Goal: Information Seeking & Learning: Learn about a topic

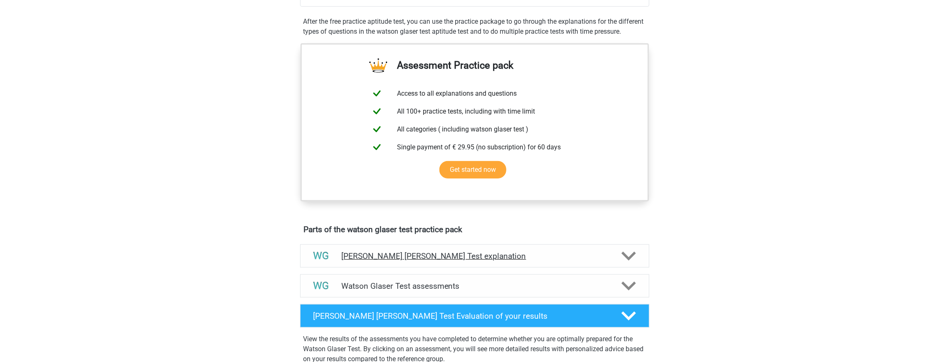
scroll to position [332, 0]
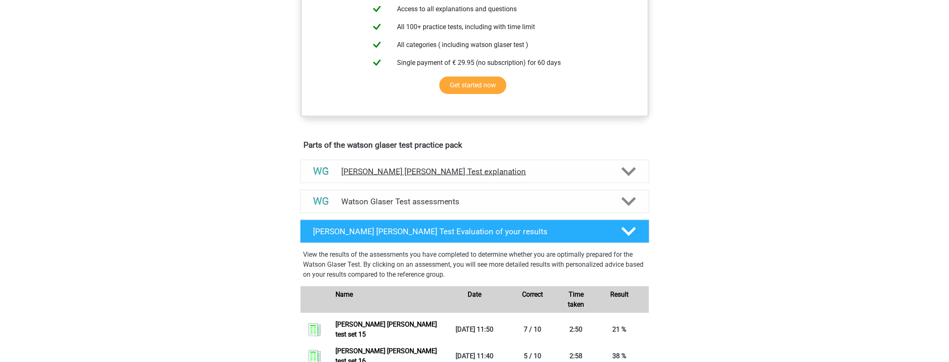
click at [466, 176] on h4 "Watson Glaser Test explanation" at bounding box center [474, 172] width 267 height 10
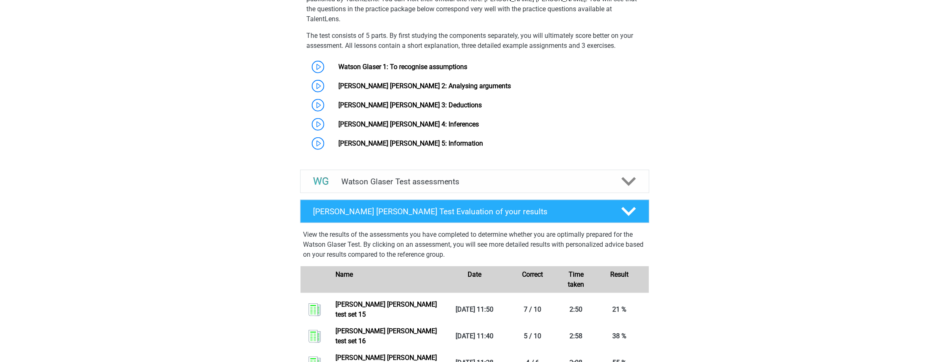
scroll to position [748, 0]
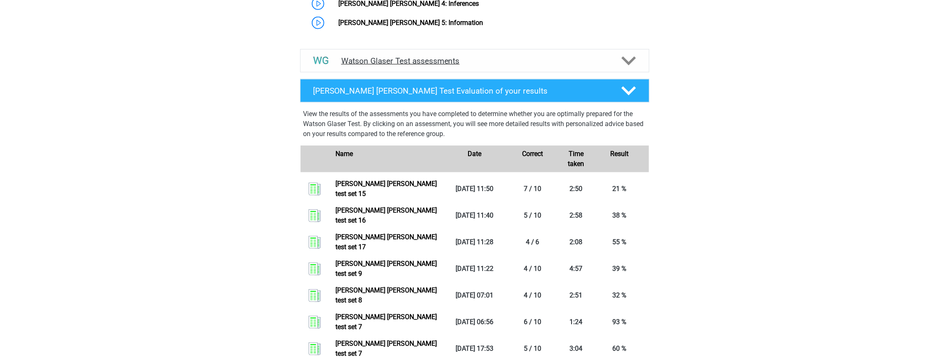
click at [526, 57] on h4 "Watson Glaser Test assessments" at bounding box center [474, 61] width 267 height 10
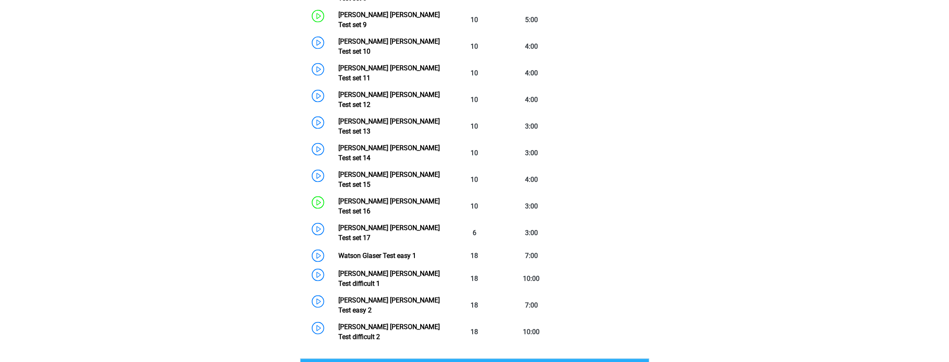
scroll to position [1081, 0]
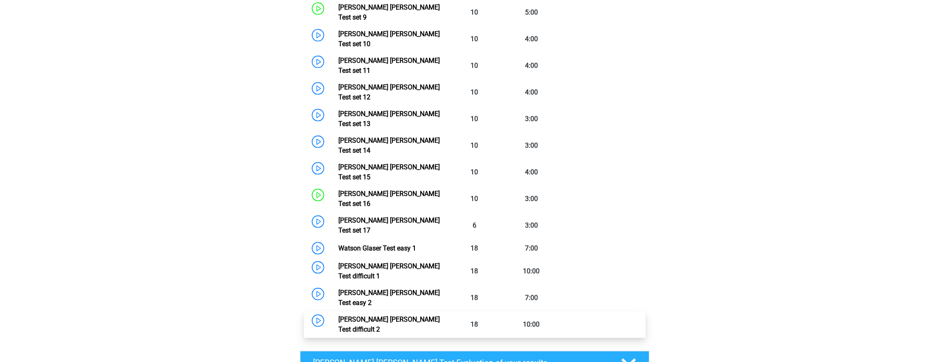
click at [427, 315] on link "Watson Glaser Test difficult 2" at bounding box center [388, 324] width 101 height 18
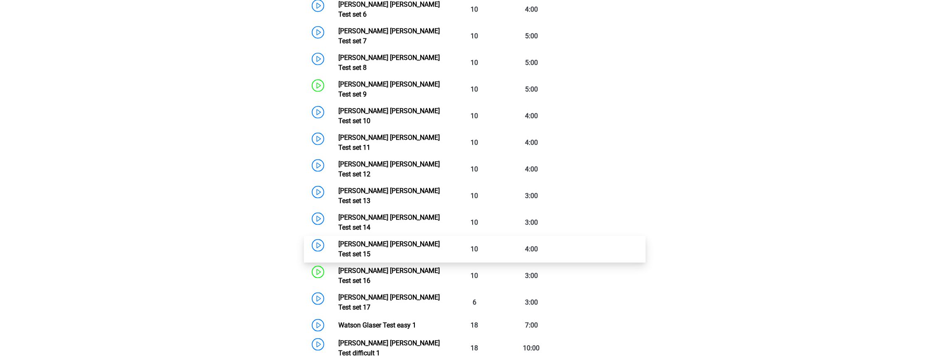
scroll to position [997, 0]
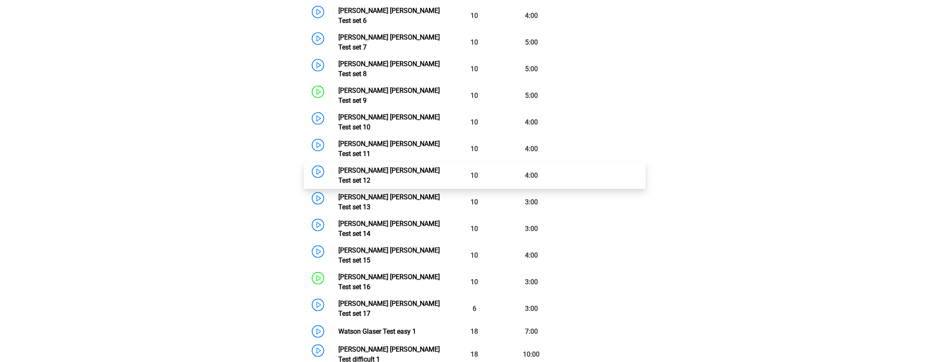
click at [378, 166] on link "Watson Glaser Test set 12" at bounding box center [388, 175] width 101 height 18
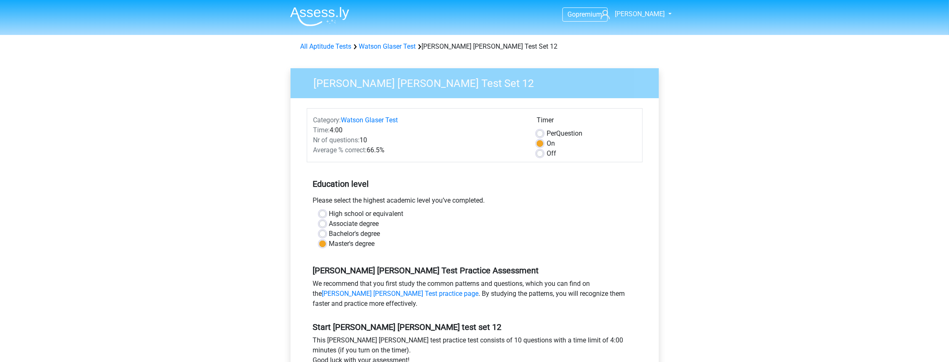
scroll to position [166, 0]
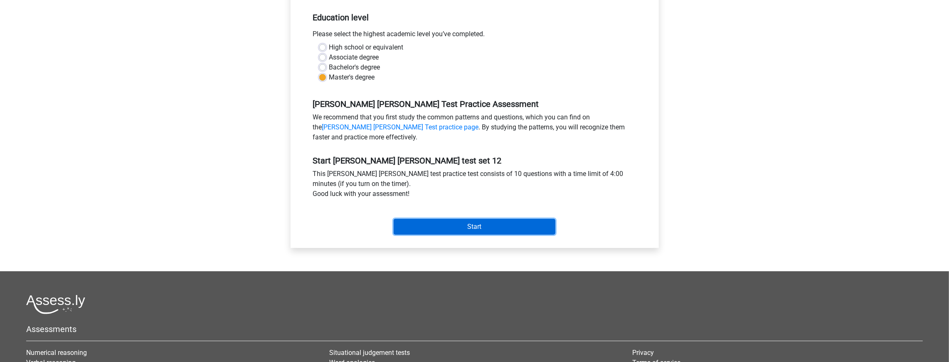
click at [427, 224] on input "Start" at bounding box center [475, 227] width 162 height 16
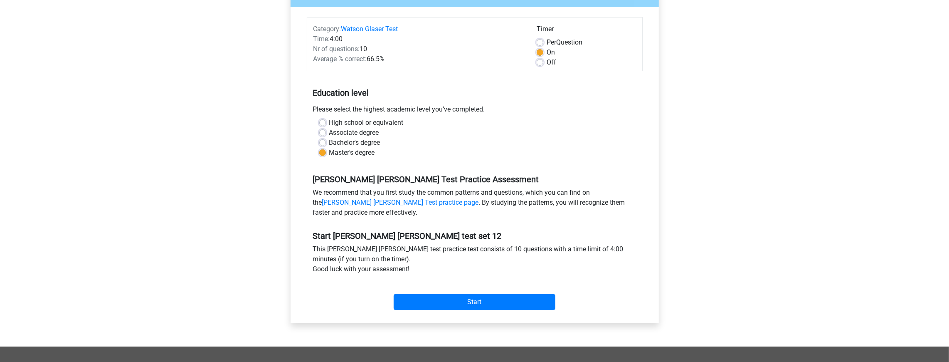
scroll to position [83, 0]
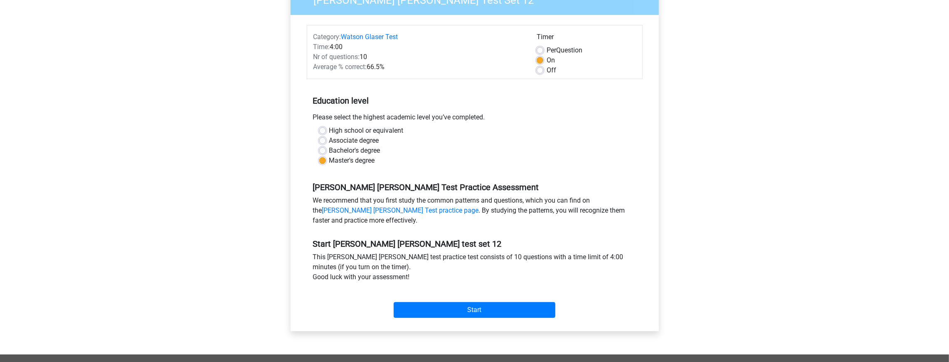
click at [539, 74] on div "Off" at bounding box center [586, 70] width 99 height 10
click at [541, 53] on div "Per Question" at bounding box center [586, 50] width 99 height 10
click at [547, 53] on label "Per Question" at bounding box center [565, 50] width 36 height 10
click at [541, 53] on input "Per Question" at bounding box center [540, 49] width 7 height 8
radio input "true"
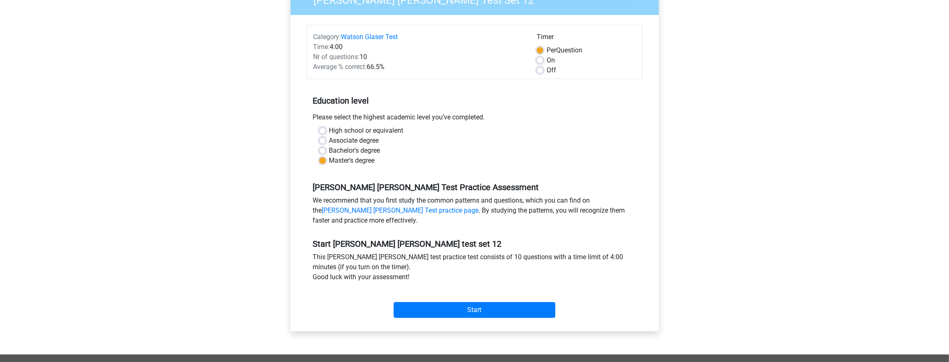
click at [547, 69] on label "Off" at bounding box center [552, 70] width 10 height 10
click at [542, 69] on input "Off" at bounding box center [540, 69] width 7 height 8
radio input "true"
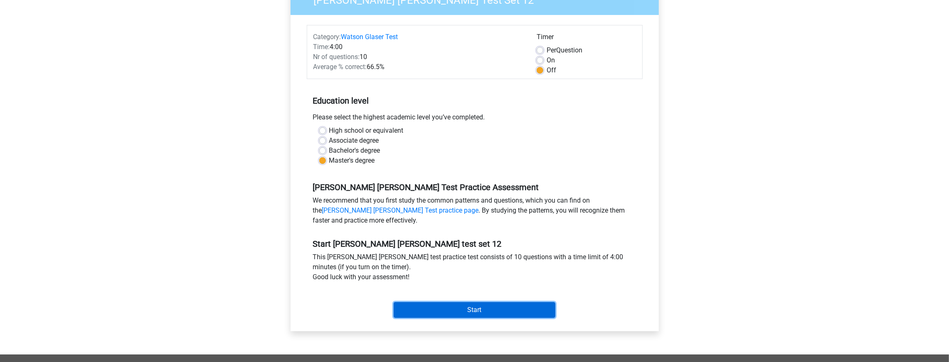
click at [460, 310] on input "Start" at bounding box center [475, 310] width 162 height 16
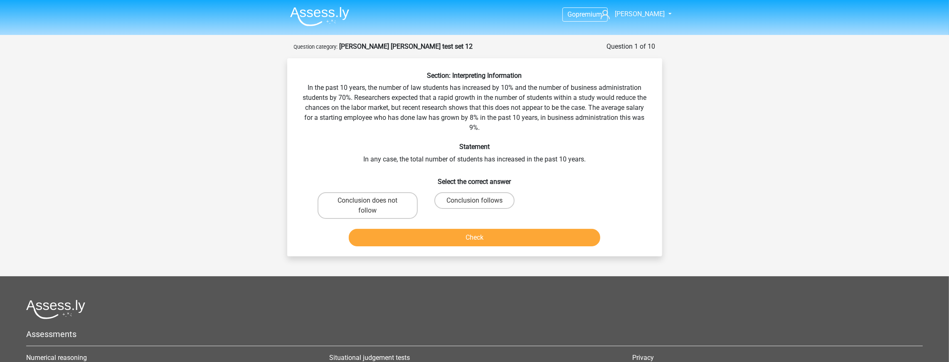
click at [603, 171] on h6 "Select the correct answer" at bounding box center [474, 178] width 348 height 15
drag, startPoint x: 611, startPoint y: 158, endPoint x: 615, endPoint y: 150, distance: 8.0
click at [615, 150] on div "Section: Interpreting Information In the past 10 years, the number of law stude…" at bounding box center [475, 160] width 368 height 178
click at [605, 154] on div "Section: Interpreting Information In the past 10 years, the number of law stude…" at bounding box center [475, 160] width 368 height 178
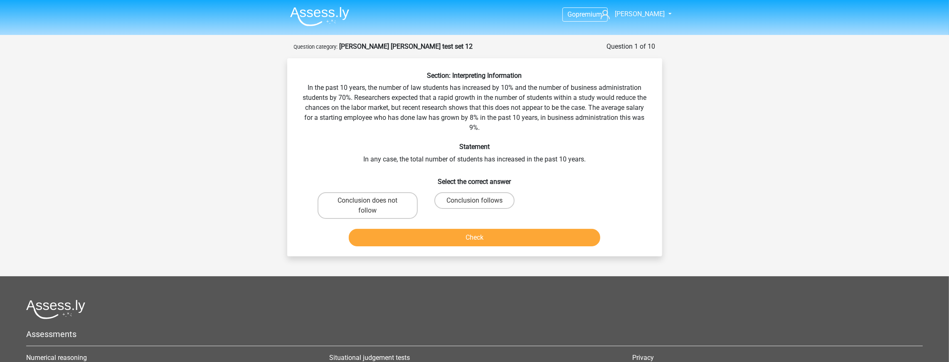
click at [598, 156] on div "Section: Interpreting Information In the past 10 years, the number of law stude…" at bounding box center [475, 160] width 368 height 178
drag, startPoint x: 598, startPoint y: 156, endPoint x: 579, endPoint y: 155, distance: 19.2
click at [597, 157] on div "Section: Interpreting Information In the past 10 years, the number of law stude…" at bounding box center [475, 160] width 368 height 178
click at [665, 116] on div "Question 1 of 10 Question category: watson glaser test set 12 Section: Interpre…" at bounding box center [475, 149] width 388 height 214
click at [638, 123] on div "Section: Interpreting Information In the past 10 years, the number of law stude…" at bounding box center [475, 160] width 368 height 178
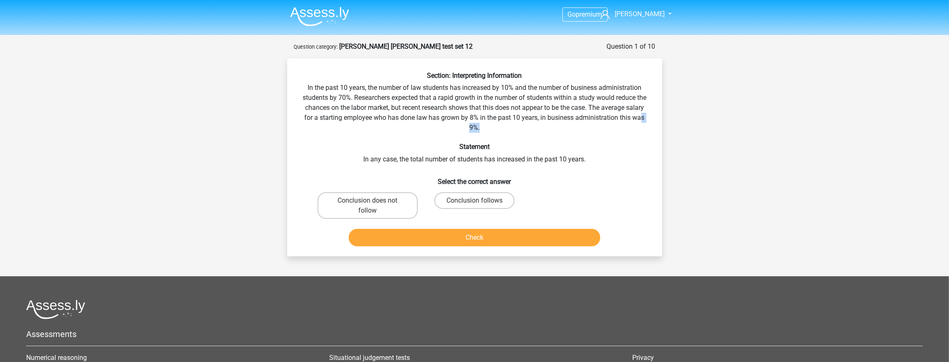
click at [636, 126] on div "Section: Interpreting Information In the past 10 years, the number of law stude…" at bounding box center [475, 160] width 368 height 178
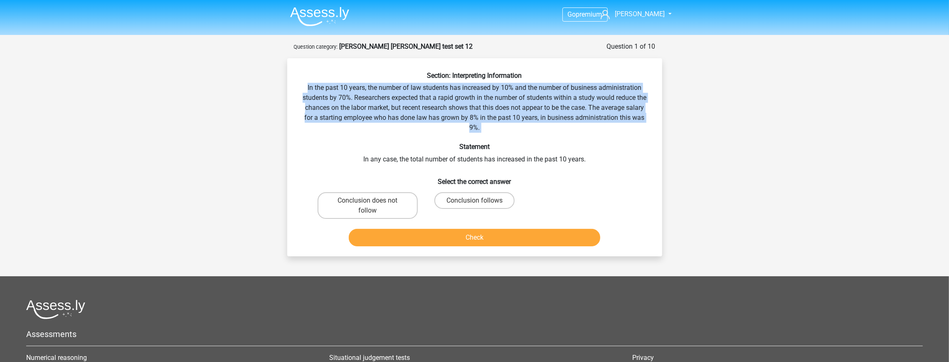
drag, startPoint x: 623, startPoint y: 135, endPoint x: 641, endPoint y: 77, distance: 60.6
click at [641, 77] on div "Section: Interpreting Information In the past 10 years, the number of law stude…" at bounding box center [475, 160] width 368 height 178
click at [641, 77] on h6 "Section: Interpreting Information" at bounding box center [474, 75] width 348 height 8
drag, startPoint x: 638, startPoint y: 79, endPoint x: 631, endPoint y: 130, distance: 51.3
click at [631, 130] on div "Section: Interpreting Information In the past 10 years, the number of law stude…" at bounding box center [475, 160] width 368 height 178
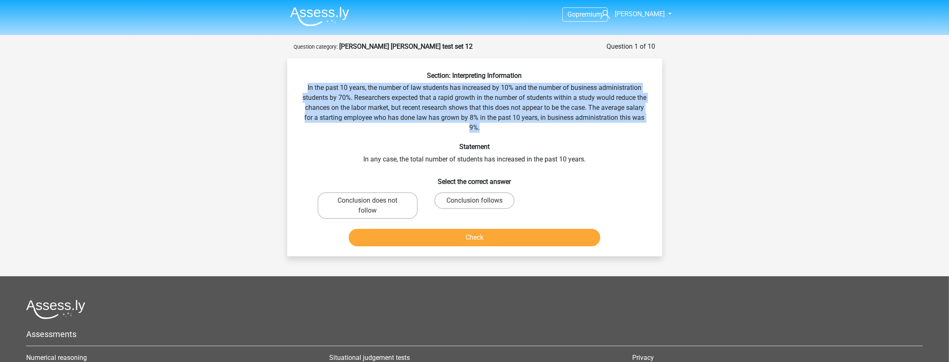
click at [631, 130] on div "Section: Interpreting Information In the past 10 years, the number of law stude…" at bounding box center [475, 160] width 368 height 178
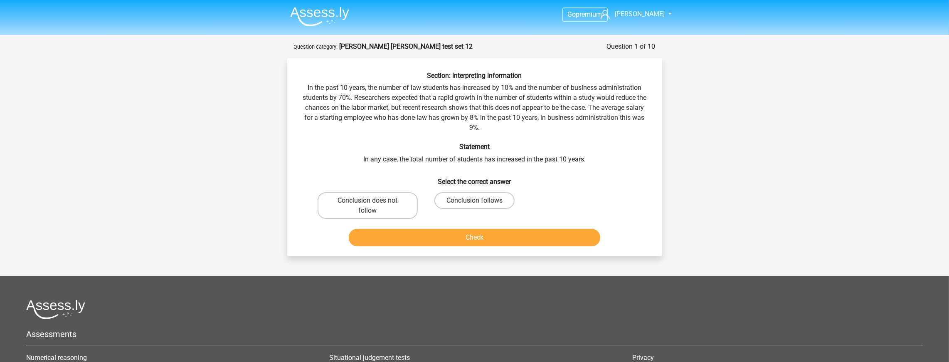
click at [626, 131] on div "Section: Interpreting Information In the past 10 years, the number of law stude…" at bounding box center [475, 160] width 368 height 178
drag, startPoint x: 639, startPoint y: 86, endPoint x: 569, endPoint y: 135, distance: 86.0
click at [639, 86] on div "Section: Interpreting Information In the past 10 years, the number of law stude…" at bounding box center [475, 160] width 368 height 178
click at [398, 199] on label "Conclusion does not follow" at bounding box center [368, 205] width 100 height 27
click at [373, 200] on input "Conclusion does not follow" at bounding box center [369, 202] width 5 height 5
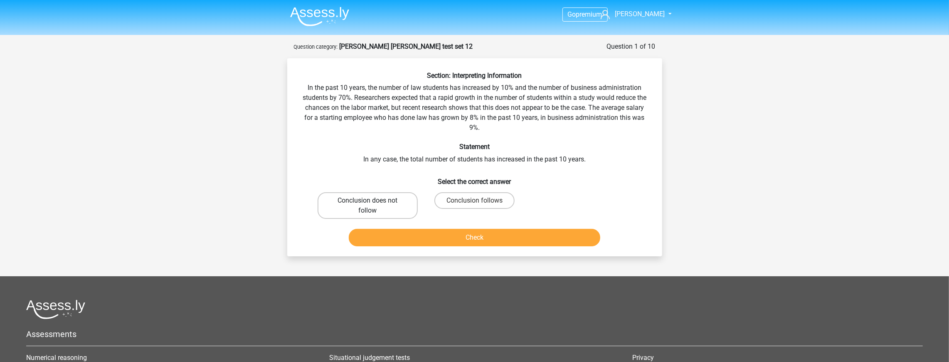
radio input "true"
click at [429, 240] on button "Check" at bounding box center [474, 237] width 251 height 17
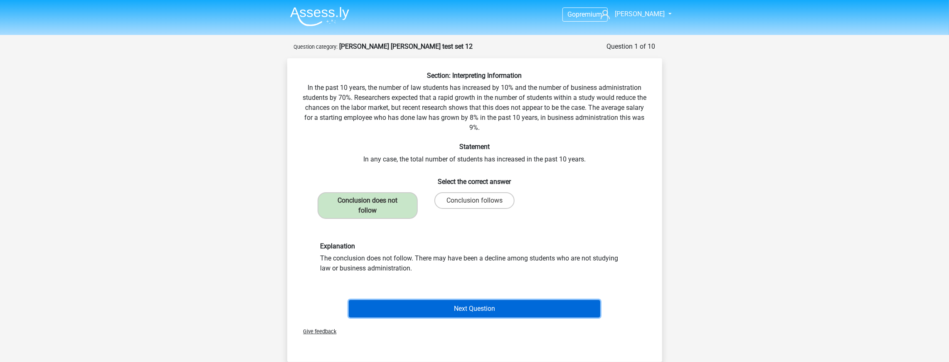
click at [459, 302] on button "Next Question" at bounding box center [474, 308] width 251 height 17
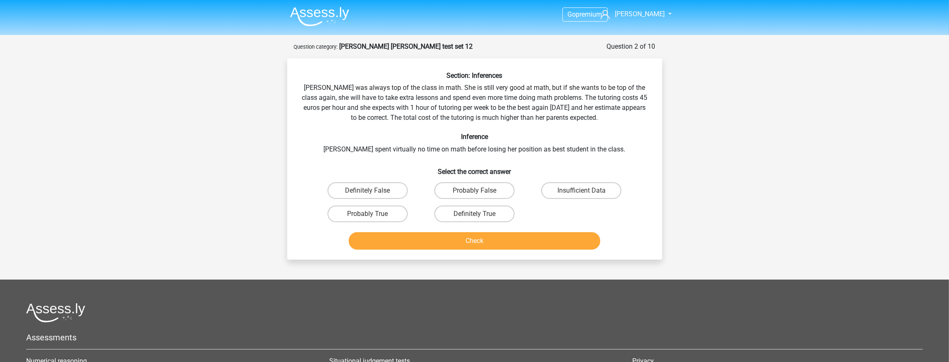
click at [338, 151] on div "Section: Inferences Maria was always top of the class in math. She is still ver…" at bounding box center [475, 161] width 368 height 181
drag, startPoint x: 536, startPoint y: 145, endPoint x: 586, endPoint y: 146, distance: 49.9
click at [586, 145] on div "Section: Inferences Maria was always top of the class in math. She is still ver…" at bounding box center [475, 161] width 368 height 181
click at [586, 146] on div "Section: Inferences Maria was always top of the class in math. She is still ver…" at bounding box center [475, 161] width 368 height 181
click at [573, 186] on label "Insufficient Data" at bounding box center [581, 190] width 80 height 17
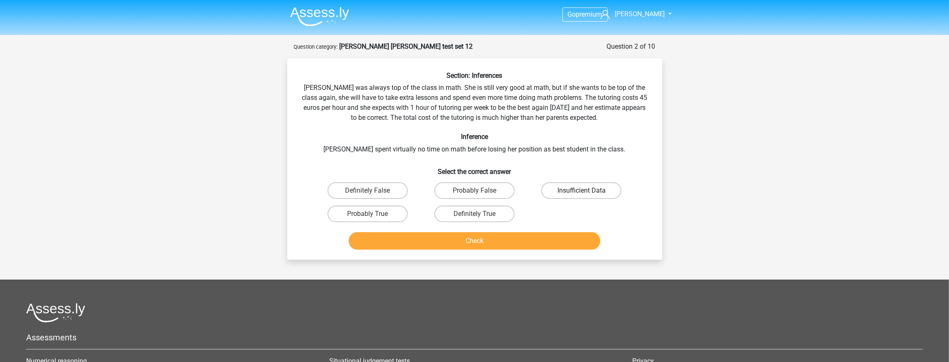
click at [581, 190] on input "Insufficient Data" at bounding box center [583, 192] width 5 height 5
radio input "true"
click at [504, 239] on button "Check" at bounding box center [474, 240] width 251 height 17
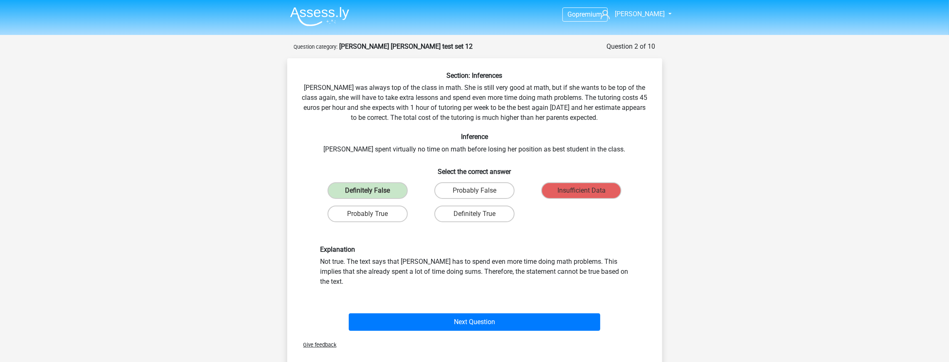
click at [438, 100] on div "Section: Inferences Maria was always top of the class in math. She is still ver…" at bounding box center [475, 202] width 368 height 262
drag, startPoint x: 438, startPoint y: 100, endPoint x: 532, endPoint y: 99, distance: 93.5
click at [532, 99] on div "Section: Inferences Maria was always top of the class in math. She is still ver…" at bounding box center [475, 202] width 368 height 262
click at [478, 313] on button "Next Question" at bounding box center [474, 321] width 251 height 17
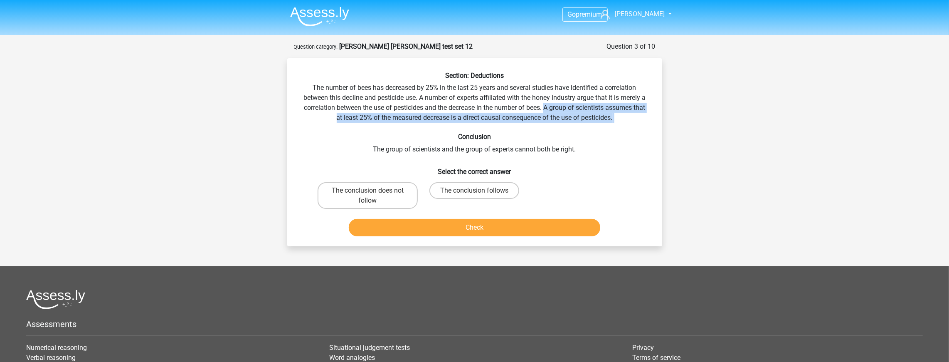
drag, startPoint x: 634, startPoint y: 129, endPoint x: 544, endPoint y: 111, distance: 92.3
click at [545, 104] on div "Section: Deductions The number of bees has decreased by 25% in the last 25 year…" at bounding box center [475, 155] width 368 height 168
click at [534, 122] on div "Section: Deductions The number of bees has decreased by 25% in the last 25 year…" at bounding box center [475, 155] width 368 height 168
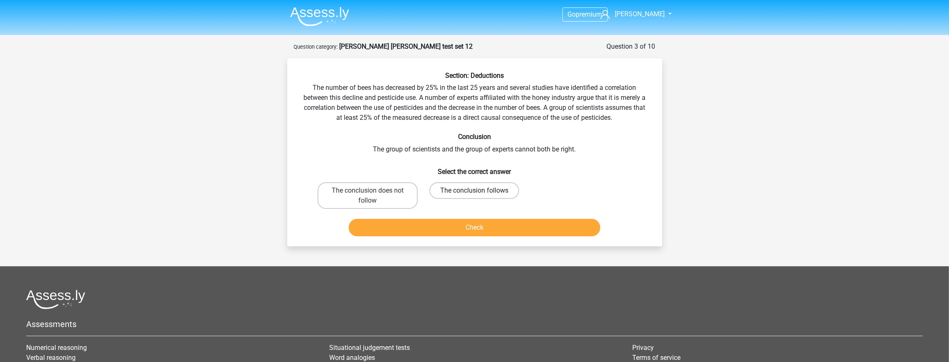
click at [455, 190] on label "The conclusion follows" at bounding box center [474, 190] width 90 height 17
click at [474, 190] on input "The conclusion follows" at bounding box center [476, 192] width 5 height 5
radio input "true"
click at [457, 223] on button "Check" at bounding box center [474, 227] width 251 height 17
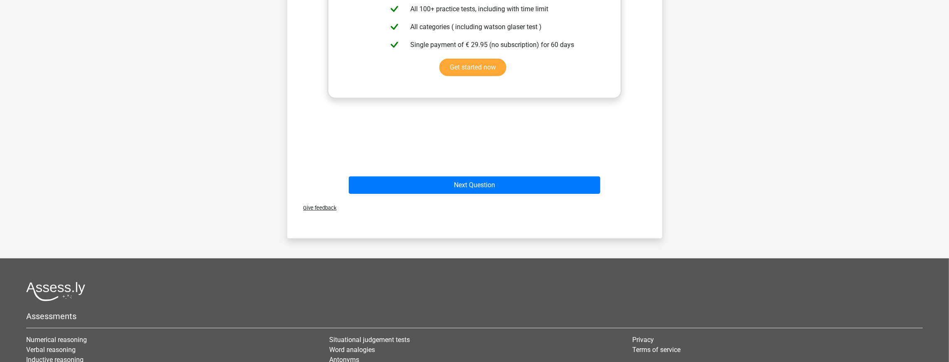
scroll to position [426, 0]
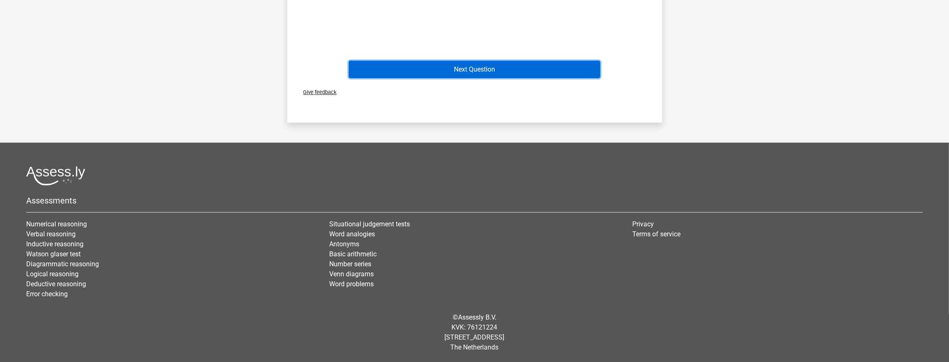
click at [504, 69] on button "Next Question" at bounding box center [474, 69] width 251 height 17
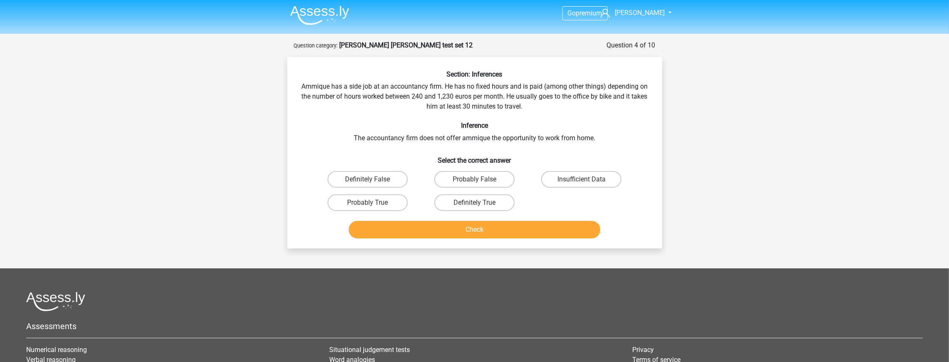
scroll to position [0, 0]
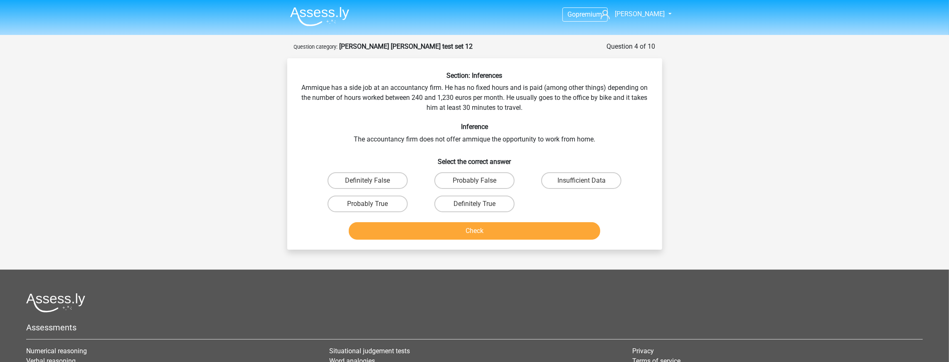
drag, startPoint x: 295, startPoint y: 90, endPoint x: 333, endPoint y: 89, distance: 38.2
click at [295, 89] on div "Section: Inferences Ammique has a side job at an accountancy firm. He has no fi…" at bounding box center [475, 156] width 368 height 171
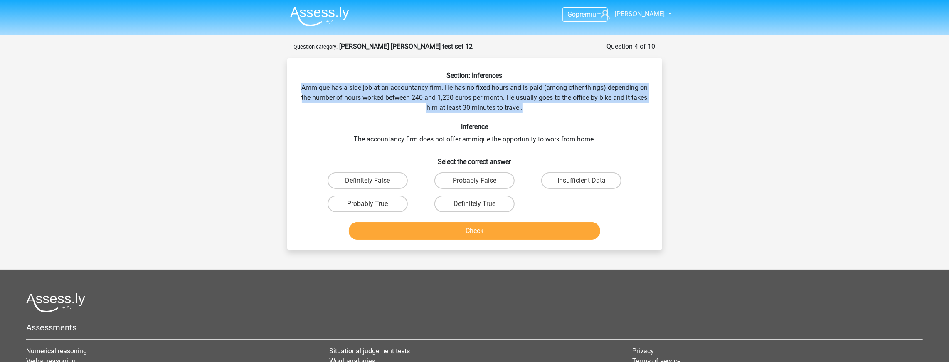
drag, startPoint x: 333, startPoint y: 89, endPoint x: 637, endPoint y: 111, distance: 304.2
click at [637, 111] on div "Section: Inferences Ammique has a side job at an accountancy firm. He has no fi…" at bounding box center [475, 156] width 368 height 171
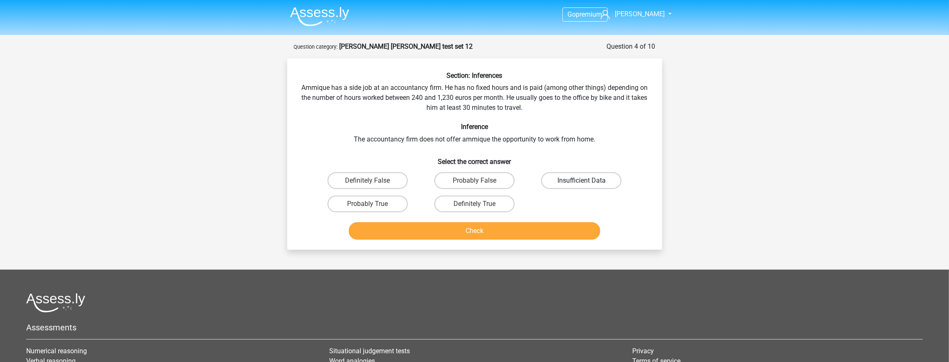
drag, startPoint x: 568, startPoint y: 173, endPoint x: 559, endPoint y: 184, distance: 13.9
click at [568, 173] on label "Insufficient Data" at bounding box center [581, 180] width 80 height 17
click at [581, 180] on input "Insufficient Data" at bounding box center [583, 182] width 5 height 5
radio input "true"
click at [536, 233] on button "Check" at bounding box center [474, 230] width 251 height 17
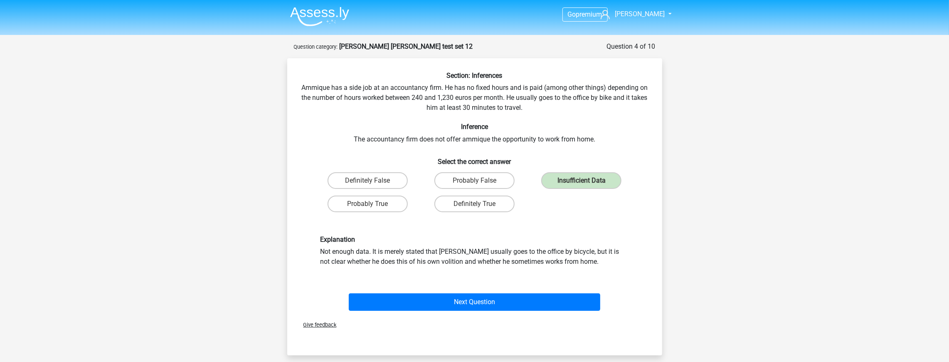
click at [484, 288] on div "Next Question" at bounding box center [474, 299] width 348 height 27
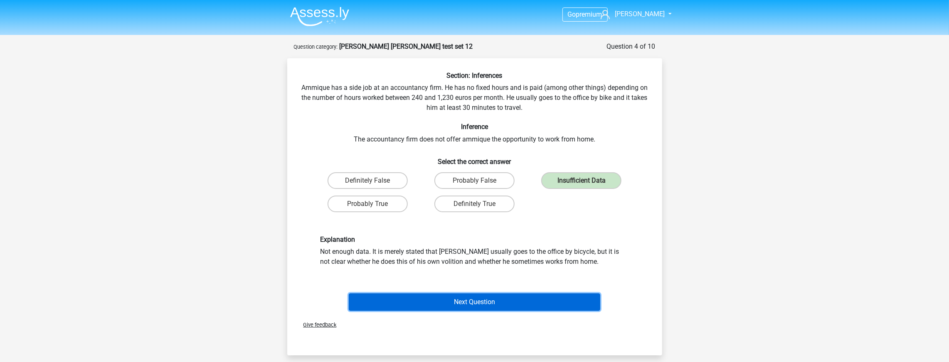
click at [477, 295] on button "Next Question" at bounding box center [474, 301] width 251 height 17
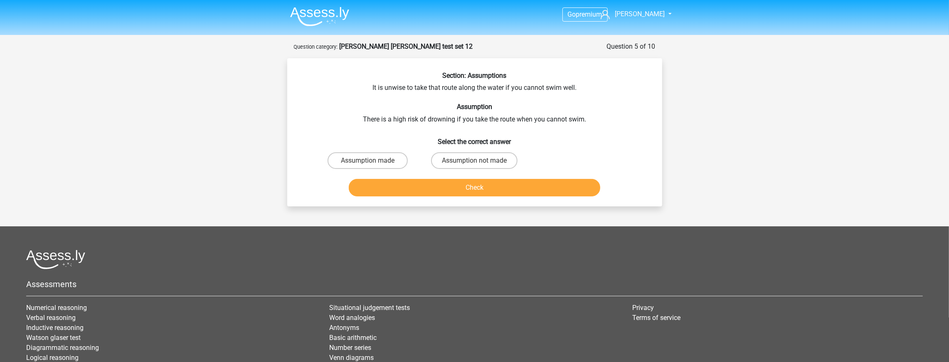
drag, startPoint x: 371, startPoint y: 86, endPoint x: 378, endPoint y: 85, distance: 7.1
click at [371, 86] on div "Section: Assumptions It is unwise to take that route along the water if you can…" at bounding box center [475, 135] width 368 height 128
click at [373, 85] on div "Section: Assumptions It is unwise to take that route along the water if you can…" at bounding box center [475, 135] width 368 height 128
drag, startPoint x: 440, startPoint y: 81, endPoint x: 581, endPoint y: 91, distance: 140.8
click at [579, 91] on div "Section: Assumptions It is unwise to take that route along the water if you can…" at bounding box center [475, 135] width 368 height 128
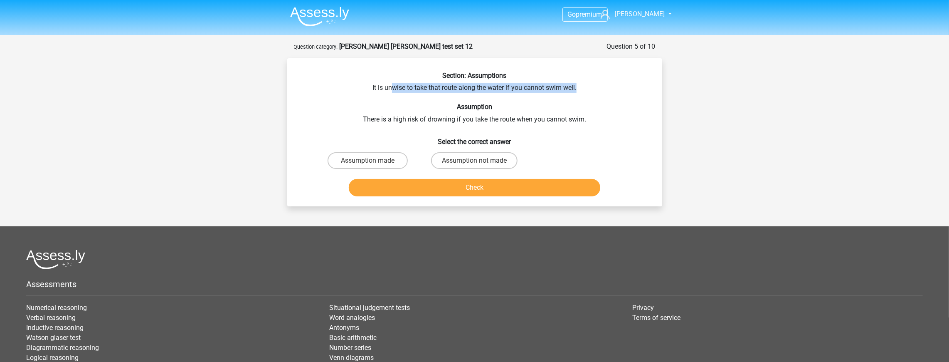
click at [581, 91] on div "Section: Assumptions It is unwise to take that route along the water if you can…" at bounding box center [475, 135] width 368 height 128
click at [596, 125] on div "Section: Assumptions It is unwise to take that route along the water if you can…" at bounding box center [475, 135] width 368 height 128
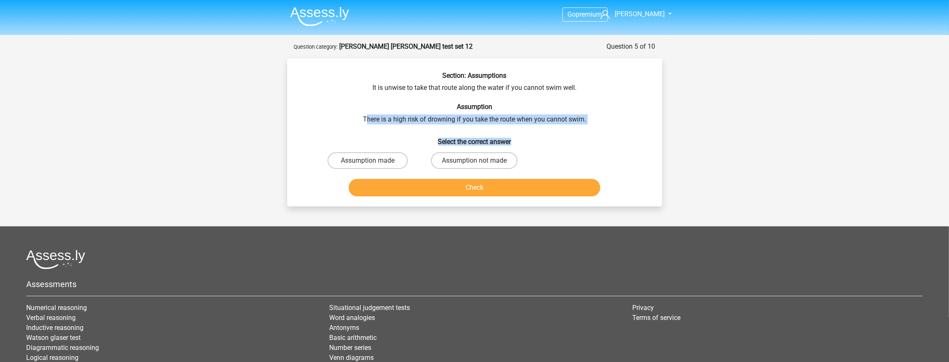
drag, startPoint x: 532, startPoint y: 117, endPoint x: 366, endPoint y: 120, distance: 165.8
click at [366, 120] on div "Section: Assumptions It is unwise to take that route along the water if you can…" at bounding box center [475, 135] width 368 height 128
click at [371, 120] on div "Section: Assumptions It is unwise to take that route along the water if you can…" at bounding box center [475, 135] width 368 height 128
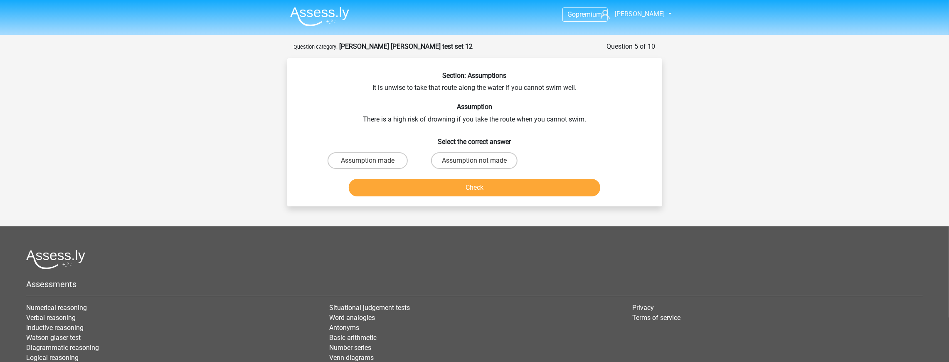
click at [363, 116] on div "Section: Assumptions It is unwise to take that route along the water if you can…" at bounding box center [475, 135] width 368 height 128
click at [347, 118] on div "Section: Assumptions It is unwise to take that route along the water if you can…" at bounding box center [475, 135] width 368 height 128
click at [466, 163] on label "Assumption not made" at bounding box center [474, 160] width 86 height 17
click at [474, 163] on input "Assumption not made" at bounding box center [476, 162] width 5 height 5
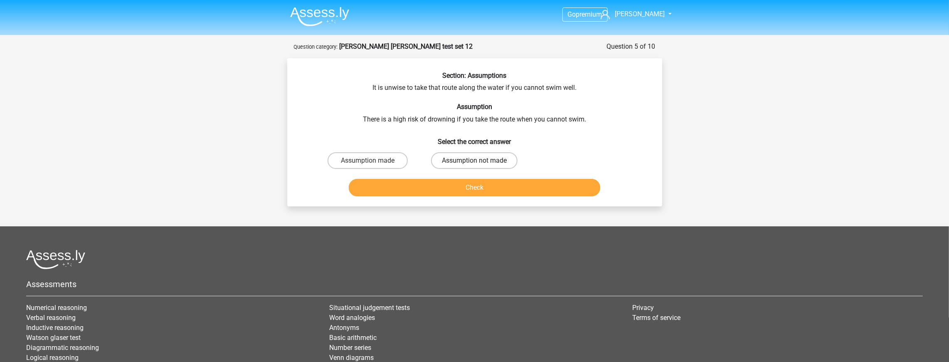
radio input "true"
click at [470, 186] on button "Check" at bounding box center [474, 187] width 251 height 17
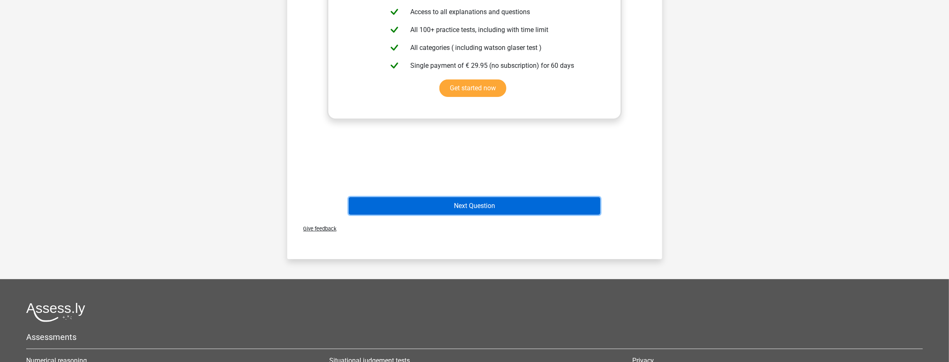
click at [495, 201] on button "Next Question" at bounding box center [474, 205] width 251 height 17
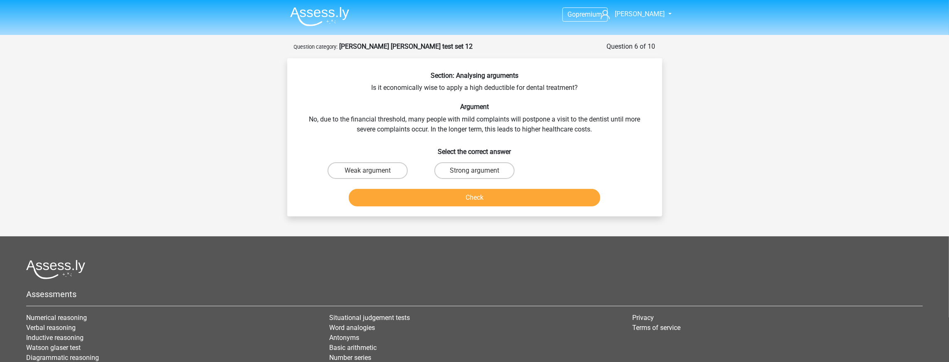
click at [478, 175] on input "Strong argument" at bounding box center [476, 172] width 5 height 5
radio input "true"
click at [465, 199] on button "Check" at bounding box center [474, 197] width 251 height 17
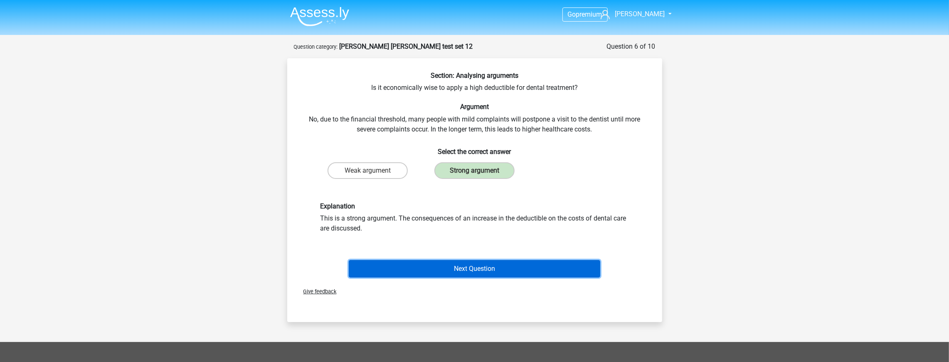
click at [464, 265] on button "Next Question" at bounding box center [474, 268] width 251 height 17
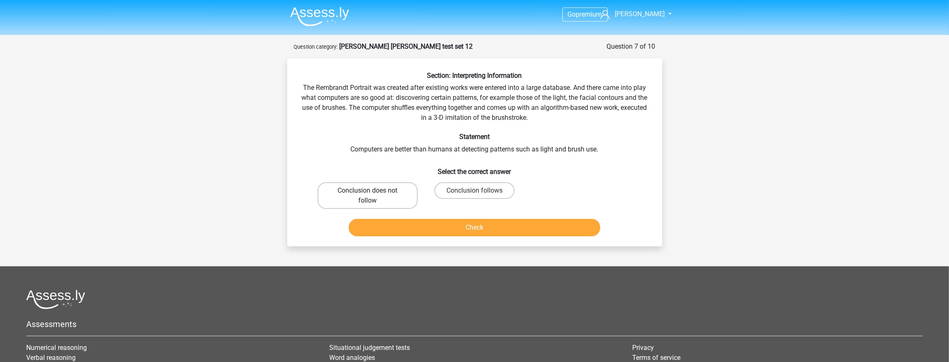
click at [401, 189] on label "Conclusion does not follow" at bounding box center [368, 195] width 100 height 27
click at [373, 190] on input "Conclusion does not follow" at bounding box center [369, 192] width 5 height 5
radio input "true"
click at [449, 229] on button "Check" at bounding box center [474, 227] width 251 height 17
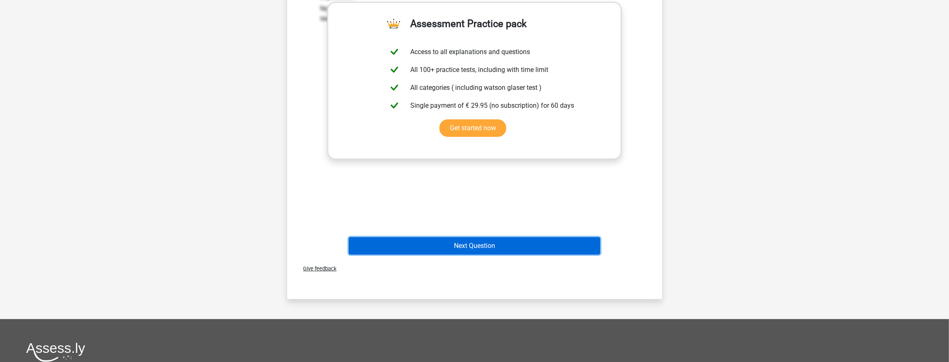
click at [494, 251] on button "Next Question" at bounding box center [474, 245] width 251 height 17
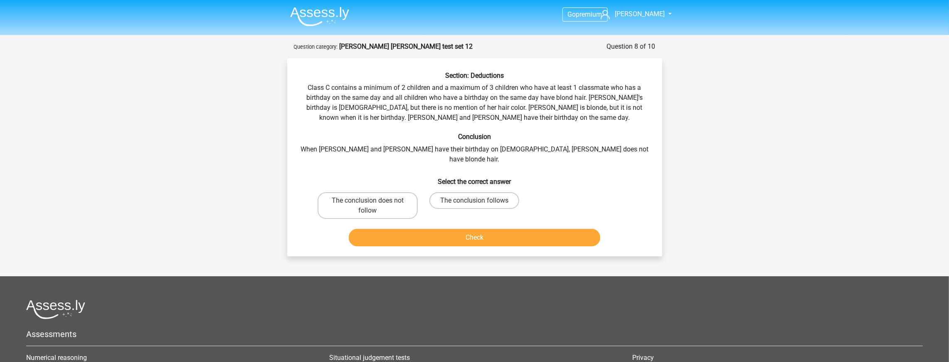
click at [309, 85] on div "Section: Deductions Class C contains a minimum of 2 children and a maximum of 3…" at bounding box center [475, 160] width 368 height 178
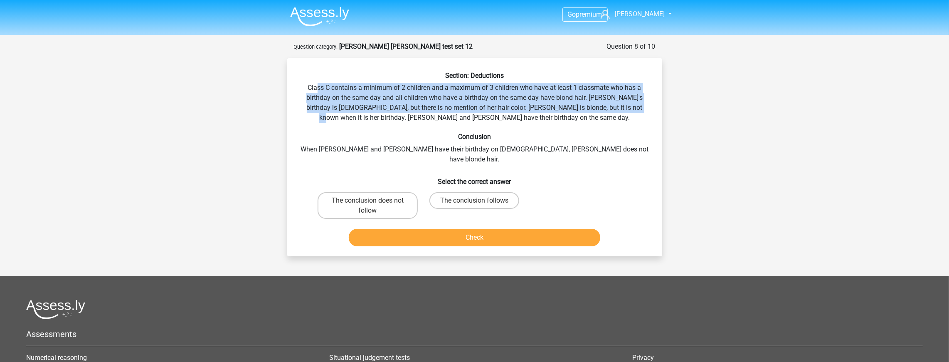
drag, startPoint x: 350, startPoint y: 83, endPoint x: 621, endPoint y: 104, distance: 272.2
click at [621, 104] on div "Section: Deductions Class C contains a minimum of 2 children and a maximum of 3…" at bounding box center [475, 160] width 368 height 178
click at [618, 107] on div "Section: Deductions Class C contains a minimum of 2 children and a maximum of 3…" at bounding box center [475, 160] width 368 height 178
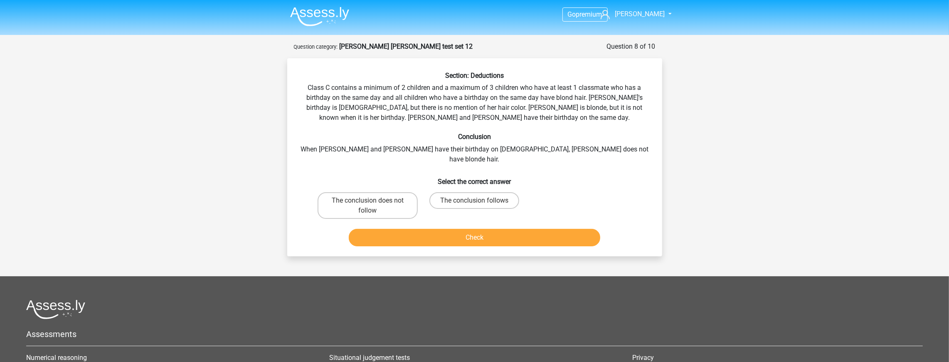
click at [390, 101] on div "Section: Deductions Class C contains a minimum of 2 children and a maximum of 3…" at bounding box center [475, 160] width 368 height 178
click at [392, 100] on div "Section: Deductions Class C contains a minimum of 2 children and a maximum of 3…" at bounding box center [475, 160] width 368 height 178
drag, startPoint x: 409, startPoint y: 90, endPoint x: 542, endPoint y: 86, distance: 133.1
click at [542, 86] on div "Section: Deductions Class C contains a minimum of 2 children and a maximum of 3…" at bounding box center [475, 160] width 368 height 178
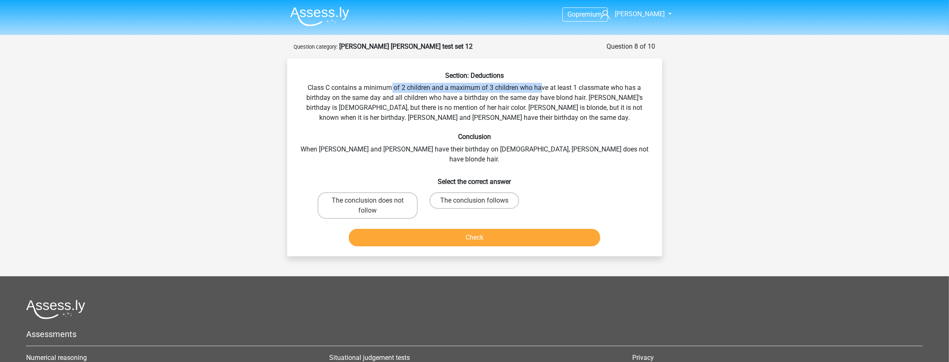
click at [535, 88] on div "Section: Deductions Class C contains a minimum of 2 children and a maximum of 3…" at bounding box center [475, 160] width 368 height 178
click at [388, 100] on div "Section: Deductions Class C contains a minimum of 2 children and a maximum of 3…" at bounding box center [475, 160] width 368 height 178
drag, startPoint x: 408, startPoint y: 96, endPoint x: 579, endPoint y: 101, distance: 170.5
click at [579, 101] on div "Section: Deductions Class C contains a minimum of 2 children and a maximum of 3…" at bounding box center [475, 160] width 368 height 178
click at [579, 100] on div "Section: Deductions Class C contains a minimum of 2 children and a maximum of 3…" at bounding box center [475, 160] width 368 height 178
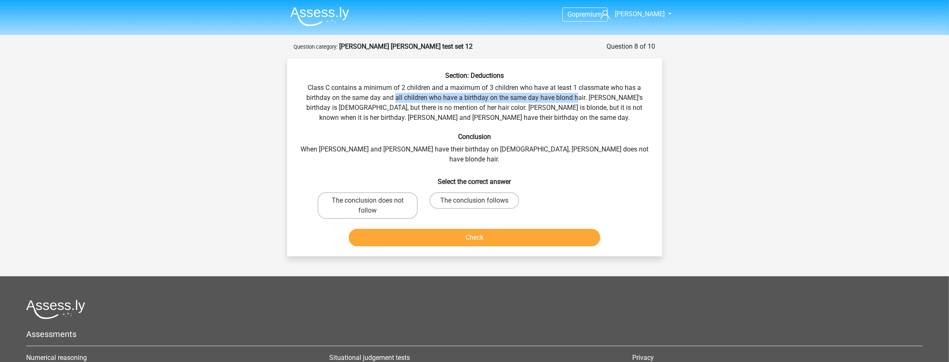
click at [579, 100] on div "Section: Deductions Class C contains a minimum of 2 children and a maximum of 3…" at bounding box center [475, 160] width 368 height 178
click at [610, 103] on div "Section: Deductions Class C contains a minimum of 2 children and a maximum of 3…" at bounding box center [475, 160] width 368 height 178
click at [629, 111] on div "Section: Deductions Class C contains a minimum of 2 children and a maximum of 3…" at bounding box center [475, 160] width 368 height 178
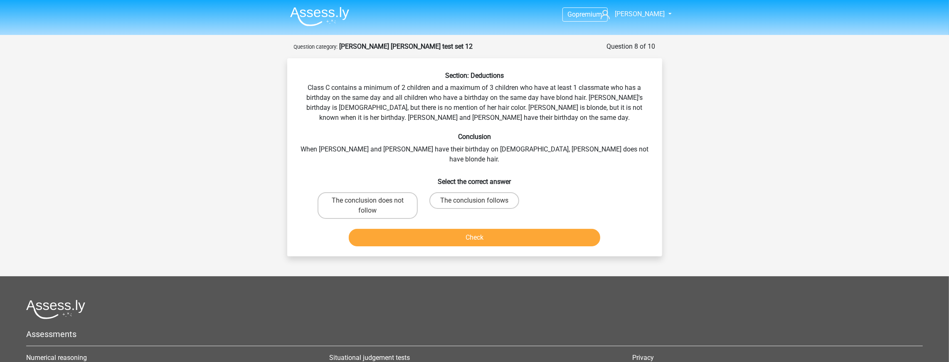
click at [312, 102] on div "Section: Deductions Class C contains a minimum of 2 children and a maximum of 3…" at bounding box center [475, 160] width 368 height 178
click at [420, 114] on div "Section: Deductions Class C contains a minimum of 2 children and a maximum of 3…" at bounding box center [475, 160] width 368 height 178
click at [445, 110] on div "Section: Deductions Class C contains a minimum of 2 children and a maximum of 3…" at bounding box center [475, 160] width 368 height 178
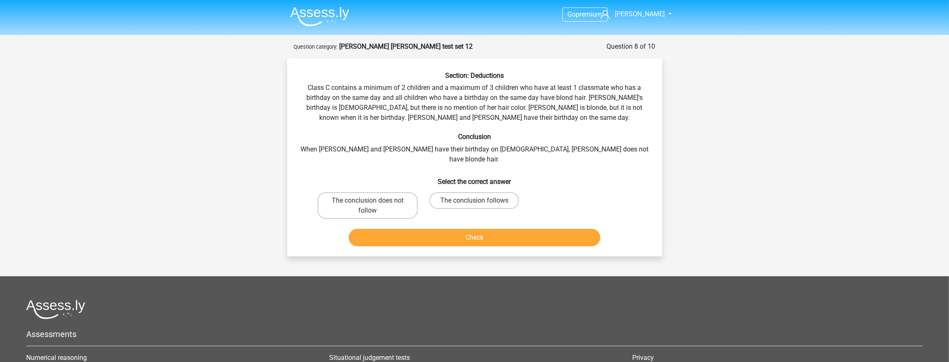
click at [532, 111] on div "Section: Deductions Class C contains a minimum of 2 children and a maximum of 3…" at bounding box center [475, 160] width 368 height 178
click at [487, 110] on div "Section: Deductions Class C contains a minimum of 2 children and a maximum of 3…" at bounding box center [475, 160] width 368 height 178
click at [395, 193] on label "The conclusion does not follow" at bounding box center [368, 205] width 100 height 27
click at [373, 200] on input "The conclusion does not follow" at bounding box center [369, 202] width 5 height 5
radio input "true"
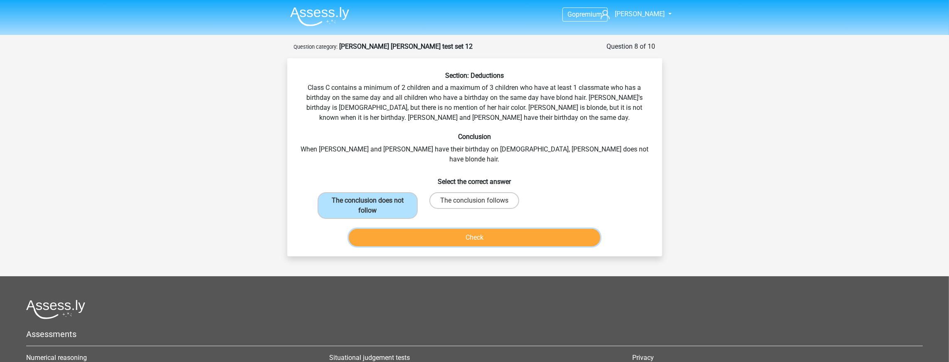
click at [473, 229] on button "Check" at bounding box center [474, 237] width 251 height 17
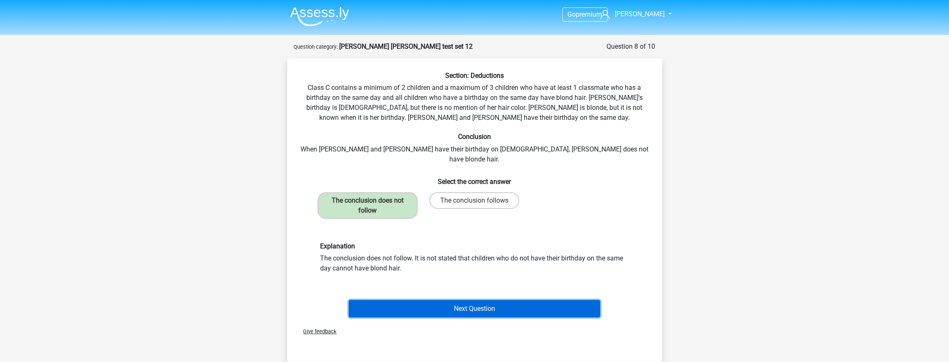
click at [464, 300] on button "Next Question" at bounding box center [474, 308] width 251 height 17
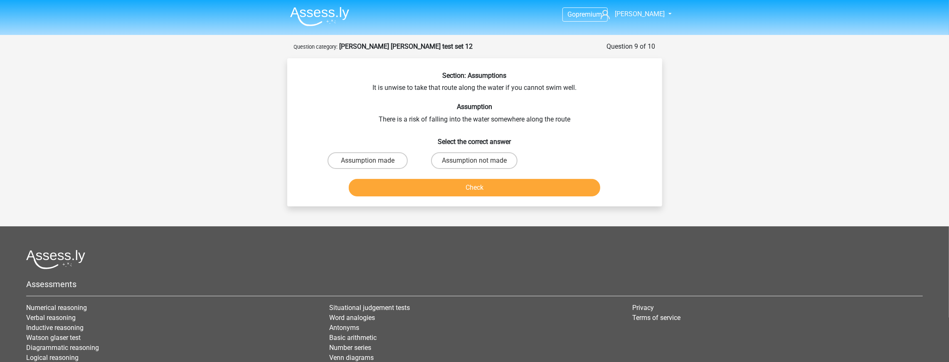
scroll to position [42, 0]
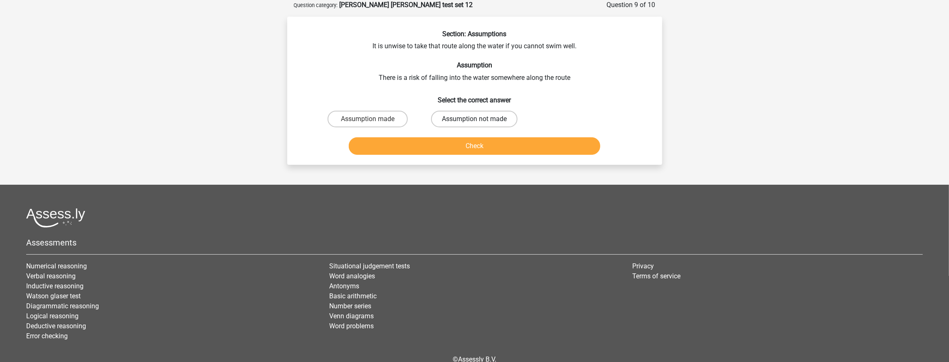
click at [452, 119] on label "Assumption not made" at bounding box center [474, 119] width 86 height 17
click at [474, 119] on input "Assumption not made" at bounding box center [476, 121] width 5 height 5
radio input "true"
click at [485, 145] on button "Check" at bounding box center [474, 145] width 251 height 17
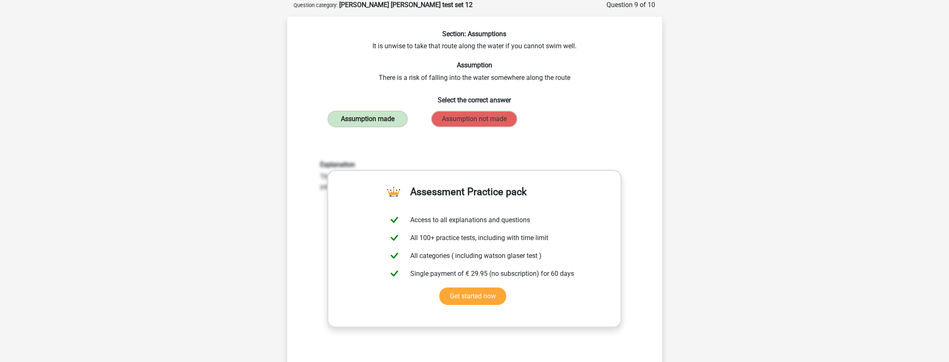
click at [392, 121] on label "Assumption made" at bounding box center [367, 119] width 80 height 17
drag, startPoint x: 380, startPoint y: 76, endPoint x: 548, endPoint y: 72, distance: 168.4
click at [536, 72] on div "Section: Assumptions It is unwise to take that route along the water if you can…" at bounding box center [475, 228] width 368 height 396
drag, startPoint x: 548, startPoint y: 72, endPoint x: 569, endPoint y: 72, distance: 20.4
click at [569, 72] on div "Section: Assumptions It is unwise to take that route along the water if you can…" at bounding box center [475, 228] width 368 height 396
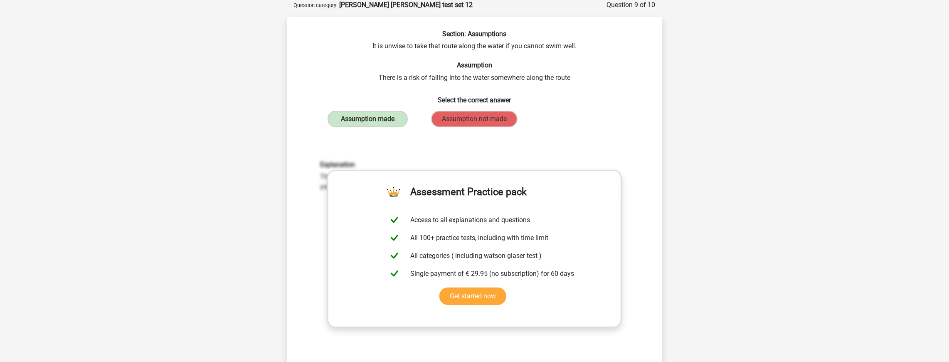
click at [590, 75] on div "Section: Assumptions It is unwise to take that route along the water if you can…" at bounding box center [475, 228] width 368 height 396
click at [600, 75] on div "Section: Assumptions It is unwise to take that route along the water if you can…" at bounding box center [475, 228] width 368 height 396
click at [552, 75] on div "Section: Assumptions It is unwise to take that route along the water if you can…" at bounding box center [475, 228] width 368 height 396
drag, startPoint x: 396, startPoint y: 82, endPoint x: 372, endPoint y: 82, distance: 24.5
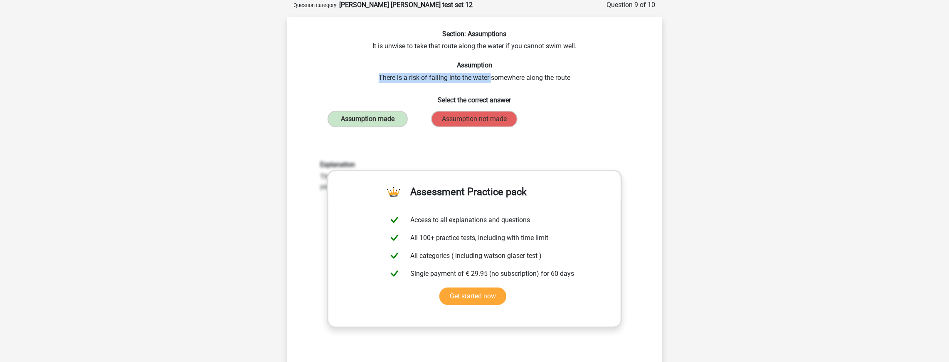
click at [372, 82] on div "Section: Assumptions It is unwise to take that route along the water if you can…" at bounding box center [475, 228] width 368 height 396
click at [374, 81] on div "Section: Assumptions It is unwise to take that route along the water if you can…" at bounding box center [475, 228] width 368 height 396
click at [587, 77] on div "Section: Assumptions It is unwise to take that route along the water if you can…" at bounding box center [475, 228] width 368 height 396
drag, startPoint x: 587, startPoint y: 77, endPoint x: 380, endPoint y: 82, distance: 207.4
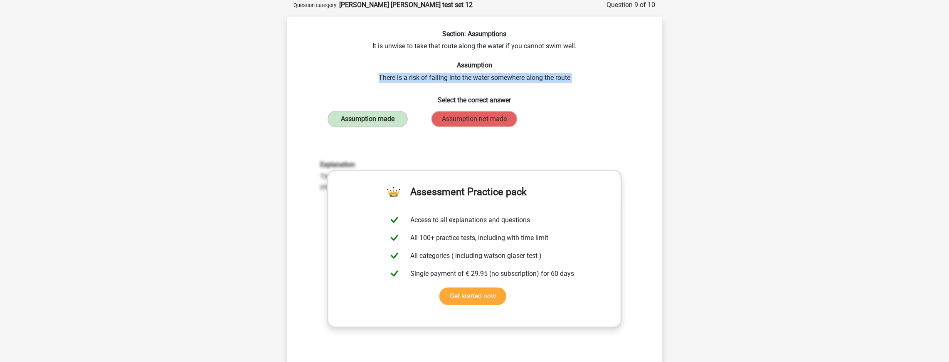
click at [380, 82] on div "Section: Assumptions It is unwise to take that route along the water if you can…" at bounding box center [475, 228] width 368 height 396
click at [375, 84] on div "Section: Assumptions It is unwise to take that route along the water if you can…" at bounding box center [475, 228] width 368 height 396
drag, startPoint x: 375, startPoint y: 84, endPoint x: 387, endPoint y: 79, distance: 13.3
click at [375, 83] on div "Section: Assumptions It is unwise to take that route along the water if you can…" at bounding box center [475, 228] width 368 height 396
click at [382, 80] on div "Section: Assumptions It is unwise to take that route along the water if you can…" at bounding box center [475, 228] width 368 height 396
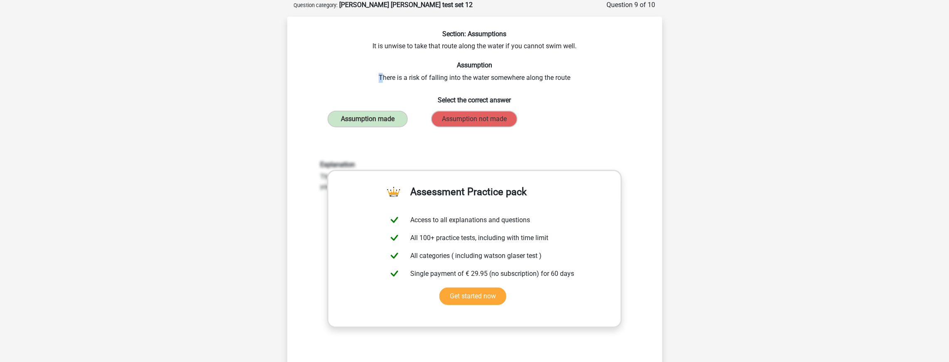
drag, startPoint x: 418, startPoint y: 78, endPoint x: 507, endPoint y: 81, distance: 89.0
click at [436, 78] on div "Section: Assumptions It is unwise to take that route along the water if you can…" at bounding box center [475, 228] width 368 height 396
drag, startPoint x: 507, startPoint y: 81, endPoint x: 565, endPoint y: 81, distance: 57.8
click at [565, 81] on div "Section: Assumptions It is unwise to take that route along the water if you can…" at bounding box center [475, 228] width 368 height 396
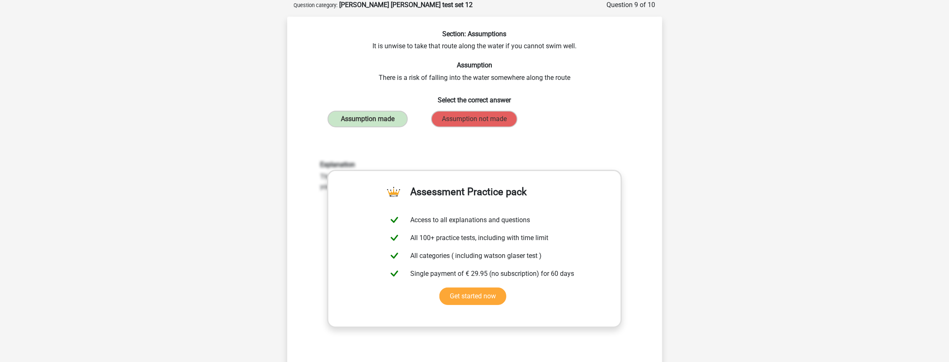
drag, startPoint x: 311, startPoint y: 178, endPoint x: 322, endPoint y: 178, distance: 10.8
click at [311, 178] on div "Explanation This is assumed. Realistically, it is only relevant whether you can…" at bounding box center [474, 269] width 348 height 258
drag, startPoint x: 322, startPoint y: 178, endPoint x: 325, endPoint y: 191, distance: 13.6
click at [325, 191] on div "Explanation This is assumed. Realistically, it is only relevant whether you can…" at bounding box center [474, 175] width 321 height 31
click at [319, 183] on div "Explanation This is assumed. Realistically, it is only relevant whether you can…" at bounding box center [474, 175] width 321 height 31
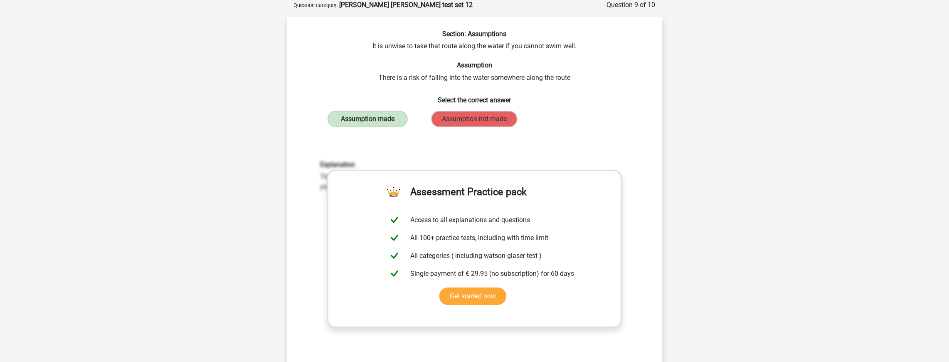
click at [319, 183] on div "Explanation This is assumed. Realistically, it is only relevant whether you can…" at bounding box center [474, 175] width 321 height 31
click at [322, 175] on div "Explanation This is assumed. Realistically, it is only relevant whether you can…" at bounding box center [474, 175] width 321 height 31
click at [322, 185] on div "Explanation This is assumed. Realistically, it is only relevant whether you can…" at bounding box center [474, 175] width 321 height 31
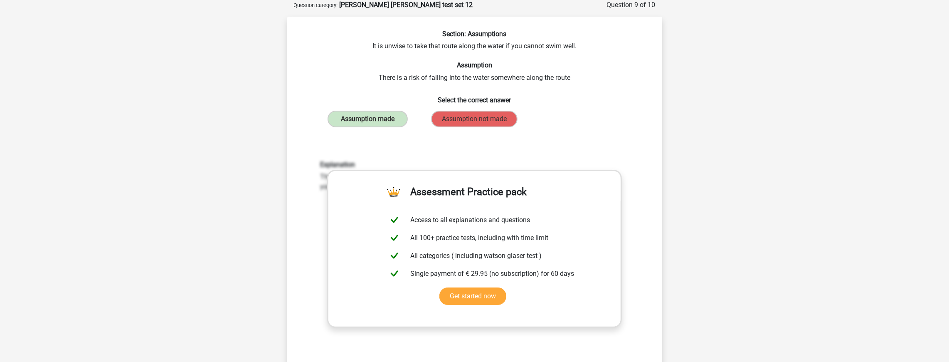
click at [320, 176] on div "Explanation This is assumed. Realistically, it is only relevant whether you can…" at bounding box center [474, 175] width 321 height 31
drag, startPoint x: 320, startPoint y: 176, endPoint x: 327, endPoint y: 184, distance: 10.4
click at [324, 185] on div "Explanation This is assumed. Realistically, it is only relevant whether you can…" at bounding box center [474, 175] width 321 height 31
copy div "This is assumed. Realistically, it is only relevant whether you can swim or not…"
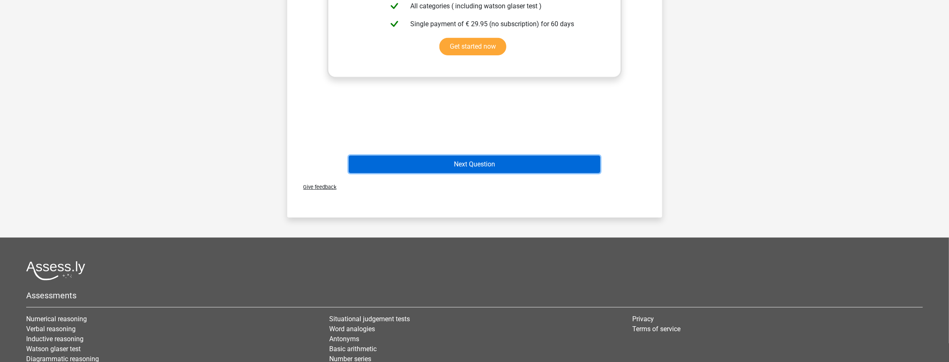
click at [473, 160] on button "Next Question" at bounding box center [474, 163] width 251 height 17
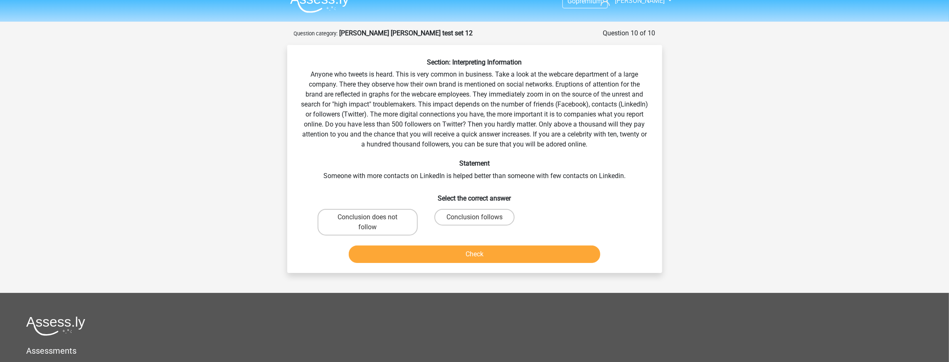
scroll to position [0, 0]
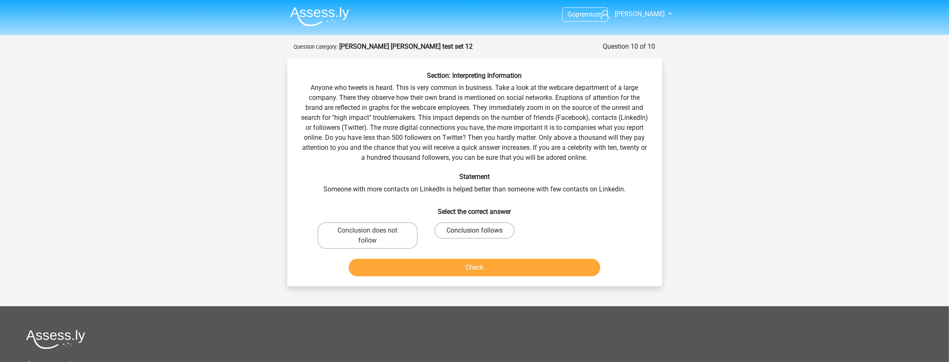
click at [490, 234] on label "Conclusion follows" at bounding box center [474, 230] width 80 height 17
click at [480, 234] on input "Conclusion follows" at bounding box center [476, 232] width 5 height 5
radio input "true"
click at [392, 227] on label "Conclusion does not follow" at bounding box center [368, 235] width 100 height 27
click at [373, 230] on input "Conclusion does not follow" at bounding box center [369, 232] width 5 height 5
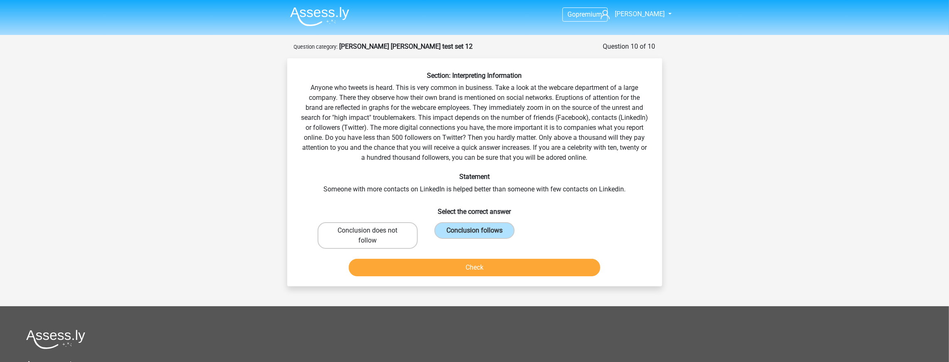
radio input "true"
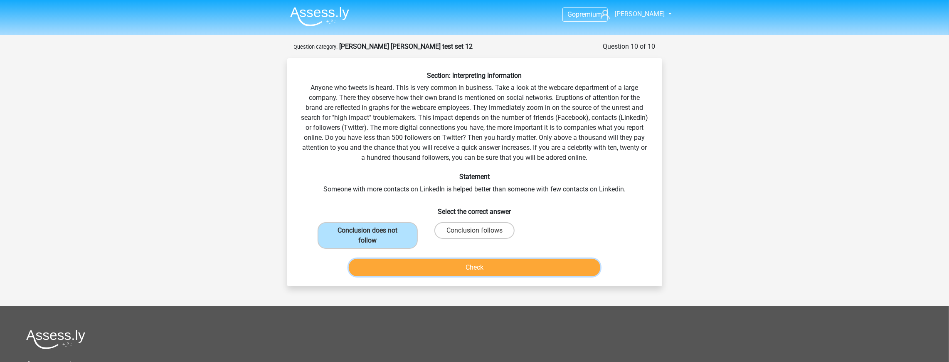
click at [469, 265] on button "Check" at bounding box center [474, 267] width 251 height 17
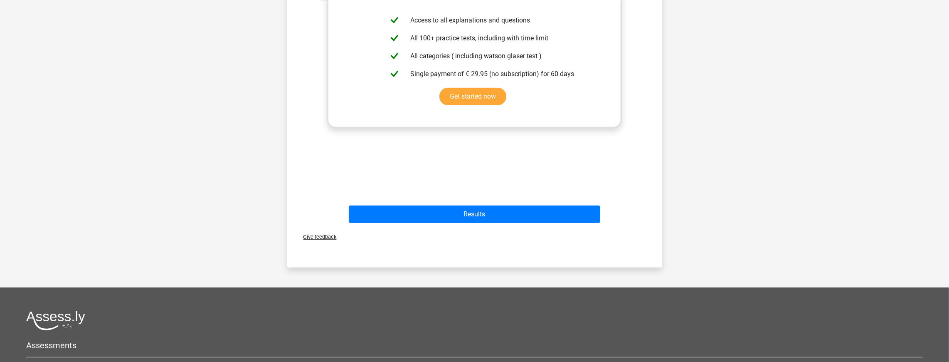
scroll to position [332, 0]
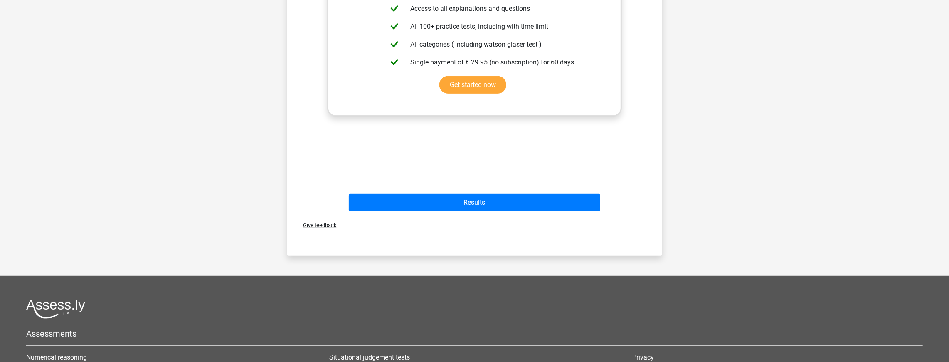
click at [519, 211] on div "Results" at bounding box center [474, 204] width 321 height 21
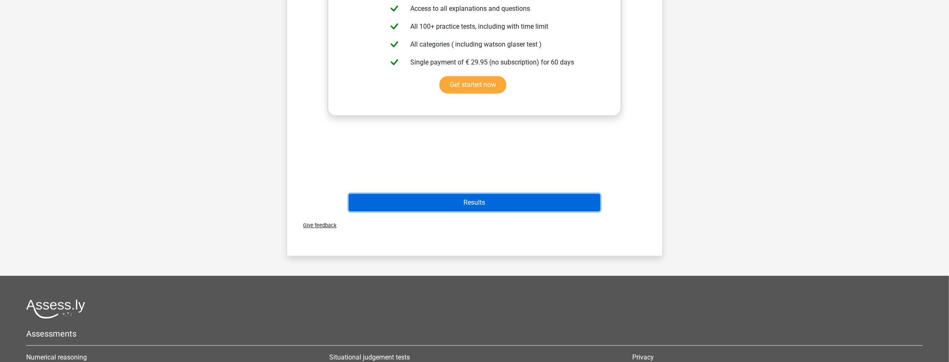
click at [510, 206] on button "Results" at bounding box center [474, 202] width 251 height 17
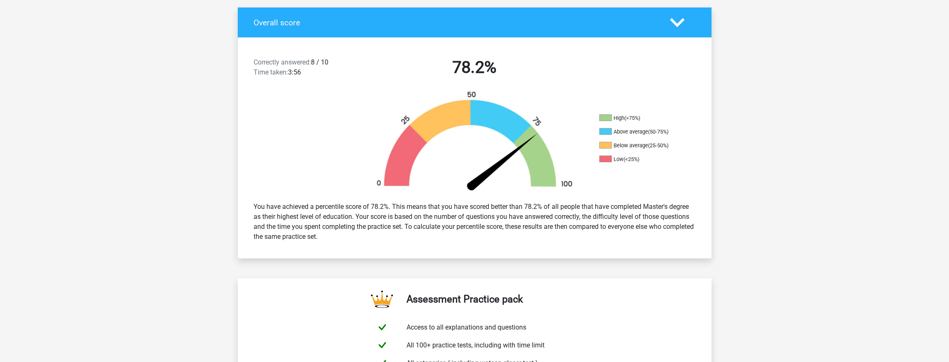
scroll to position [166, 0]
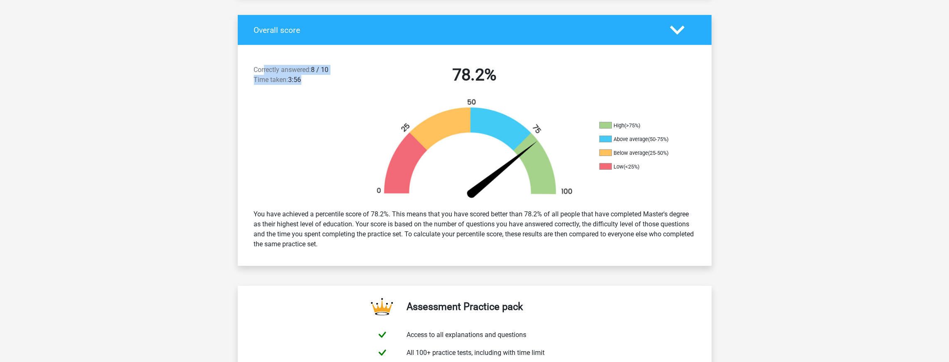
drag, startPoint x: 327, startPoint y: 91, endPoint x: 269, endPoint y: 74, distance: 60.6
click at [264, 70] on div "Correctly answered: 8 / 10 Time taken: 3:56 78.2%" at bounding box center [475, 76] width 474 height 43
click at [382, 92] on div "Correctly answered: 8 / 10 Time taken: 3:56 78.2%" at bounding box center [475, 76] width 474 height 43
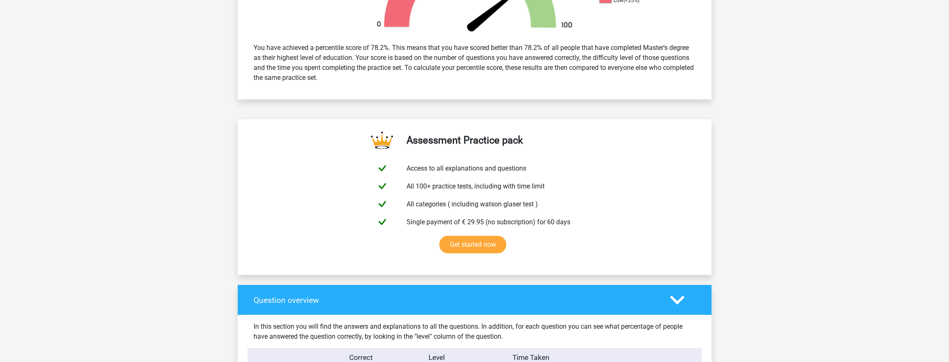
scroll to position [582, 0]
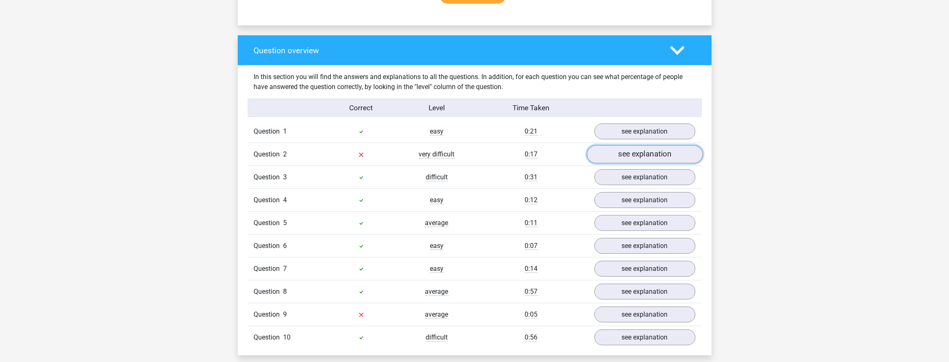
click at [617, 155] on link "see explanation" at bounding box center [644, 154] width 116 height 18
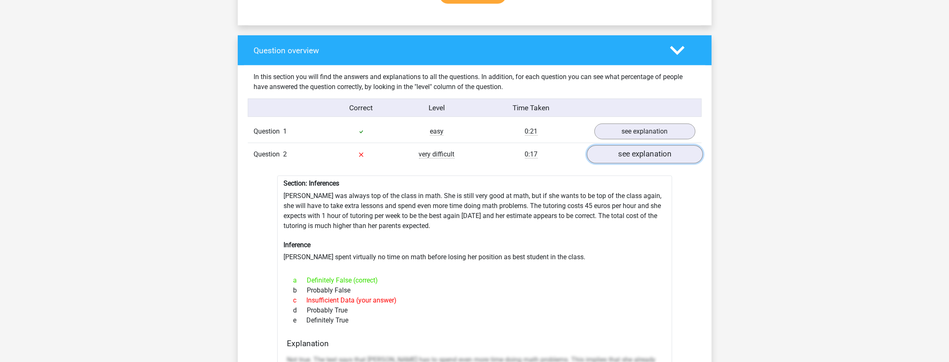
click at [617, 155] on link "see explanation" at bounding box center [644, 154] width 116 height 18
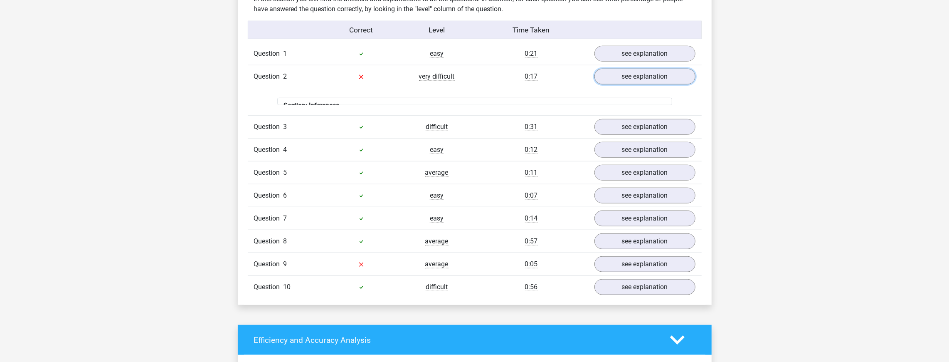
scroll to position [665, 0]
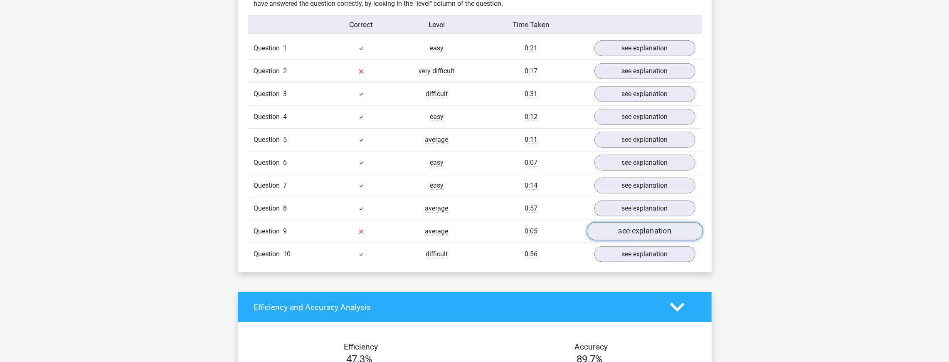
click at [628, 227] on link "see explanation" at bounding box center [644, 231] width 116 height 18
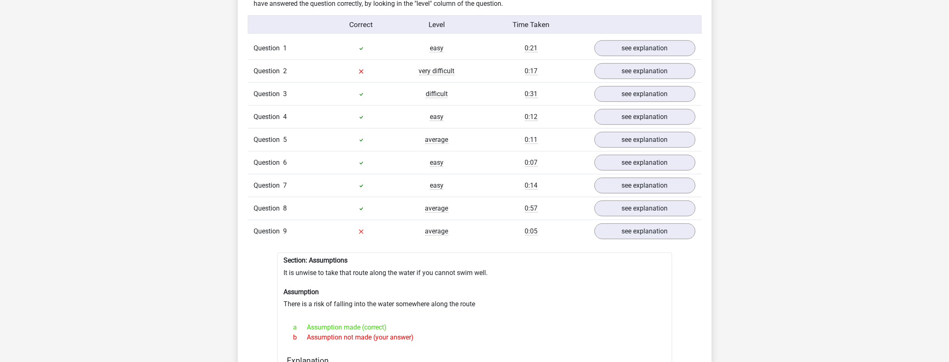
click at [266, 268] on div "Question 1 easy 0:21 see explanation Section: Interpreting Information In the p…" at bounding box center [474, 363] width 441 height 652
click at [267, 268] on div "Question 1 easy 0:21 see explanation Section: Interpreting Information In the p…" at bounding box center [474, 363] width 441 height 652
drag, startPoint x: 377, startPoint y: 283, endPoint x: 497, endPoint y: 254, distance: 124.1
click at [497, 256] on h6 "Section: Assumptions" at bounding box center [475, 260] width 382 height 8
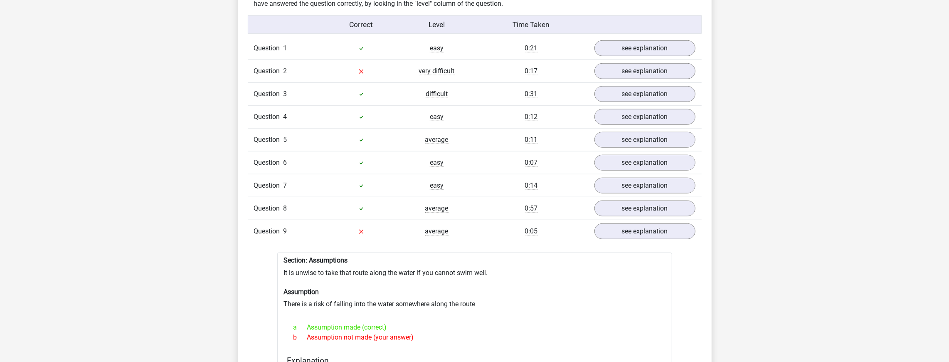
click at [509, 256] on h6 "Section: Assumptions" at bounding box center [475, 260] width 382 height 8
click at [515, 243] on div "Question 1 easy 0:21 see explanation Section: Interpreting Information In the p…" at bounding box center [474, 363] width 441 height 652
drag, startPoint x: 515, startPoint y: 243, endPoint x: 509, endPoint y: 263, distance: 21.3
click at [509, 263] on div "Question 1 easy 0:21 see explanation Section: Interpreting Information In the p…" at bounding box center [474, 363] width 441 height 652
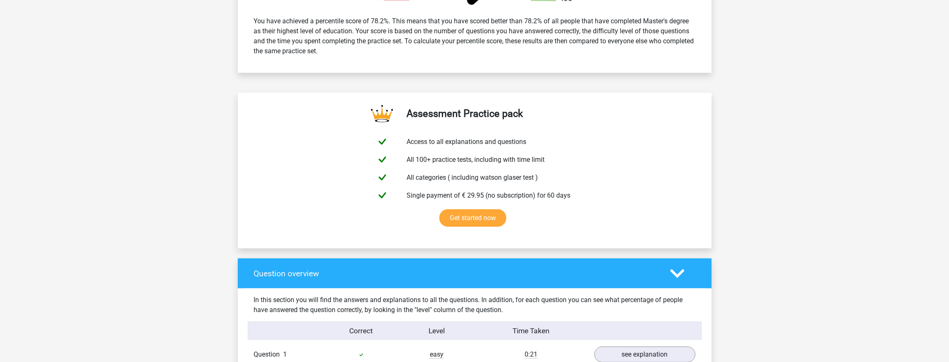
scroll to position [0, 0]
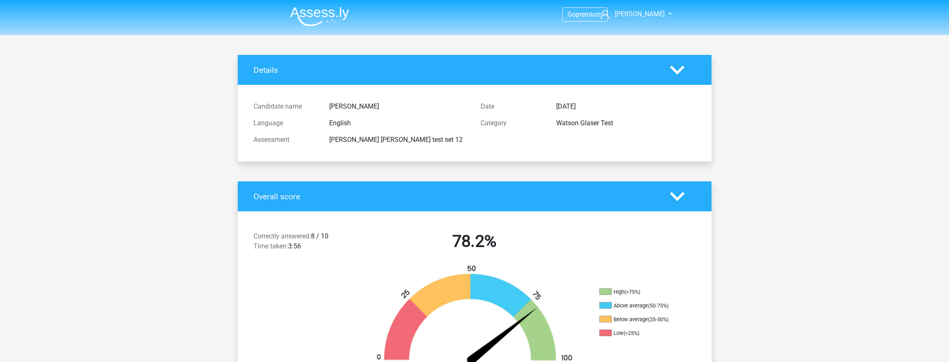
click at [312, 9] on img at bounding box center [319, 17] width 59 height 20
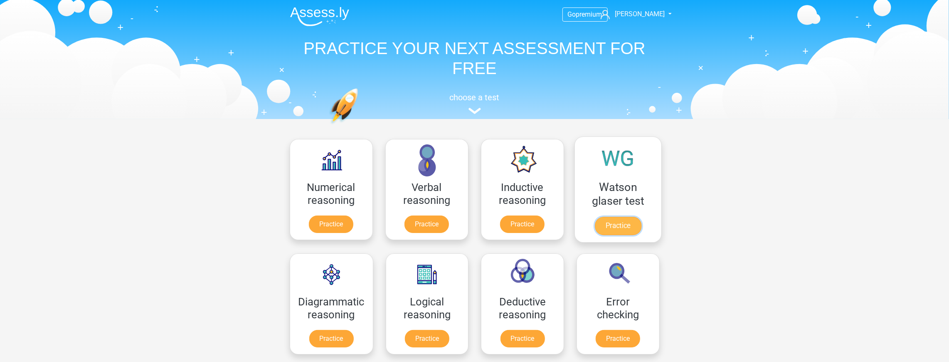
click at [610, 223] on link "Practice" at bounding box center [617, 226] width 47 height 18
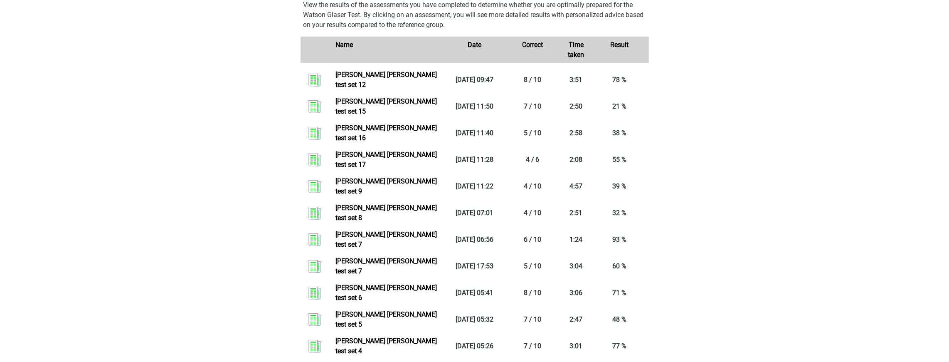
scroll to position [416, 0]
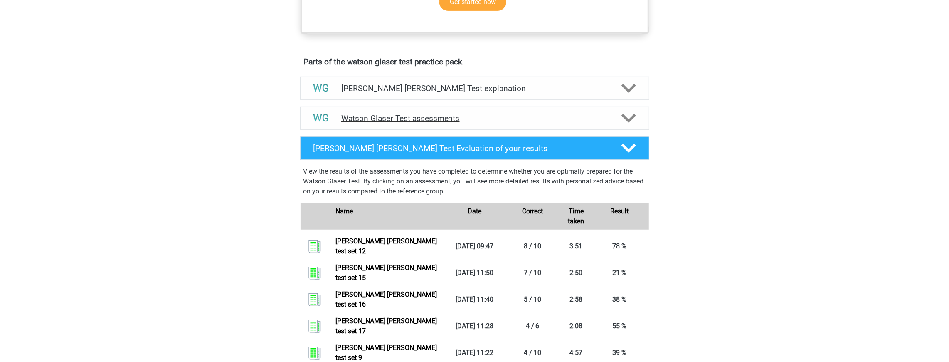
click at [496, 123] on h4 "Watson Glaser Test assessments" at bounding box center [474, 118] width 267 height 10
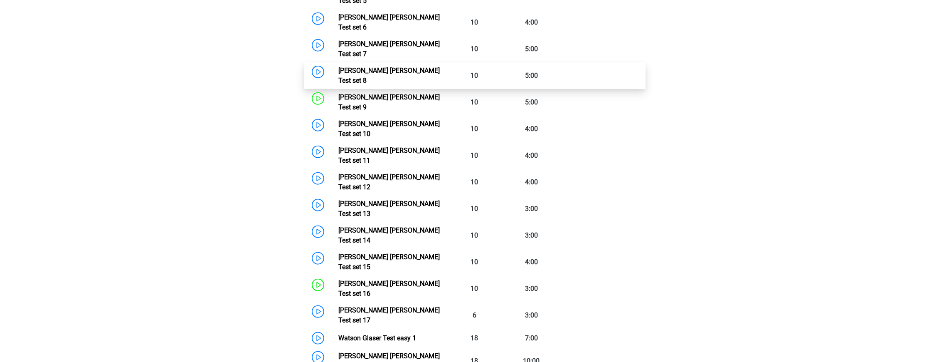
scroll to position [556, 0]
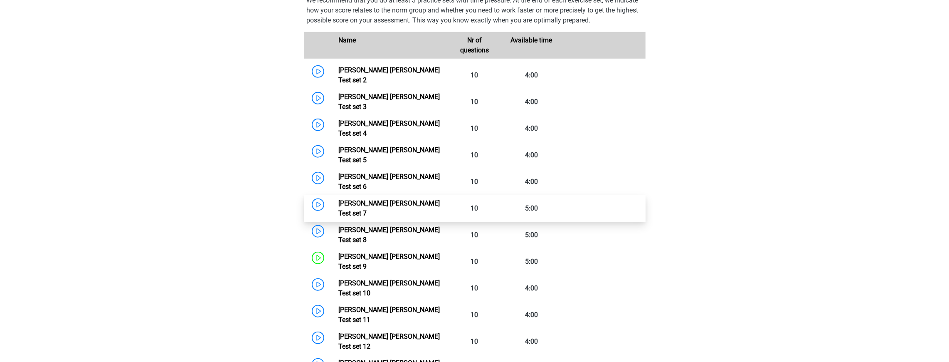
click at [425, 199] on link "[PERSON_NAME] [PERSON_NAME] Test set 7" at bounding box center [388, 208] width 101 height 18
click at [432, 279] on link "[PERSON_NAME] [PERSON_NAME] Test set 10" at bounding box center [388, 288] width 101 height 18
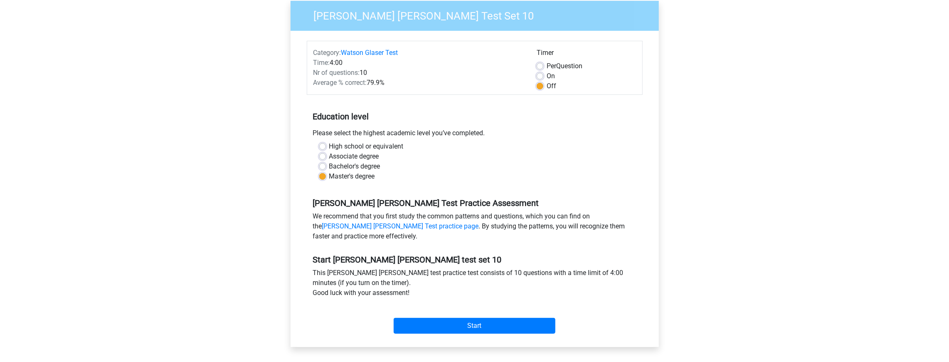
scroll to position [83, 0]
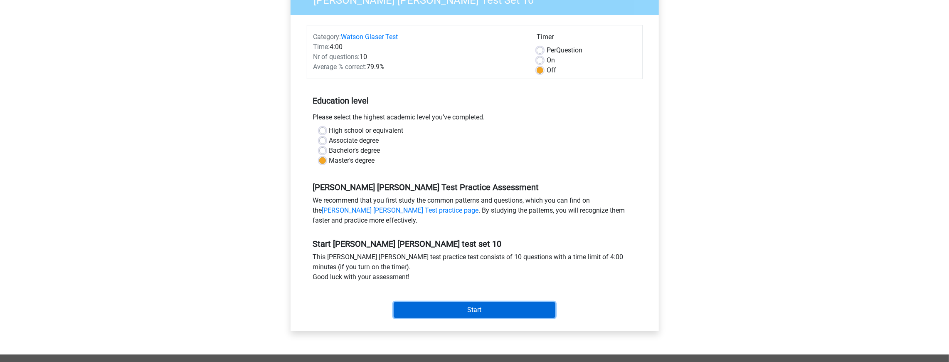
click at [498, 310] on input "Start" at bounding box center [475, 310] width 162 height 16
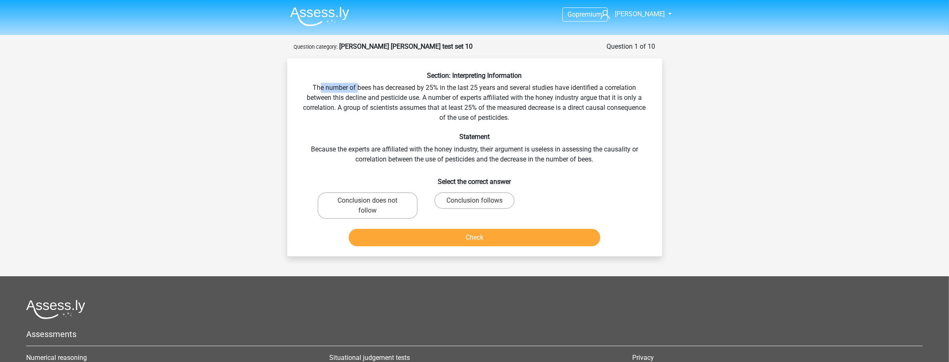
drag, startPoint x: 318, startPoint y: 85, endPoint x: 418, endPoint y: 99, distance: 101.2
click at [396, 96] on div "Section: Interpreting Information The number of bees has decreased by 25% in th…" at bounding box center [475, 160] width 368 height 178
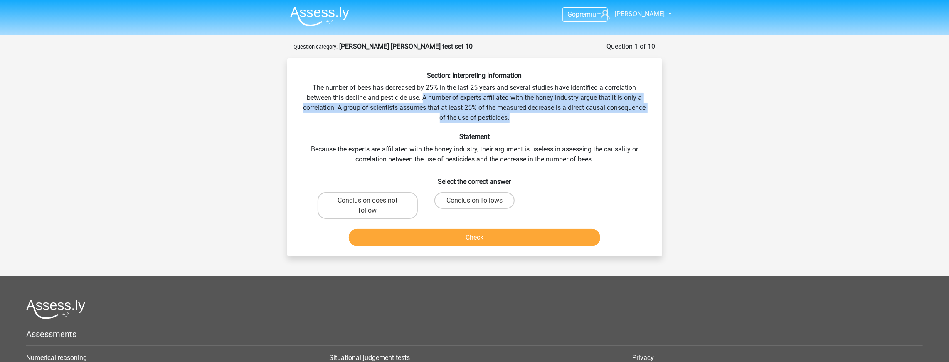
drag, startPoint x: 538, startPoint y: 106, endPoint x: 636, endPoint y: 121, distance: 99.2
click at [636, 121] on div "Section: Interpreting Information The number of bees has decreased by 25% in th…" at bounding box center [475, 160] width 368 height 178
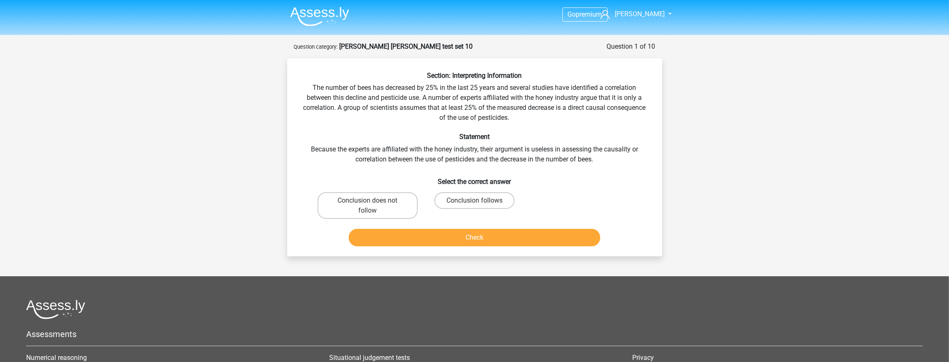
click at [623, 123] on div "Section: Interpreting Information The number of bees has decreased by 25% in th…" at bounding box center [475, 160] width 368 height 178
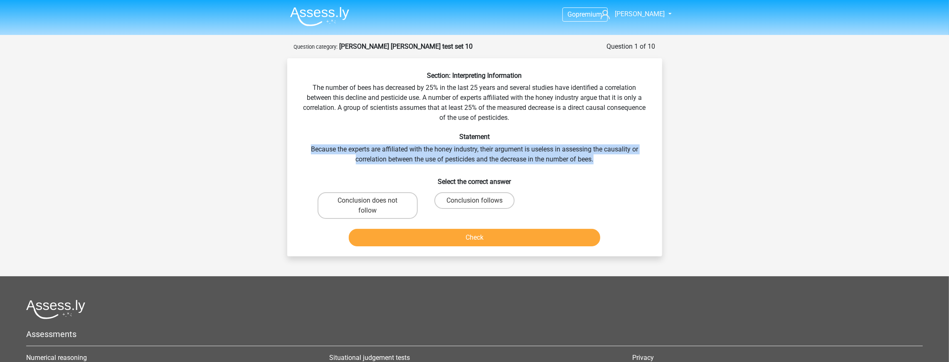
drag, startPoint x: 293, startPoint y: 147, endPoint x: 623, endPoint y: 158, distance: 329.8
click at [623, 158] on div "Section: Interpreting Information The number of bees has decreased by 25% in th…" at bounding box center [475, 160] width 368 height 178
click at [617, 160] on div "Section: Interpreting Information The number of bees has decreased by 25% in th…" at bounding box center [475, 160] width 368 height 178
drag, startPoint x: 617, startPoint y: 160, endPoint x: 601, endPoint y: 165, distance: 16.2
click at [616, 161] on div "Section: Interpreting Information The number of bees has decreased by 25% in th…" at bounding box center [475, 160] width 368 height 178
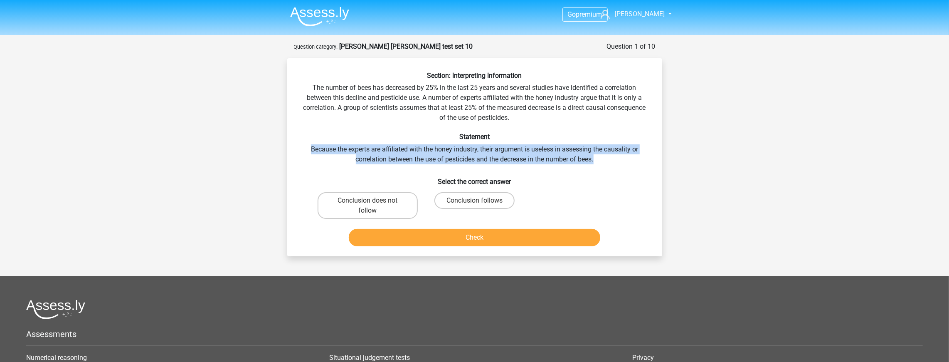
click at [367, 204] on input "Conclusion does not follow" at bounding box center [369, 202] width 5 height 5
radio input "true"
click at [436, 241] on button "Check" at bounding box center [474, 237] width 251 height 17
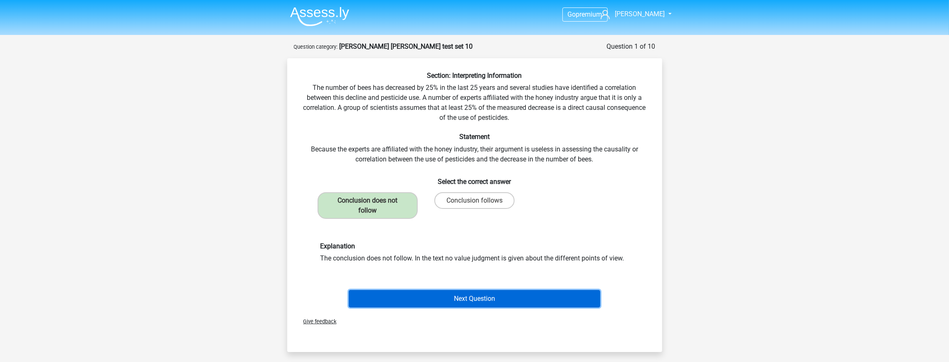
click at [461, 290] on button "Next Question" at bounding box center [474, 298] width 251 height 17
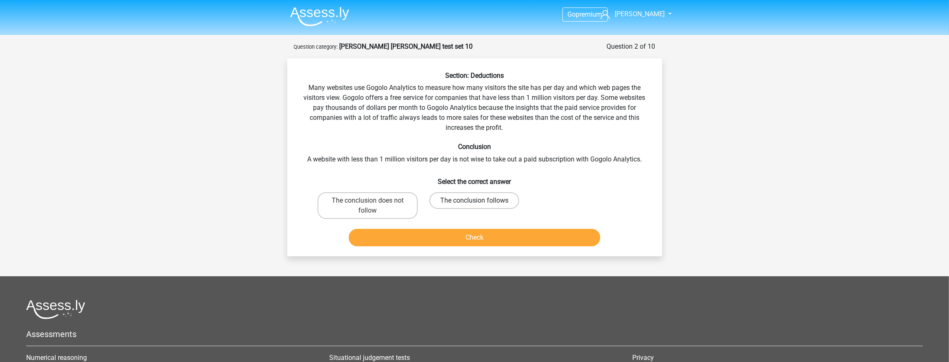
click at [470, 207] on label "The conclusion follows" at bounding box center [474, 200] width 90 height 17
click at [474, 206] on input "The conclusion follows" at bounding box center [476, 202] width 5 height 5
radio input "true"
click at [464, 235] on button "Check" at bounding box center [474, 237] width 251 height 17
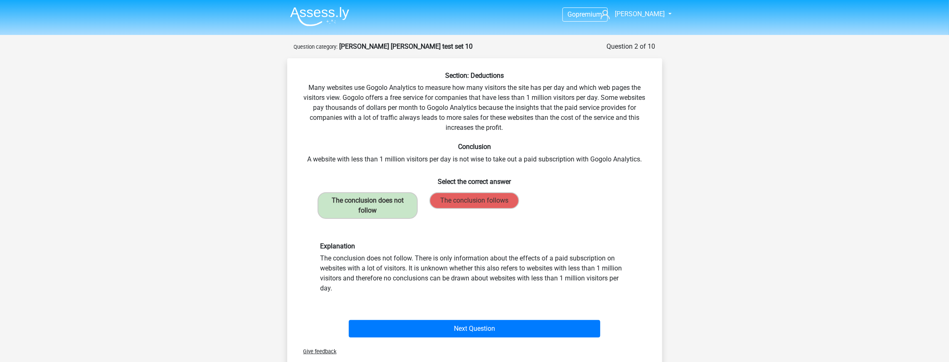
drag, startPoint x: 409, startPoint y: 258, endPoint x: 612, endPoint y: 285, distance: 204.7
click at [612, 285] on div "Explanation The conclusion does not follow. There is only information about the…" at bounding box center [474, 267] width 321 height 51
click at [608, 285] on div "Explanation The conclusion does not follow. There is only information about the…" at bounding box center [474, 267] width 321 height 51
click at [605, 209] on div "The conclusion does not follow The conclusion follows" at bounding box center [474, 205] width 321 height 33
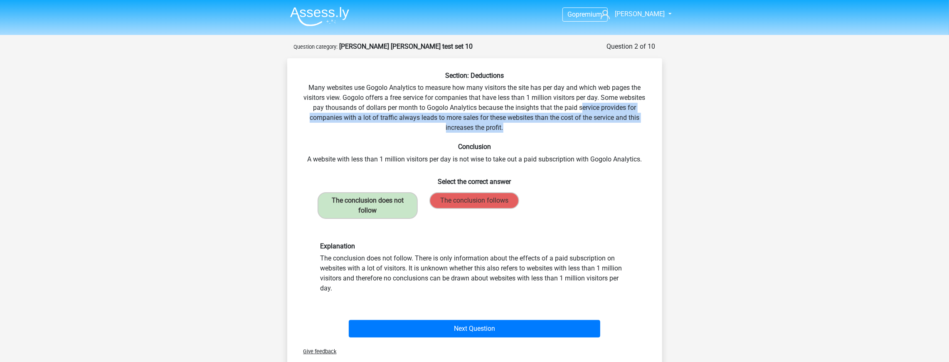
drag, startPoint x: 595, startPoint y: 130, endPoint x: 584, endPoint y: 105, distance: 28.1
click at [584, 105] on div "Section: Deductions Many websites use Gogolo Analytics to measure how many visi…" at bounding box center [475, 205] width 368 height 269
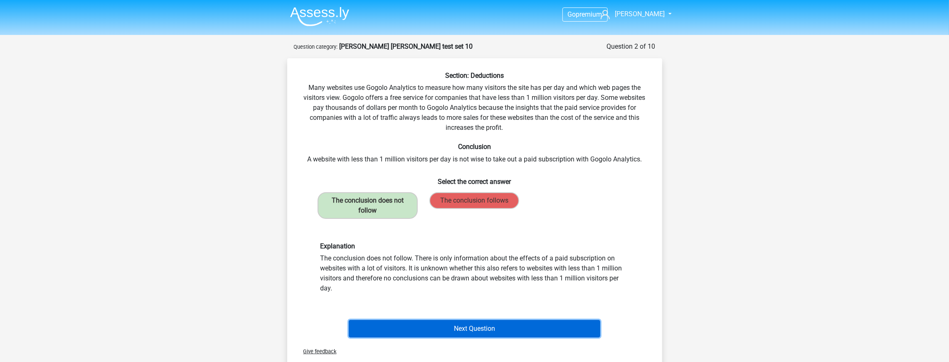
click at [486, 333] on button "Next Question" at bounding box center [474, 328] width 251 height 17
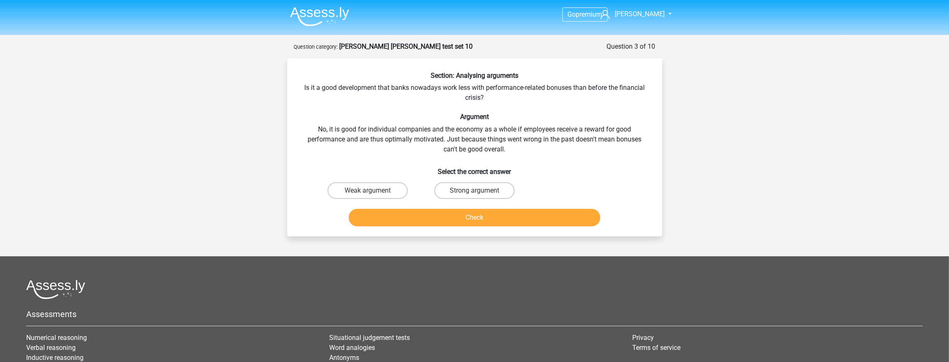
scroll to position [42, 0]
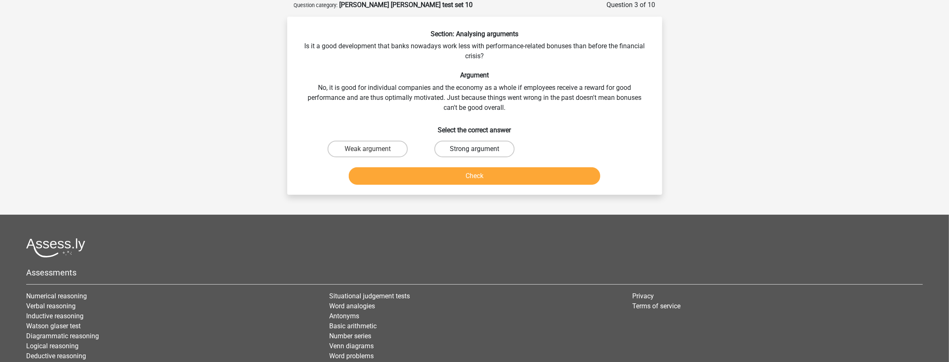
click at [474, 154] on label "Strong argument" at bounding box center [474, 148] width 80 height 17
click at [474, 154] on input "Strong argument" at bounding box center [476, 151] width 5 height 5
radio input "true"
click at [474, 154] on label "Strong argument" at bounding box center [474, 148] width 80 height 17
click at [474, 154] on input "Strong argument" at bounding box center [476, 151] width 5 height 5
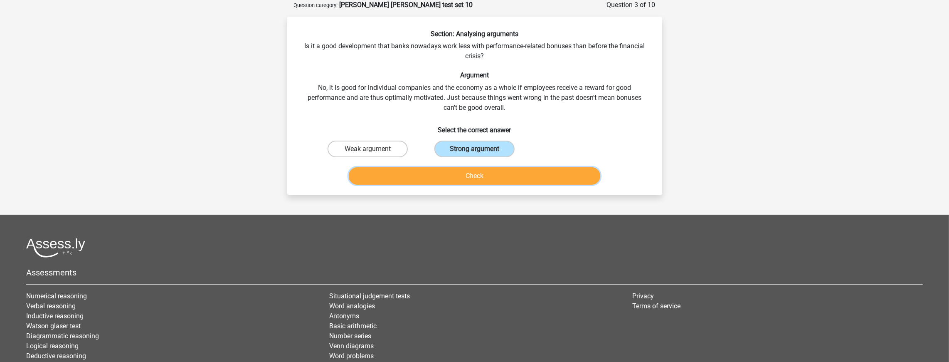
click at [493, 174] on button "Check" at bounding box center [474, 175] width 251 height 17
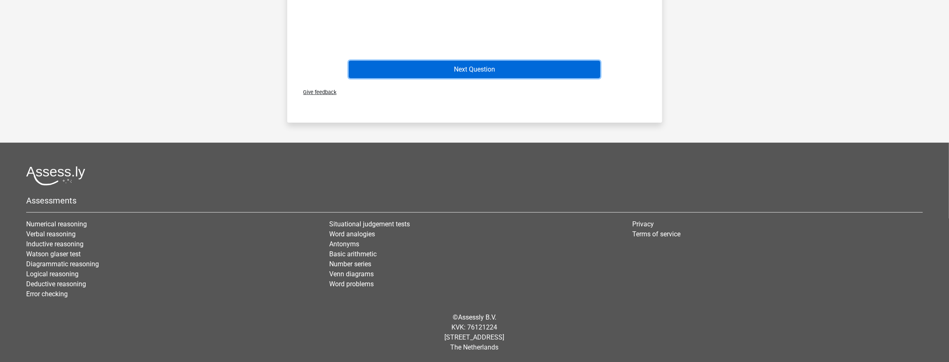
click at [497, 77] on button "Next Question" at bounding box center [474, 69] width 251 height 17
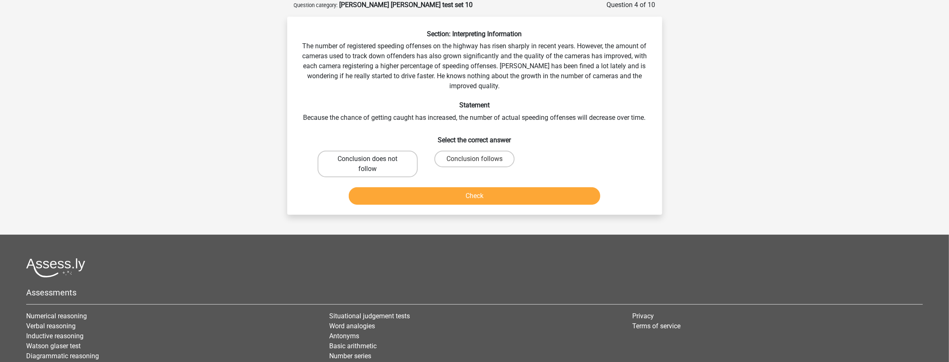
click at [400, 168] on label "Conclusion does not follow" at bounding box center [368, 163] width 100 height 27
click at [373, 164] on input "Conclusion does not follow" at bounding box center [369, 161] width 5 height 5
radio input "true"
click at [430, 189] on button "Check" at bounding box center [474, 195] width 251 height 17
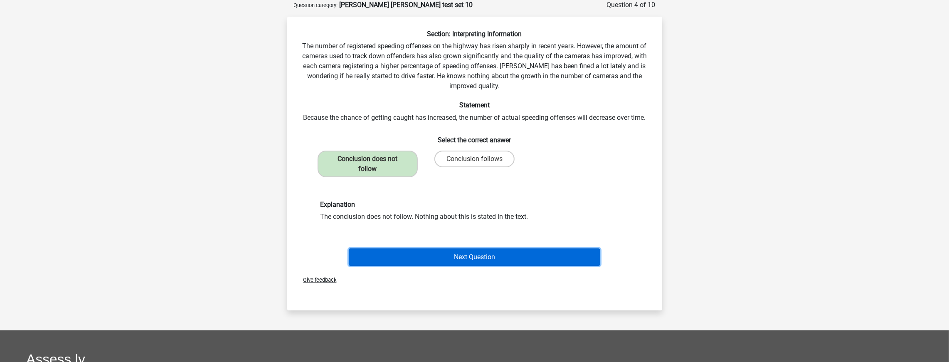
click at [464, 256] on button "Next Question" at bounding box center [474, 256] width 251 height 17
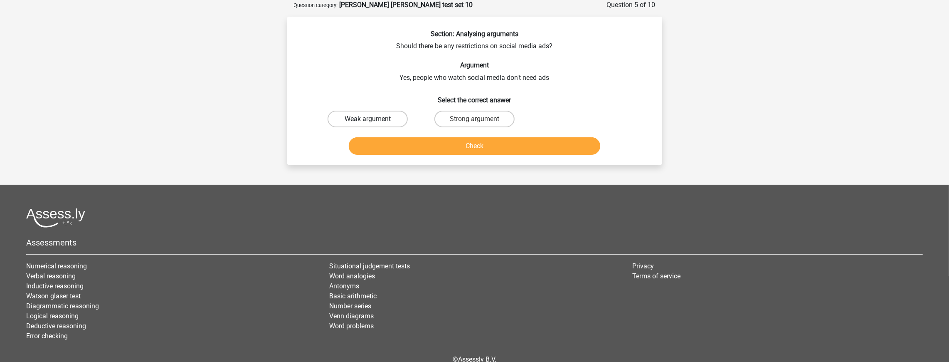
click at [382, 126] on label "Weak argument" at bounding box center [367, 119] width 80 height 17
click at [373, 124] on input "Weak argument" at bounding box center [369, 121] width 5 height 5
radio input "true"
click at [415, 135] on div "Check" at bounding box center [474, 143] width 348 height 27
click at [424, 143] on button "Check" at bounding box center [474, 145] width 251 height 17
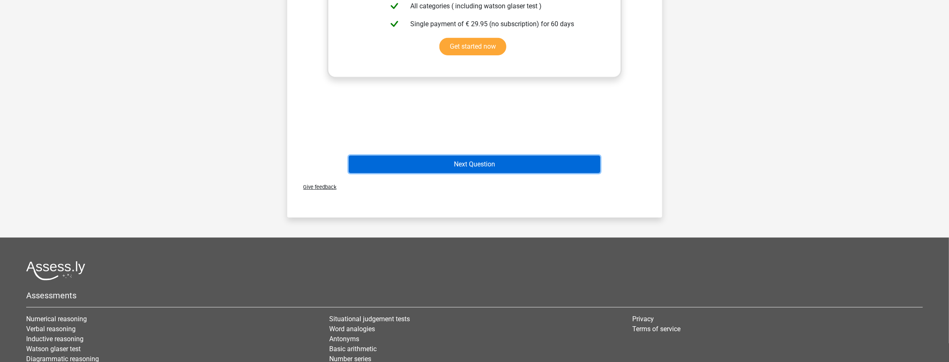
click at [498, 167] on button "Next Question" at bounding box center [474, 163] width 251 height 17
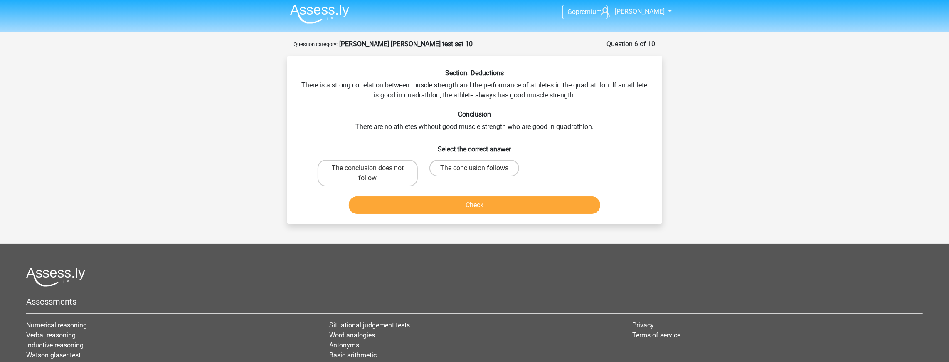
scroll to position [0, 0]
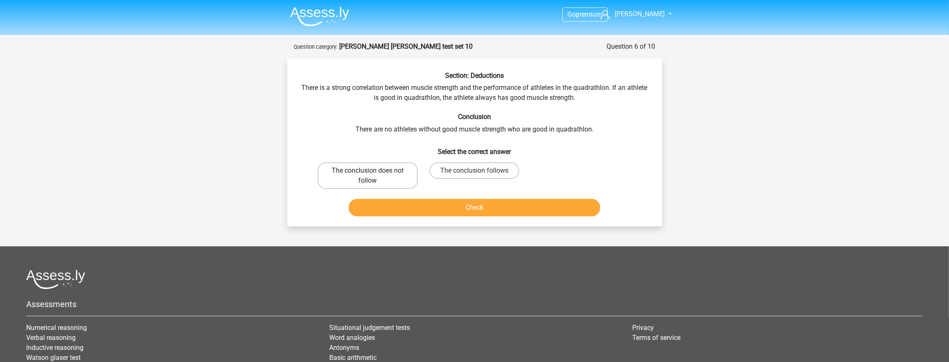
click at [379, 172] on label "The conclusion does not follow" at bounding box center [368, 175] width 100 height 27
click at [373, 172] on input "The conclusion does not follow" at bounding box center [369, 172] width 5 height 5
radio input "true"
click at [451, 208] on button "Check" at bounding box center [474, 207] width 251 height 17
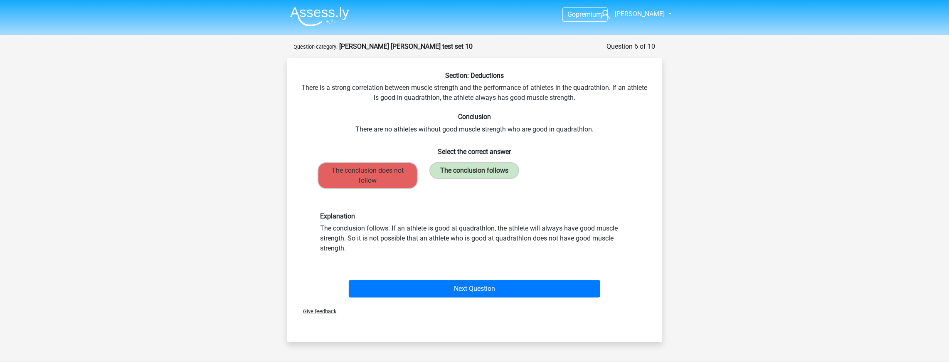
drag, startPoint x: 486, startPoint y: 228, endPoint x: 559, endPoint y: 243, distance: 74.3
click at [559, 243] on div "Explanation The conclusion follows. If an athlete is good at quadrathlon, the a…" at bounding box center [474, 232] width 321 height 41
click at [555, 243] on div "Explanation The conclusion follows. If an athlete is good at quadrathlon, the a…" at bounding box center [474, 232] width 321 height 41
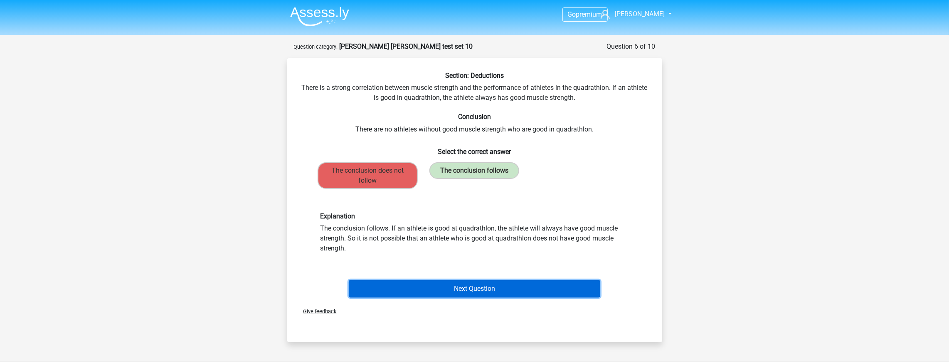
click at [428, 288] on button "Next Question" at bounding box center [474, 288] width 251 height 17
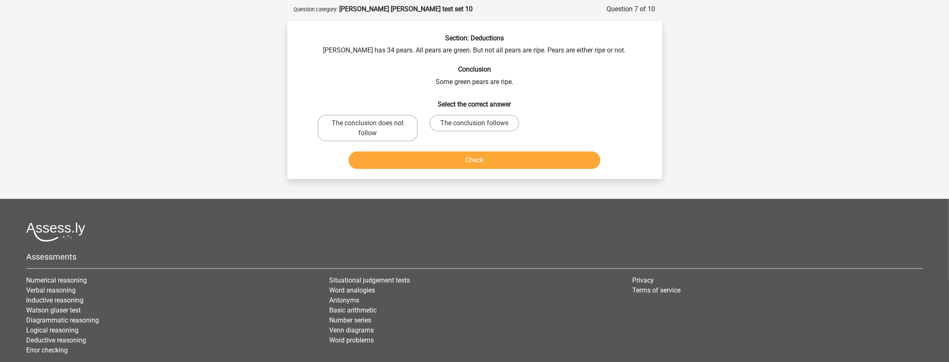
scroll to position [42, 0]
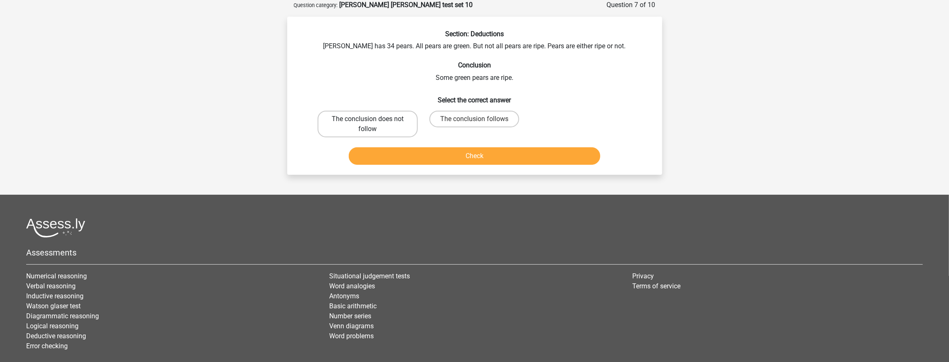
click at [391, 133] on label "The conclusion does not follow" at bounding box center [368, 124] width 100 height 27
click at [373, 124] on input "The conclusion does not follow" at bounding box center [369, 121] width 5 height 5
radio input "true"
click at [478, 118] on div "The conclusion follows" at bounding box center [474, 124] width 100 height 27
click at [450, 160] on button "Check" at bounding box center [474, 155] width 251 height 17
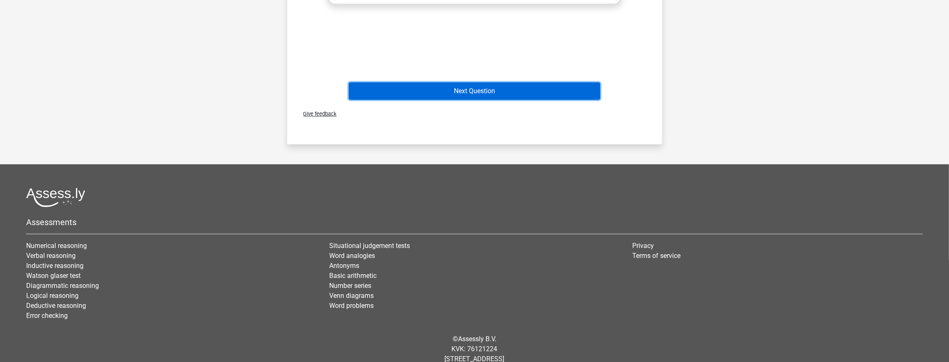
click at [511, 97] on button "Next Question" at bounding box center [474, 90] width 251 height 17
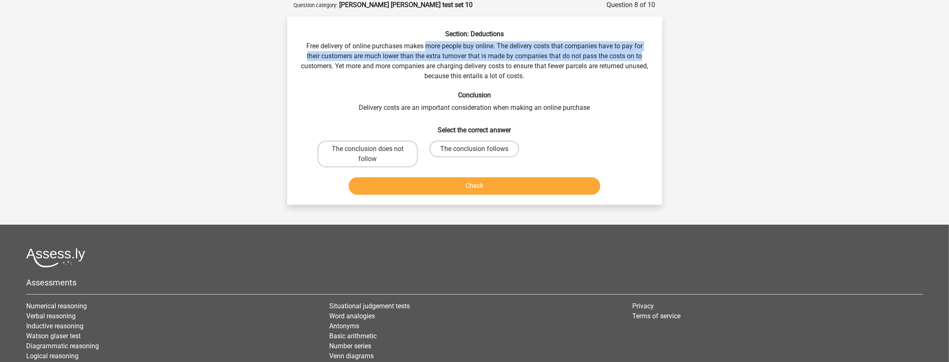
drag, startPoint x: 428, startPoint y: 40, endPoint x: 647, endPoint y: 54, distance: 219.9
click at [647, 54] on div "Section: Deductions Free delivery of online purchases makes more people buy onl…" at bounding box center [475, 114] width 368 height 168
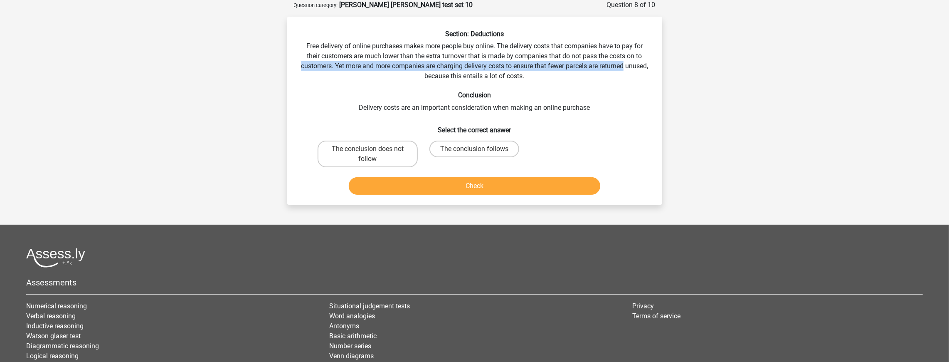
drag, startPoint x: 645, startPoint y: 70, endPoint x: 652, endPoint y: 51, distance: 20.5
click at [650, 52] on div "Section: Deductions Free delivery of online purchases makes more people buy onl…" at bounding box center [475, 114] width 368 height 168
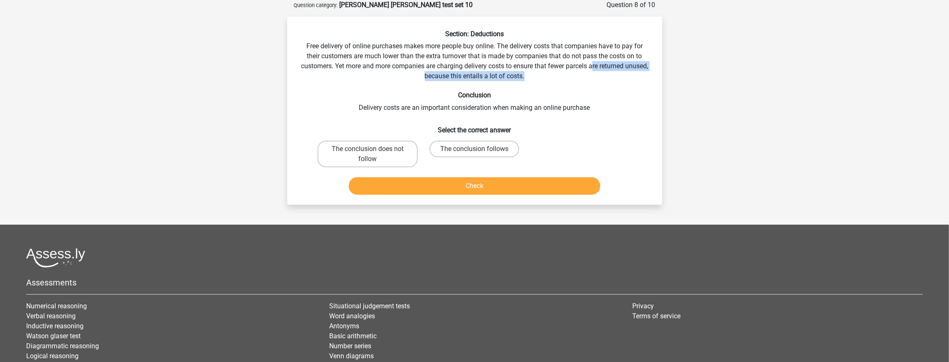
drag, startPoint x: 622, startPoint y: 81, endPoint x: 607, endPoint y: 70, distance: 18.1
click at [607, 70] on div "Section: Deductions Free delivery of online purchases makes more people buy onl…" at bounding box center [475, 114] width 368 height 168
click at [605, 83] on div "Section: Deductions Free delivery of online purchases makes more people buy onl…" at bounding box center [475, 114] width 368 height 168
click at [500, 145] on label "The conclusion follows" at bounding box center [474, 148] width 90 height 17
click at [480, 149] on input "The conclusion follows" at bounding box center [476, 151] width 5 height 5
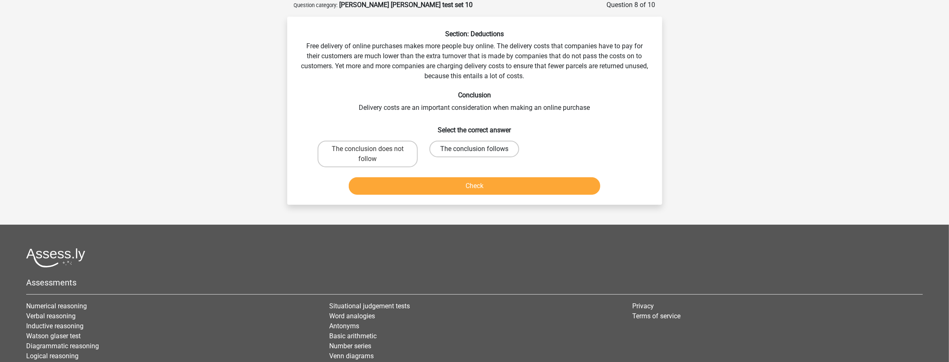
radio input "true"
click at [493, 185] on button "Check" at bounding box center [474, 185] width 251 height 17
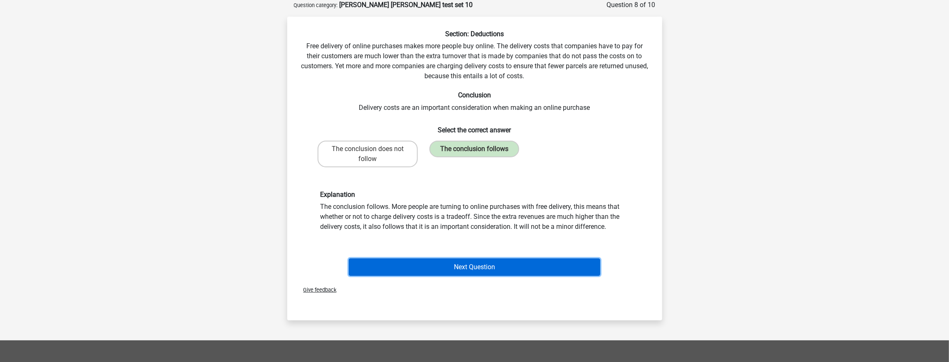
click at [463, 266] on button "Next Question" at bounding box center [474, 266] width 251 height 17
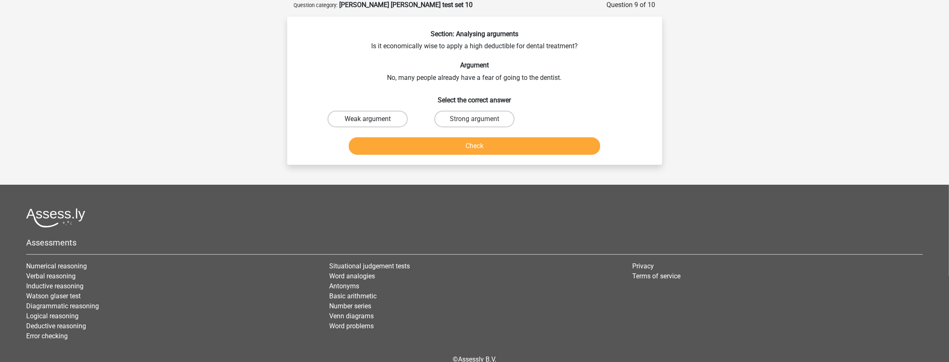
click at [401, 123] on label "Weak argument" at bounding box center [367, 119] width 80 height 17
click at [373, 123] on input "Weak argument" at bounding box center [369, 121] width 5 height 5
radio input "true"
click at [435, 147] on button "Check" at bounding box center [474, 145] width 251 height 17
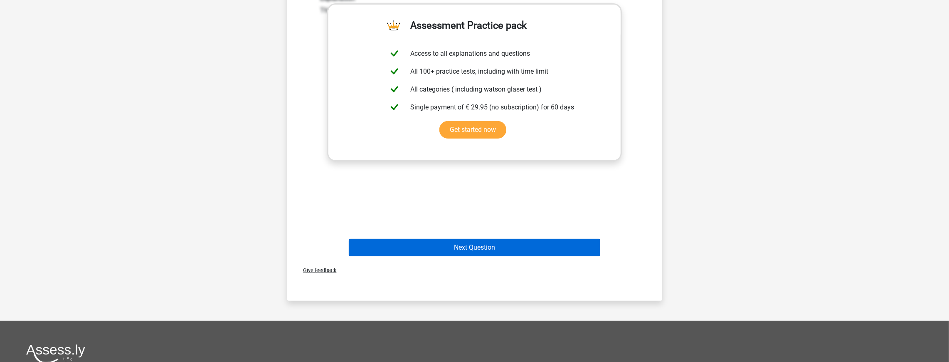
click at [504, 229] on div "Explanation This is a weak argument. The fear of going to the dentist is not a …" at bounding box center [474, 103] width 348 height 258
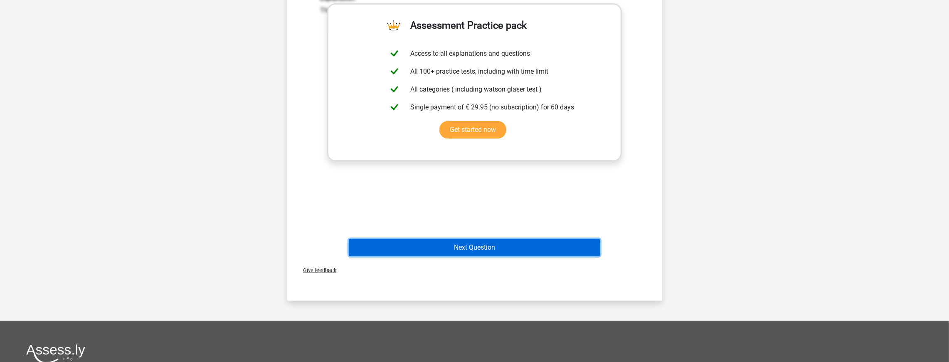
click at [480, 251] on button "Next Question" at bounding box center [474, 247] width 251 height 17
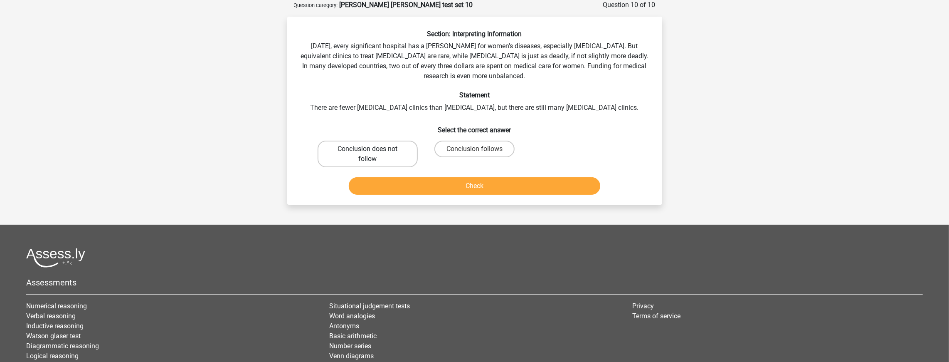
click at [379, 161] on label "Conclusion does not follow" at bounding box center [368, 153] width 100 height 27
click at [373, 154] on input "Conclusion does not follow" at bounding box center [369, 151] width 5 height 5
radio input "true"
click at [436, 182] on button "Check" at bounding box center [474, 185] width 251 height 17
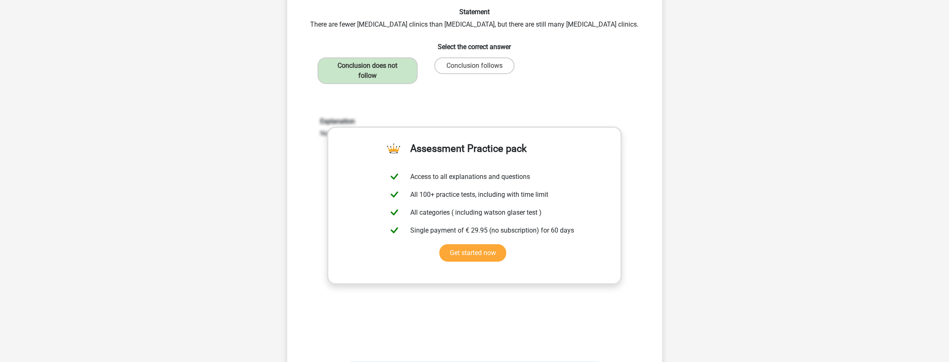
scroll to position [374, 0]
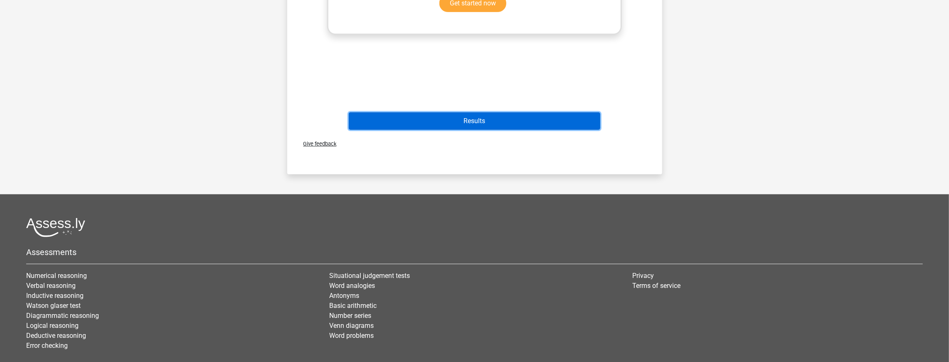
click at [524, 124] on button "Results" at bounding box center [474, 120] width 251 height 17
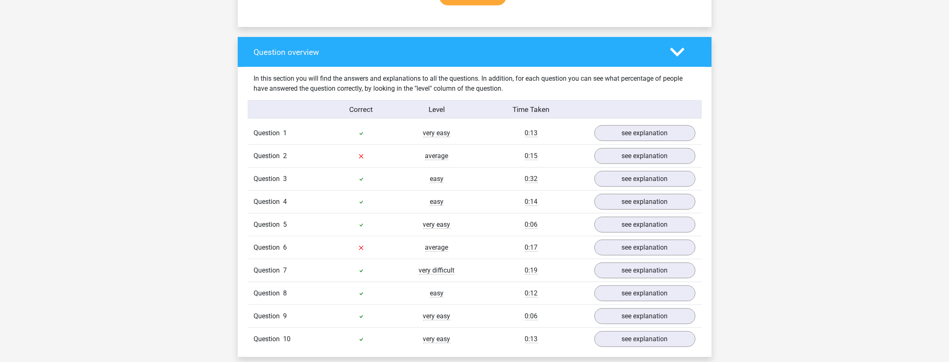
scroll to position [582, 0]
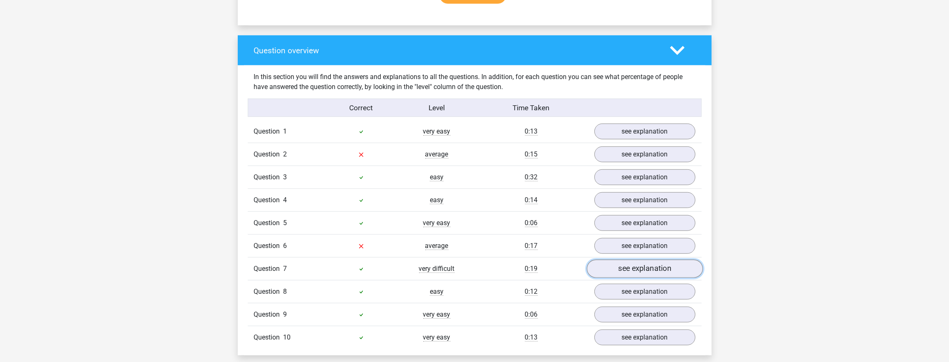
click at [627, 260] on link "see explanation" at bounding box center [644, 268] width 116 height 18
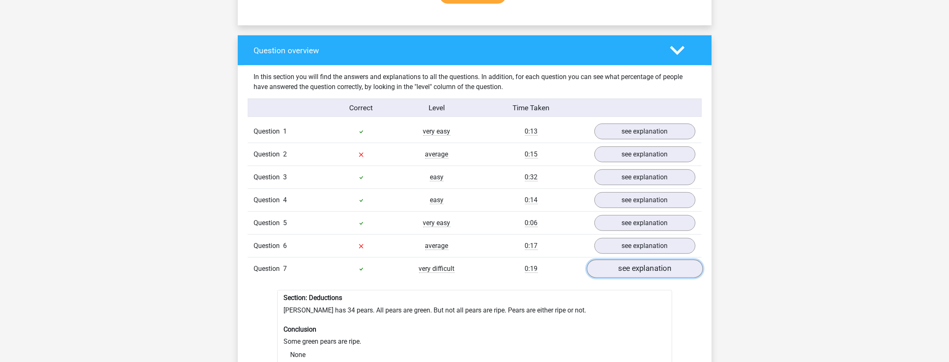
click at [627, 260] on link "see explanation" at bounding box center [644, 268] width 116 height 18
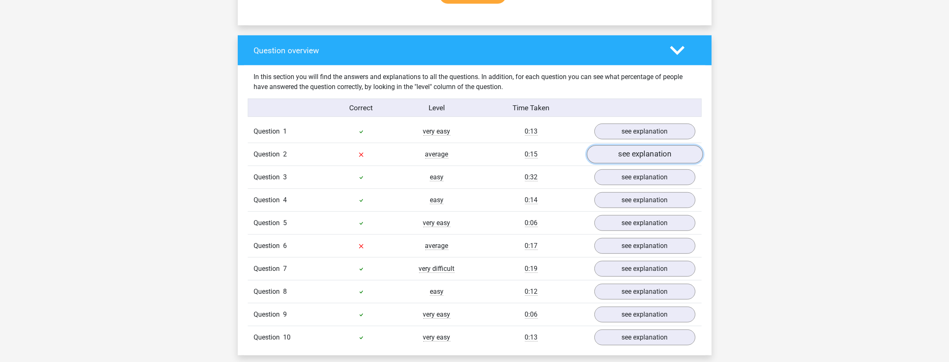
click at [653, 150] on link "see explanation" at bounding box center [644, 154] width 116 height 18
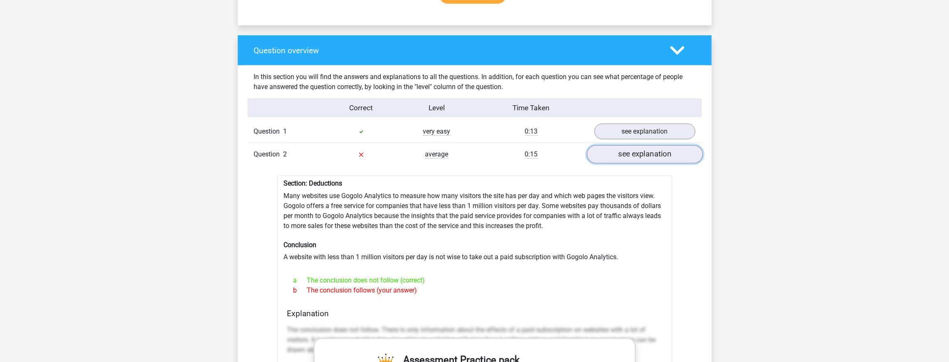
click at [653, 150] on link "see explanation" at bounding box center [644, 154] width 116 height 18
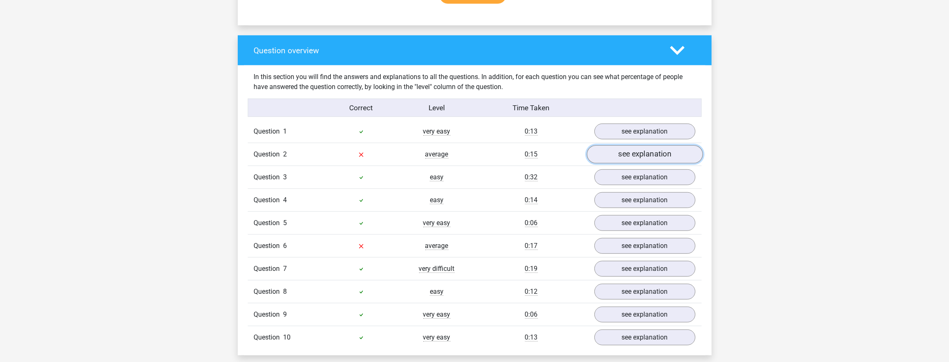
click at [653, 150] on link "see explanation" at bounding box center [644, 154] width 116 height 18
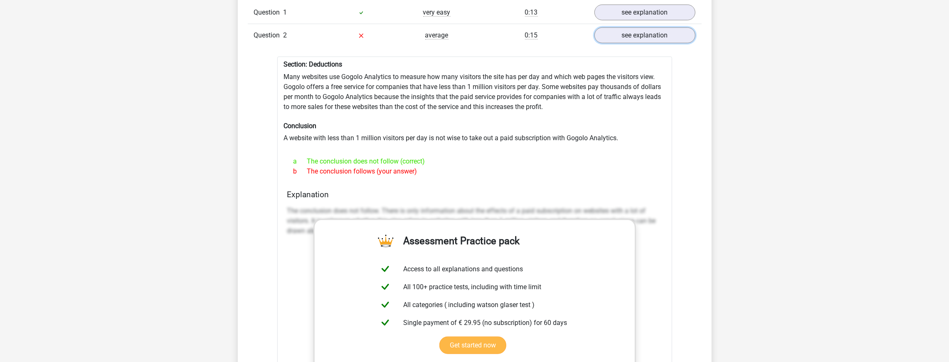
scroll to position [748, 0]
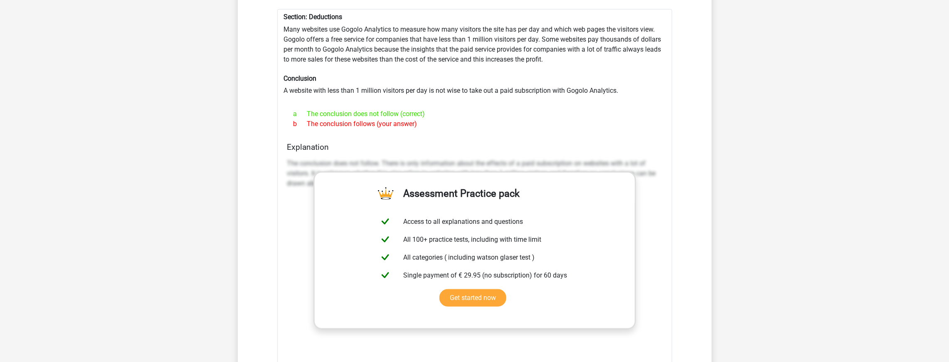
drag, startPoint x: 290, startPoint y: 156, endPoint x: 306, endPoint y: 165, distance: 17.8
click at [295, 159] on div "The conclusion does not follow. There is only information about the effects of …" at bounding box center [474, 176] width 375 height 43
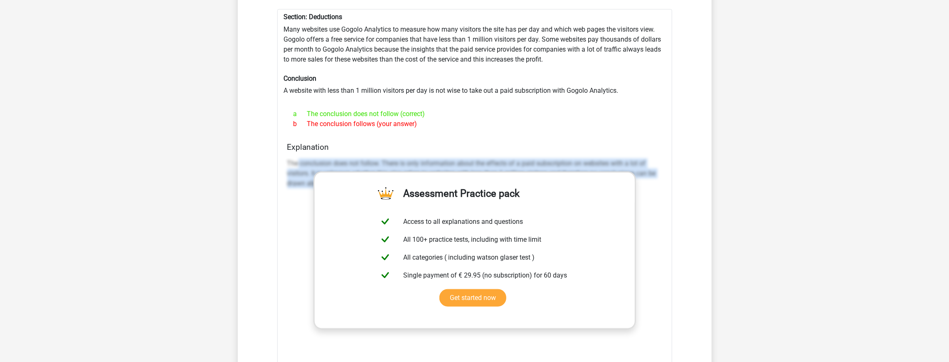
drag, startPoint x: 306, startPoint y: 165, endPoint x: 652, endPoint y: 195, distance: 347.9
click at [652, 195] on div "The conclusion does not follow. There is only information about the effects of …" at bounding box center [474, 176] width 375 height 43
copy p "conclusion does not follow. There is only information about the effects of a pa…"
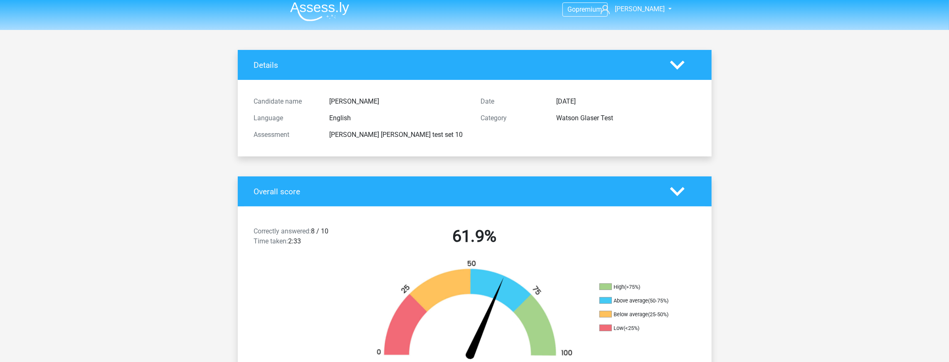
scroll to position [0, 0]
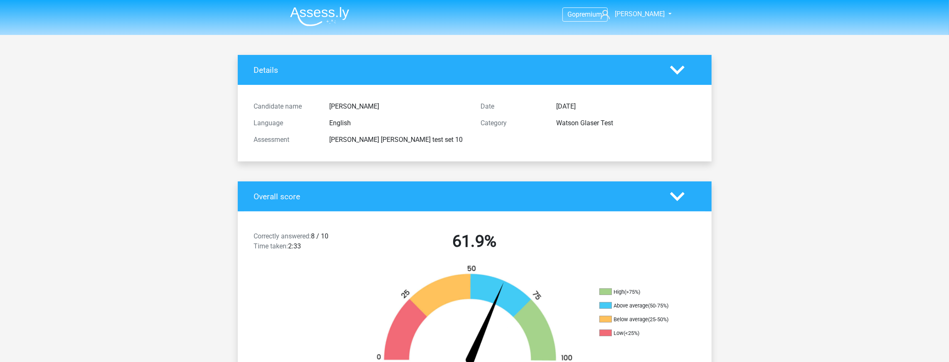
click at [304, 7] on img at bounding box center [319, 17] width 59 height 20
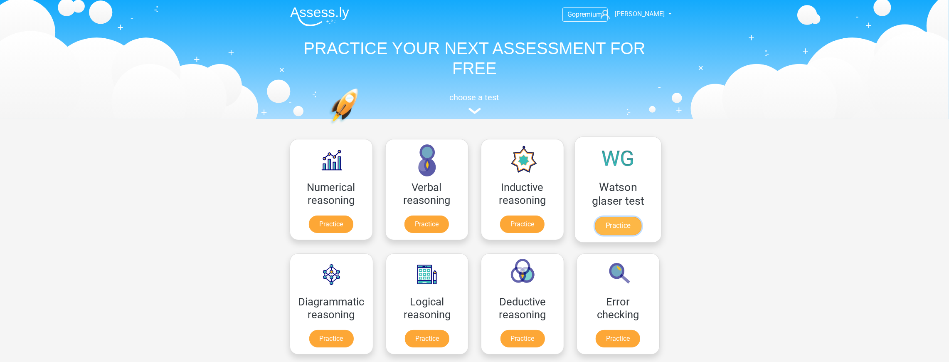
click at [622, 229] on link "Practice" at bounding box center [617, 226] width 47 height 18
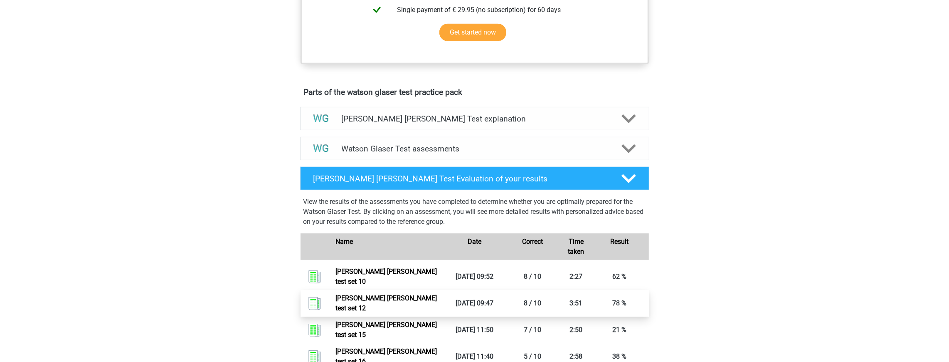
scroll to position [499, 0]
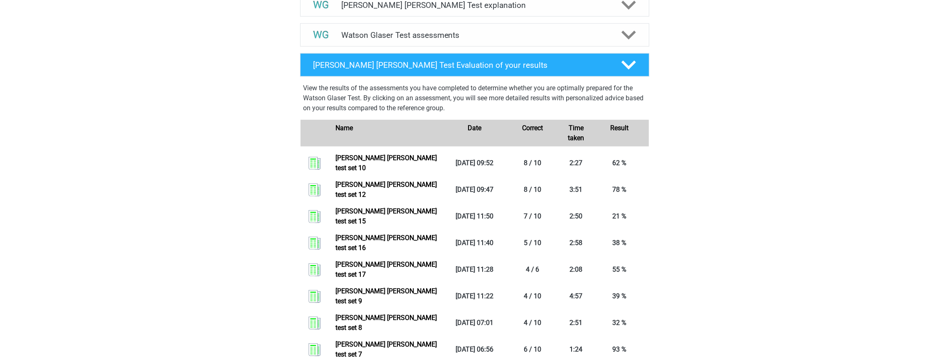
click at [429, 32] on div "Watson Glaser Test assessments We recommend that you do at least 3 practice set…" at bounding box center [475, 35] width 382 height 30
click at [441, 40] on h4 "Watson Glaser Test assessments" at bounding box center [474, 35] width 267 height 10
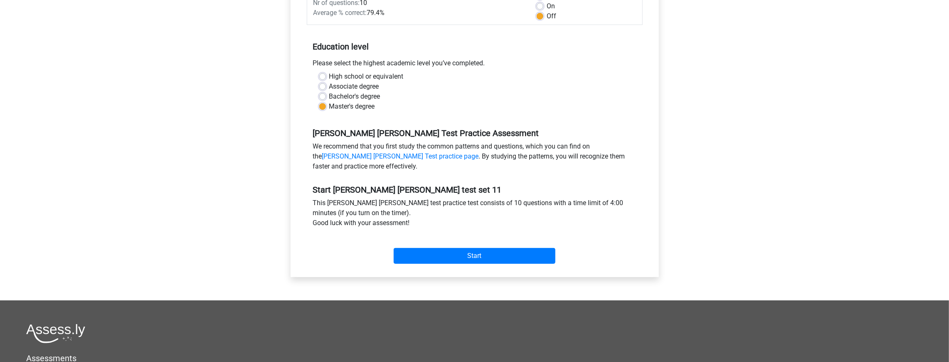
scroll to position [166, 0]
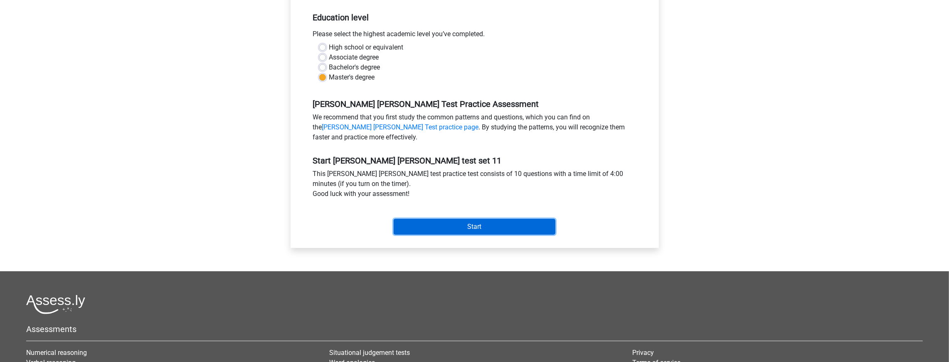
click at [514, 229] on input "Start" at bounding box center [475, 227] width 162 height 16
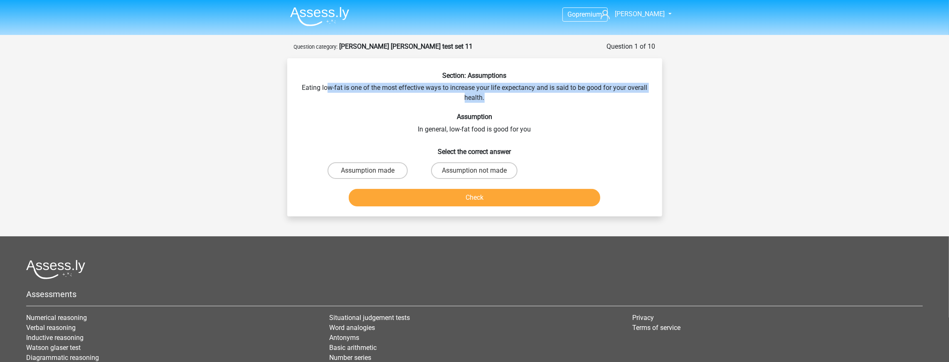
drag, startPoint x: 328, startPoint y: 83, endPoint x: 582, endPoint y: 96, distance: 253.9
click at [584, 94] on div "Section: Assumptions Eating low-fat is one of the most effective ways to increa…" at bounding box center [475, 140] width 368 height 138
click at [385, 173] on label "Assumption made" at bounding box center [367, 170] width 80 height 17
click at [373, 173] on input "Assumption made" at bounding box center [369, 172] width 5 height 5
radio input "true"
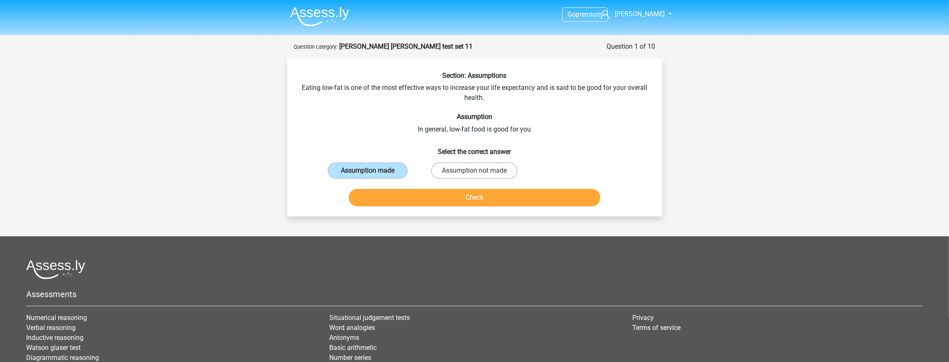
click at [552, 115] on h6 "Assumption" at bounding box center [474, 117] width 348 height 8
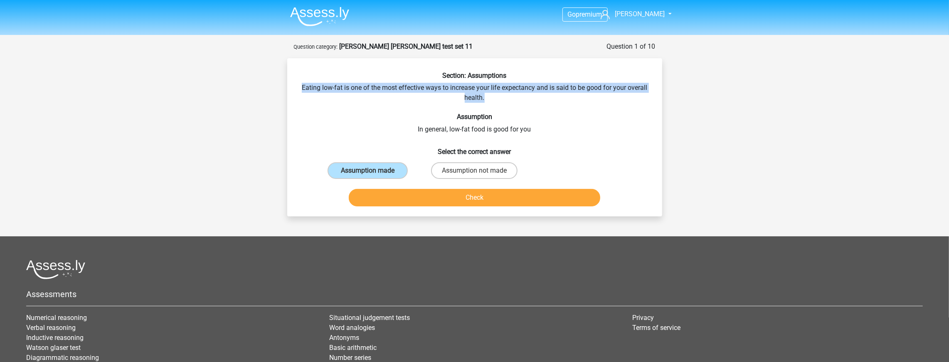
drag, startPoint x: 303, startPoint y: 86, endPoint x: 514, endPoint y: 98, distance: 211.0
click at [518, 96] on div "Section: Assumptions Eating low-fat is one of the most effective ways to increa…" at bounding box center [475, 140] width 368 height 138
click at [512, 98] on div "Section: Assumptions Eating low-fat is one of the most effective ways to increa…" at bounding box center [475, 140] width 368 height 138
click at [490, 99] on div "Section: Assumptions Eating low-fat is one of the most effective ways to increa…" at bounding box center [475, 140] width 368 height 138
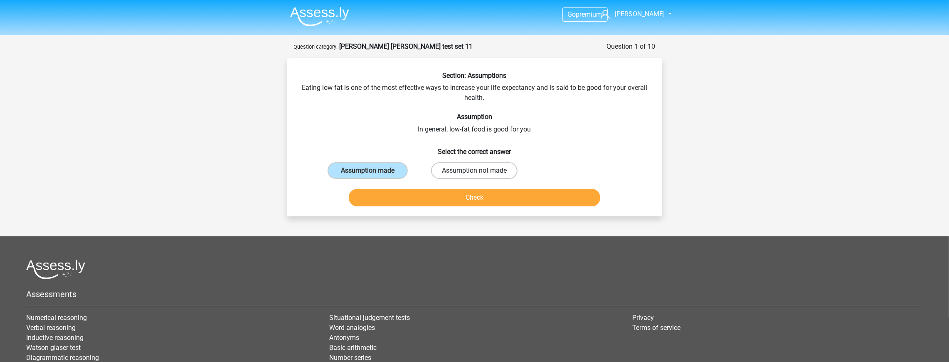
click at [451, 174] on label "Assumption not made" at bounding box center [474, 170] width 86 height 17
click at [474, 174] on input "Assumption not made" at bounding box center [476, 172] width 5 height 5
radio input "true"
click at [373, 170] on label "Assumption made" at bounding box center [367, 170] width 80 height 17
click at [373, 170] on input "Assumption made" at bounding box center [369, 172] width 5 height 5
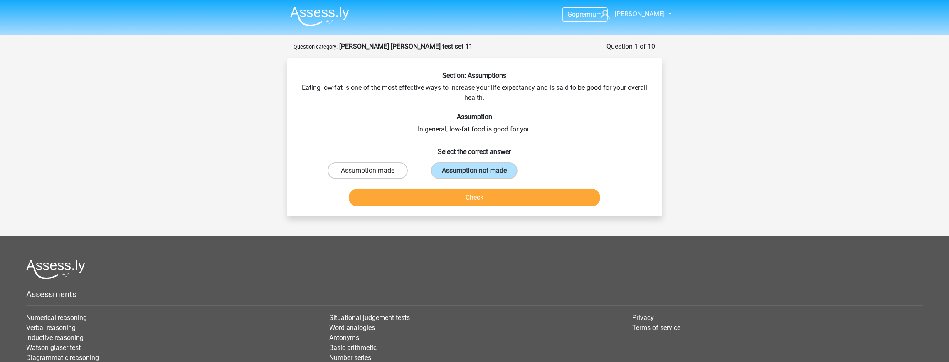
radio input "true"
click at [409, 194] on button "Check" at bounding box center [474, 197] width 251 height 17
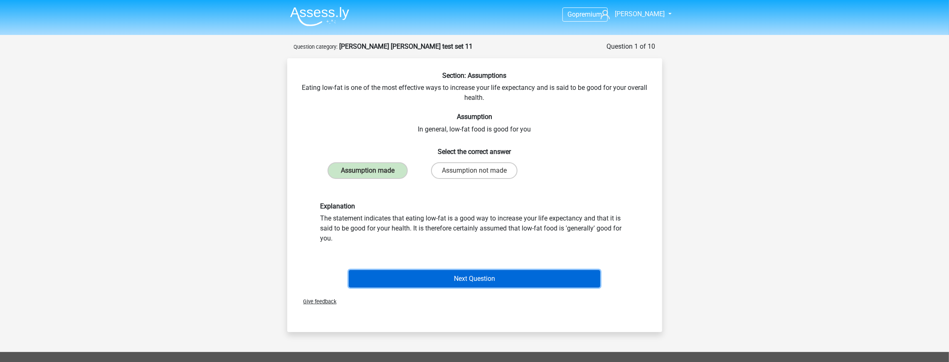
click at [472, 277] on button "Next Question" at bounding box center [474, 278] width 251 height 17
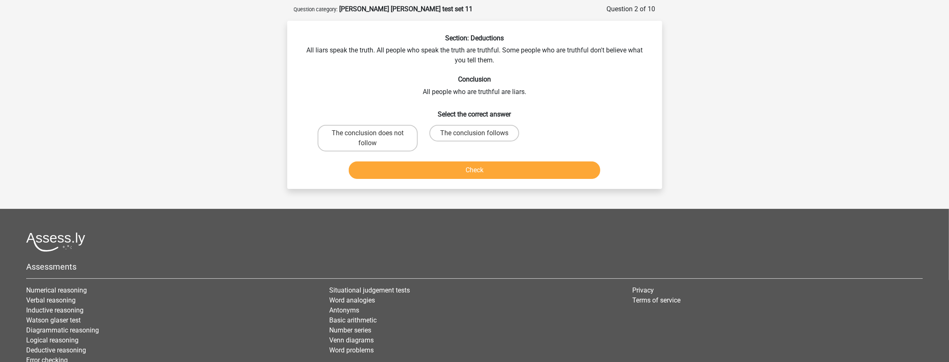
scroll to position [42, 0]
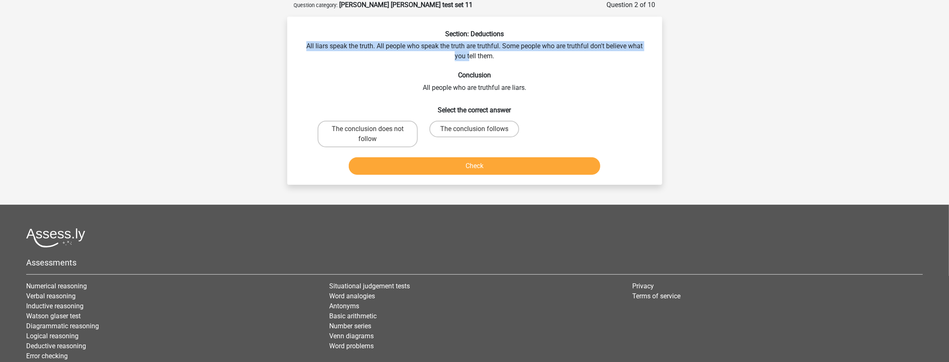
drag, startPoint x: 303, startPoint y: 49, endPoint x: 437, endPoint y: 53, distance: 134.7
click at [463, 55] on div "Section: Deductions All liars speak the truth. All people who speak the truth a…" at bounding box center [475, 104] width 368 height 148
click at [386, 44] on div "Section: Deductions All liars speak the truth. All people who speak the truth a…" at bounding box center [475, 104] width 368 height 148
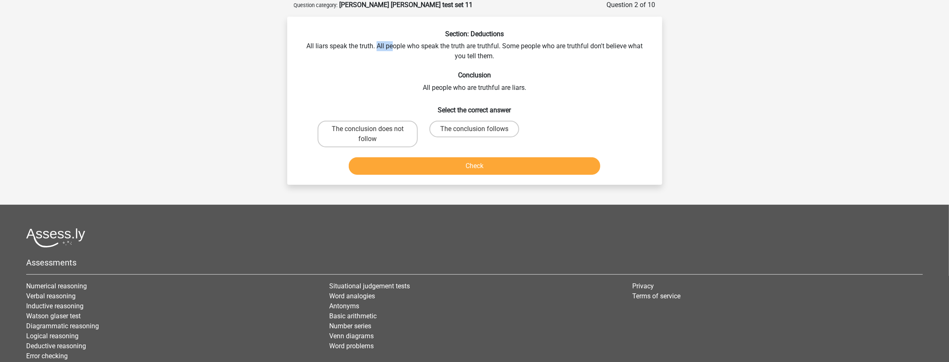
drag, startPoint x: 378, startPoint y: 46, endPoint x: 392, endPoint y: 44, distance: 13.9
click at [392, 44] on div "Section: Deductions All liars speak the truth. All people who speak the truth a…" at bounding box center [475, 104] width 368 height 148
click at [380, 47] on div "Section: Deductions All liars speak the truth. All people who speak the truth a…" at bounding box center [475, 104] width 368 height 148
drag, startPoint x: 380, startPoint y: 47, endPoint x: 500, endPoint y: 42, distance: 119.8
click at [500, 42] on div "Section: Deductions All liars speak the truth. All people who speak the truth a…" at bounding box center [475, 104] width 368 height 148
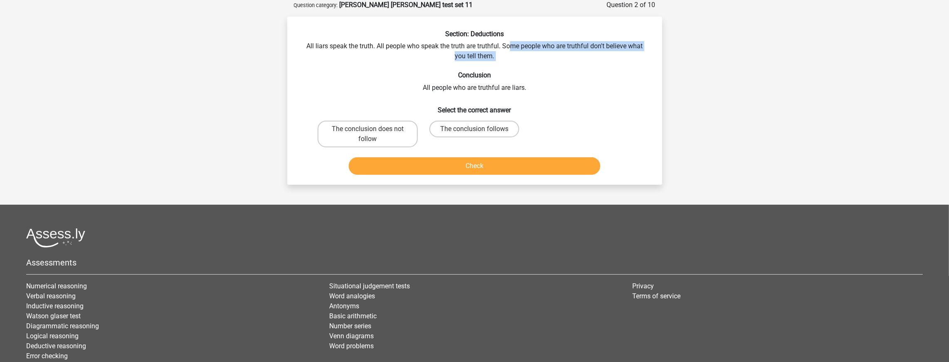
drag, startPoint x: 510, startPoint y: 44, endPoint x: 516, endPoint y: 66, distance: 22.6
click at [516, 66] on div "Section: Deductions All liars speak the truth. All people who speak the truth a…" at bounding box center [475, 104] width 368 height 148
click at [505, 48] on div "Section: Deductions All liars speak the truth. All people who speak the truth a…" at bounding box center [475, 104] width 368 height 148
drag, startPoint x: 505, startPoint y: 48, endPoint x: 576, endPoint y: 60, distance: 72.4
click at [576, 60] on div "Section: Deductions All liars speak the truth. All people who speak the truth a…" at bounding box center [475, 104] width 368 height 148
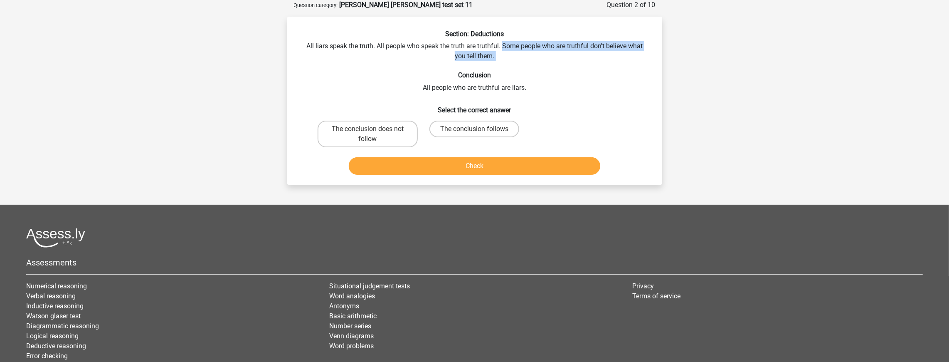
click at [576, 60] on div "Section: Deductions All liars speak the truth. All people who speak the truth a…" at bounding box center [475, 104] width 368 height 148
drag, startPoint x: 401, startPoint y: 130, endPoint x: 416, endPoint y: 141, distance: 18.5
click at [403, 130] on label "The conclusion does not follow" at bounding box center [368, 134] width 100 height 27
click at [373, 130] on input "The conclusion does not follow" at bounding box center [369, 131] width 5 height 5
radio input "true"
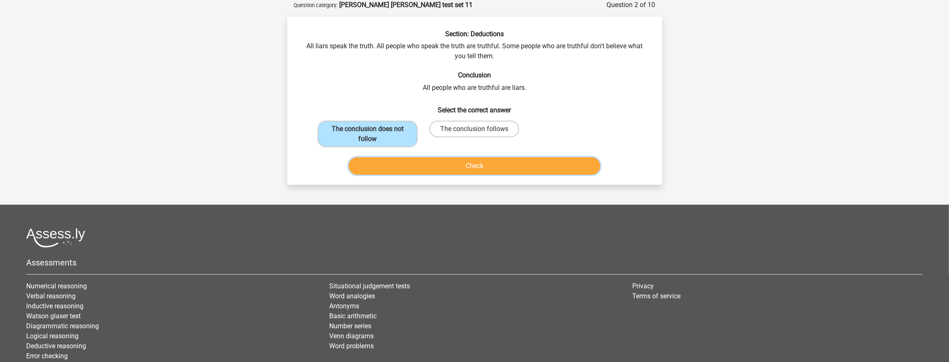
click at [442, 160] on button "Check" at bounding box center [474, 165] width 251 height 17
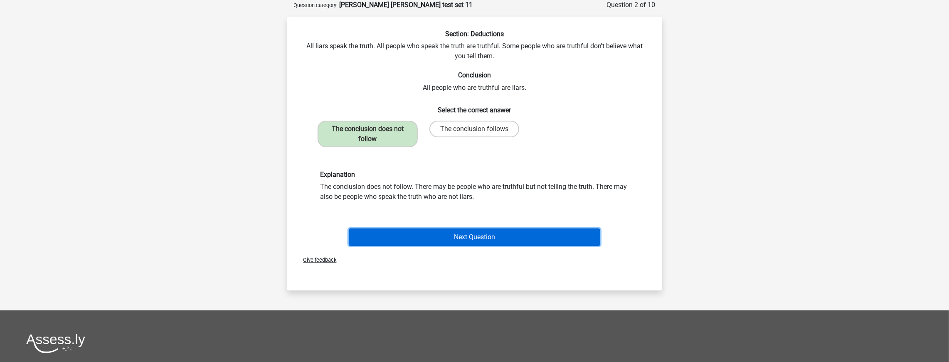
click at [439, 239] on button "Next Question" at bounding box center [474, 236] width 251 height 17
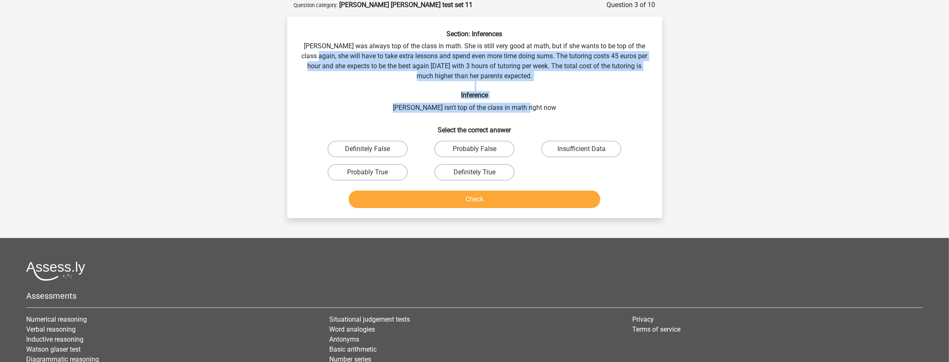
drag, startPoint x: 308, startPoint y: 52, endPoint x: 606, endPoint y: 109, distance: 303.5
click at [606, 109] on div "Section: Inferences Maria was always top of the class in math. She is still ver…" at bounding box center [475, 120] width 368 height 181
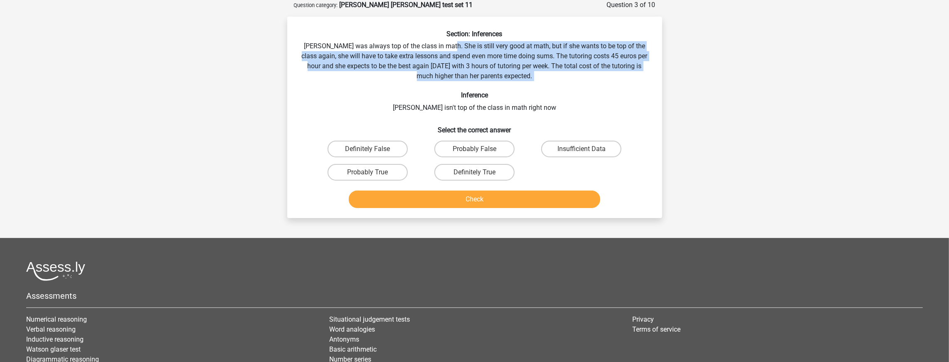
drag, startPoint x: 455, startPoint y: 39, endPoint x: 578, endPoint y: 91, distance: 132.4
click at [586, 91] on div "Section: Inferences Maria was always top of the class in math. She is still ver…" at bounding box center [475, 120] width 368 height 181
click at [574, 91] on div "Section: Inferences Maria was always top of the class in math. She is still ver…" at bounding box center [475, 120] width 368 height 181
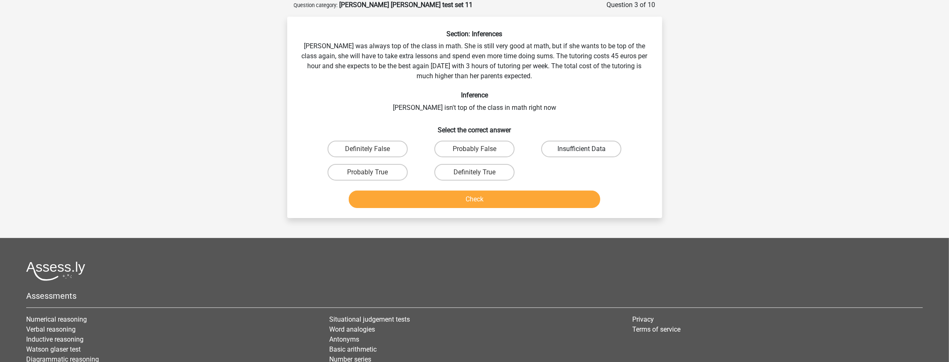
click at [579, 145] on label "Insufficient Data" at bounding box center [581, 148] width 80 height 17
click at [581, 149] on input "Insufficient Data" at bounding box center [583, 151] width 5 height 5
radio input "true"
drag, startPoint x: 301, startPoint y: 42, endPoint x: 429, endPoint y: 45, distance: 128.0
click at [429, 45] on div "Section: Inferences Maria was always top of the class in math. She is still ver…" at bounding box center [475, 120] width 368 height 181
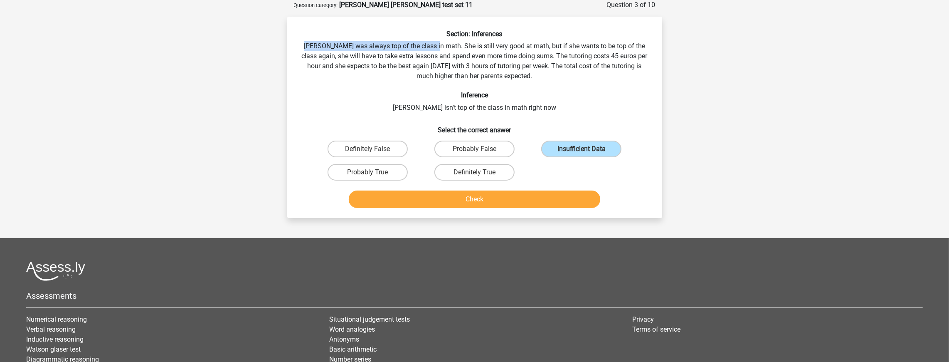
click at [429, 45] on div "Section: Inferences Maria was always top of the class in math. She is still ver…" at bounding box center [475, 120] width 368 height 181
click at [445, 209] on div "Check" at bounding box center [474, 200] width 321 height 21
click at [447, 199] on button "Check" at bounding box center [474, 198] width 251 height 17
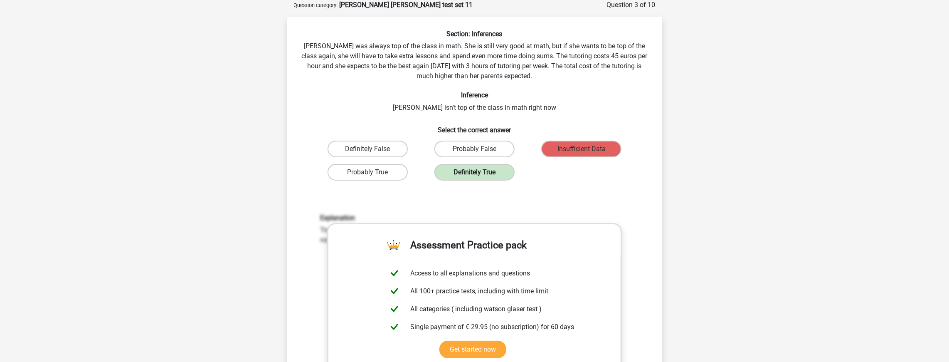
click at [487, 168] on label "Definitely True" at bounding box center [474, 172] width 80 height 17
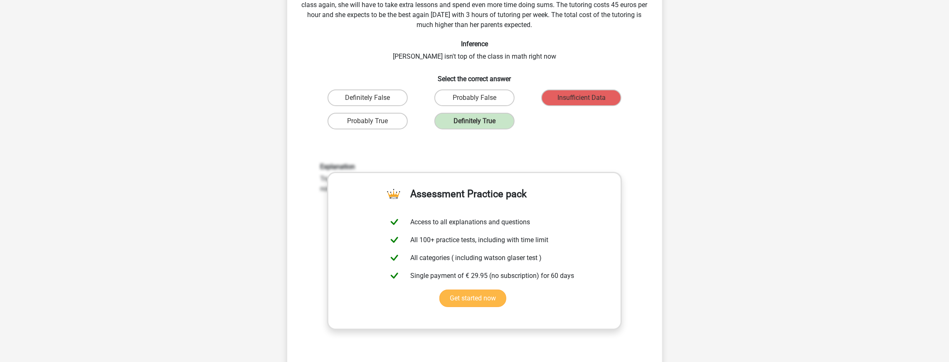
scroll to position [208, 0]
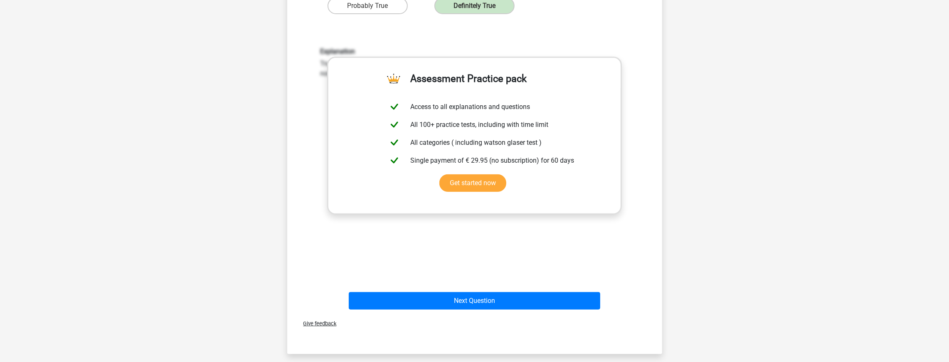
drag, startPoint x: 319, startPoint y: 61, endPoint x: 326, endPoint y: 74, distance: 14.7
click at [326, 74] on div "Explanation True. Since she must take action to become the best again, it must …" at bounding box center [474, 62] width 321 height 31
copy div "True. Since she must take action to become the best again, it must be assumed t…"
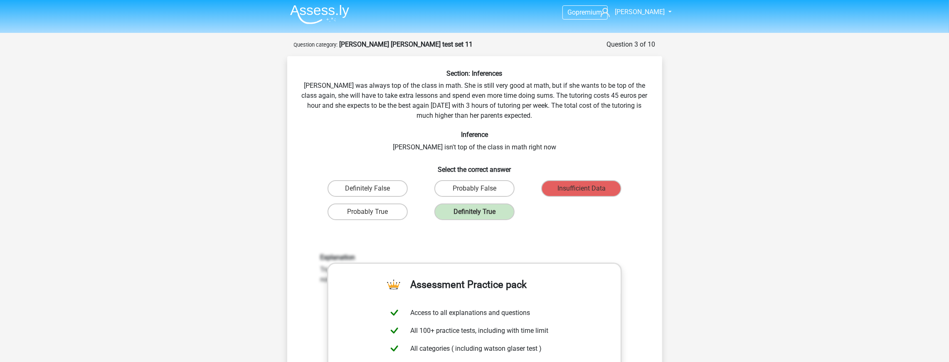
scroll to position [439, 0]
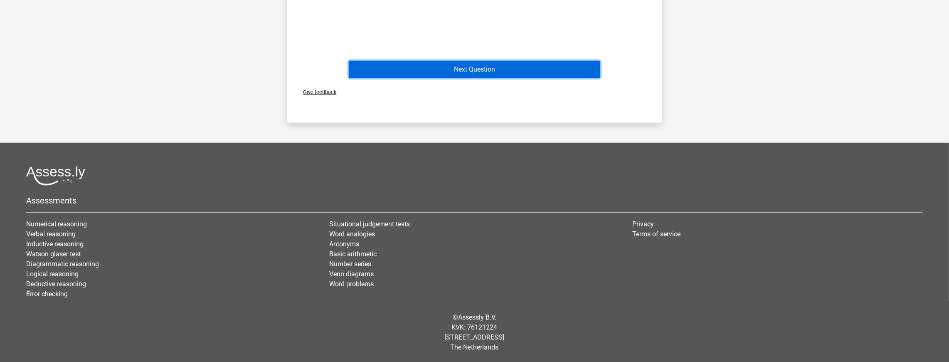
click at [498, 75] on button "Next Question" at bounding box center [474, 69] width 251 height 17
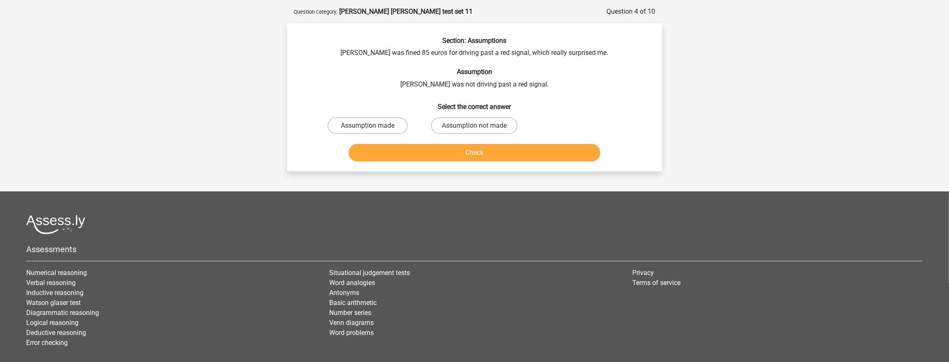
scroll to position [0, 0]
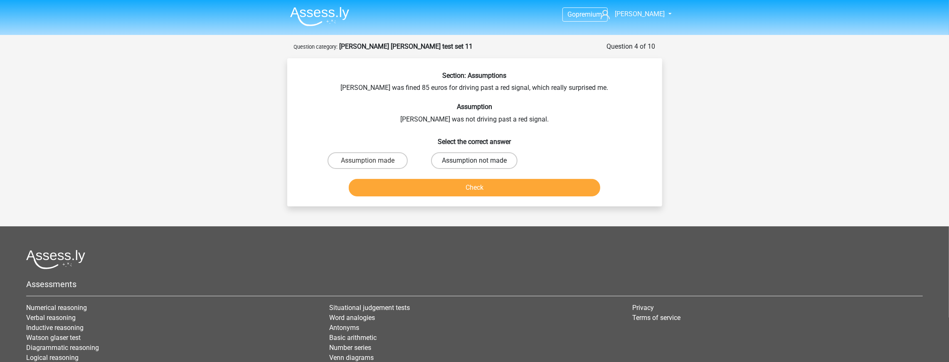
click at [433, 158] on label "Assumption not made" at bounding box center [474, 160] width 86 height 17
click at [474, 160] on input "Assumption not made" at bounding box center [476, 162] width 5 height 5
radio input "true"
click at [470, 185] on button "Check" at bounding box center [474, 187] width 251 height 17
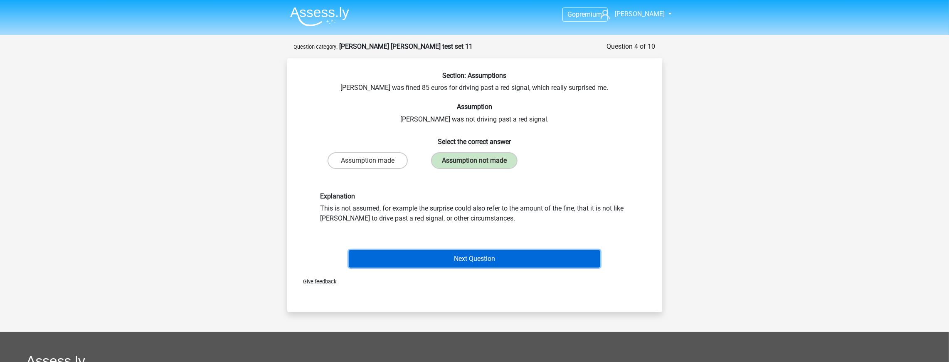
click at [484, 256] on button "Next Question" at bounding box center [474, 258] width 251 height 17
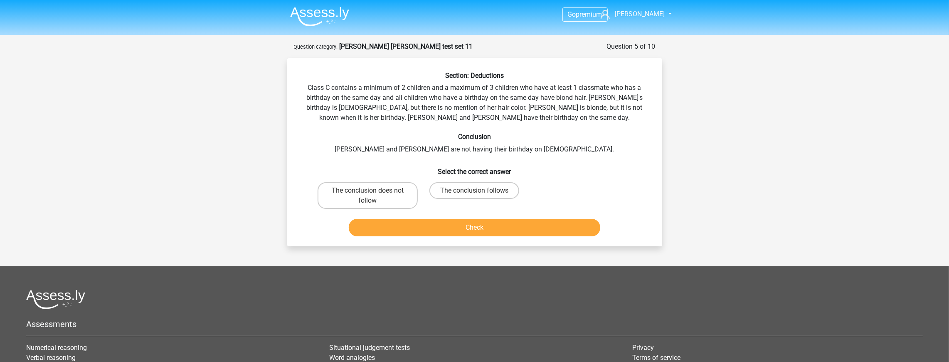
scroll to position [42, 0]
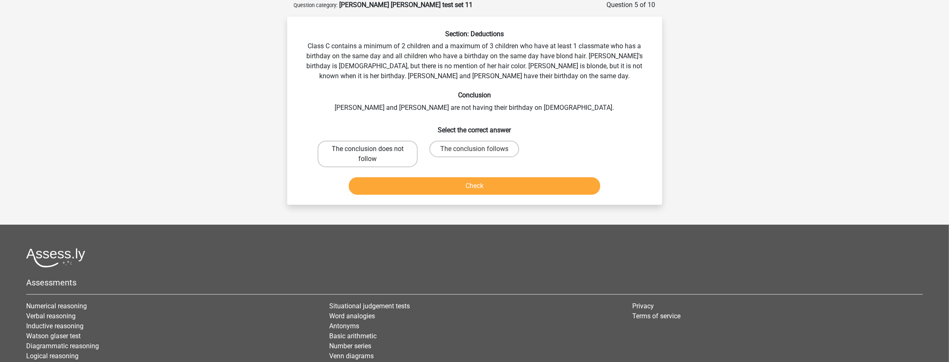
click at [391, 159] on label "The conclusion does not follow" at bounding box center [368, 153] width 100 height 27
click at [373, 154] on input "The conclusion does not follow" at bounding box center [369, 151] width 5 height 5
radio input "true"
click at [446, 179] on button "Check" at bounding box center [474, 185] width 251 height 17
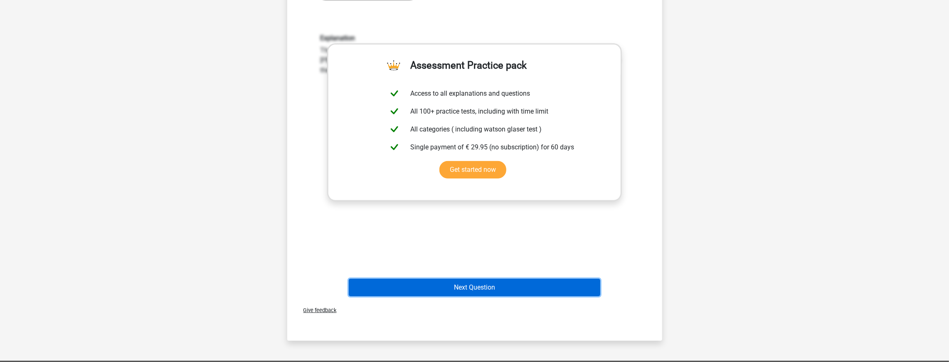
click at [499, 285] on button "Next Question" at bounding box center [474, 286] width 251 height 17
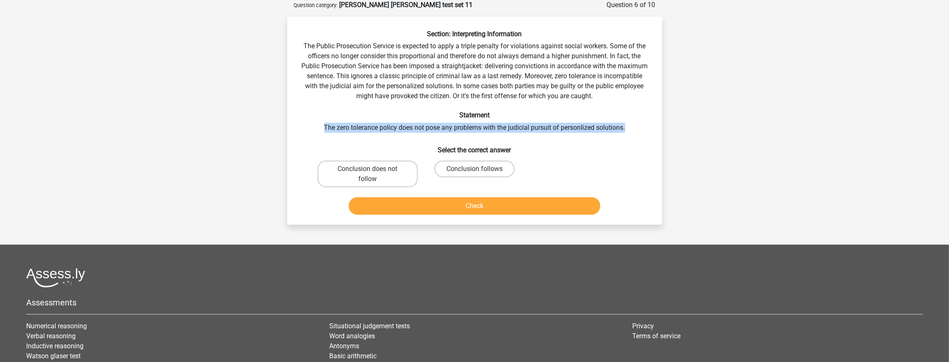
drag, startPoint x: 637, startPoint y: 124, endPoint x: 641, endPoint y: 115, distance: 10.2
click at [641, 115] on div "Section: Interpreting Information The Public Prosecution Service is expected to…" at bounding box center [475, 124] width 368 height 188
click at [365, 175] on label "Conclusion does not follow" at bounding box center [368, 173] width 100 height 27
click at [367, 174] on input "Conclusion does not follow" at bounding box center [369, 171] width 5 height 5
radio input "true"
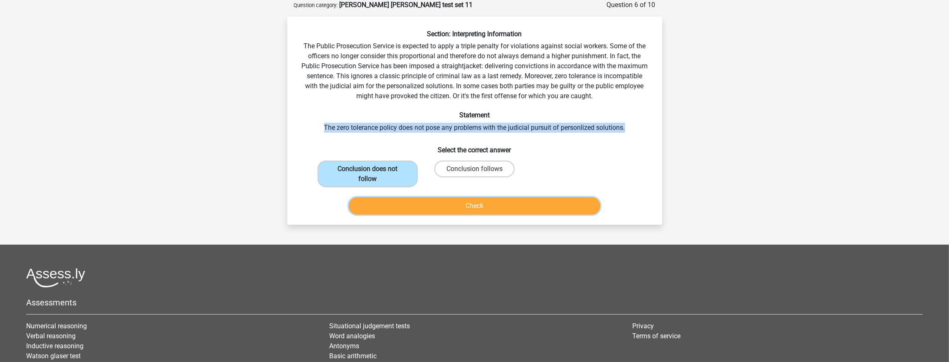
click at [470, 208] on button "Check" at bounding box center [474, 205] width 251 height 17
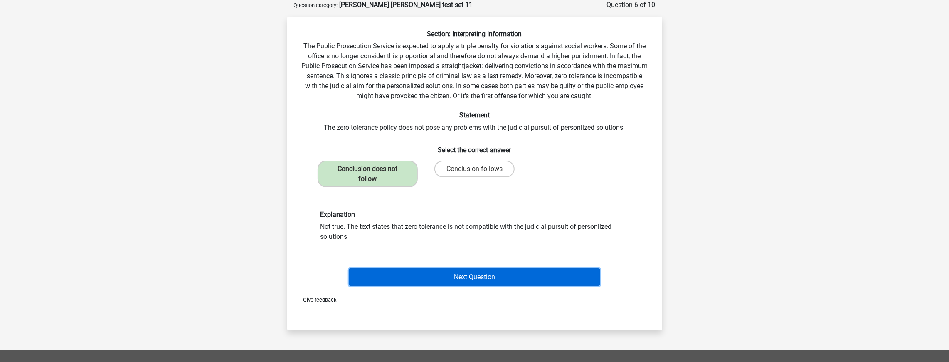
click at [465, 283] on button "Next Question" at bounding box center [474, 276] width 251 height 17
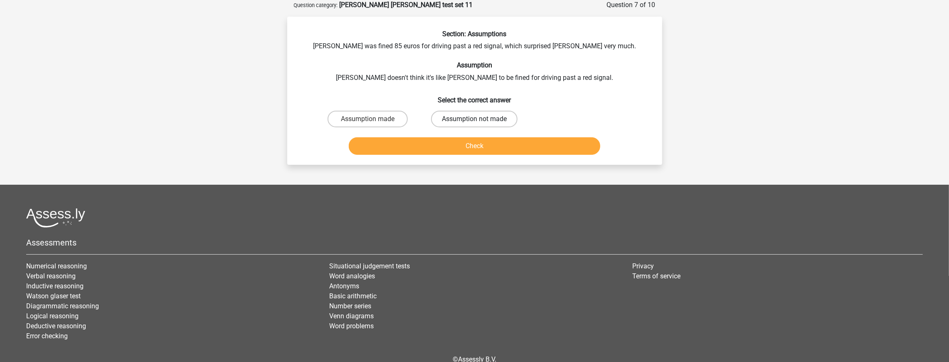
click at [494, 115] on label "Assumption not made" at bounding box center [474, 119] width 86 height 17
click at [480, 119] on input "Assumption not made" at bounding box center [476, 121] width 5 height 5
radio input "true"
click at [518, 145] on button "Check" at bounding box center [474, 145] width 251 height 17
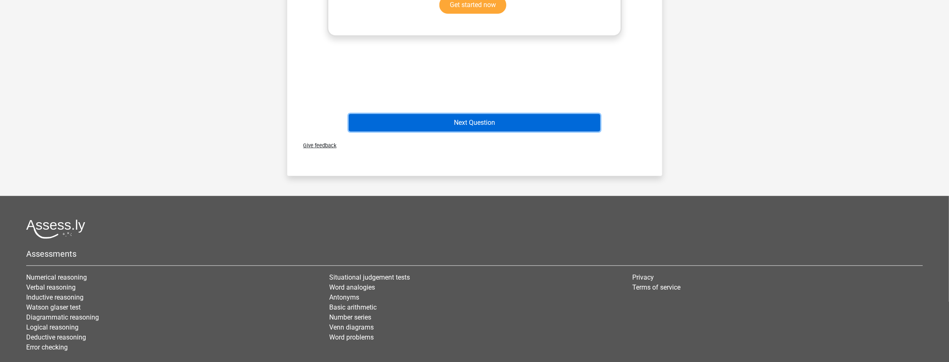
click at [489, 120] on button "Next Question" at bounding box center [474, 122] width 251 height 17
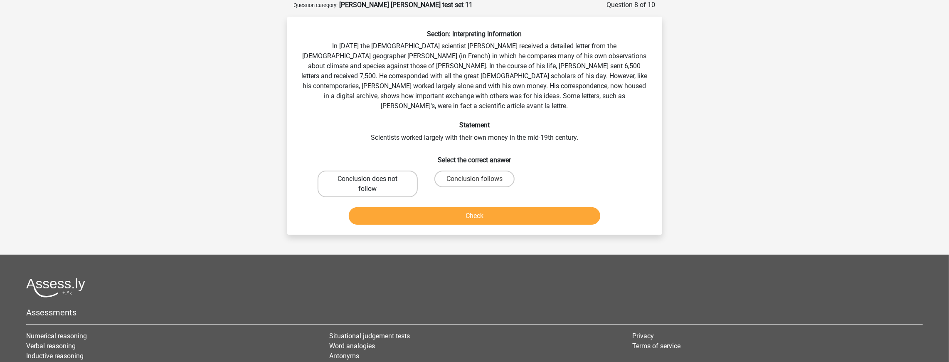
click at [384, 172] on label "Conclusion does not follow" at bounding box center [368, 183] width 100 height 27
click at [373, 179] on input "Conclusion does not follow" at bounding box center [369, 181] width 5 height 5
radio input "true"
click at [488, 170] on label "Conclusion follows" at bounding box center [474, 178] width 80 height 17
click at [480, 179] on input "Conclusion follows" at bounding box center [476, 181] width 5 height 5
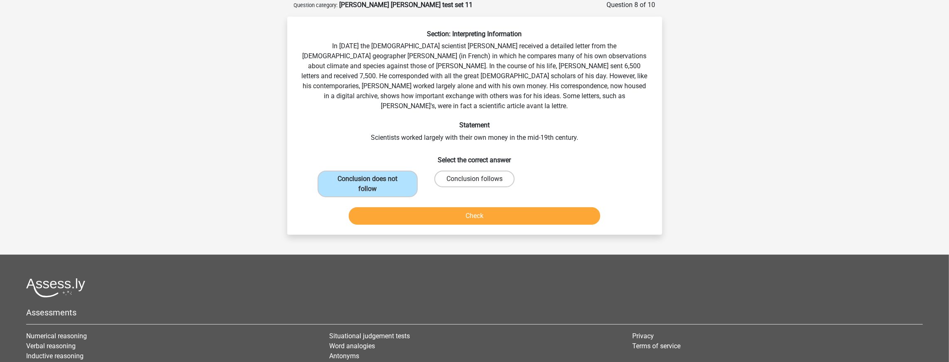
radio input "true"
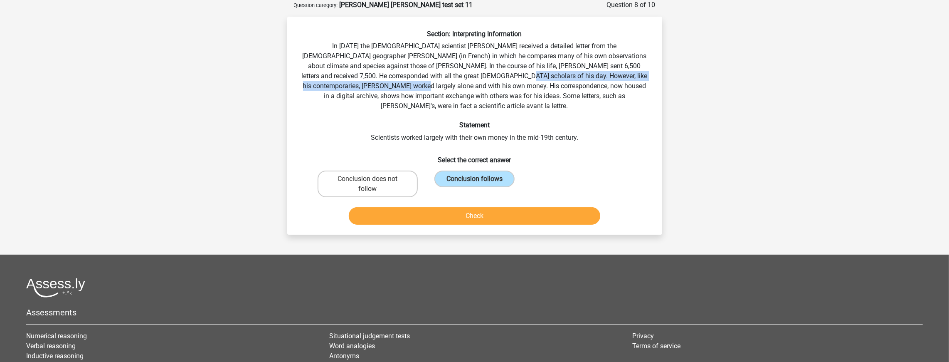
drag, startPoint x: 431, startPoint y: 72, endPoint x: 323, endPoint y: 83, distance: 107.8
click at [323, 83] on div "Section: Interpreting Information In 1839 the English scientist Charles Darwin …" at bounding box center [475, 129] width 368 height 198
drag, startPoint x: 348, startPoint y: 165, endPoint x: 358, endPoint y: 175, distance: 14.1
click at [349, 170] on label "Conclusion does not follow" at bounding box center [368, 183] width 100 height 27
click at [367, 179] on input "Conclusion does not follow" at bounding box center [369, 181] width 5 height 5
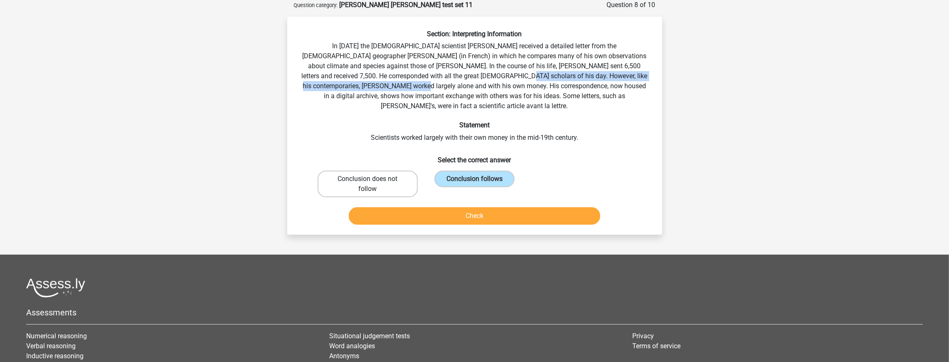
radio input "true"
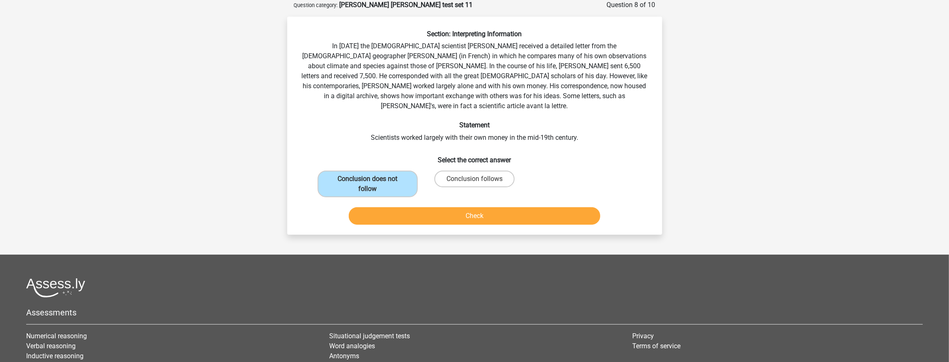
click at [431, 215] on div "Check" at bounding box center [474, 217] width 321 height 21
click at [437, 207] on button "Check" at bounding box center [474, 215] width 251 height 17
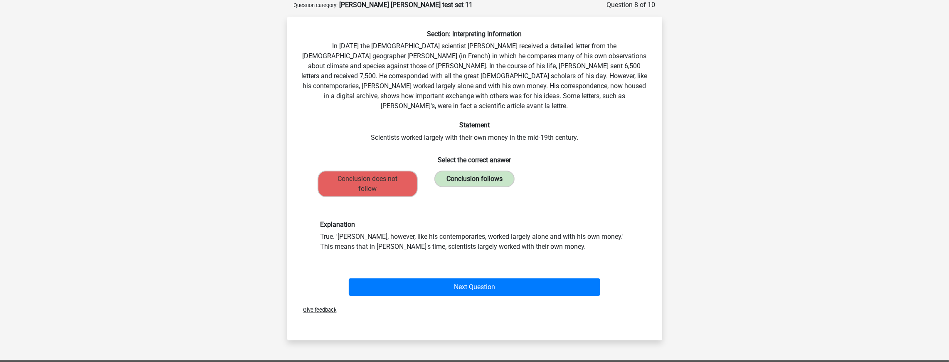
click at [471, 170] on label "Conclusion follows" at bounding box center [474, 178] width 80 height 17
drag, startPoint x: 577, startPoint y: 234, endPoint x: 587, endPoint y: 207, distance: 28.8
click at [588, 207] on div "Explanation True. 'Darwin, however, like his contemporaries, worked largely alo…" at bounding box center [474, 235] width 348 height 71
click at [571, 220] on h6 "Explanation" at bounding box center [474, 224] width 308 height 8
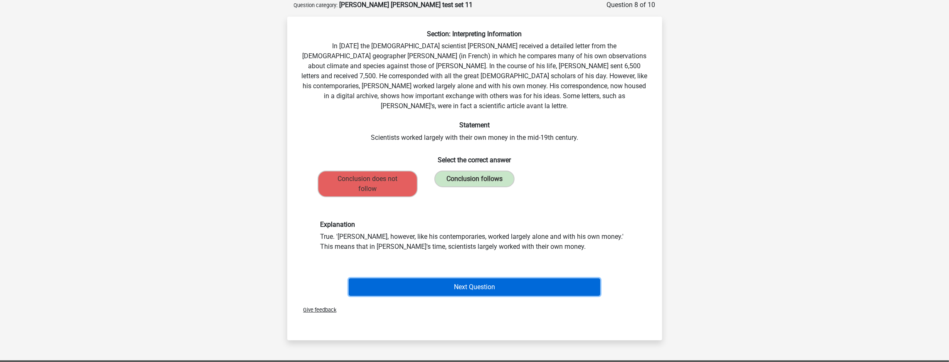
click at [510, 278] on button "Next Question" at bounding box center [474, 286] width 251 height 17
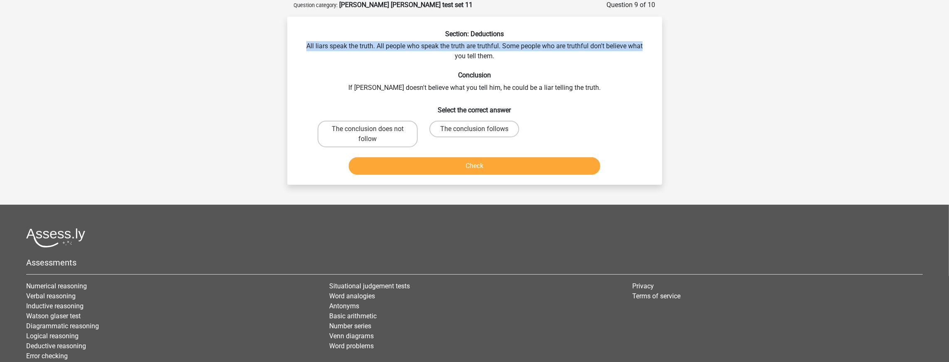
drag, startPoint x: 305, startPoint y: 44, endPoint x: 652, endPoint y: 52, distance: 346.3
click at [655, 48] on div "Section: Deductions All liars speak the truth. All people who speak the truth a…" at bounding box center [475, 104] width 368 height 148
click at [652, 52] on div "Section: Deductions All liars speak the truth. All people who speak the truth a…" at bounding box center [475, 104] width 368 height 148
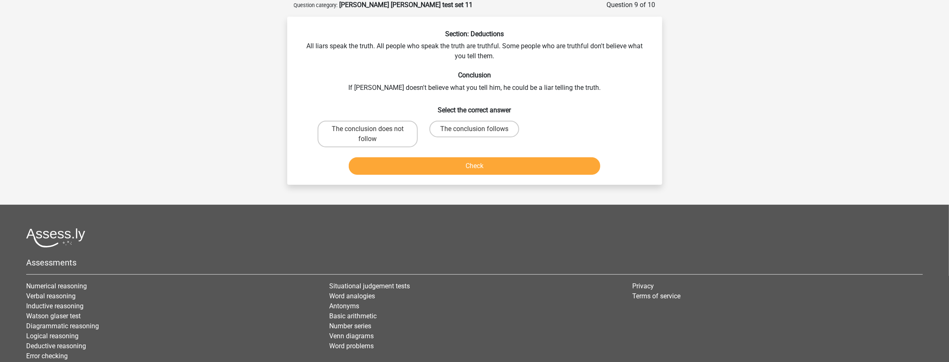
drag, startPoint x: 652, startPoint y: 52, endPoint x: 645, endPoint y: 56, distance: 7.7
click at [645, 56] on div "Section: Deductions All liars speak the truth. All people who speak the truth a…" at bounding box center [475, 104] width 368 height 148
click at [640, 59] on div "Section: Deductions All liars speak the truth. All people who speak the truth a…" at bounding box center [475, 104] width 368 height 148
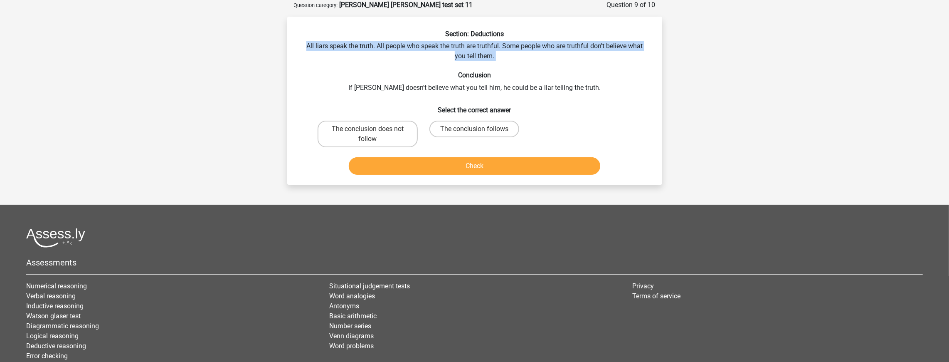
click at [640, 59] on div "Section: Deductions All liars speak the truth. All people who speak the truth a…" at bounding box center [475, 104] width 368 height 148
drag, startPoint x: 640, startPoint y: 59, endPoint x: 643, endPoint y: 47, distance: 12.2
click at [642, 51] on div "Section: Deductions All liars speak the truth. All people who speak the truth a…" at bounding box center [475, 104] width 368 height 148
click at [643, 47] on div "Section: Deductions All liars speak the truth. All people who speak the truth a…" at bounding box center [475, 104] width 368 height 148
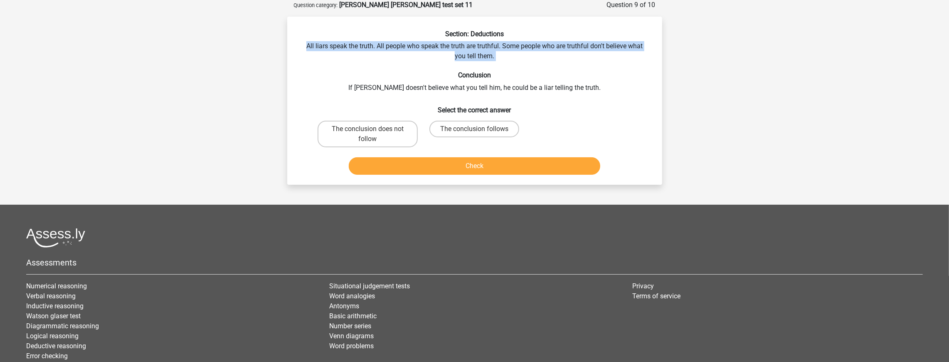
click at [643, 47] on div "Section: Deductions All liars speak the truth. All people who speak the truth a…" at bounding box center [475, 104] width 368 height 148
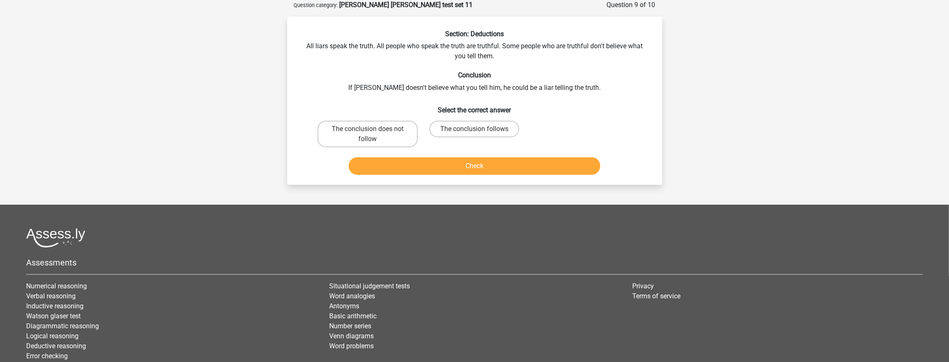
click at [609, 72] on h6 "Conclusion" at bounding box center [474, 75] width 348 height 8
drag, startPoint x: 505, startPoint y: 47, endPoint x: 570, endPoint y: 56, distance: 65.4
click at [570, 56] on div "Section: Deductions All liars speak the truth. All people who speak the truth a…" at bounding box center [475, 104] width 368 height 148
drag, startPoint x: 611, startPoint y: 90, endPoint x: 493, endPoint y: 92, distance: 118.0
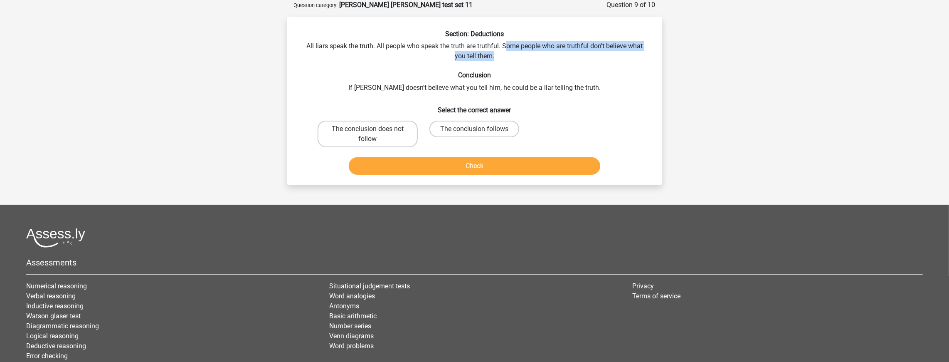
click at [493, 92] on div "Section: Deductions All liars speak the truth. All people who speak the truth a…" at bounding box center [475, 104] width 368 height 148
click at [493, 93] on div "Section: Deductions All liars speak the truth. All people who speak the truth a…" at bounding box center [475, 104] width 368 height 148
click at [458, 131] on label "The conclusion follows" at bounding box center [474, 129] width 90 height 17
click at [474, 131] on input "The conclusion follows" at bounding box center [476, 131] width 5 height 5
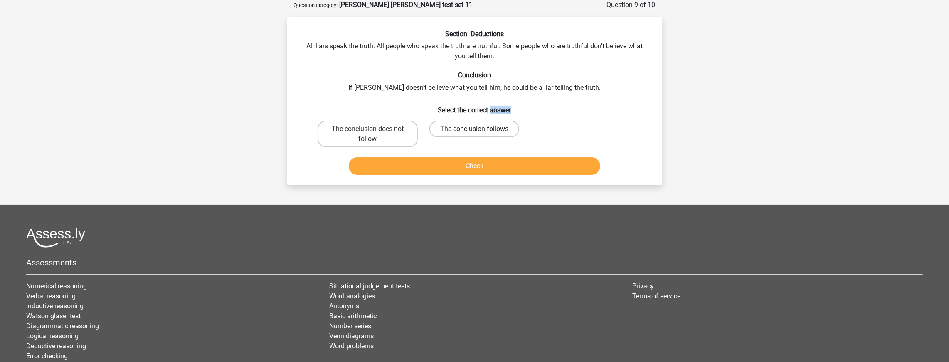
radio input "true"
click at [475, 165] on button "Check" at bounding box center [474, 165] width 251 height 17
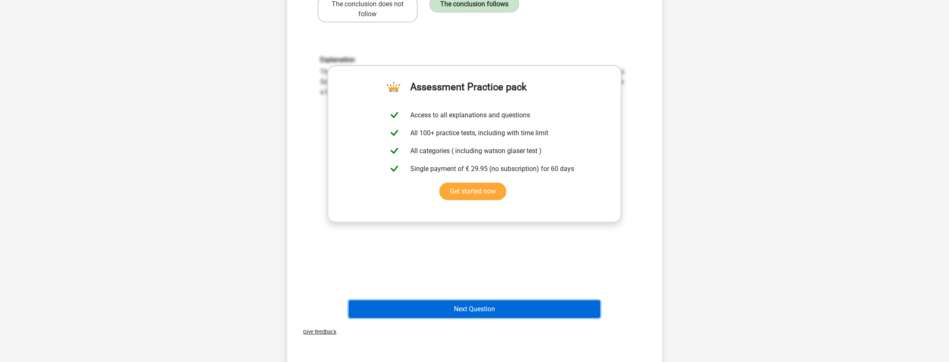
click at [518, 308] on button "Next Question" at bounding box center [474, 308] width 251 height 17
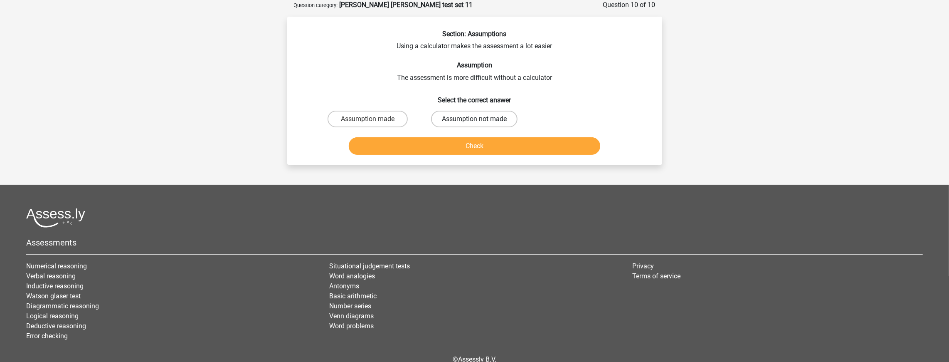
click at [449, 118] on label "Assumption not made" at bounding box center [474, 119] width 86 height 17
click at [474, 119] on input "Assumption not made" at bounding box center [476, 121] width 5 height 5
radio input "true"
click at [456, 143] on button "Check" at bounding box center [474, 145] width 251 height 17
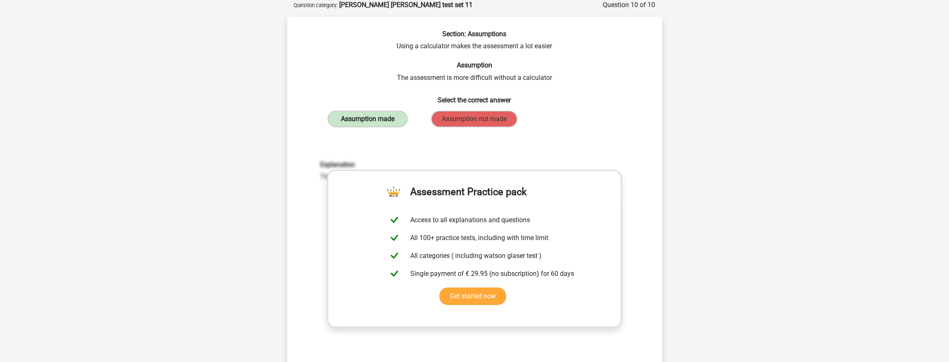
click at [396, 116] on label "Assumption made" at bounding box center [367, 119] width 80 height 17
drag, startPoint x: 572, startPoint y: 80, endPoint x: 583, endPoint y: 55, distance: 26.6
click at [583, 55] on div "Section: Assumptions Using a calculator makes the assessment a lot easier Assum…" at bounding box center [475, 228] width 368 height 396
click at [580, 57] on div "Section: Assumptions Using a calculator makes the assessment a lot easier Assum…" at bounding box center [475, 228] width 368 height 396
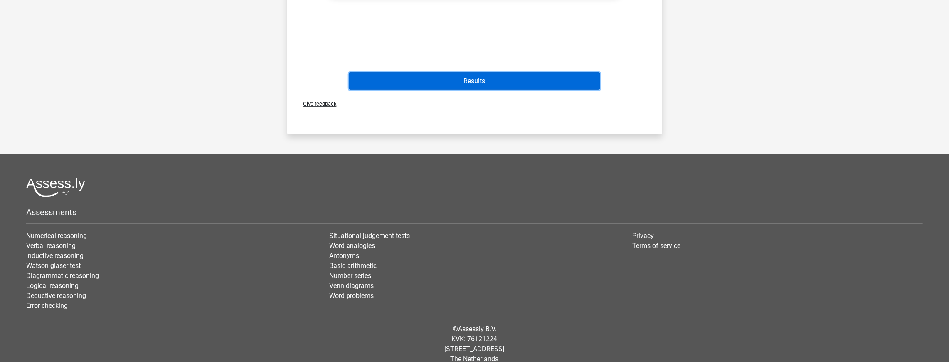
click at [505, 76] on button "Results" at bounding box center [474, 80] width 251 height 17
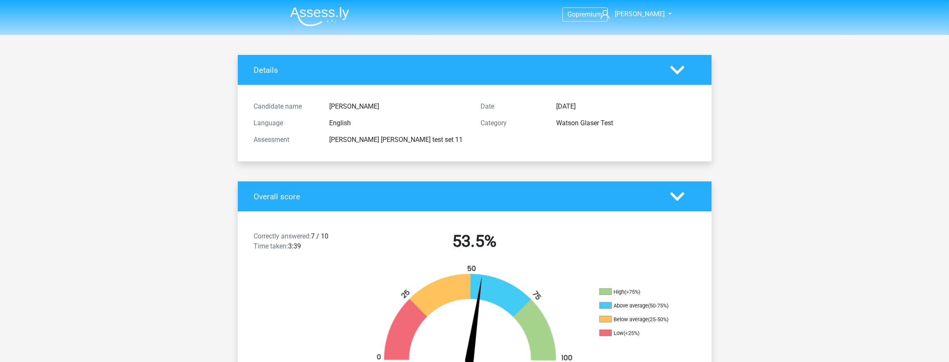
scroll to position [582, 0]
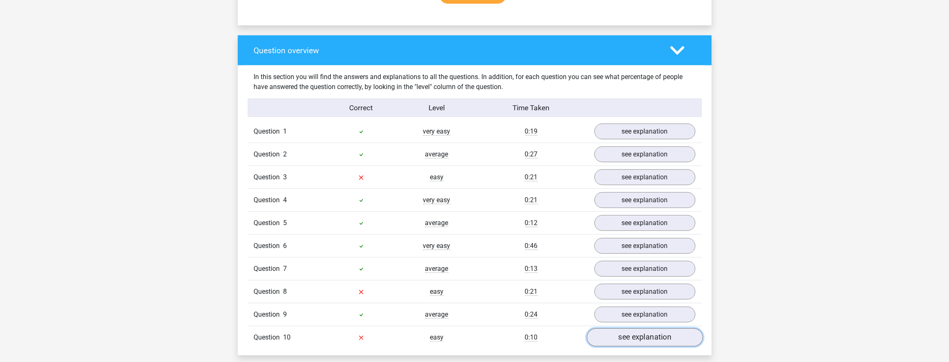
click at [671, 337] on link "see explanation" at bounding box center [644, 337] width 116 height 18
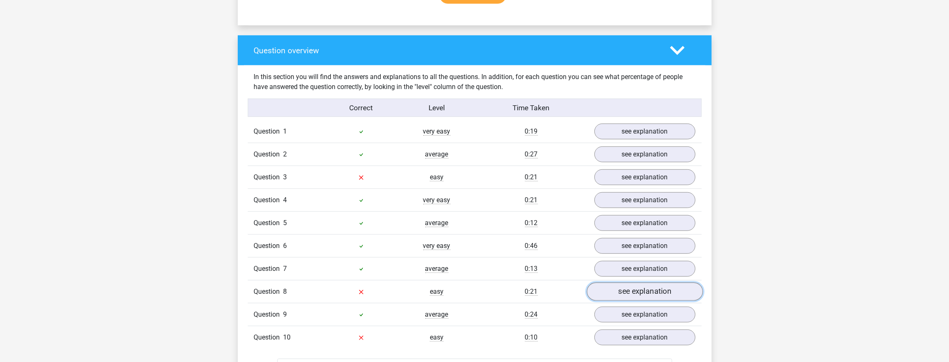
click at [647, 291] on link "see explanation" at bounding box center [644, 291] width 116 height 18
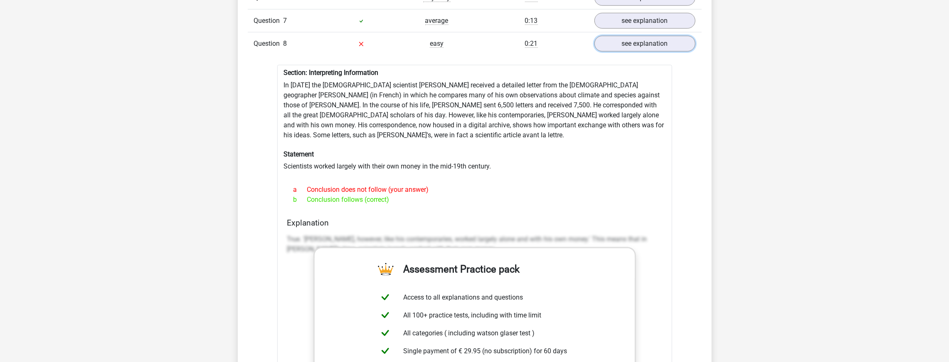
scroll to position [665, 0]
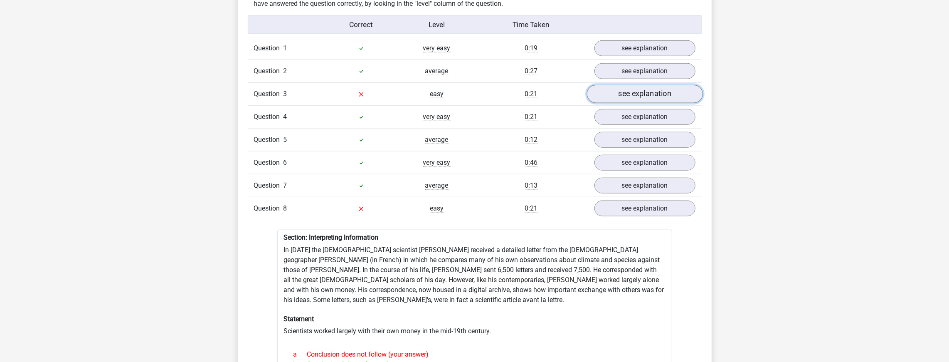
click at [641, 90] on link "see explanation" at bounding box center [644, 94] width 116 height 18
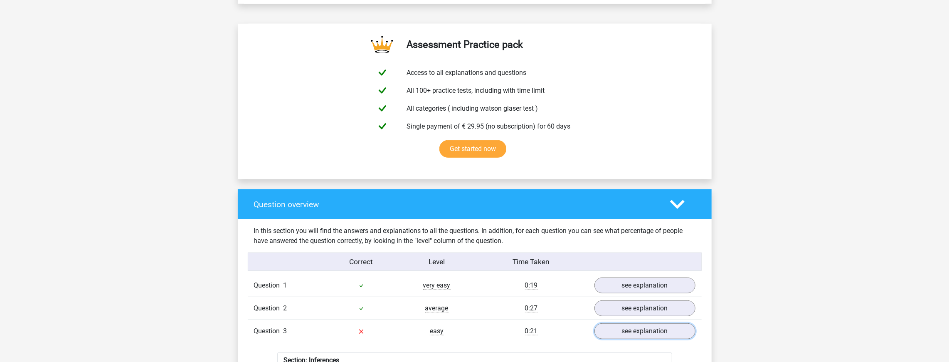
scroll to position [0, 0]
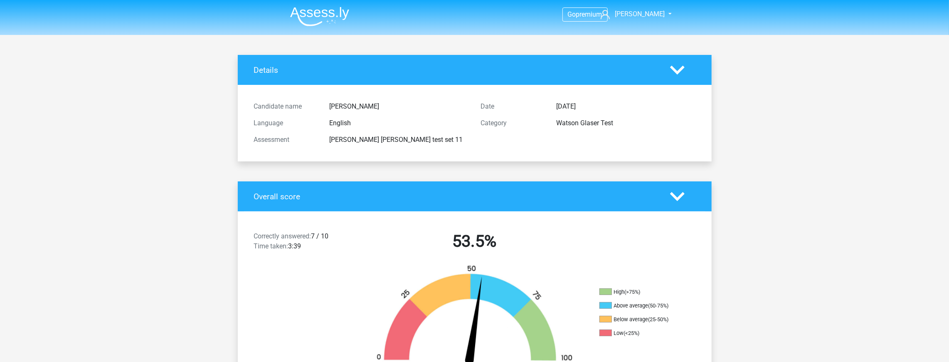
click at [303, 20] on img at bounding box center [319, 17] width 59 height 20
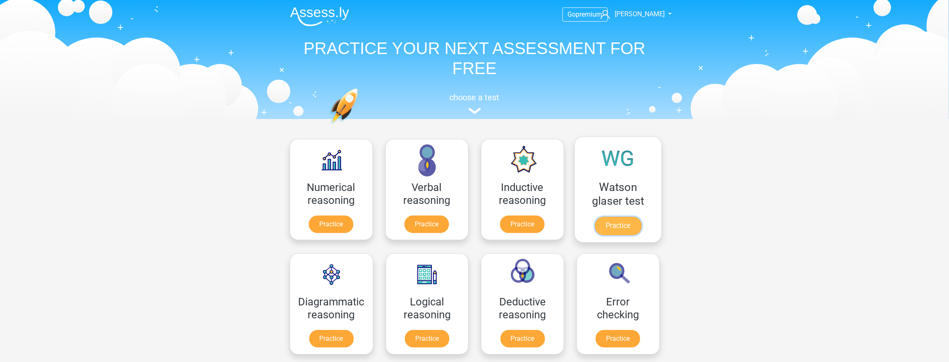
click at [612, 225] on link "Practice" at bounding box center [617, 226] width 47 height 18
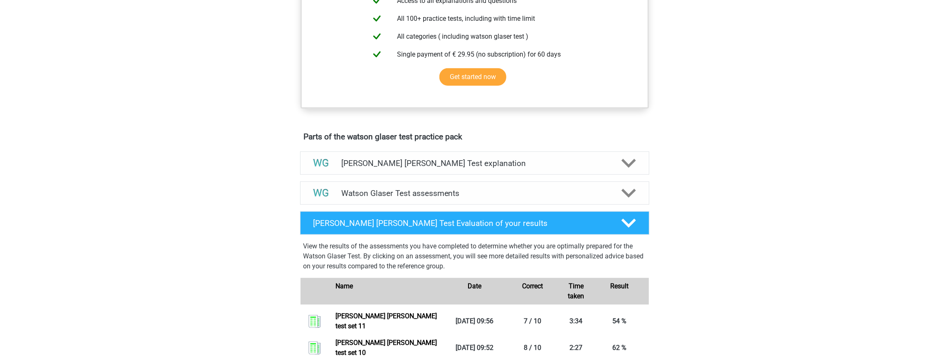
scroll to position [332, 0]
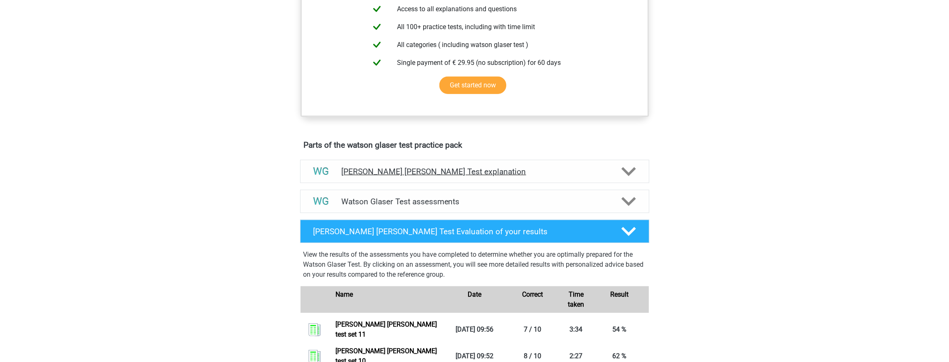
click at [455, 176] on h4 "[PERSON_NAME] [PERSON_NAME] Test explanation" at bounding box center [474, 172] width 267 height 10
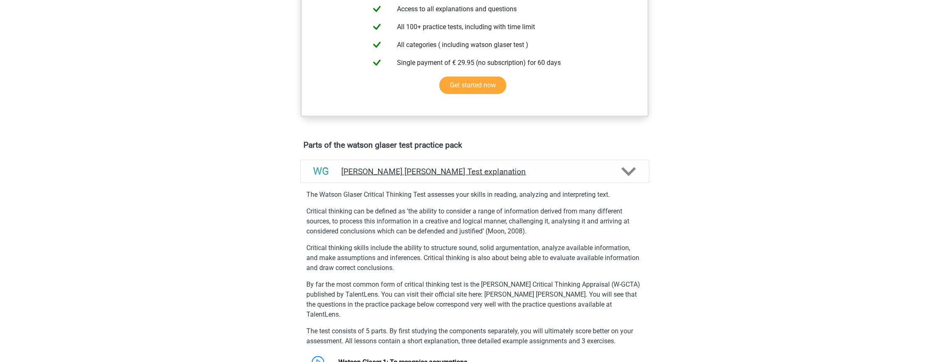
click at [483, 176] on h4 "[PERSON_NAME] [PERSON_NAME] Test explanation" at bounding box center [474, 172] width 267 height 10
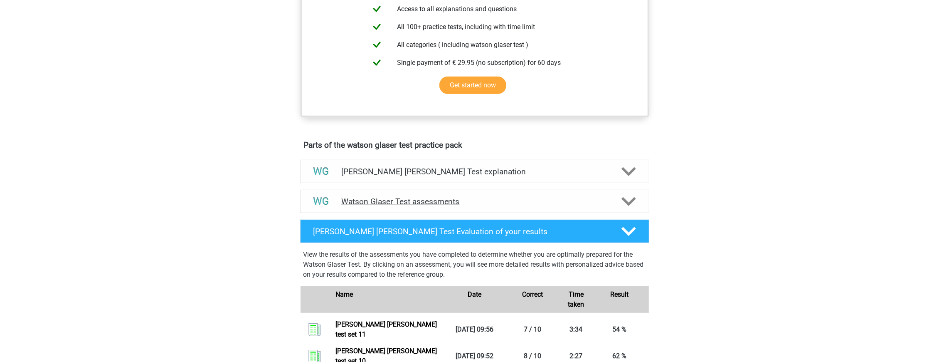
click at [470, 203] on div "Watson Glaser Test assessments" at bounding box center [474, 201] width 349 height 23
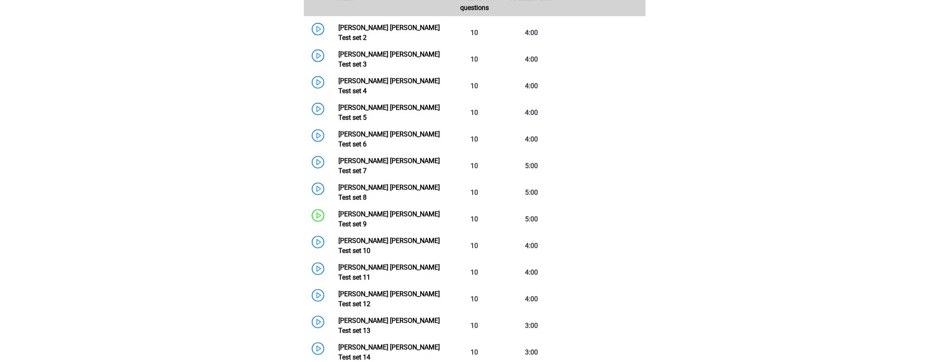
scroll to position [665, 0]
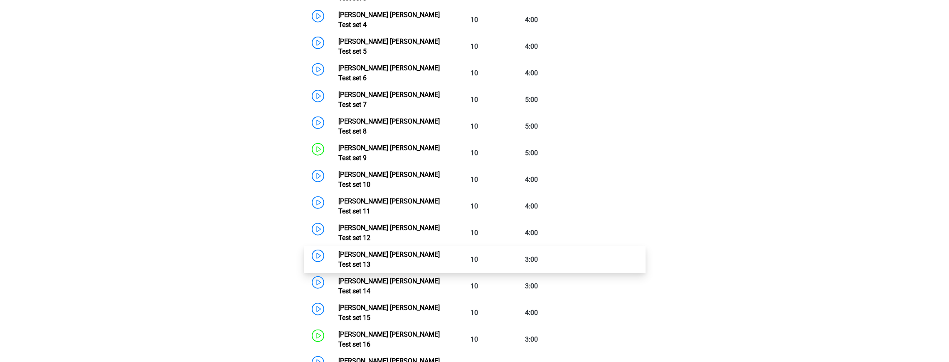
click at [428, 250] on link "[PERSON_NAME] [PERSON_NAME] Test set 13" at bounding box center [388, 259] width 101 height 18
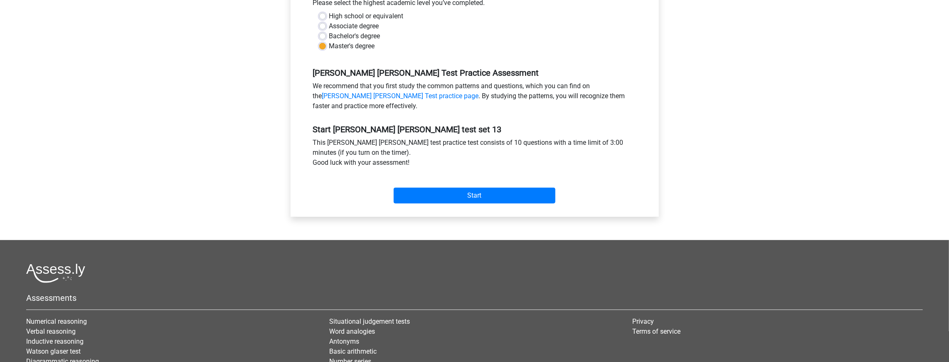
scroll to position [249, 0]
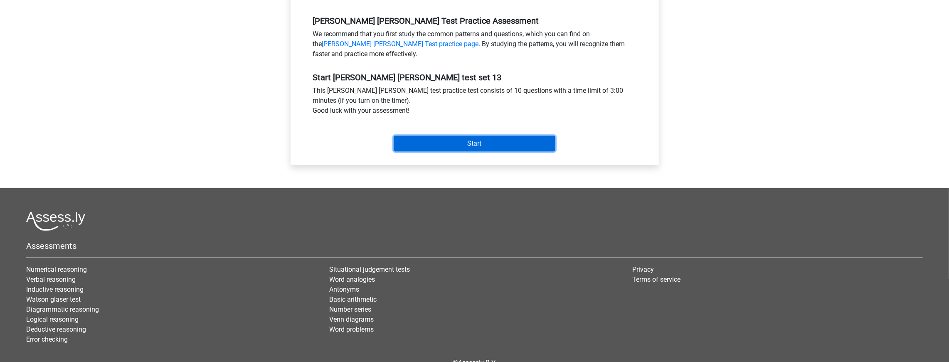
click at [483, 148] on input "Start" at bounding box center [475, 143] width 162 height 16
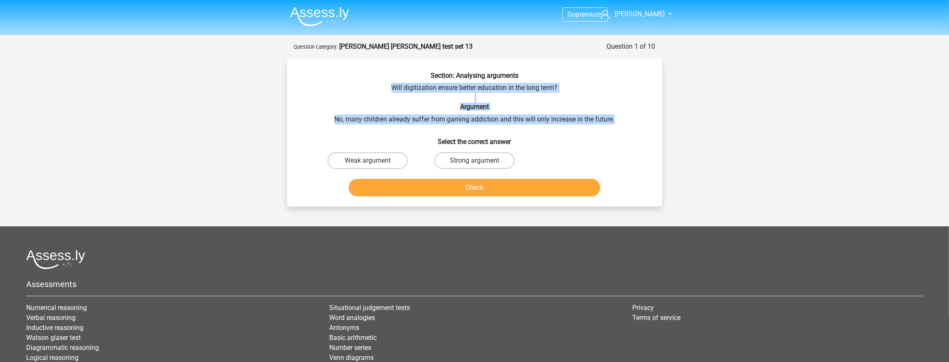
drag, startPoint x: 365, startPoint y: 83, endPoint x: 624, endPoint y: 123, distance: 262.0
click at [624, 123] on div "Section: Analysing arguments Will digitization ensure better education in the l…" at bounding box center [475, 135] width 368 height 128
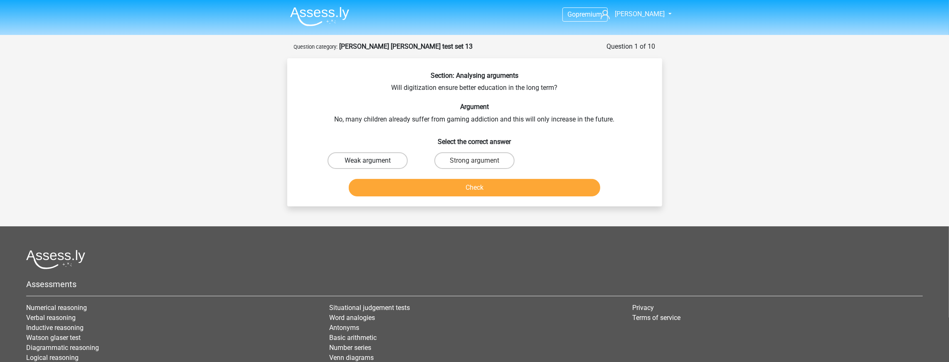
click at [379, 165] on label "Weak argument" at bounding box center [367, 160] width 80 height 17
click at [373, 165] on input "Weak argument" at bounding box center [369, 162] width 5 height 5
radio input "true"
click at [415, 183] on button "Check" at bounding box center [474, 187] width 251 height 17
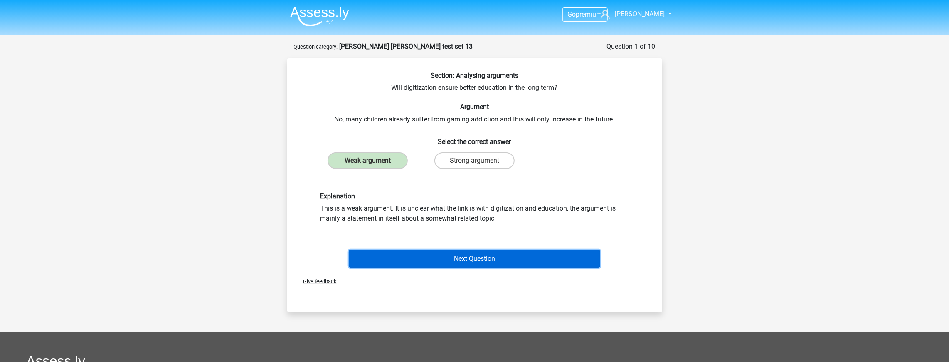
click at [481, 261] on button "Next Question" at bounding box center [474, 258] width 251 height 17
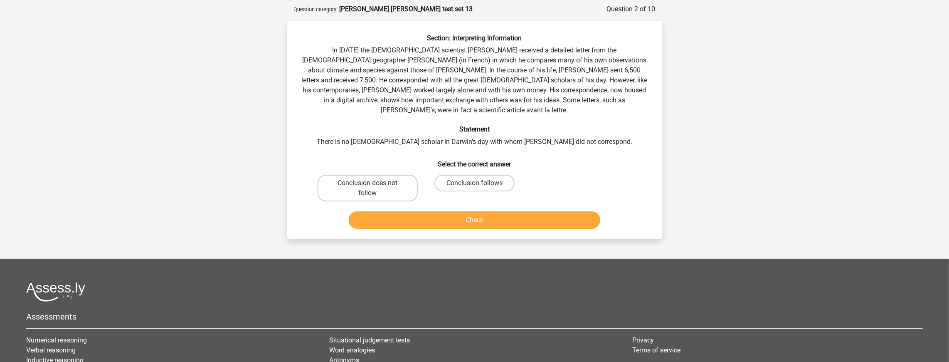
scroll to position [42, 0]
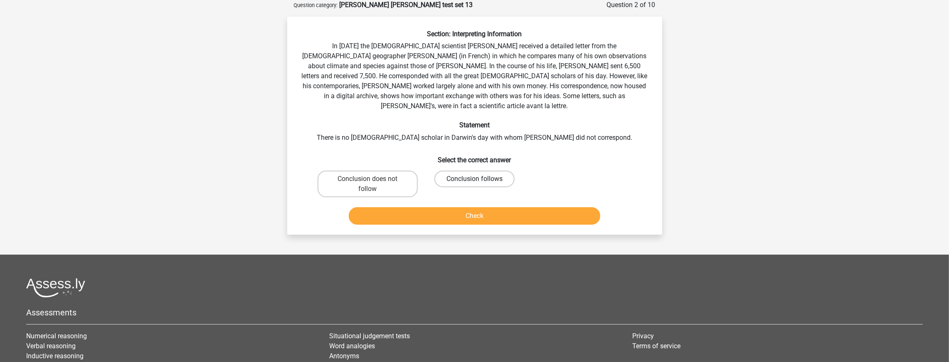
click at [466, 170] on label "Conclusion follows" at bounding box center [474, 178] width 80 height 17
click at [474, 179] on input "Conclusion follows" at bounding box center [476, 181] width 5 height 5
radio input "true"
click at [464, 207] on button "Check" at bounding box center [474, 215] width 251 height 17
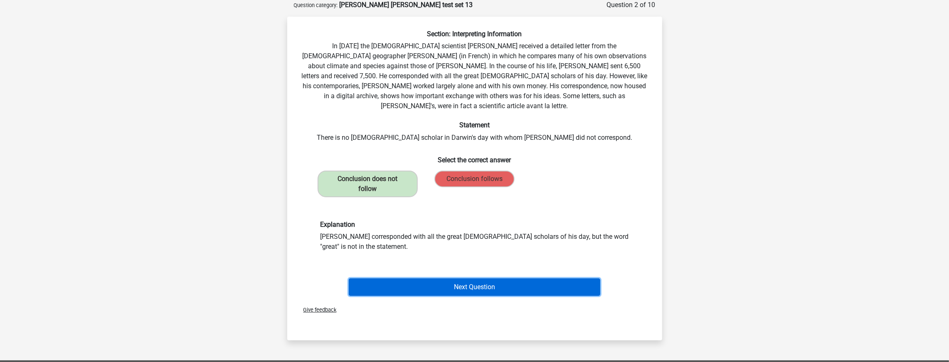
click at [486, 279] on button "Next Question" at bounding box center [474, 286] width 251 height 17
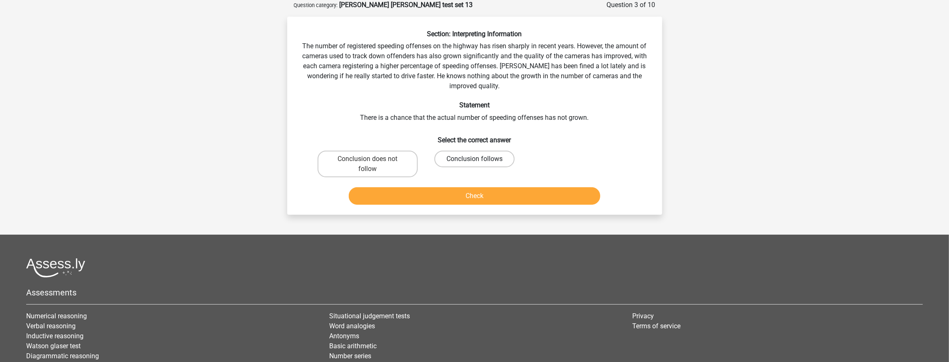
click at [490, 154] on label "Conclusion follows" at bounding box center [474, 158] width 80 height 17
click at [480, 159] on input "Conclusion follows" at bounding box center [476, 161] width 5 height 5
radio input "true"
click at [468, 204] on div "Check" at bounding box center [474, 197] width 321 height 21
click at [480, 196] on button "Check" at bounding box center [474, 195] width 251 height 17
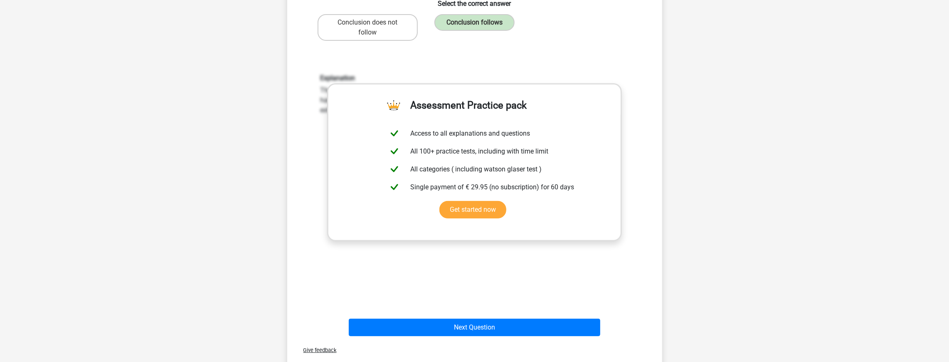
scroll to position [208, 0]
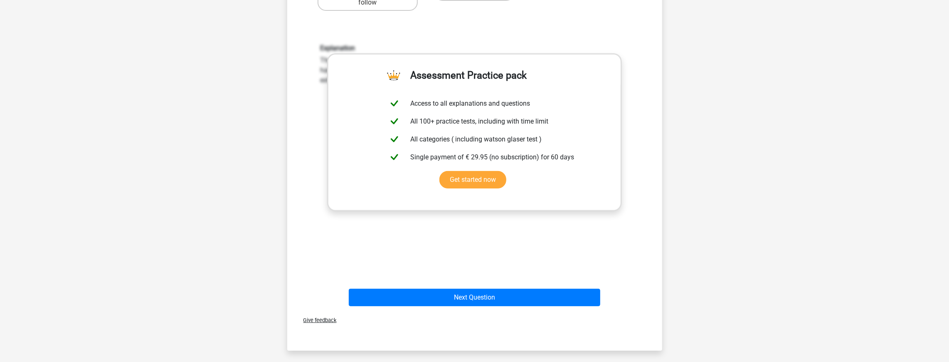
click at [489, 286] on div "Next Question" at bounding box center [474, 295] width 348 height 27
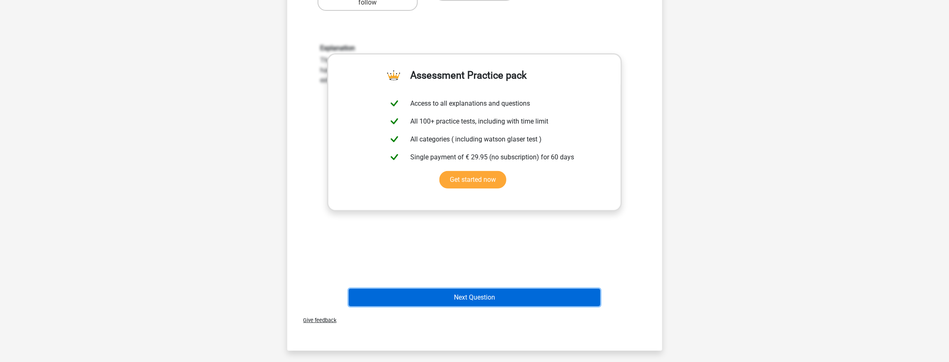
click at [482, 289] on button "Next Question" at bounding box center [474, 296] width 251 height 17
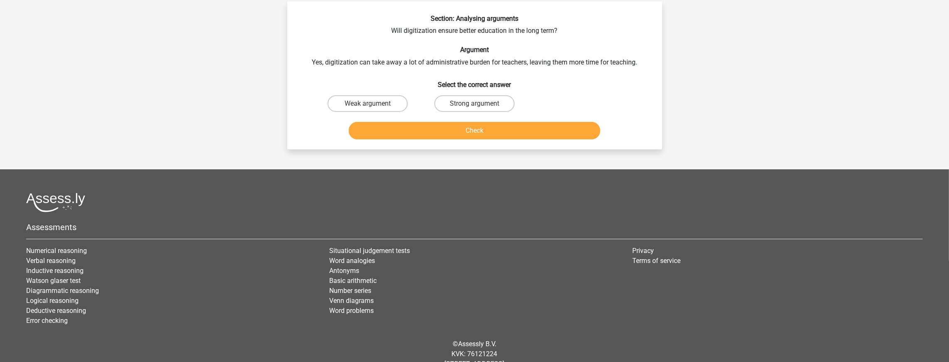
scroll to position [42, 0]
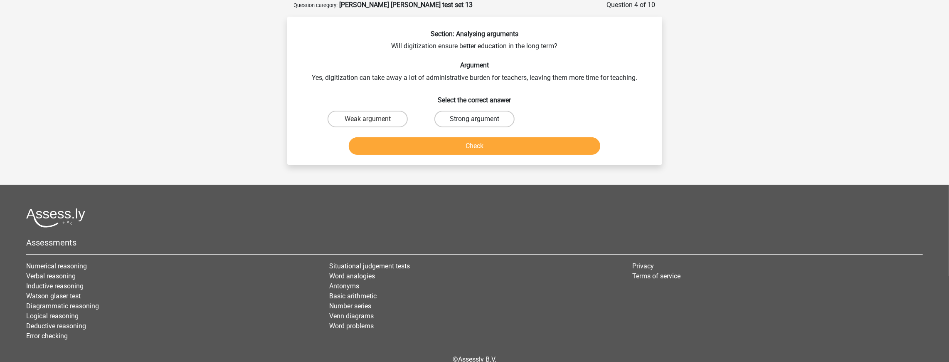
click at [483, 121] on label "Strong argument" at bounding box center [474, 119] width 80 height 17
click at [480, 121] on input "Strong argument" at bounding box center [476, 121] width 5 height 5
radio input "true"
click at [478, 142] on button "Check" at bounding box center [474, 145] width 251 height 17
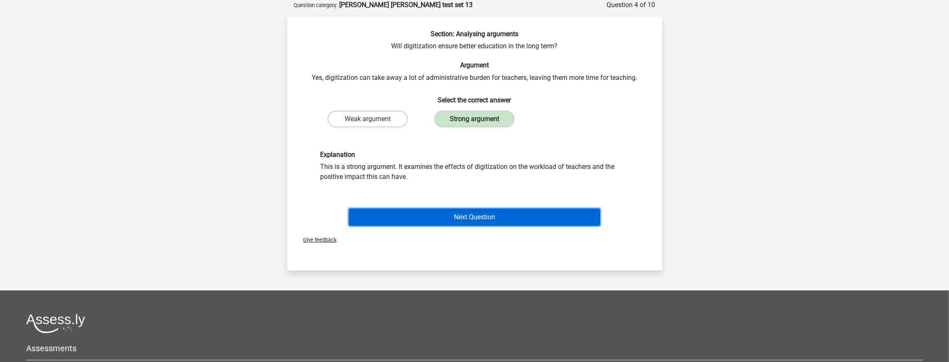
click at [483, 215] on button "Next Question" at bounding box center [474, 216] width 251 height 17
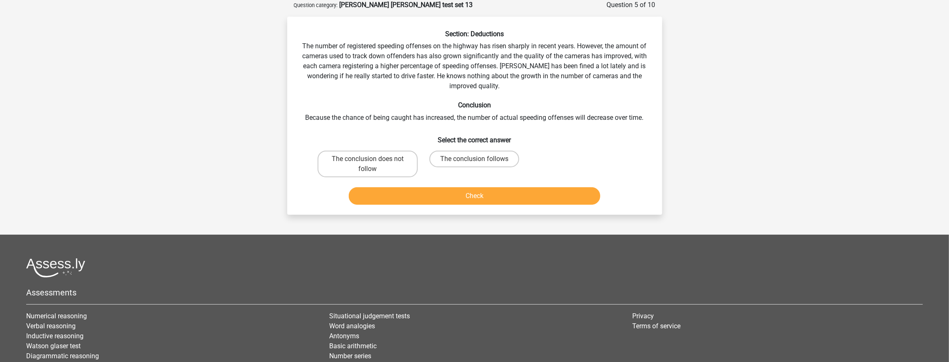
drag, startPoint x: 550, startPoint y: 38, endPoint x: 575, endPoint y: 45, distance: 25.5
click at [553, 38] on div "Section: Deductions The number of registered speeding offenses on the highway h…" at bounding box center [475, 119] width 368 height 178
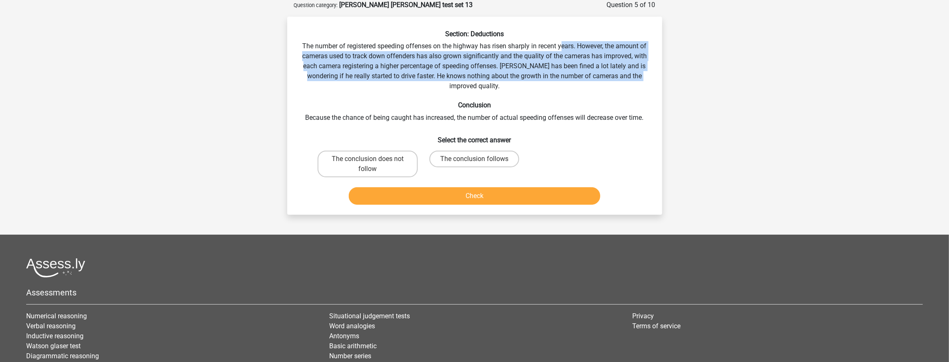
drag, startPoint x: 575, startPoint y: 45, endPoint x: 652, endPoint y: 77, distance: 83.8
click at [652, 77] on div "Section: Deductions The number of registered speeding offenses on the highway h…" at bounding box center [475, 119] width 368 height 178
click at [650, 77] on div "Section: Deductions The number of registered speeding offenses on the highway h…" at bounding box center [475, 119] width 368 height 178
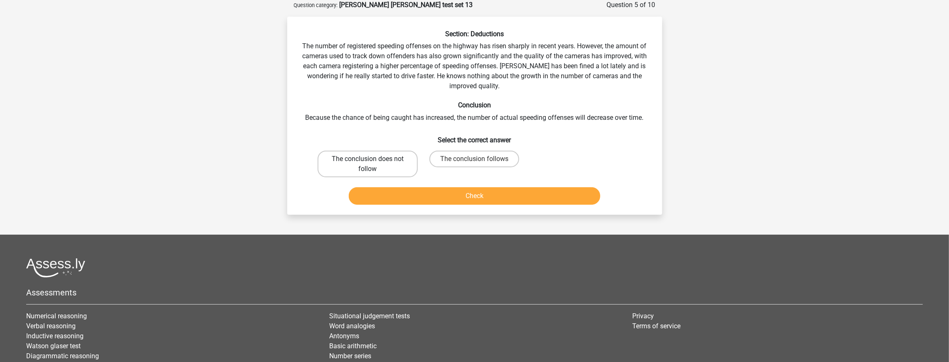
click at [373, 166] on label "The conclusion does not follow" at bounding box center [368, 163] width 100 height 27
click at [373, 164] on input "The conclusion does not follow" at bounding box center [369, 161] width 5 height 5
radio input "true"
click at [421, 192] on button "Check" at bounding box center [474, 195] width 251 height 17
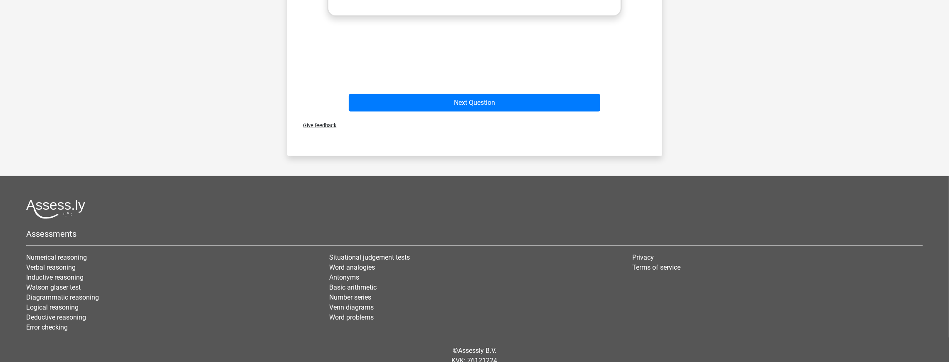
scroll to position [352, 0]
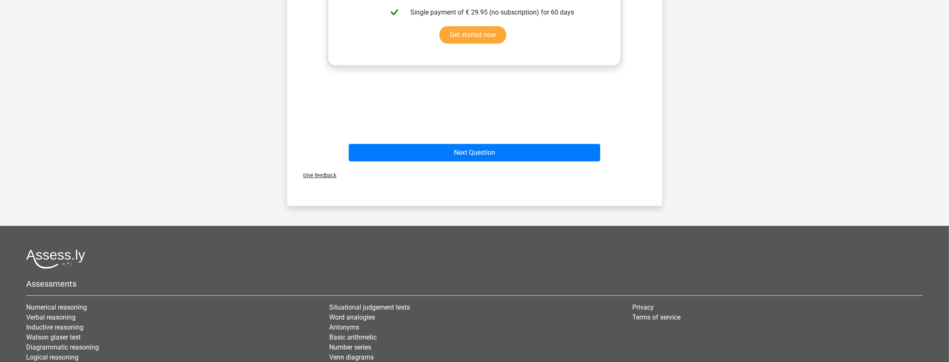
click at [472, 164] on div "Next Question" at bounding box center [474, 154] width 321 height 21
click at [477, 161] on div "Next Question" at bounding box center [474, 154] width 321 height 21
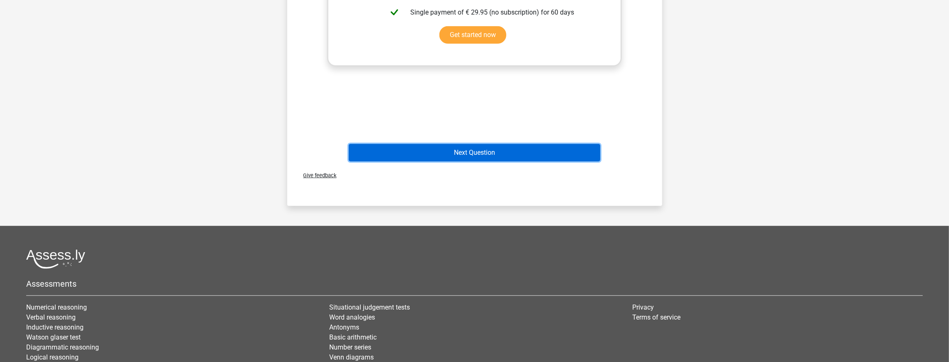
click at [484, 155] on button "Next Question" at bounding box center [474, 152] width 251 height 17
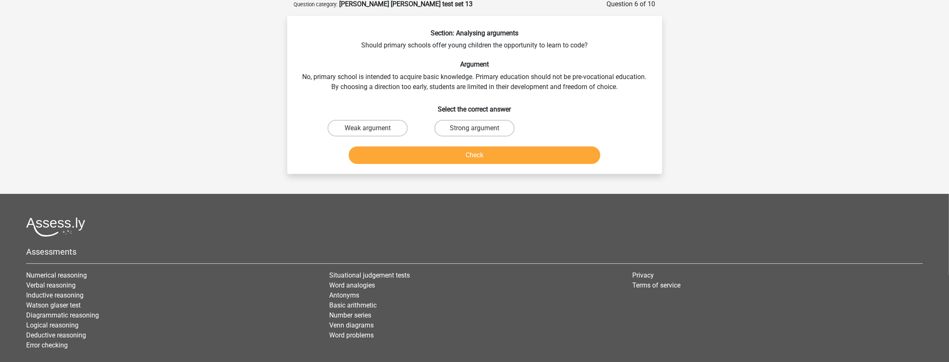
scroll to position [42, 0]
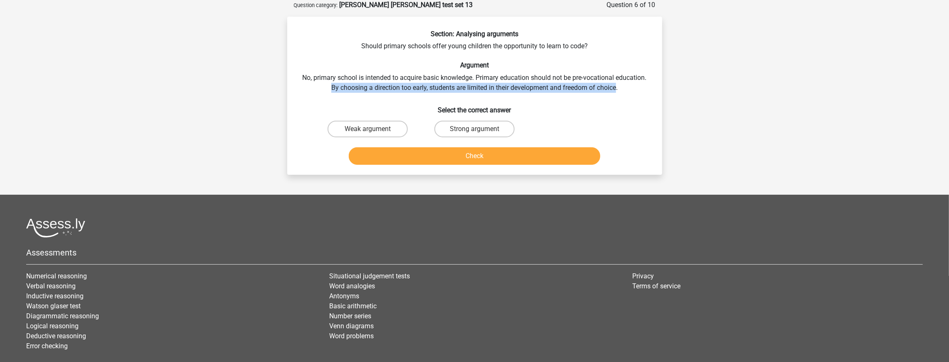
drag, startPoint x: 616, startPoint y: 89, endPoint x: 323, endPoint y: 85, distance: 292.6
click at [323, 85] on div "Section: Analysing arguments Should primary schools offer young children the op…" at bounding box center [475, 99] width 368 height 138
click at [331, 88] on div "Section: Analysing arguments Should primary schools offer young children the op…" at bounding box center [475, 99] width 368 height 138
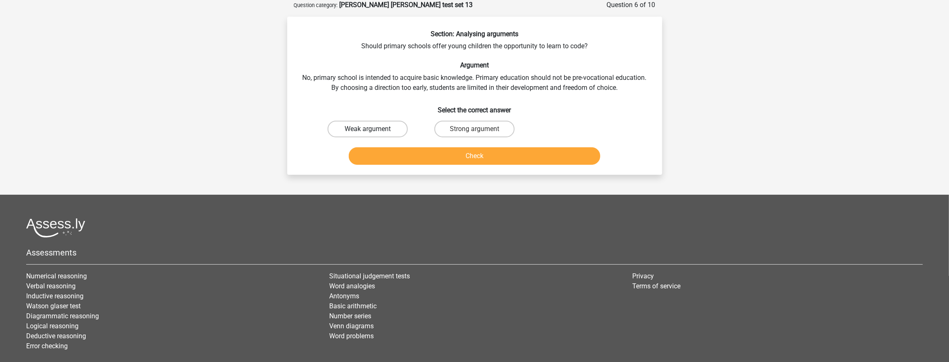
click at [393, 129] on label "Weak argument" at bounding box center [367, 129] width 80 height 17
click at [373, 129] on input "Weak argument" at bounding box center [369, 131] width 5 height 5
radio input "true"
click at [417, 153] on button "Check" at bounding box center [474, 155] width 251 height 17
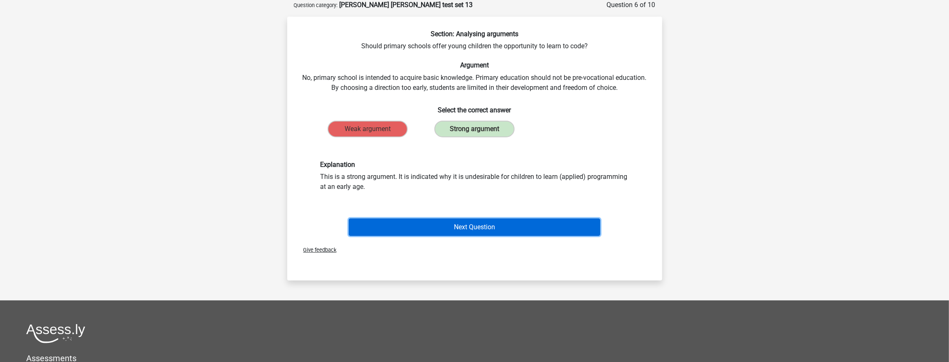
click at [476, 227] on button "Next Question" at bounding box center [474, 226] width 251 height 17
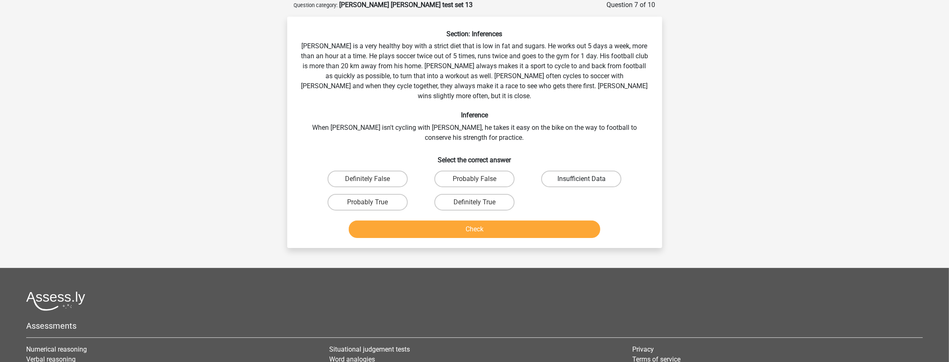
click at [572, 170] on label "Insufficient Data" at bounding box center [581, 178] width 80 height 17
click at [581, 179] on input "Insufficient Data" at bounding box center [583, 181] width 5 height 5
radio input "true"
click at [528, 222] on button "Check" at bounding box center [474, 228] width 251 height 17
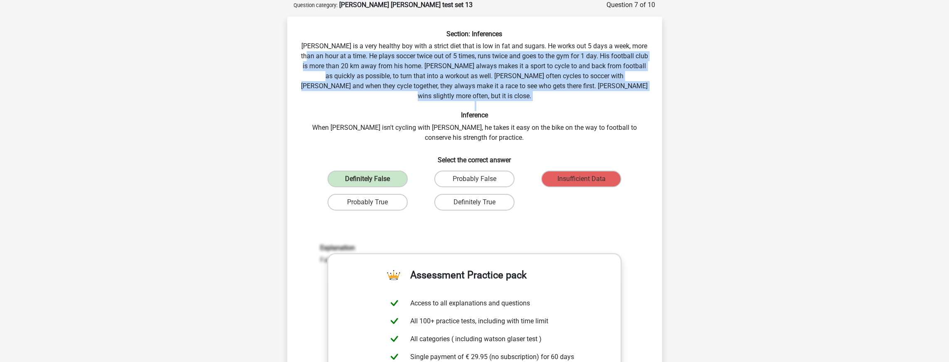
drag, startPoint x: 316, startPoint y: 61, endPoint x: 392, endPoint y: 111, distance: 91.2
click at [401, 105] on div "Section: Inferences [PERSON_NAME] is a very healthy boy with a strict diet that…" at bounding box center [475, 269] width 368 height 479
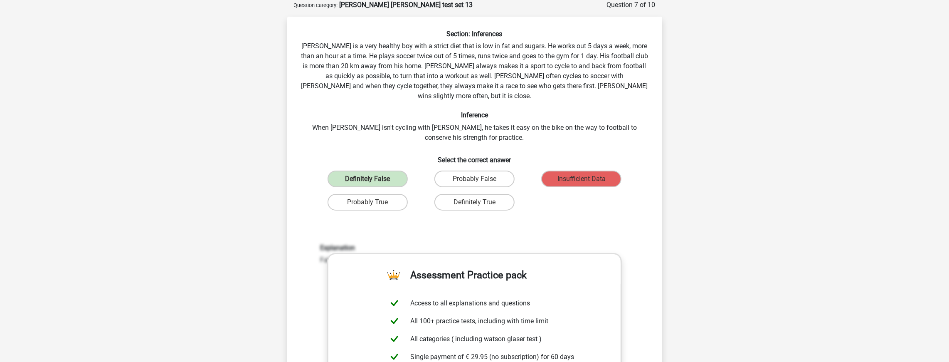
click at [391, 111] on div "Section: Inferences [PERSON_NAME] is a very healthy boy with a strict diet that…" at bounding box center [475, 269] width 368 height 479
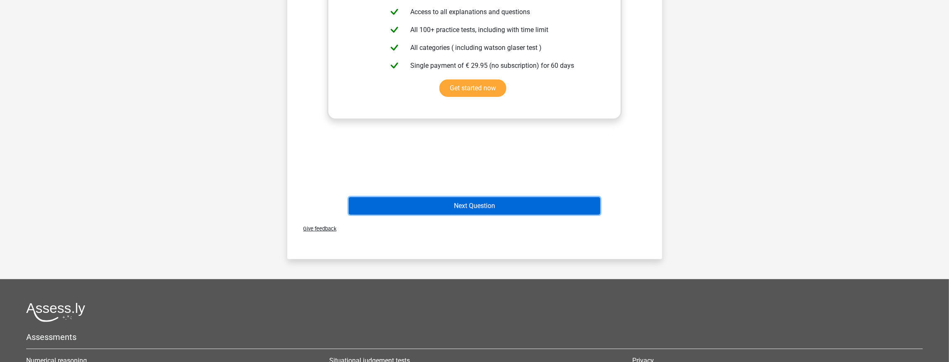
click at [481, 201] on button "Next Question" at bounding box center [474, 205] width 251 height 17
click at [482, 201] on button "Next Question" at bounding box center [474, 205] width 251 height 17
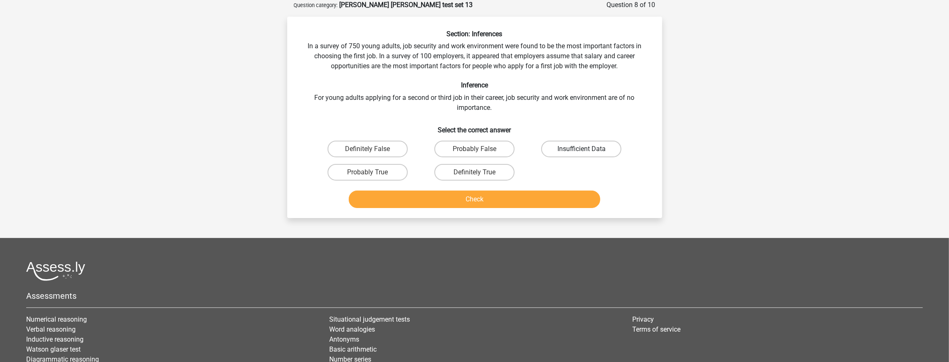
click at [555, 152] on label "Insufficient Data" at bounding box center [581, 148] width 80 height 17
click at [581, 152] on input "Insufficient Data" at bounding box center [583, 151] width 5 height 5
radio input "true"
click at [512, 201] on button "Check" at bounding box center [474, 198] width 251 height 17
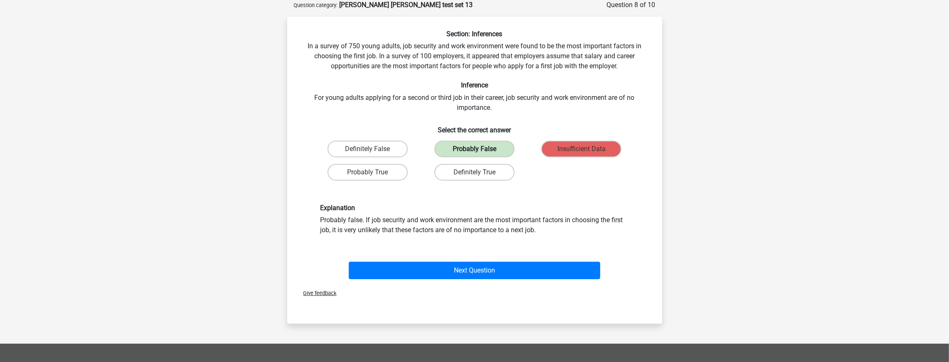
click at [461, 153] on label "Probably False" at bounding box center [474, 148] width 80 height 17
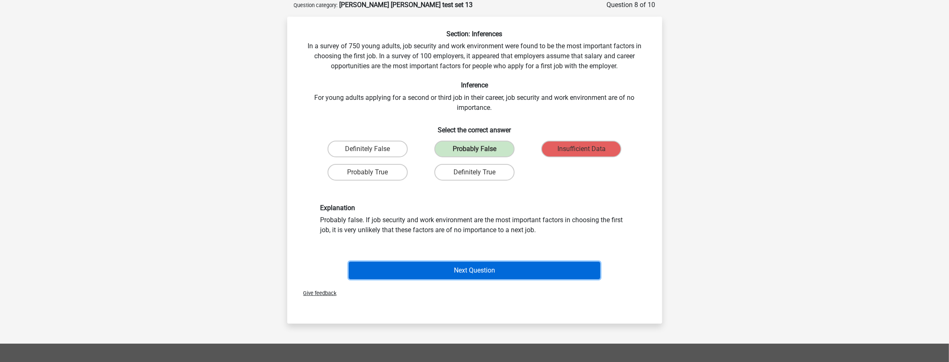
click at [449, 271] on button "Next Question" at bounding box center [474, 269] width 251 height 17
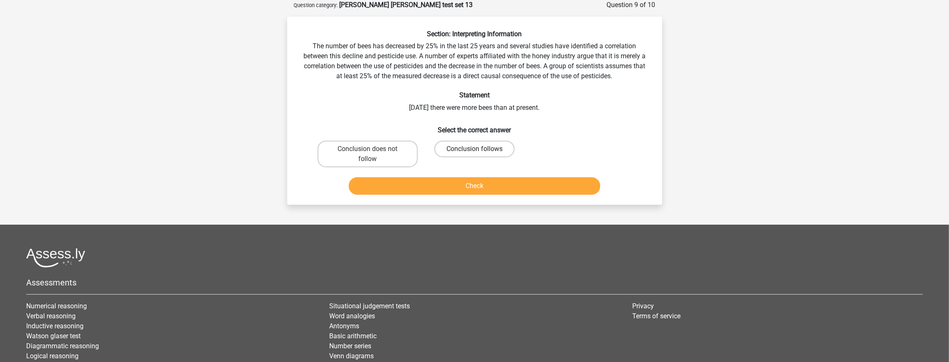
click at [468, 150] on label "Conclusion follows" at bounding box center [474, 148] width 80 height 17
click at [474, 150] on input "Conclusion follows" at bounding box center [476, 151] width 5 height 5
radio input "true"
click at [439, 175] on div "Check" at bounding box center [474, 183] width 348 height 27
drag, startPoint x: 433, startPoint y: 187, endPoint x: 437, endPoint y: 185, distance: 4.8
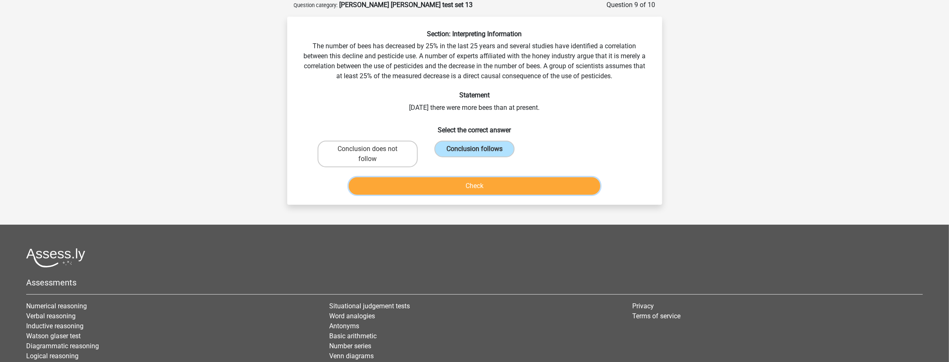
click at [436, 186] on button "Check" at bounding box center [474, 185] width 251 height 17
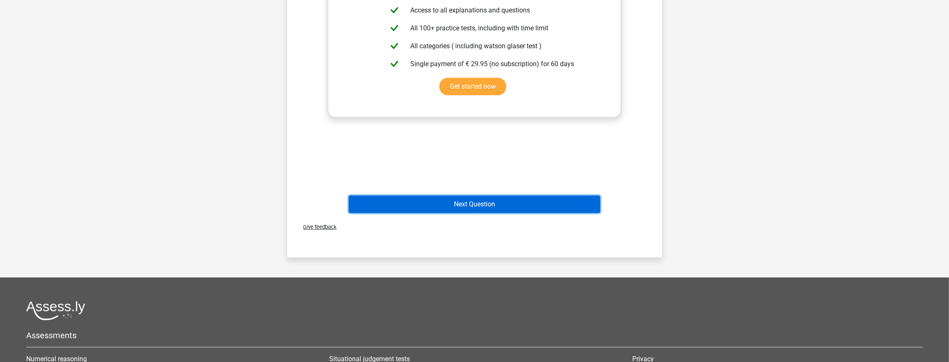
click at [511, 207] on button "Next Question" at bounding box center [474, 203] width 251 height 17
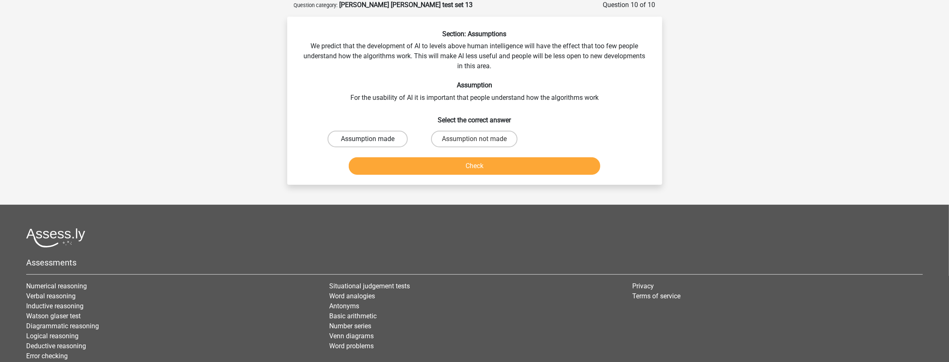
drag, startPoint x: 395, startPoint y: 138, endPoint x: 416, endPoint y: 143, distance: 21.8
click at [396, 138] on label "Assumption made" at bounding box center [367, 138] width 80 height 17
click at [373, 139] on input "Assumption made" at bounding box center [369, 141] width 5 height 5
radio input "true"
click at [449, 168] on button "Check" at bounding box center [474, 165] width 251 height 17
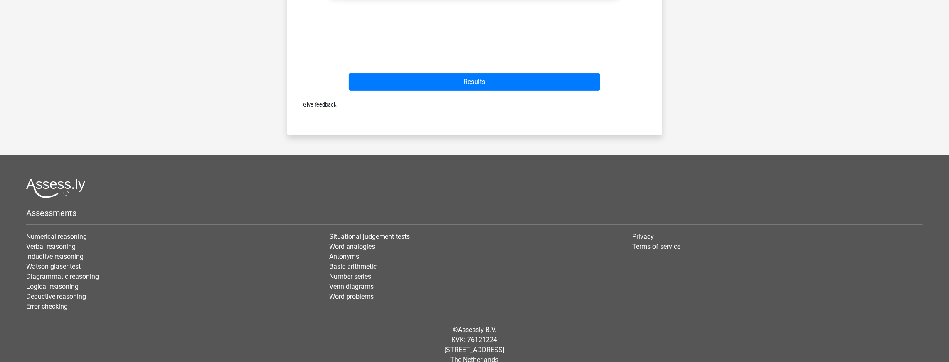
scroll to position [406, 0]
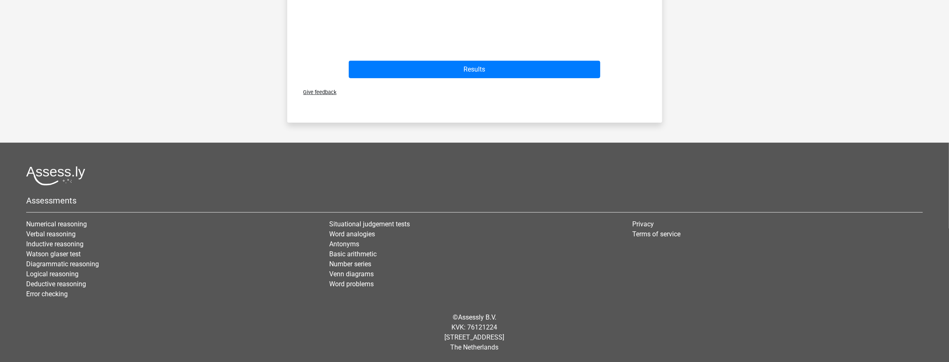
click at [492, 59] on div "Results" at bounding box center [474, 67] width 348 height 27
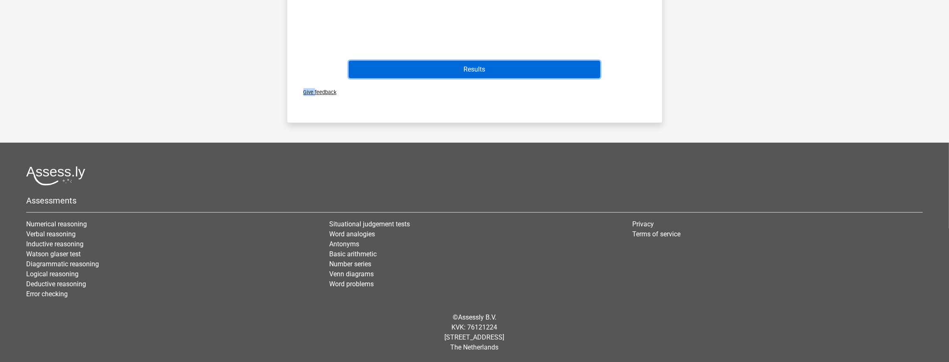
drag, startPoint x: 476, startPoint y: 72, endPoint x: 479, endPoint y: 69, distance: 4.7
click at [477, 71] on button "Results" at bounding box center [474, 69] width 251 height 17
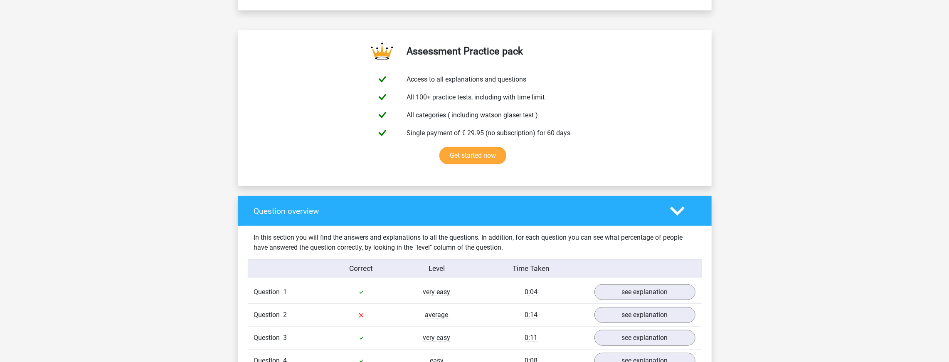
scroll to position [665, 0]
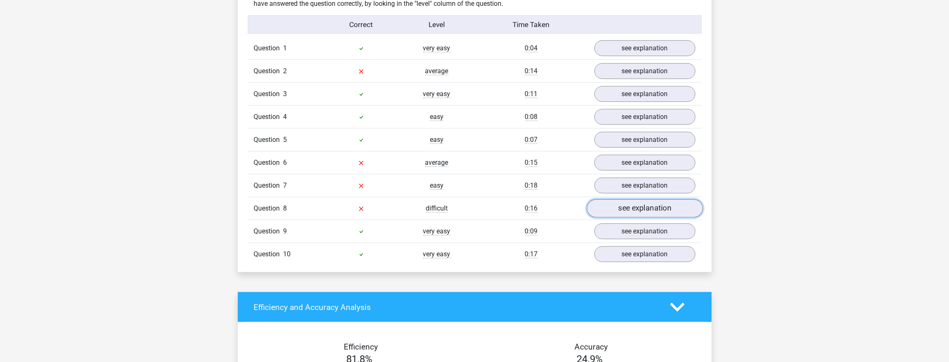
click at [637, 205] on link "see explanation" at bounding box center [644, 208] width 116 height 18
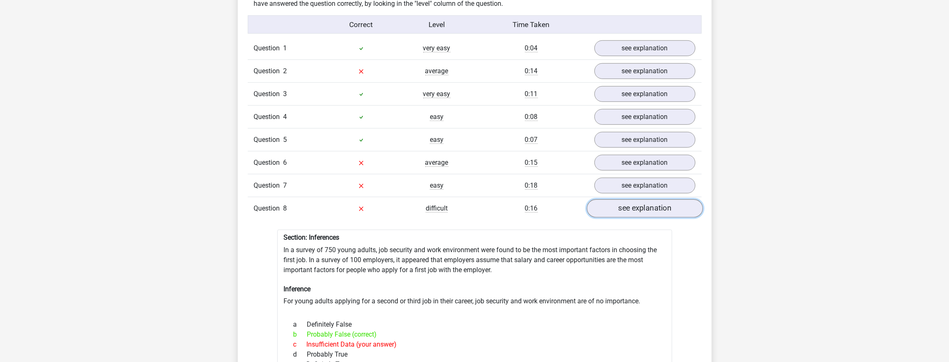
click at [637, 205] on link "see explanation" at bounding box center [644, 208] width 116 height 18
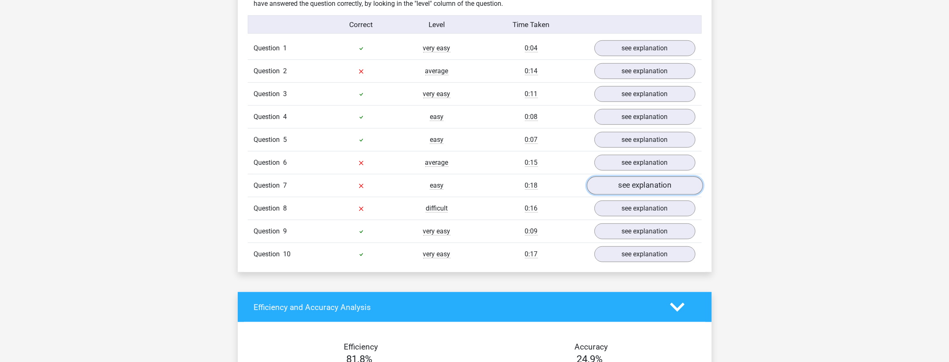
click at [657, 181] on link "see explanation" at bounding box center [644, 185] width 116 height 18
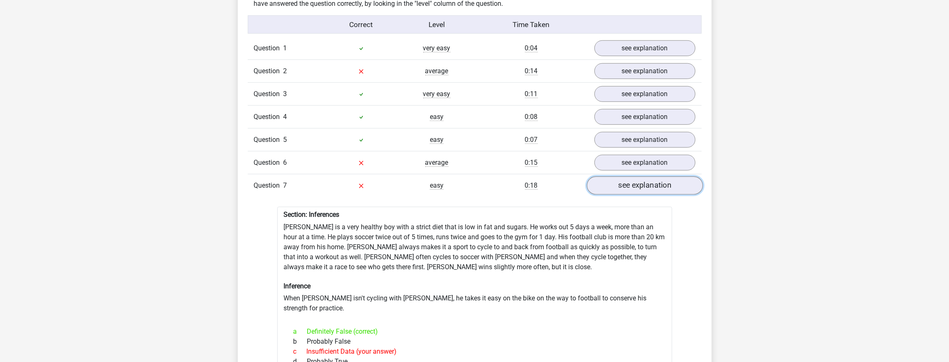
click at [657, 181] on link "see explanation" at bounding box center [644, 185] width 116 height 18
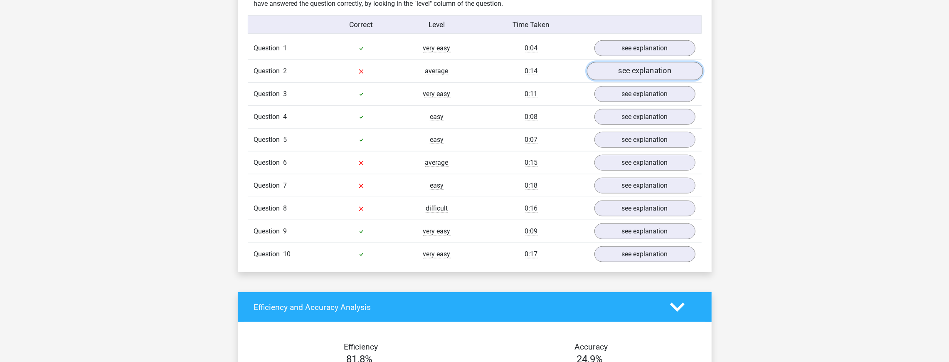
click at [662, 67] on link "see explanation" at bounding box center [644, 71] width 116 height 18
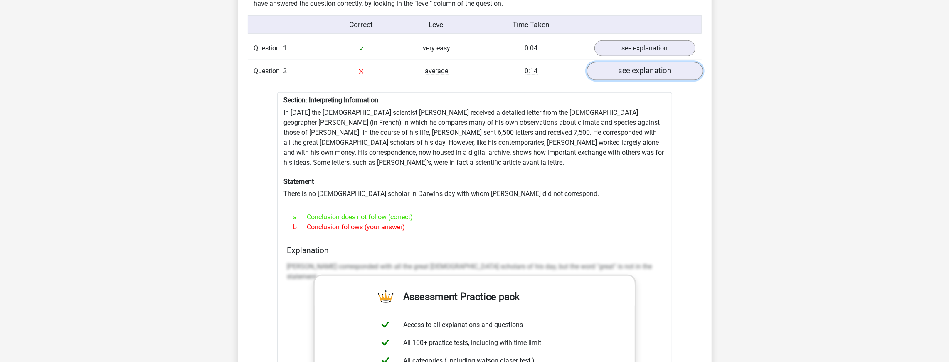
click at [662, 67] on link "see explanation" at bounding box center [644, 71] width 116 height 18
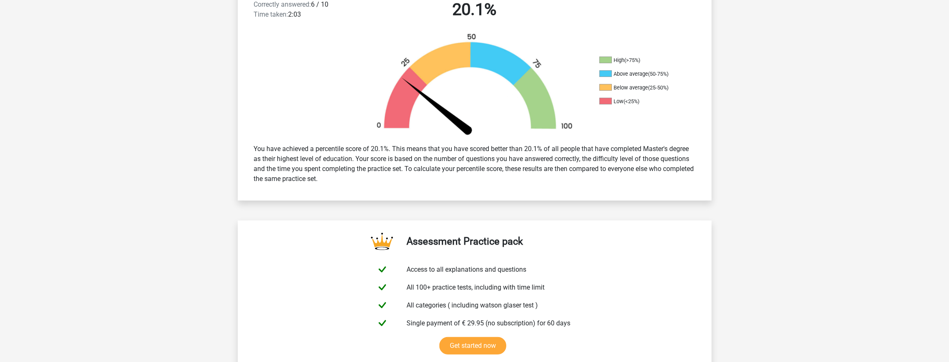
scroll to position [0, 0]
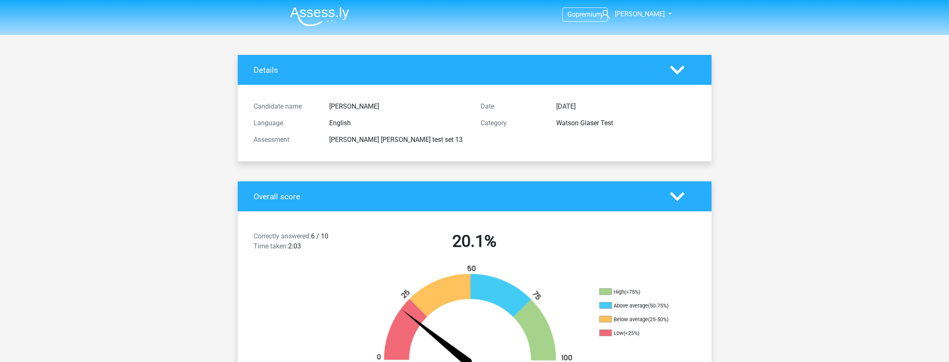
click at [317, 22] on img at bounding box center [319, 17] width 59 height 20
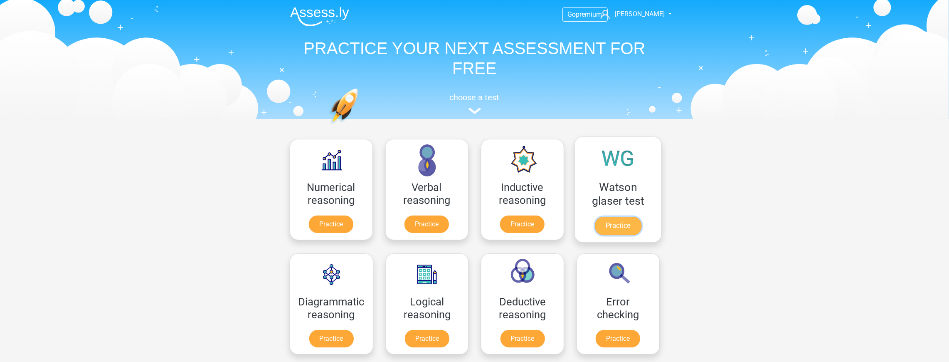
click at [633, 228] on link "Practice" at bounding box center [617, 226] width 47 height 18
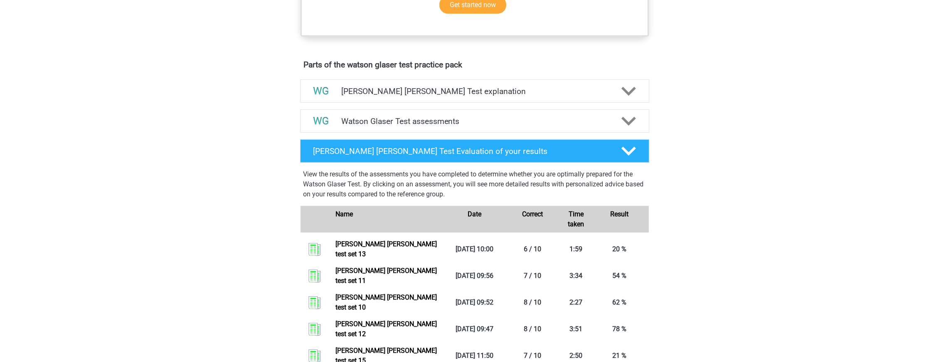
scroll to position [416, 0]
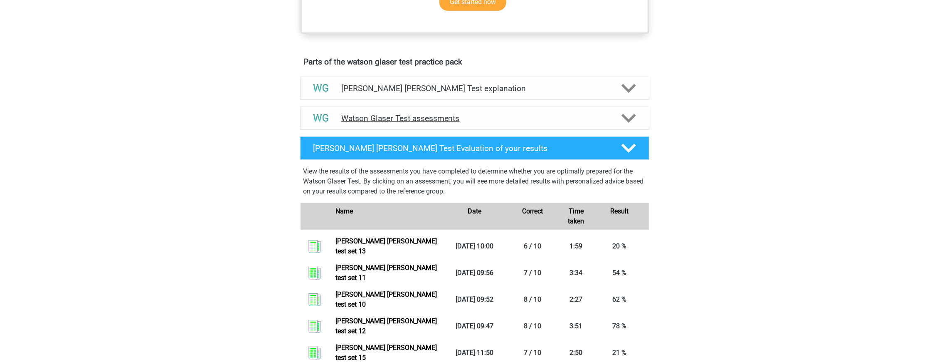
click at [489, 123] on h4 "Watson Glaser Test assessments" at bounding box center [474, 118] width 267 height 10
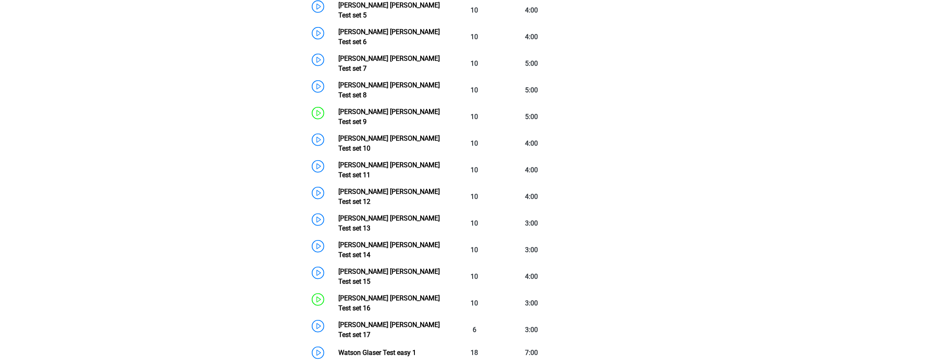
scroll to position [748, 0]
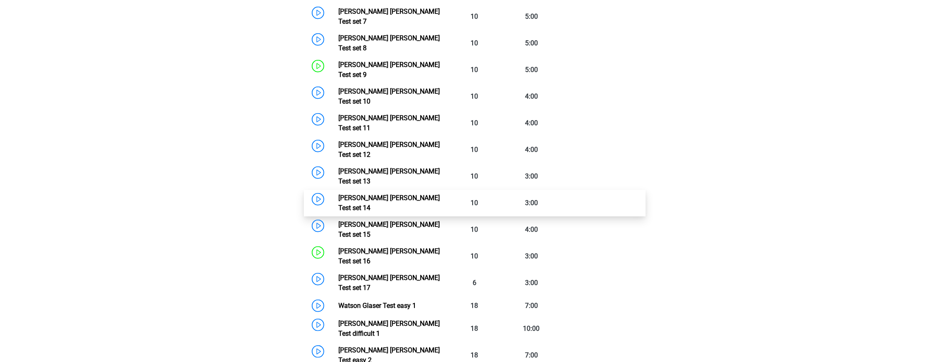
click at [416, 194] on link "[PERSON_NAME] [PERSON_NAME] Test set 14" at bounding box center [388, 203] width 101 height 18
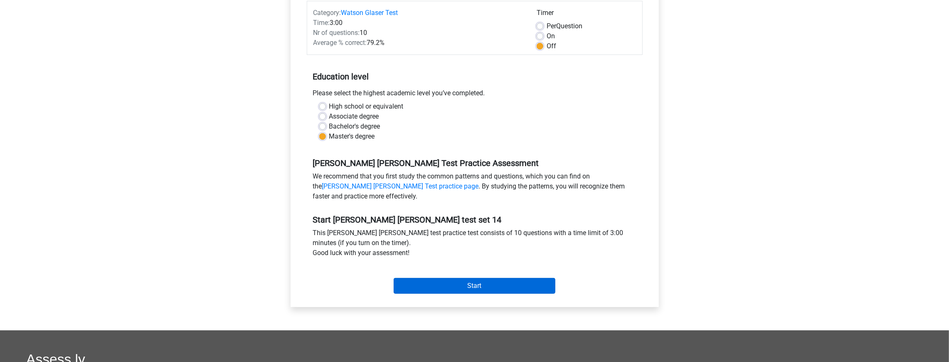
scroll to position [249, 0]
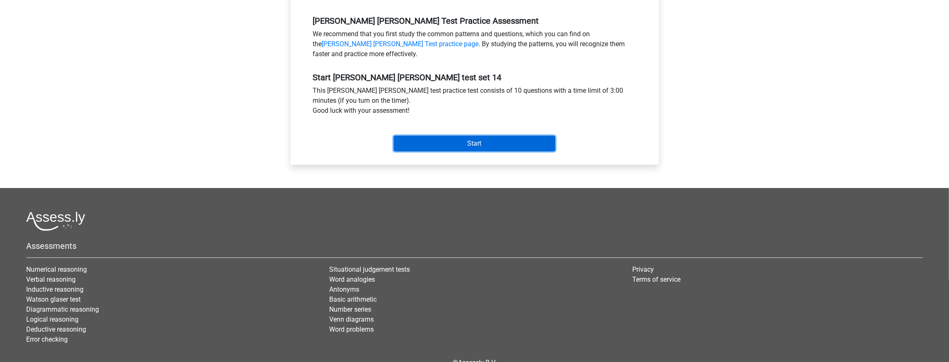
click at [529, 150] on input "Start" at bounding box center [475, 143] width 162 height 16
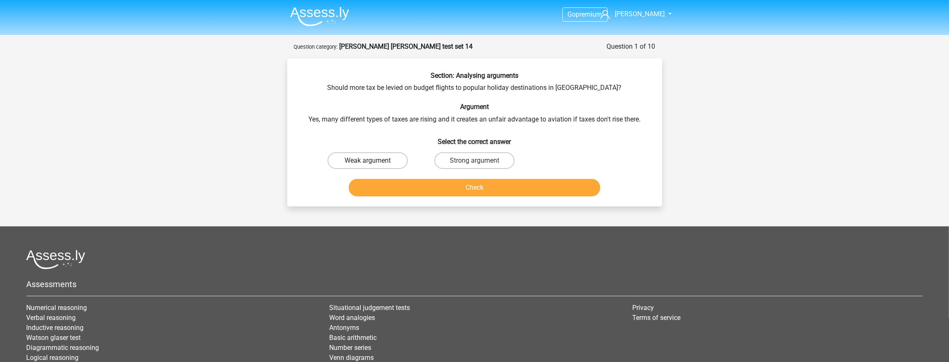
click at [376, 153] on label "Weak argument" at bounding box center [367, 160] width 80 height 17
click at [373, 160] on input "Weak argument" at bounding box center [369, 162] width 5 height 5
radio input "true"
click at [443, 189] on button "Check" at bounding box center [474, 187] width 251 height 17
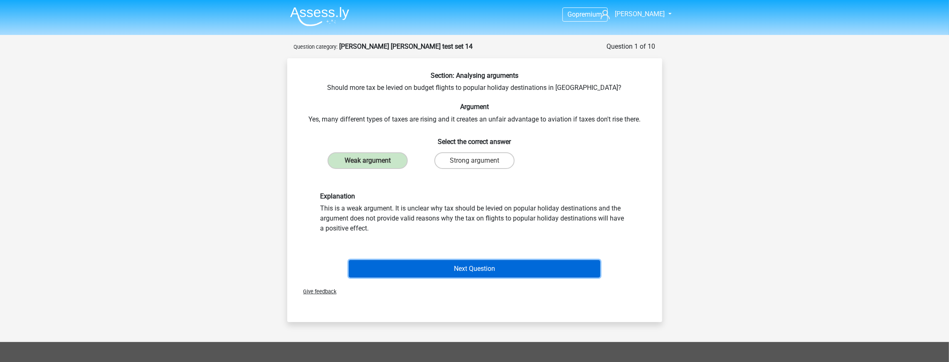
click at [533, 268] on button "Next Question" at bounding box center [474, 268] width 251 height 17
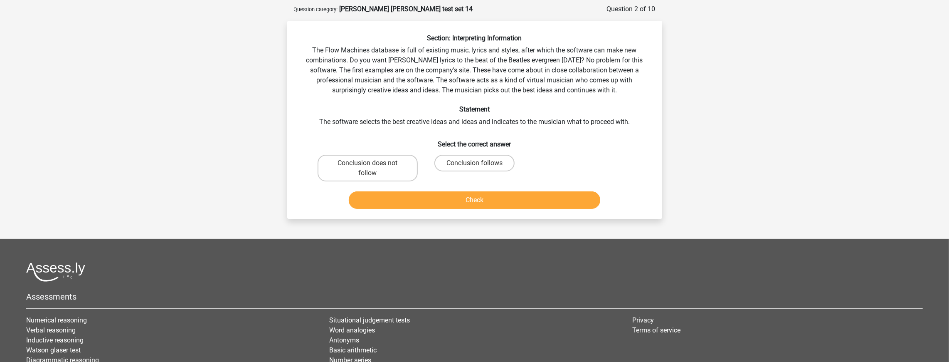
scroll to position [42, 0]
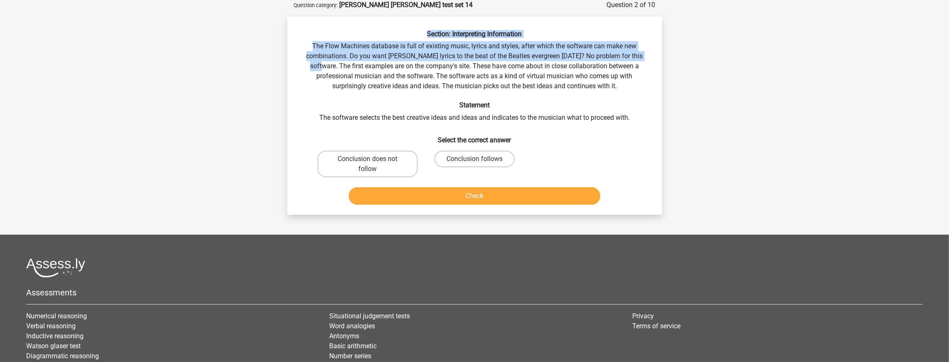
drag, startPoint x: 327, startPoint y: 34, endPoint x: 654, endPoint y: 52, distance: 328.0
click at [654, 52] on div "Section: Interpreting Information The Flow Machines database is full of existin…" at bounding box center [475, 119] width 368 height 178
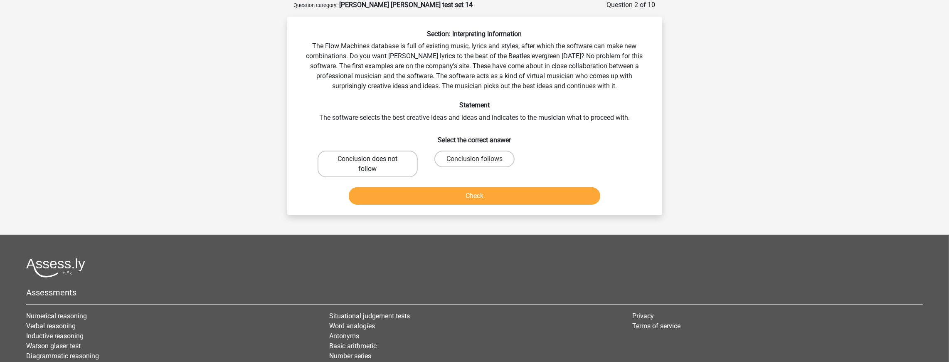
click at [401, 164] on label "Conclusion does not follow" at bounding box center [368, 163] width 100 height 27
click at [373, 164] on input "Conclusion does not follow" at bounding box center [369, 161] width 5 height 5
radio input "true"
click at [425, 190] on button "Check" at bounding box center [474, 195] width 251 height 17
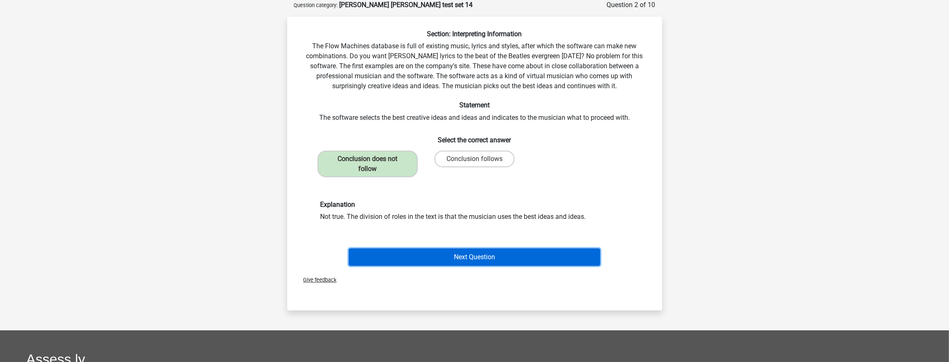
click at [465, 253] on button "Next Question" at bounding box center [474, 256] width 251 height 17
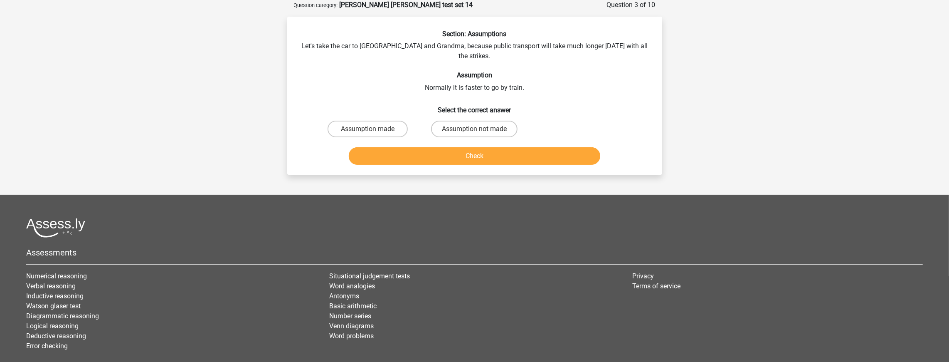
drag, startPoint x: 292, startPoint y: 31, endPoint x: 299, endPoint y: 33, distance: 7.8
click at [296, 32] on div "Section: Assumptions Let's take the car to [GEOGRAPHIC_DATA] and Grandma, becau…" at bounding box center [475, 99] width 368 height 138
click at [356, 43] on div "Section: Assumptions Let's take the car to [GEOGRAPHIC_DATA] and Grandma, becau…" at bounding box center [475, 99] width 368 height 138
drag, startPoint x: 464, startPoint y: 52, endPoint x: 650, endPoint y: 71, distance: 186.7
click at [654, 71] on div "Section: Assumptions Let's take the car to [GEOGRAPHIC_DATA] and Grandma, becau…" at bounding box center [475, 99] width 368 height 138
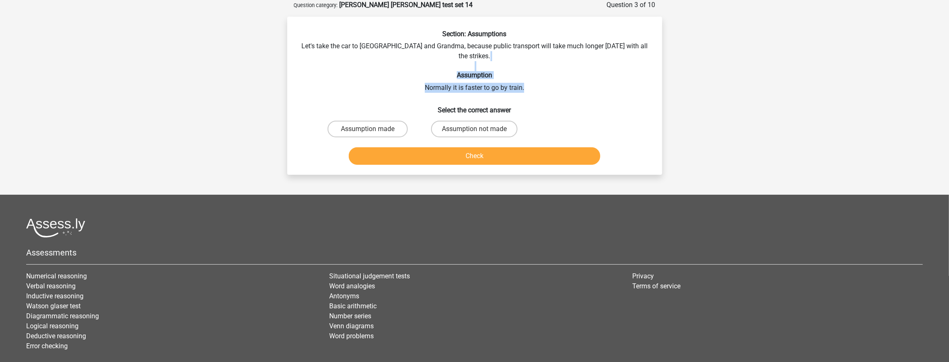
click at [604, 78] on div "Section: Assumptions Let's take the car to [GEOGRAPHIC_DATA] and Grandma, becau…" at bounding box center [475, 99] width 368 height 138
click at [395, 121] on label "Assumption made" at bounding box center [367, 129] width 80 height 17
click at [373, 129] on input "Assumption made" at bounding box center [369, 131] width 5 height 5
radio input "true"
click at [486, 126] on label "Assumption not made" at bounding box center [474, 129] width 86 height 17
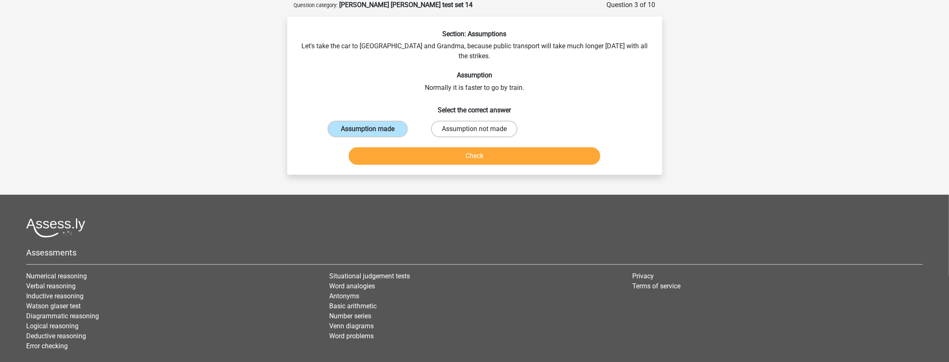
click at [480, 129] on input "Assumption not made" at bounding box center [476, 131] width 5 height 5
radio input "true"
click at [454, 152] on button "Check" at bounding box center [474, 155] width 251 height 17
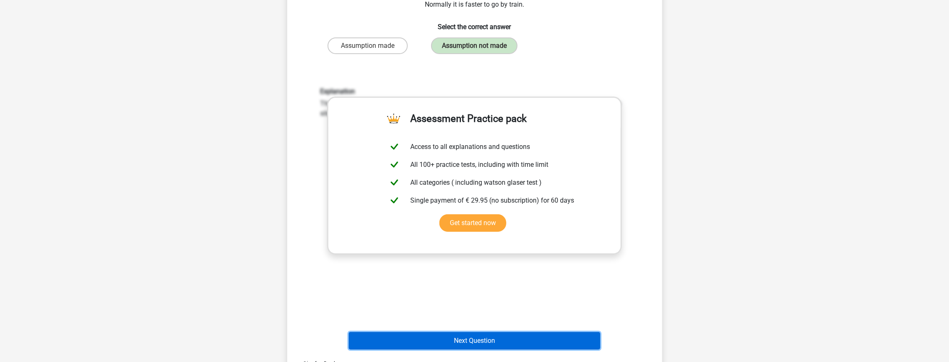
click at [519, 332] on button "Next Question" at bounding box center [474, 340] width 251 height 17
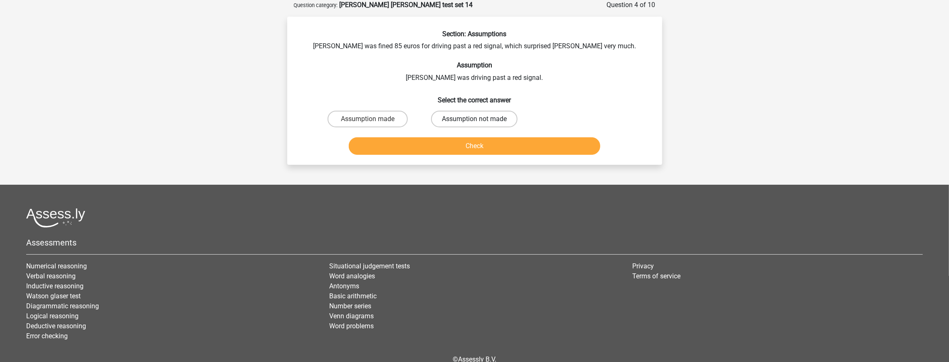
click at [484, 121] on label "Assumption not made" at bounding box center [474, 119] width 86 height 17
click at [480, 121] on input "Assumption not made" at bounding box center [476, 121] width 5 height 5
radio input "true"
click at [463, 145] on button "Check" at bounding box center [474, 145] width 251 height 17
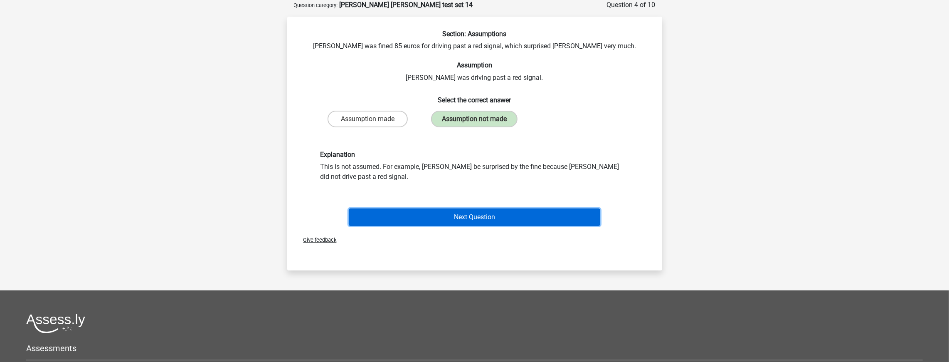
click at [466, 215] on button "Next Question" at bounding box center [474, 216] width 251 height 17
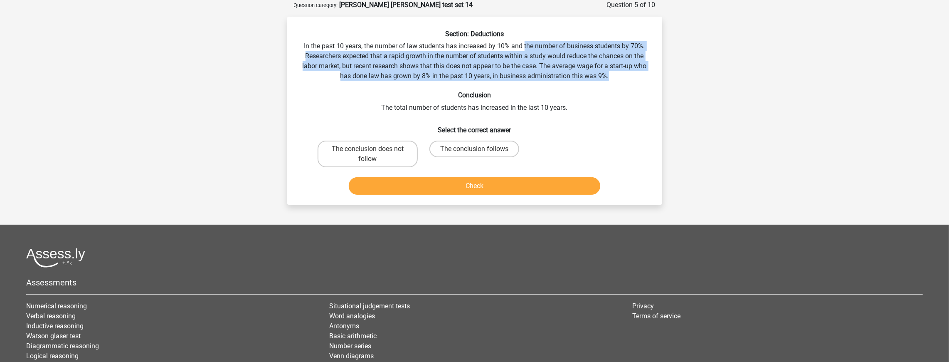
drag, startPoint x: 524, startPoint y: 48, endPoint x: 622, endPoint y: 73, distance: 100.4
click at [622, 73] on div "Section: Deductions In the past 10 years, the number of law students has increa…" at bounding box center [475, 114] width 368 height 168
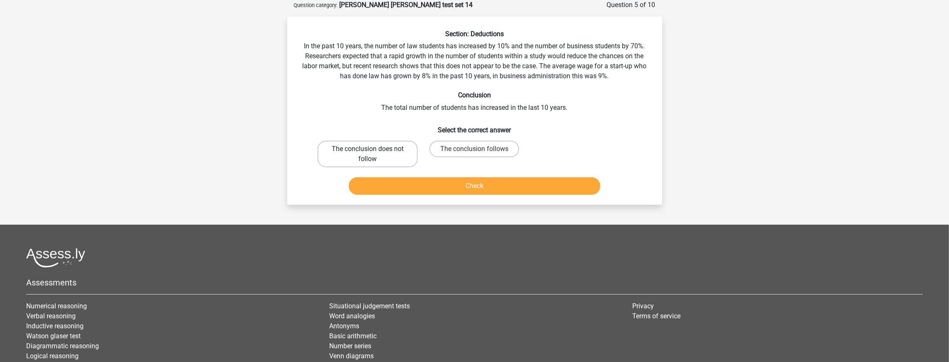
click at [377, 161] on label "The conclusion does not follow" at bounding box center [368, 153] width 100 height 27
click at [373, 154] on input "The conclusion does not follow" at bounding box center [369, 151] width 5 height 5
radio input "true"
click at [430, 192] on button "Check" at bounding box center [474, 185] width 251 height 17
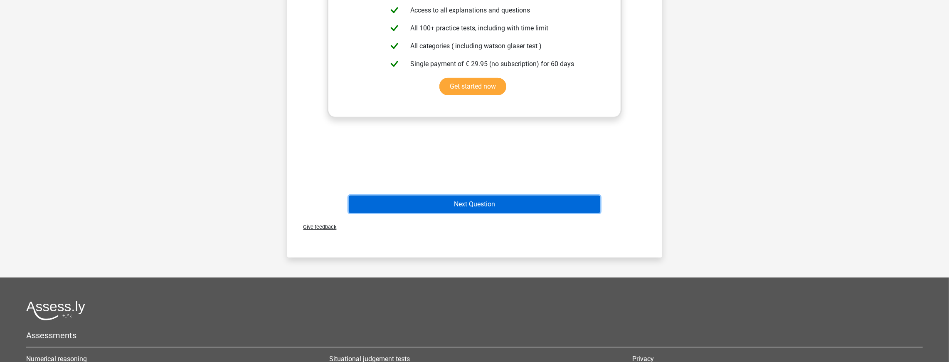
click at [490, 200] on button "Next Question" at bounding box center [474, 203] width 251 height 17
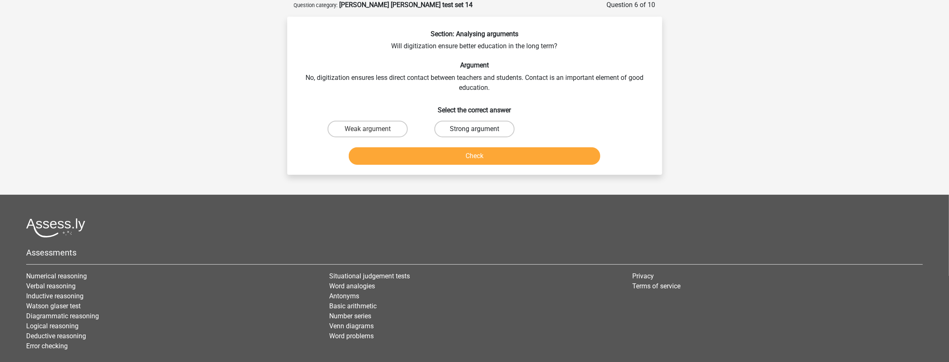
click at [468, 123] on label "Strong argument" at bounding box center [474, 129] width 80 height 17
click at [474, 129] on input "Strong argument" at bounding box center [476, 131] width 5 height 5
radio input "true"
click at [478, 160] on button "Check" at bounding box center [474, 155] width 251 height 17
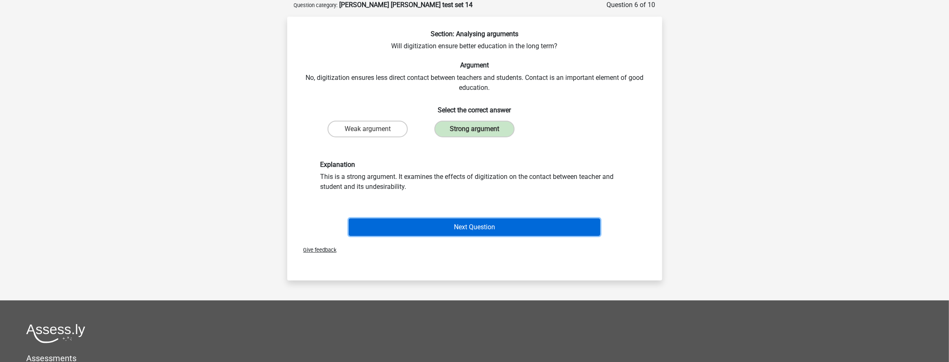
click at [496, 224] on button "Next Question" at bounding box center [474, 226] width 251 height 17
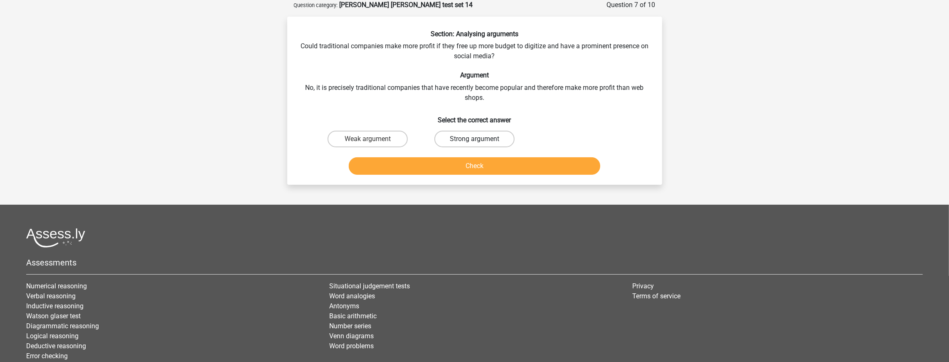
click at [490, 137] on label "Strong argument" at bounding box center [474, 138] width 80 height 17
click at [480, 139] on input "Strong argument" at bounding box center [476, 141] width 5 height 5
radio input "true"
click at [483, 162] on button "Check" at bounding box center [474, 165] width 251 height 17
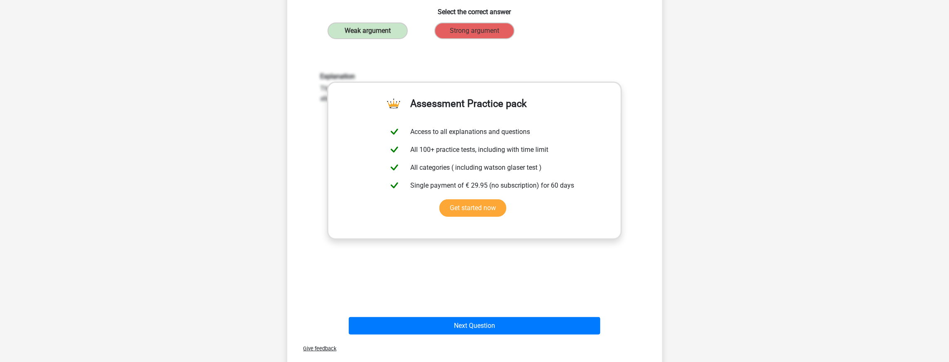
scroll to position [208, 0]
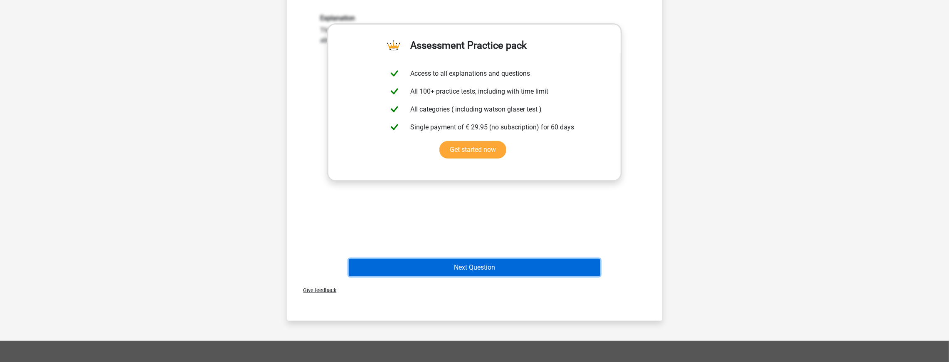
click at [465, 262] on button "Next Question" at bounding box center [474, 267] width 251 height 17
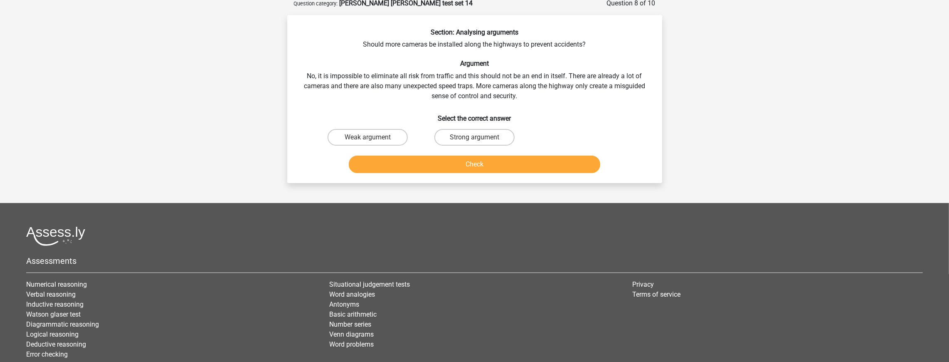
scroll to position [42, 0]
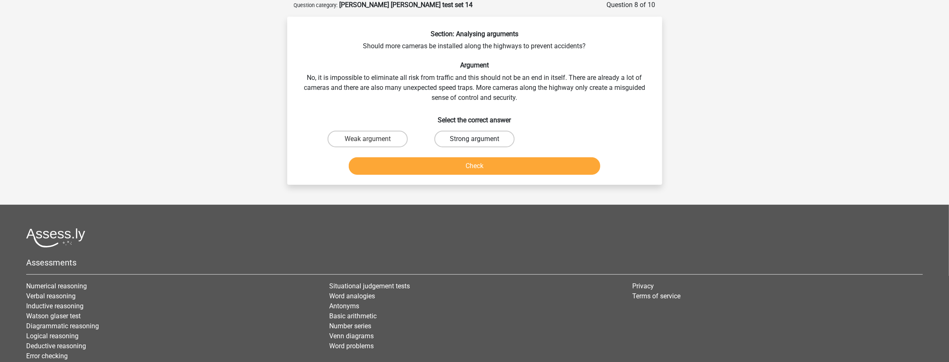
click at [464, 143] on label "Strong argument" at bounding box center [474, 138] width 80 height 17
click at [474, 143] on input "Strong argument" at bounding box center [476, 141] width 5 height 5
radio input "true"
click at [475, 170] on button "Check" at bounding box center [474, 165] width 251 height 17
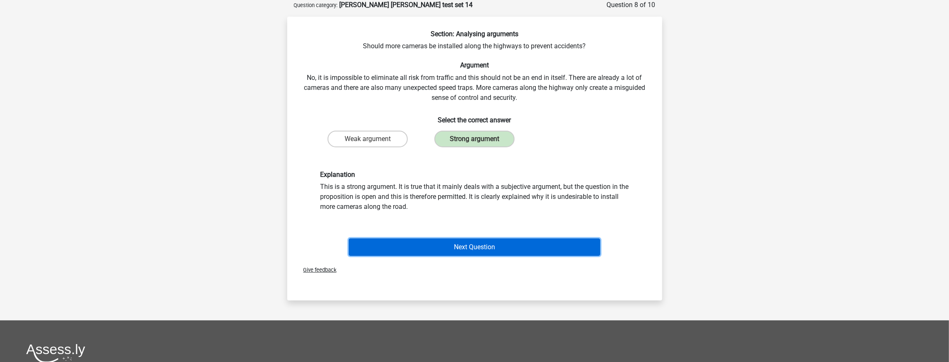
click at [468, 253] on button "Next Question" at bounding box center [474, 246] width 251 height 17
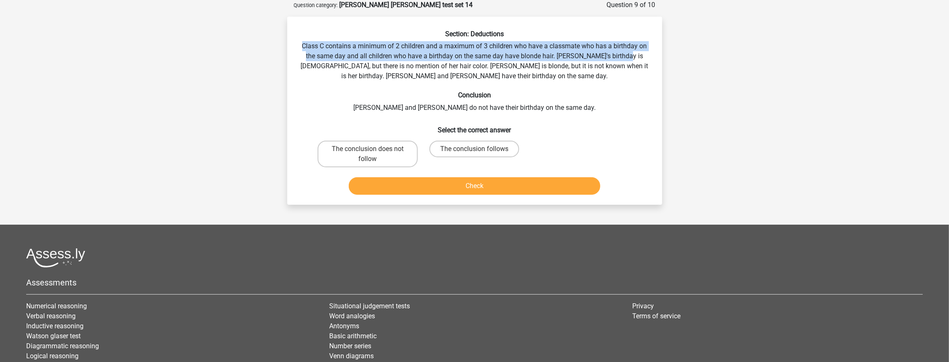
drag, startPoint x: 293, startPoint y: 47, endPoint x: 642, endPoint y: 62, distance: 348.6
click at [638, 61] on div "Section: Deductions Class C contains a minimum of 2 children and a maximum of 3…" at bounding box center [475, 114] width 368 height 168
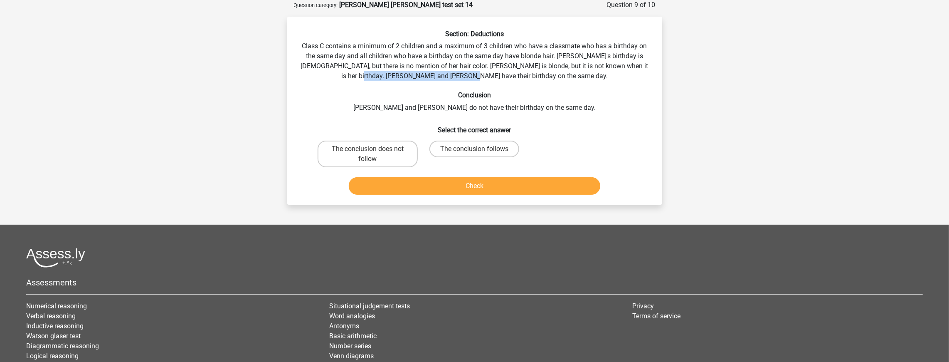
drag, startPoint x: 642, startPoint y: 62, endPoint x: 642, endPoint y: 77, distance: 15.4
click at [642, 77] on div "Section: Deductions Class C contains a minimum of 2 children and a maximum of 3…" at bounding box center [475, 114] width 368 height 168
click at [631, 75] on div "Section: Deductions Class C contains a minimum of 2 children and a maximum of 3…" at bounding box center [475, 114] width 368 height 168
click at [473, 155] on label "The conclusion follows" at bounding box center [474, 148] width 90 height 17
click at [474, 154] on input "The conclusion follows" at bounding box center [476, 151] width 5 height 5
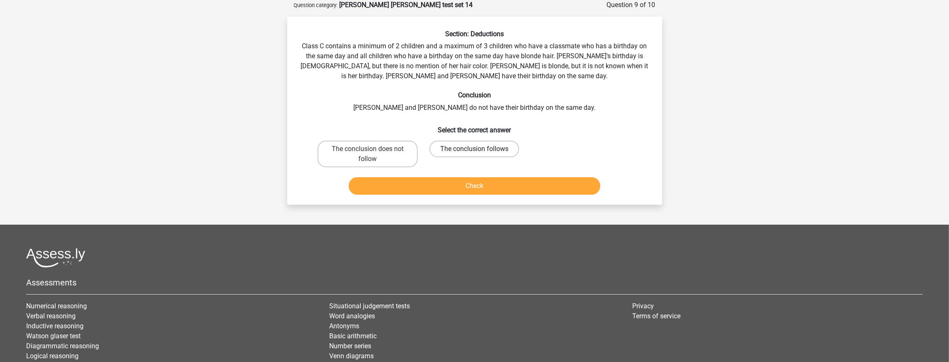
radio input "true"
click at [404, 155] on label "The conclusion does not follow" at bounding box center [368, 153] width 100 height 27
click at [373, 154] on input "The conclusion does not follow" at bounding box center [369, 151] width 5 height 5
radio input "true"
click at [491, 186] on button "Check" at bounding box center [474, 185] width 251 height 17
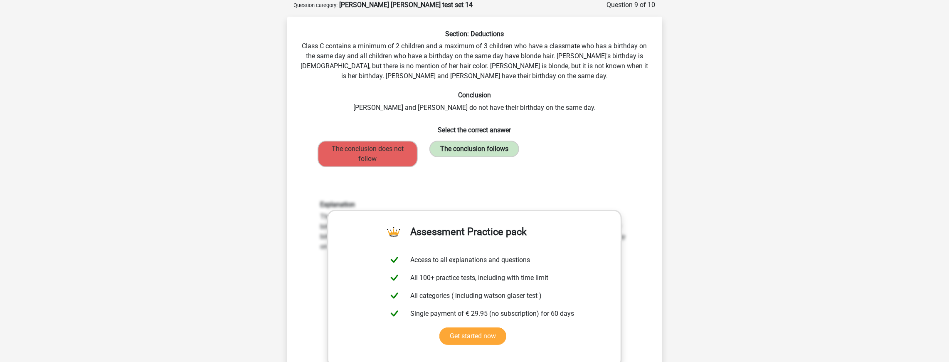
click at [484, 150] on label "The conclusion follows" at bounding box center [474, 148] width 90 height 17
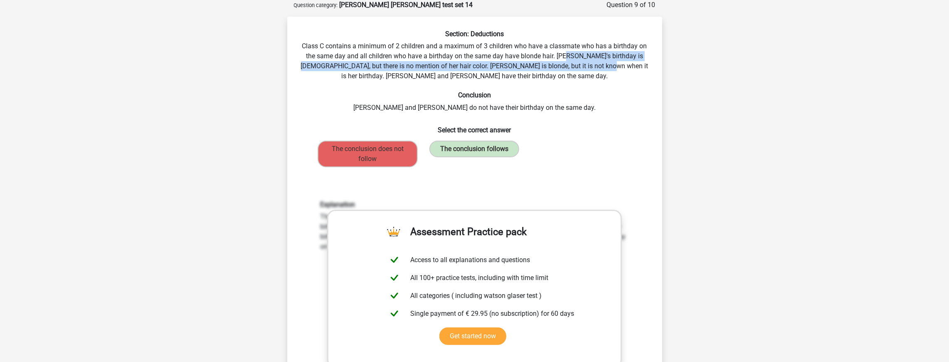
drag, startPoint x: 564, startPoint y: 54, endPoint x: 585, endPoint y: 63, distance: 23.1
click at [585, 63] on div "Section: Deductions Class C contains a minimum of 2 children and a maximum of 3…" at bounding box center [475, 248] width 368 height 436
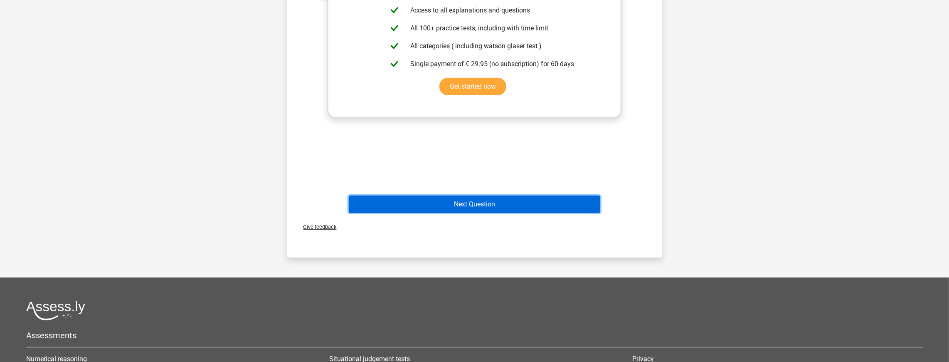
click at [481, 210] on button "Next Question" at bounding box center [474, 203] width 251 height 17
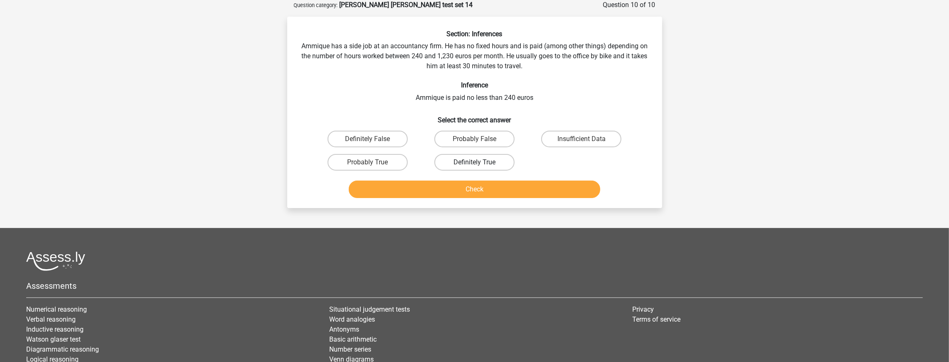
click at [466, 162] on label "Definitely True" at bounding box center [474, 162] width 80 height 17
click at [474, 162] on input "Definitely True" at bounding box center [476, 164] width 5 height 5
radio input "true"
click at [453, 181] on button "Check" at bounding box center [474, 188] width 251 height 17
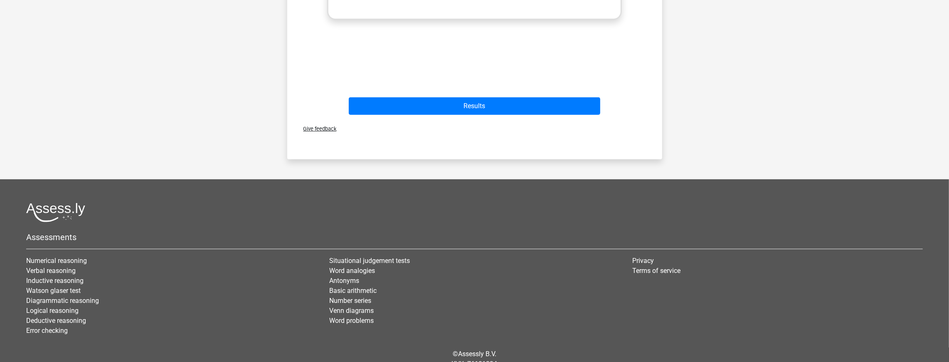
scroll to position [429, 0]
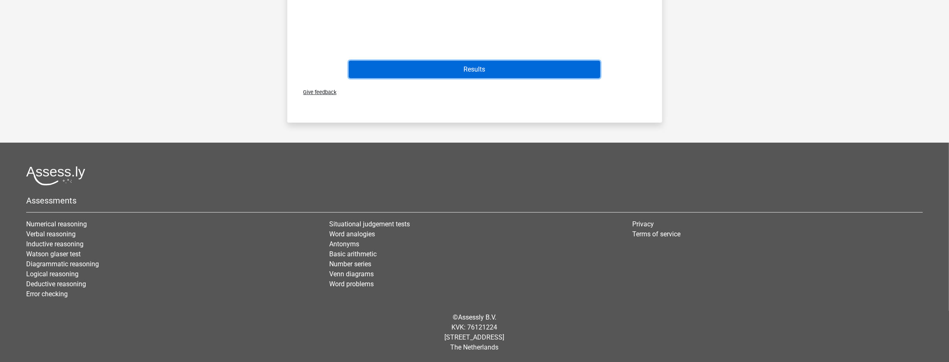
click at [485, 67] on button "Results" at bounding box center [474, 69] width 251 height 17
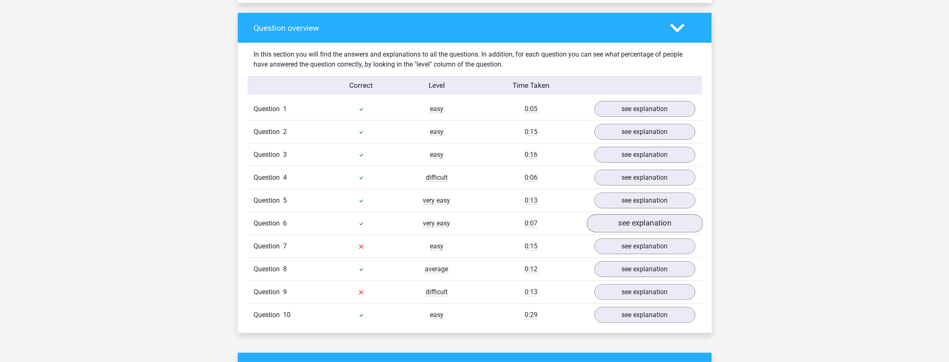
scroll to position [665, 0]
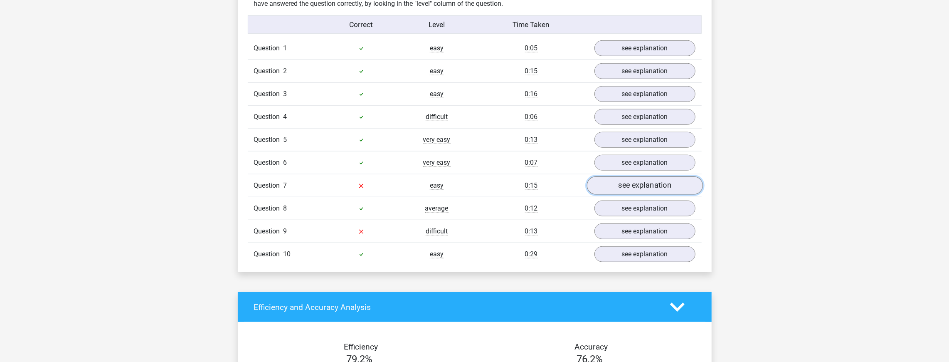
click at [641, 186] on link "see explanation" at bounding box center [644, 185] width 116 height 18
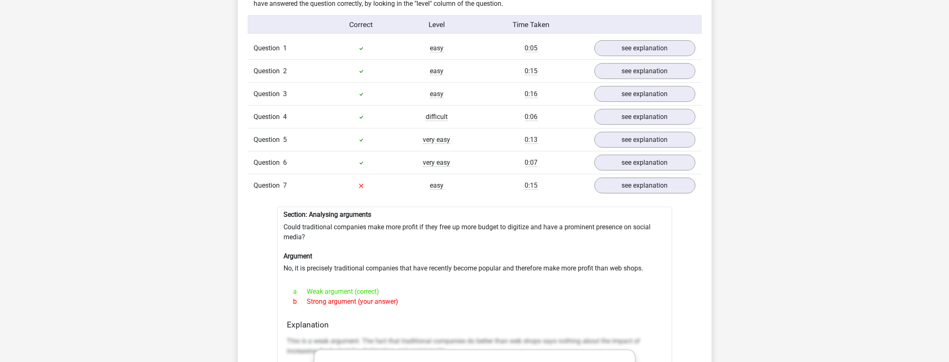
click at [291, 337] on p "This is a weak argument. The fact that traditional companies do better than web…" at bounding box center [474, 346] width 375 height 20
click at [309, 342] on p "This is a weak argument. The fact that traditional companies do better than web…" at bounding box center [474, 346] width 375 height 20
drag, startPoint x: 412, startPoint y: 345, endPoint x: 399, endPoint y: 334, distance: 16.8
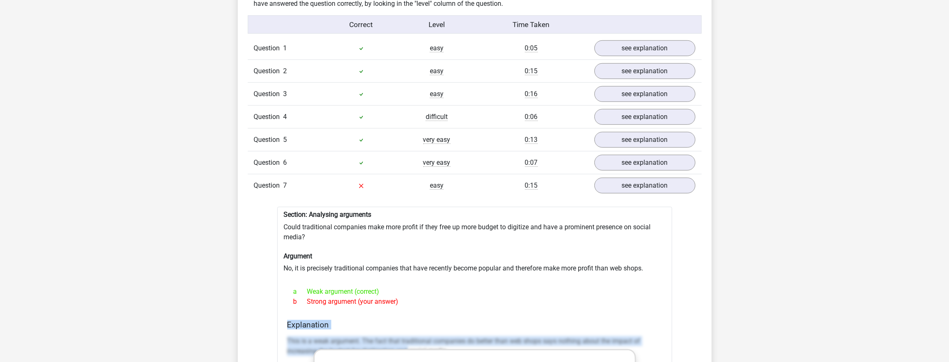
click at [356, 325] on h4 "Explanation" at bounding box center [474, 325] width 375 height 10
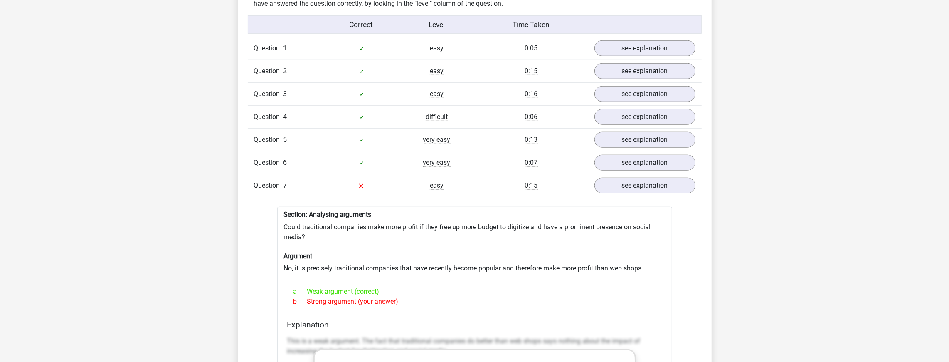
click at [287, 338] on p "This is a weak argument. The fact that traditional companies do better than web…" at bounding box center [474, 346] width 375 height 20
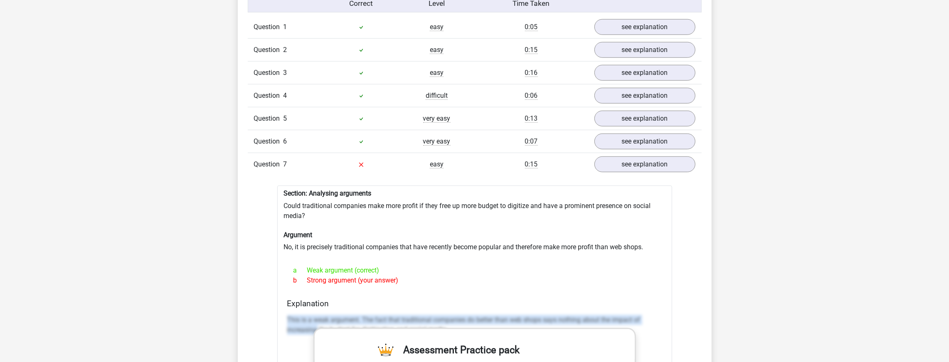
scroll to position [687, 0]
drag, startPoint x: 301, startPoint y: 342, endPoint x: 303, endPoint y: 347, distance: 5.0
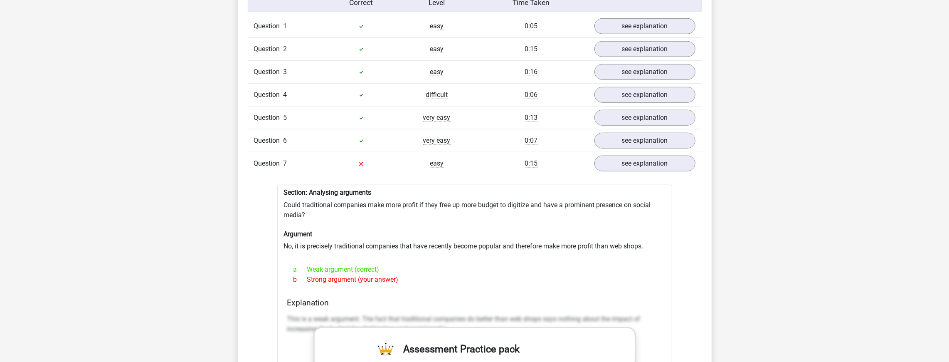
drag, startPoint x: 303, startPoint y: 330, endPoint x: 765, endPoint y: 327, distance: 461.7
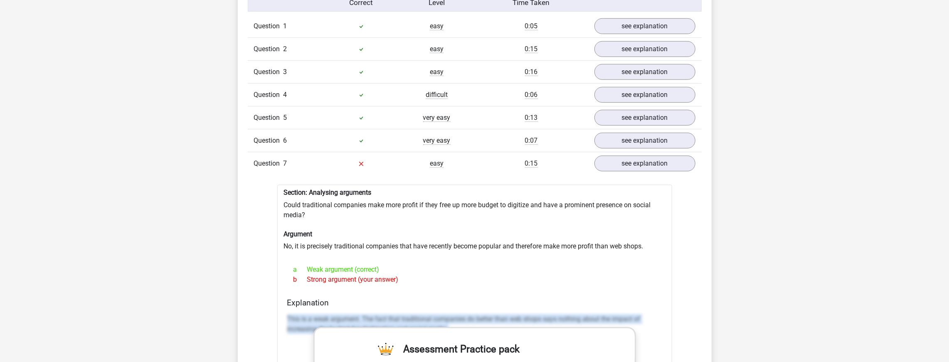
drag, startPoint x: 662, startPoint y: 328, endPoint x: 273, endPoint y: 310, distance: 389.4
click at [273, 310] on div "Question 1 easy 0:05 see explanation Section: Analysing arguments Should more t…" at bounding box center [474, 346] width 441 height 662
copy p "This is a weak argument. The fact that traditional companies do better than web…"
click at [608, 167] on link "see explanation" at bounding box center [644, 163] width 116 height 18
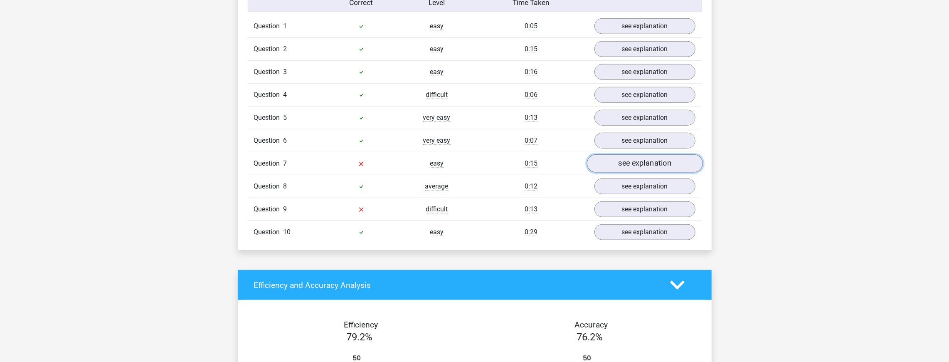
click at [611, 165] on link "see explanation" at bounding box center [644, 163] width 116 height 18
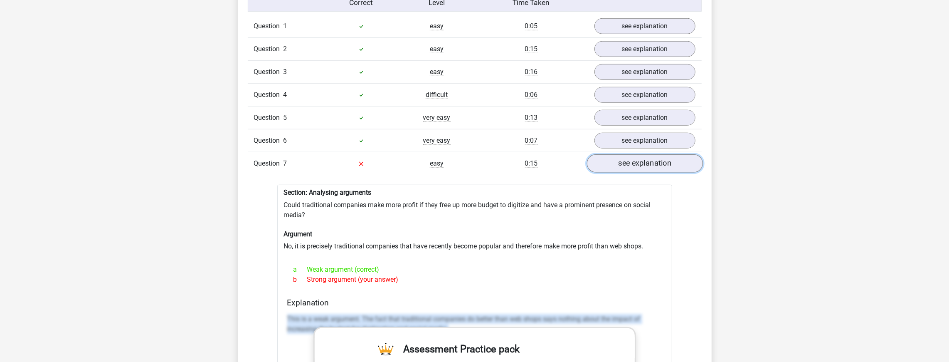
click at [611, 165] on link "see explanation" at bounding box center [644, 163] width 116 height 18
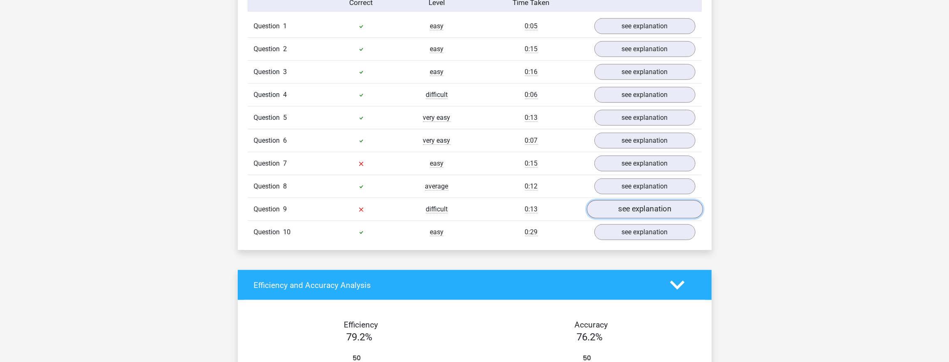
click at [620, 208] on link "see explanation" at bounding box center [644, 209] width 116 height 18
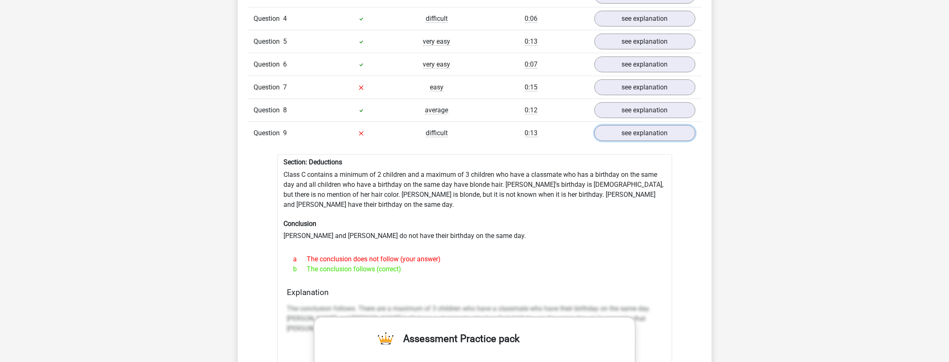
scroll to position [770, 0]
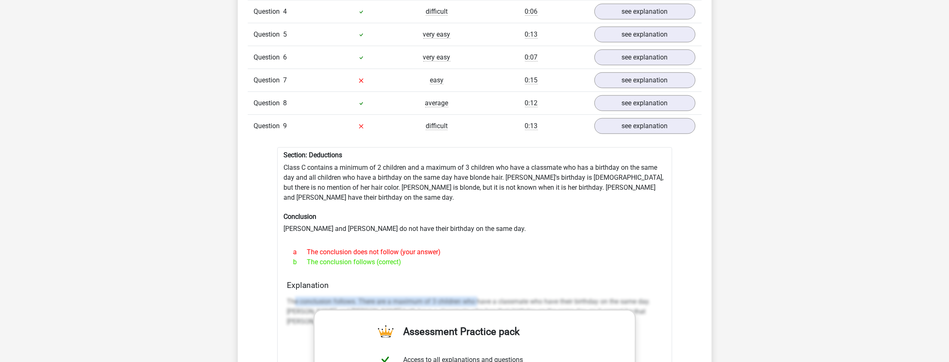
drag, startPoint x: 293, startPoint y: 290, endPoint x: 477, endPoint y: 276, distance: 185.1
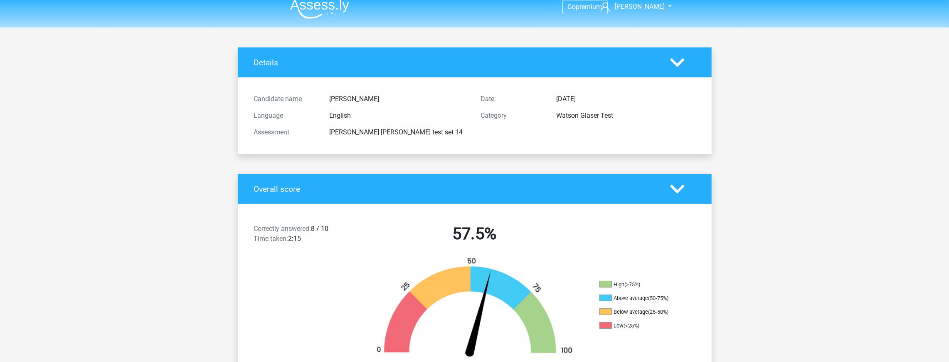
scroll to position [0, 0]
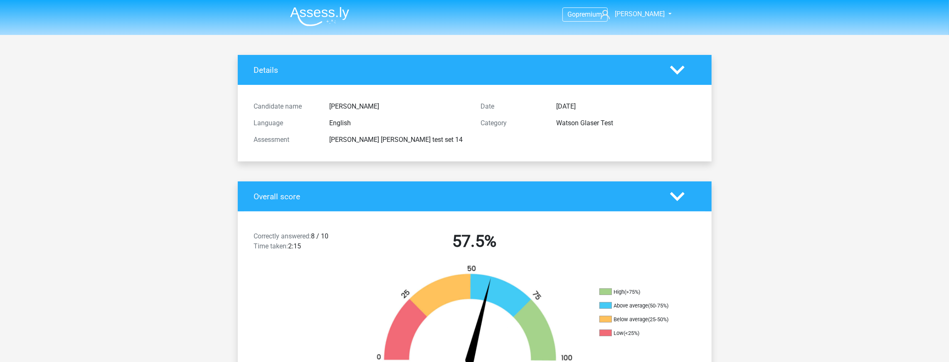
click at [312, 27] on nav "Go premium james sakurakingswoosh@gmail.com" at bounding box center [474, 14] width 382 height 27
click at [327, 18] on img at bounding box center [319, 17] width 59 height 20
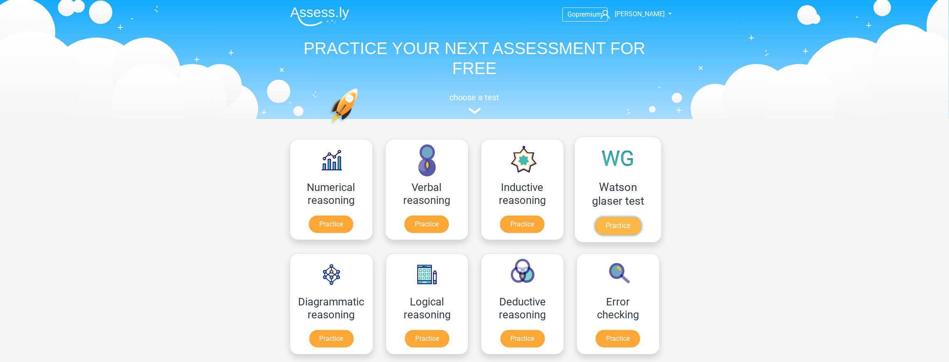
click at [623, 218] on link "Practice" at bounding box center [617, 226] width 47 height 18
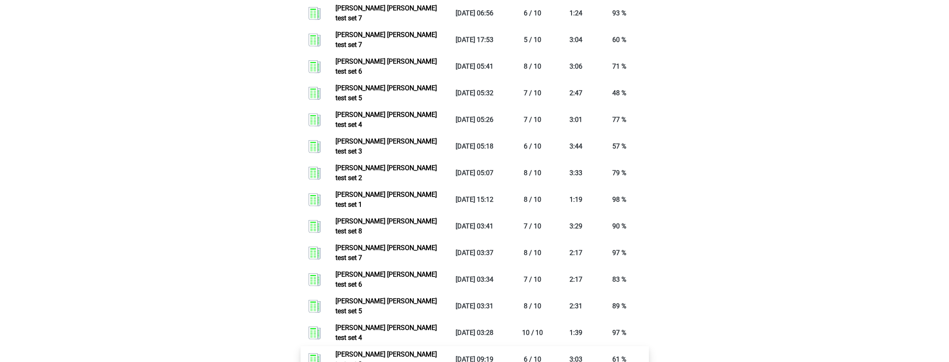
scroll to position [499, 0]
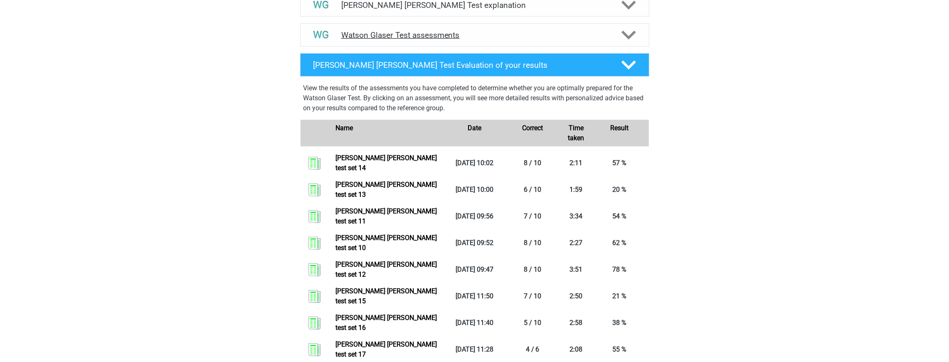
click at [468, 36] on div "Watson Glaser Test assessments" at bounding box center [474, 34] width 349 height 23
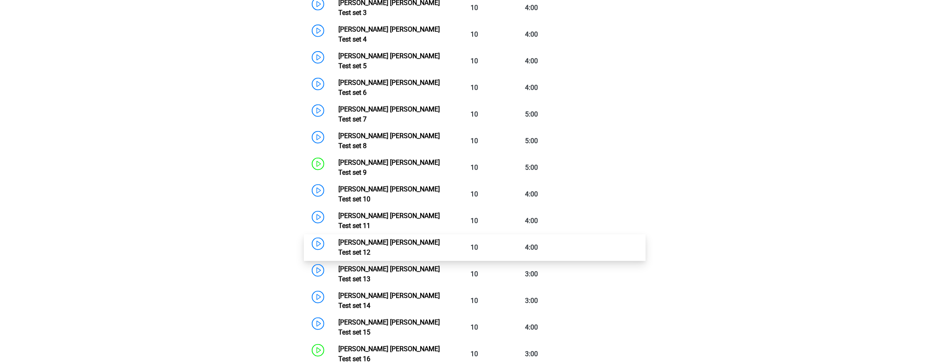
scroll to position [665, 0]
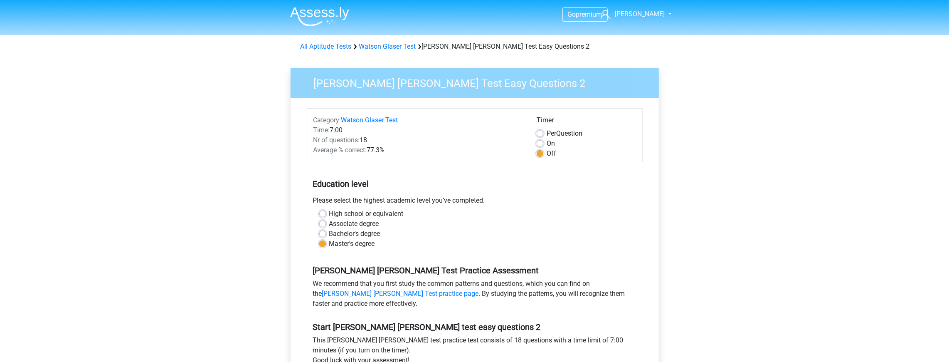
scroll to position [166, 0]
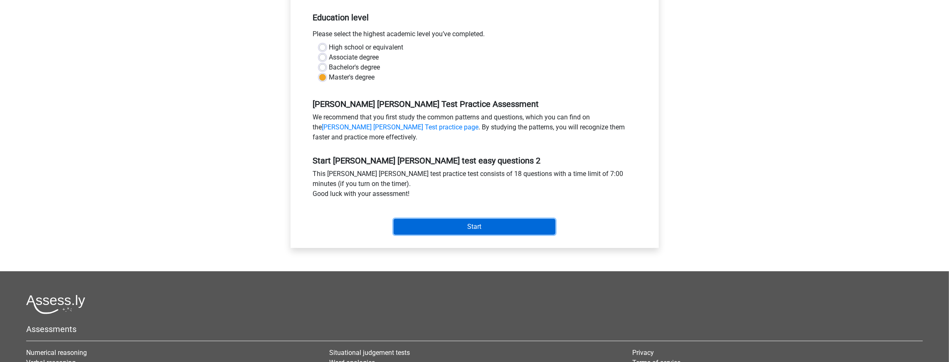
click at [507, 221] on input "Start" at bounding box center [475, 227] width 162 height 16
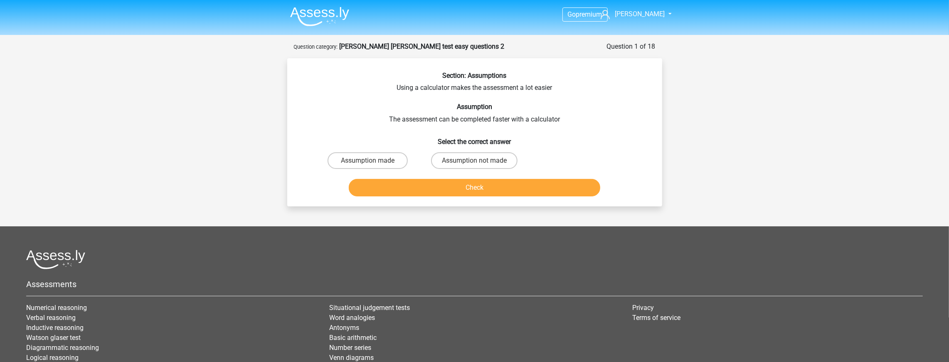
drag, startPoint x: 592, startPoint y: 119, endPoint x: 586, endPoint y: 116, distance: 6.7
click at [586, 116] on div "Section: Assumptions Using a calculator makes the assessment a lot easier Assum…" at bounding box center [475, 135] width 368 height 128
click at [470, 167] on label "Assumption not made" at bounding box center [474, 160] width 86 height 17
click at [474, 166] on input "Assumption not made" at bounding box center [476, 162] width 5 height 5
radio input "true"
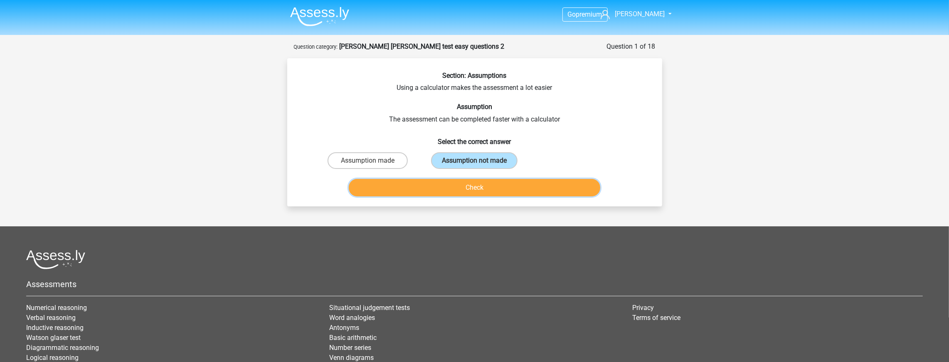
click at [469, 189] on button "Check" at bounding box center [474, 187] width 251 height 17
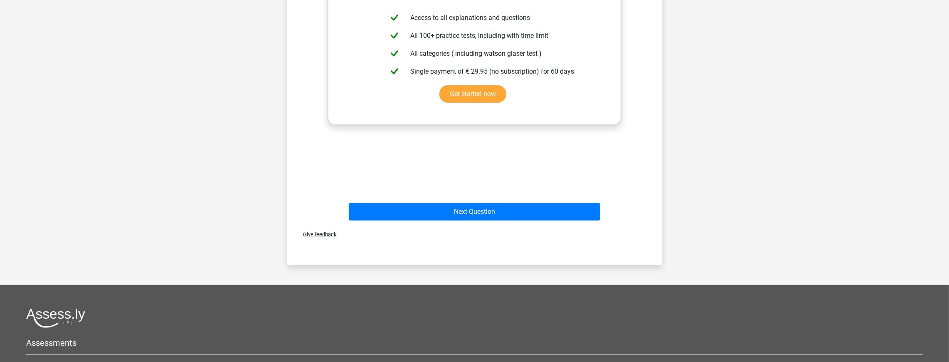
scroll to position [249, 0]
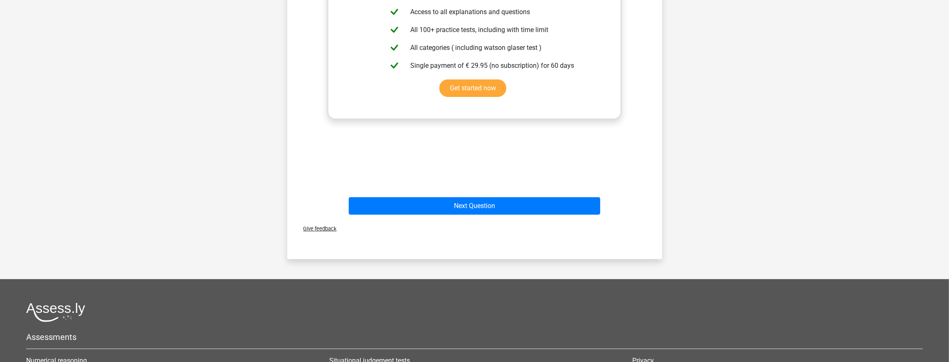
click at [503, 214] on div "Next Question" at bounding box center [474, 207] width 321 height 21
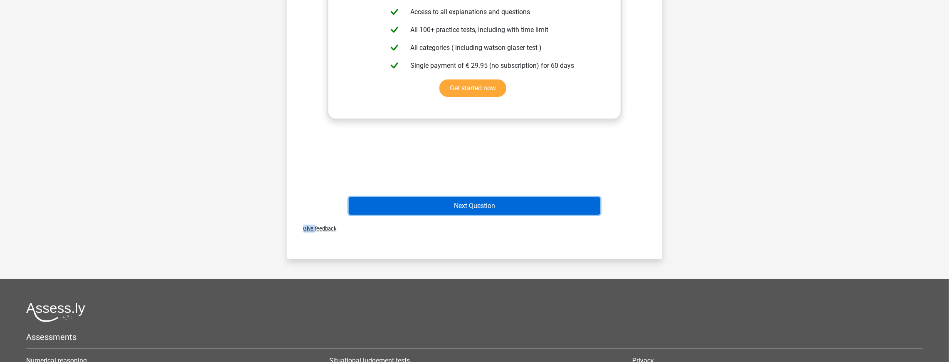
click at [508, 207] on button "Next Question" at bounding box center [474, 205] width 251 height 17
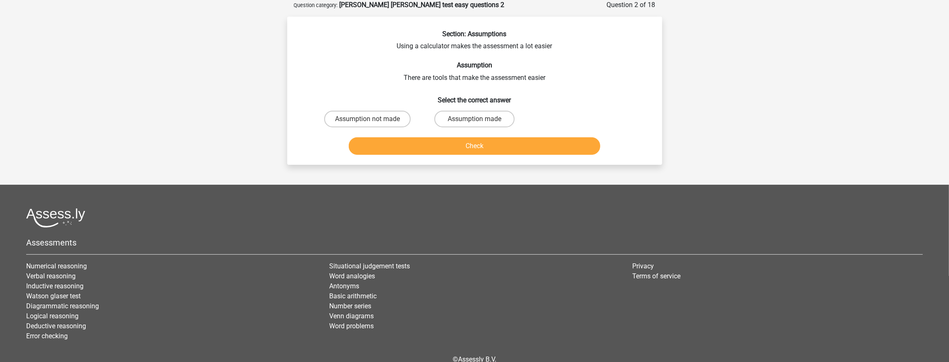
scroll to position [42, 0]
click at [463, 126] on label "Assumption made" at bounding box center [474, 119] width 80 height 17
click at [474, 124] on input "Assumption made" at bounding box center [476, 121] width 5 height 5
radio input "true"
click at [477, 139] on button "Check" at bounding box center [474, 145] width 251 height 17
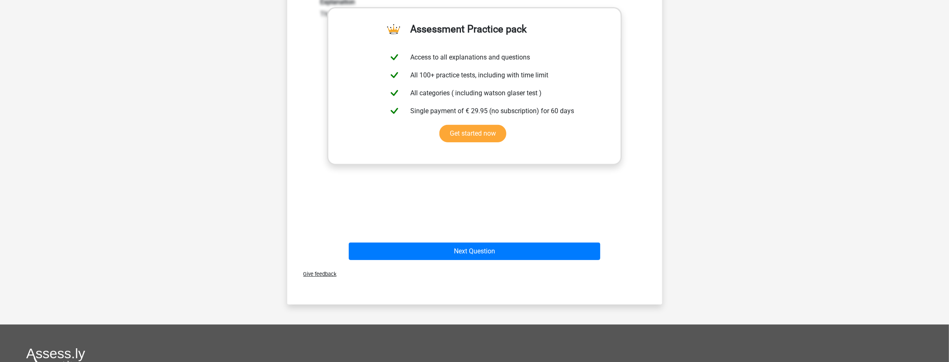
scroll to position [208, 0]
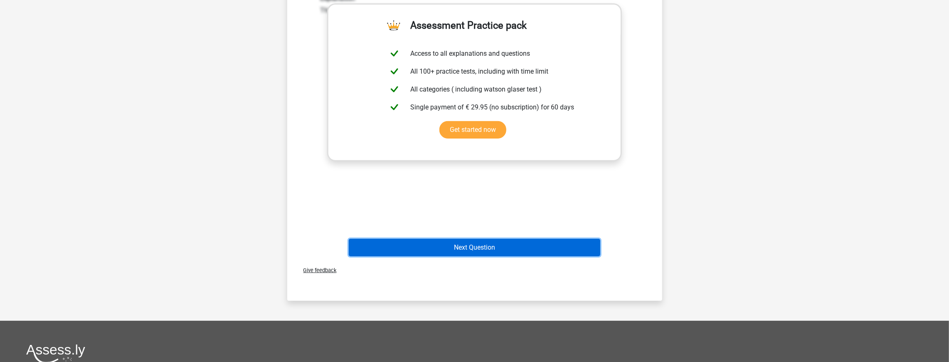
click at [473, 252] on button "Next Question" at bounding box center [474, 247] width 251 height 17
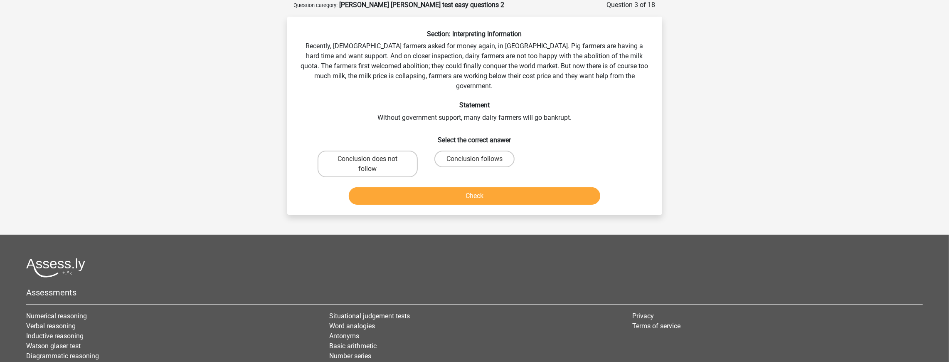
scroll to position [42, 0]
click at [369, 154] on label "Conclusion does not follow" at bounding box center [368, 163] width 100 height 27
click at [369, 159] on input "Conclusion does not follow" at bounding box center [369, 161] width 5 height 5
radio input "true"
click at [470, 187] on button "Check" at bounding box center [474, 195] width 251 height 17
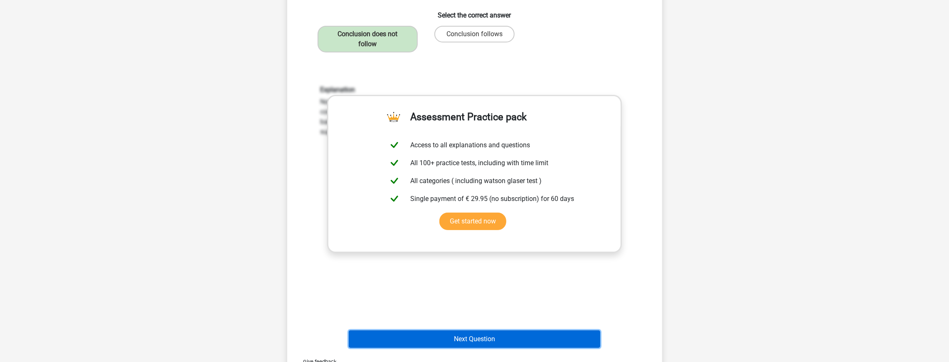
click at [463, 330] on button "Next Question" at bounding box center [474, 338] width 251 height 17
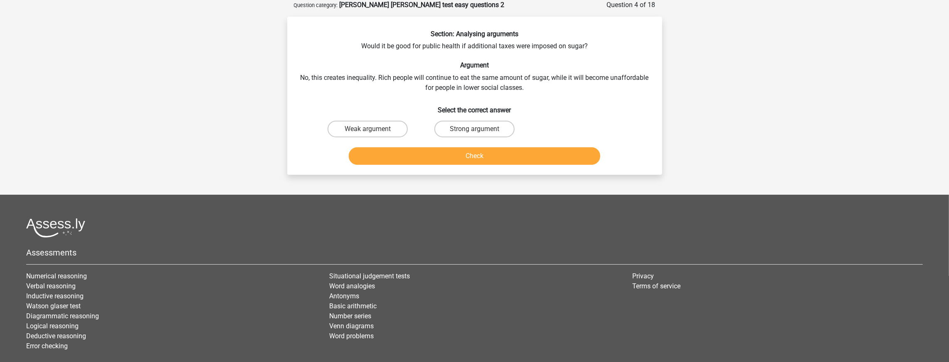
click at [475, 129] on input "Strong argument" at bounding box center [476, 131] width 5 height 5
radio input "true"
click at [398, 132] on label "Weak argument" at bounding box center [367, 129] width 80 height 17
click at [373, 132] on input "Weak argument" at bounding box center [369, 131] width 5 height 5
radio input "true"
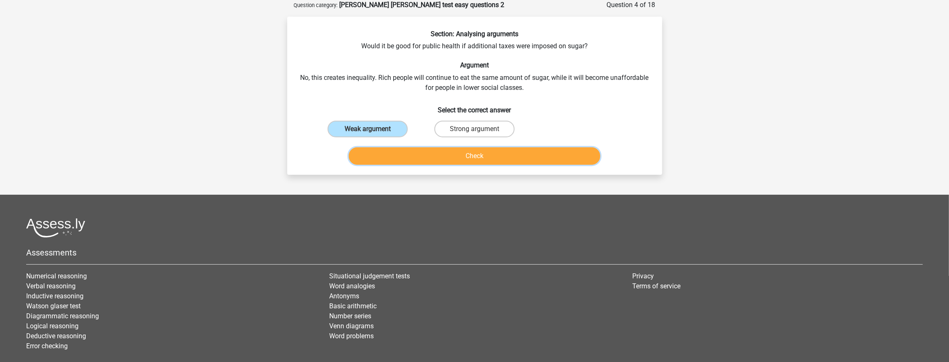
click at [428, 153] on button "Check" at bounding box center [474, 155] width 251 height 17
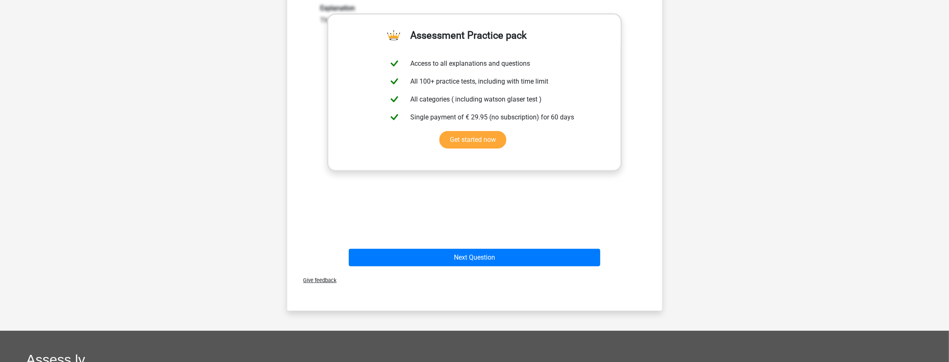
click at [475, 269] on div "Give feedback" at bounding box center [475, 279] width 368 height 21
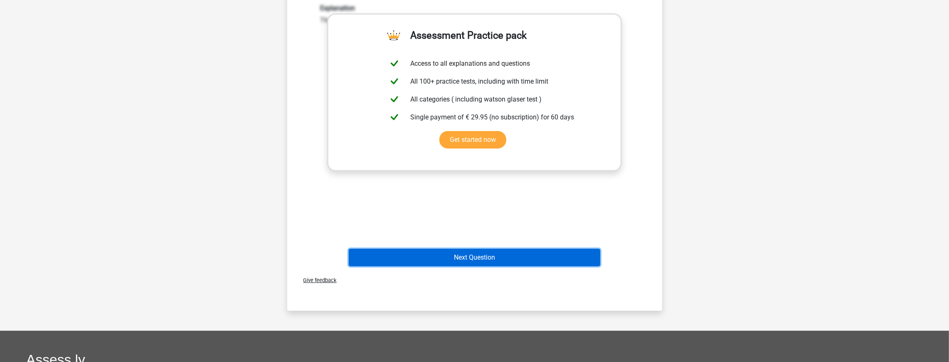
click at [487, 257] on button "Next Question" at bounding box center [474, 257] width 251 height 17
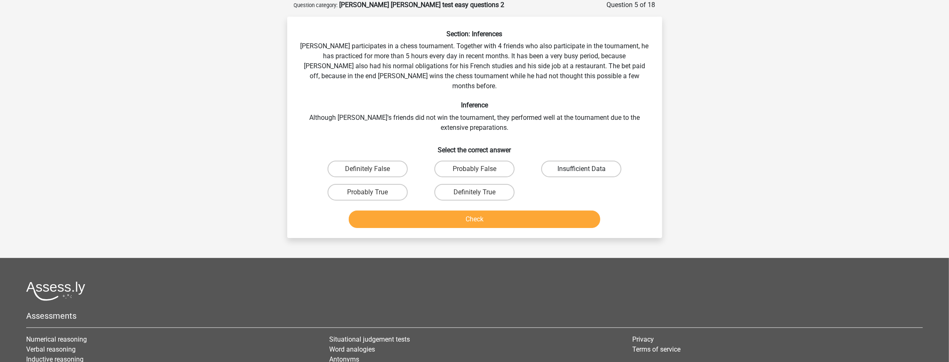
click at [571, 160] on label "Insufficient Data" at bounding box center [581, 168] width 80 height 17
click at [581, 169] on input "Insufficient Data" at bounding box center [583, 171] width 5 height 5
radio input "true"
click at [509, 210] on button "Check" at bounding box center [474, 218] width 251 height 17
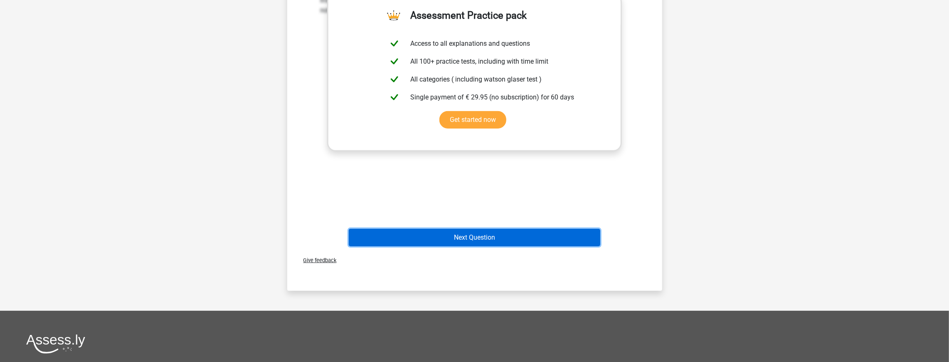
click at [497, 229] on button "Next Question" at bounding box center [474, 237] width 251 height 17
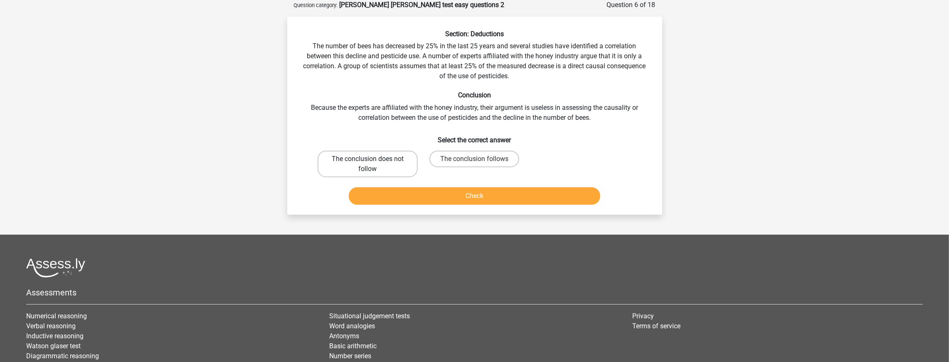
click at [386, 160] on label "The conclusion does not follow" at bounding box center [368, 163] width 100 height 27
click at [373, 160] on input "The conclusion does not follow" at bounding box center [369, 161] width 5 height 5
radio input "true"
click at [439, 195] on button "Check" at bounding box center [474, 195] width 251 height 17
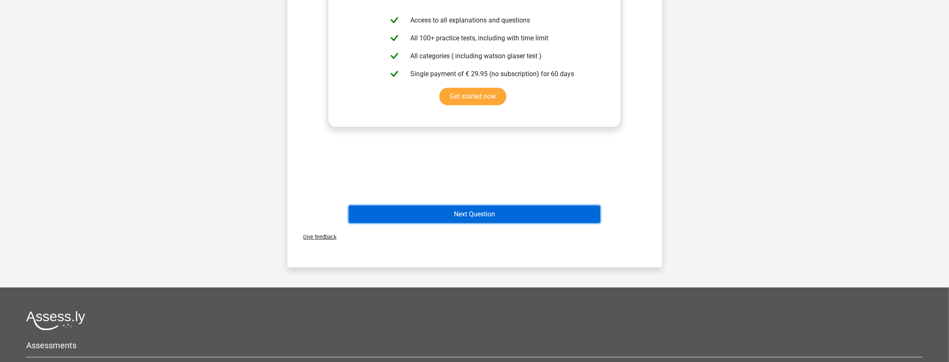
click at [475, 212] on button "Next Question" at bounding box center [474, 213] width 251 height 17
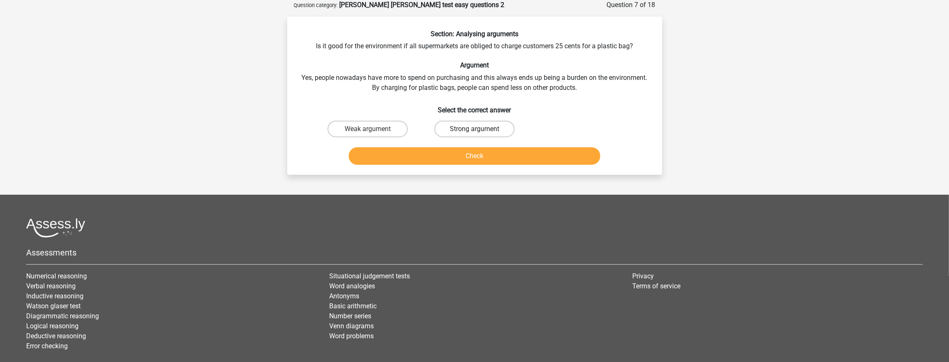
click at [513, 132] on label "Strong argument" at bounding box center [474, 129] width 80 height 17
click at [480, 132] on input "Strong argument" at bounding box center [476, 131] width 5 height 5
radio input "true"
click at [500, 152] on button "Check" at bounding box center [474, 155] width 251 height 17
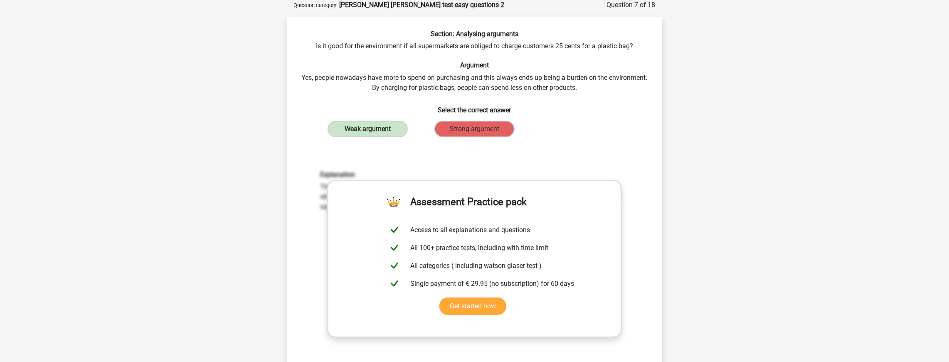
click at [299, 82] on div "Section: Analysing arguments Is it good for the environment if all supermarkets…" at bounding box center [475, 233] width 368 height 406
click at [322, 81] on div "Section: Analysing arguments Is it good for the environment if all supermarkets…" at bounding box center [475, 233] width 368 height 406
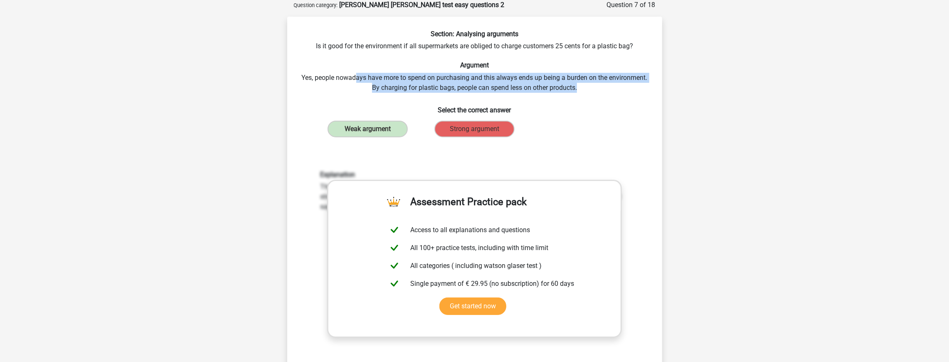
drag, startPoint x: 420, startPoint y: 86, endPoint x: 584, endPoint y: 86, distance: 164.6
click at [584, 86] on div "Section: Analysing arguments Is it good for the environment if all supermarkets…" at bounding box center [475, 233] width 368 height 406
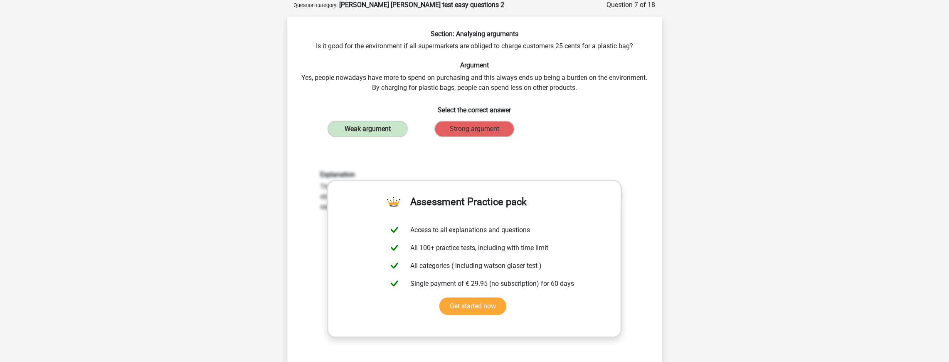
click at [584, 86] on div "Section: Analysing arguments Is it good for the environment if all supermarkets…" at bounding box center [475, 233] width 368 height 406
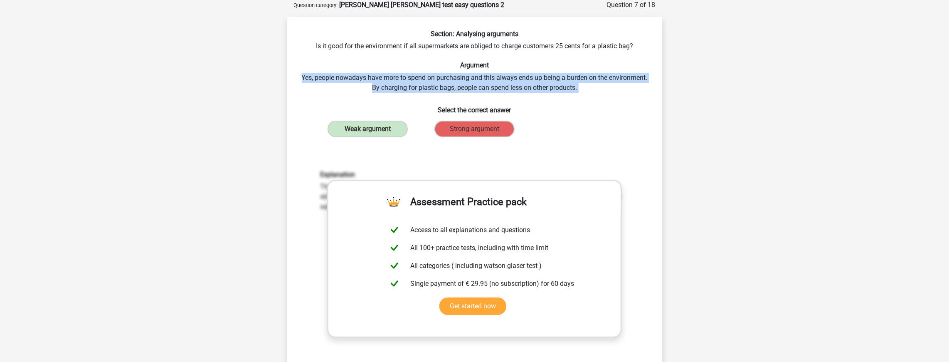
click at [584, 86] on div "Section: Analysing arguments Is it good for the environment if all supermarkets…" at bounding box center [475, 233] width 368 height 406
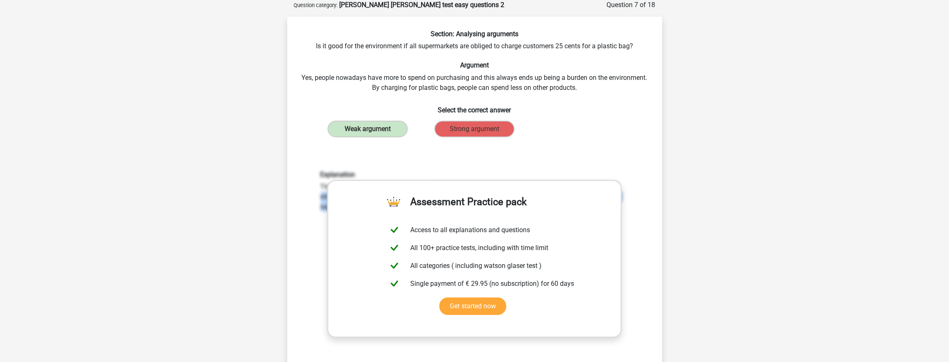
drag, startPoint x: 312, startPoint y: 190, endPoint x: 325, endPoint y: 212, distance: 25.2
click at [325, 212] on div "Explanation This is a weak argument. It may be true that the fact that people s…" at bounding box center [474, 279] width 348 height 258
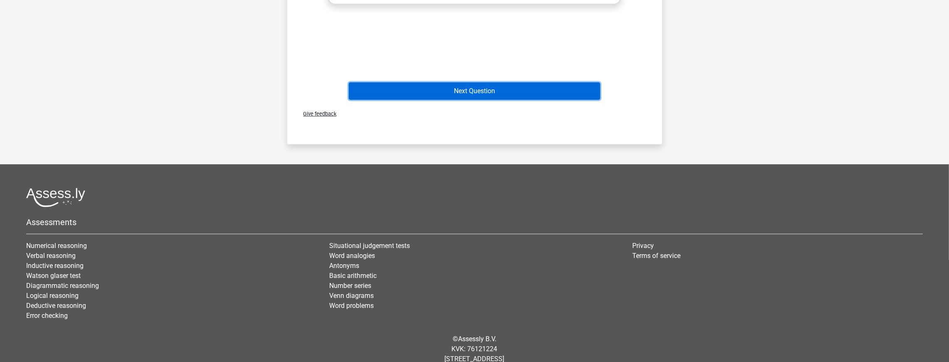
click at [521, 93] on button "Next Question" at bounding box center [474, 90] width 251 height 17
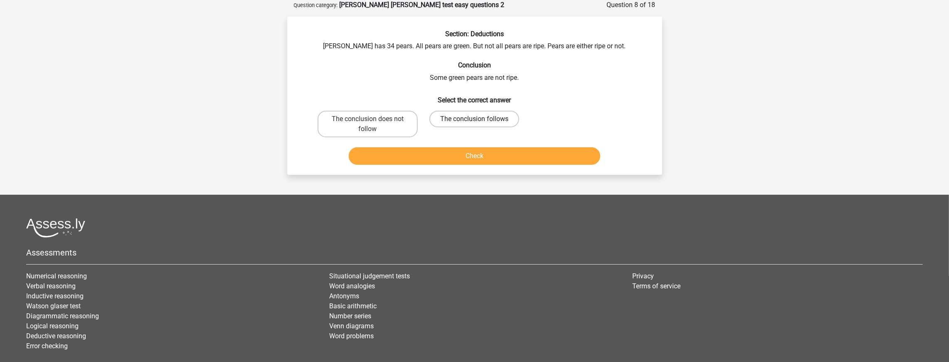
click at [467, 121] on label "The conclusion follows" at bounding box center [474, 119] width 90 height 17
click at [474, 121] on input "The conclusion follows" at bounding box center [476, 121] width 5 height 5
radio input "true"
click at [464, 165] on div "Check" at bounding box center [474, 157] width 321 height 21
click at [465, 158] on button "Check" at bounding box center [474, 155] width 251 height 17
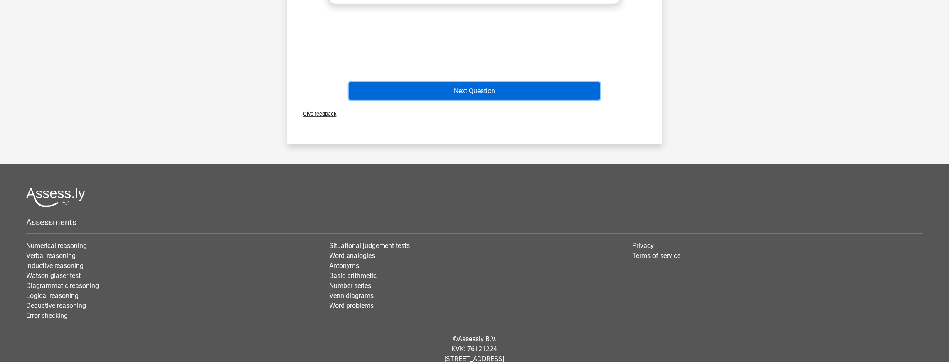
click at [489, 91] on button "Next Question" at bounding box center [474, 90] width 251 height 17
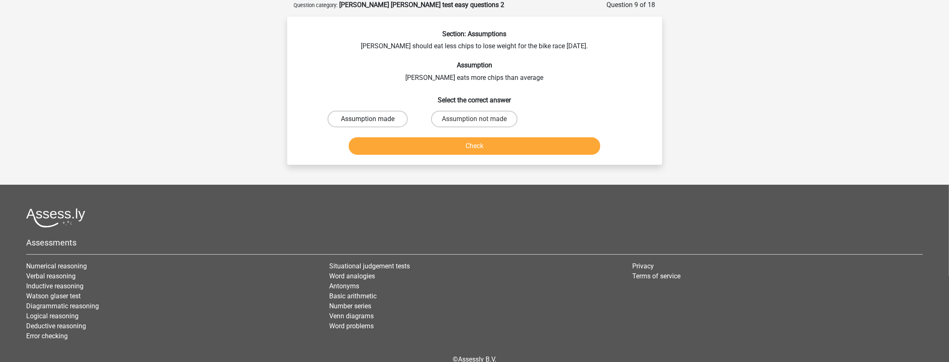
click at [382, 125] on label "Assumption made" at bounding box center [367, 119] width 80 height 17
click at [373, 124] on input "Assumption made" at bounding box center [369, 121] width 5 height 5
radio input "true"
click at [458, 125] on label "Assumption not made" at bounding box center [474, 119] width 86 height 17
click at [474, 124] on input "Assumption not made" at bounding box center [476, 121] width 5 height 5
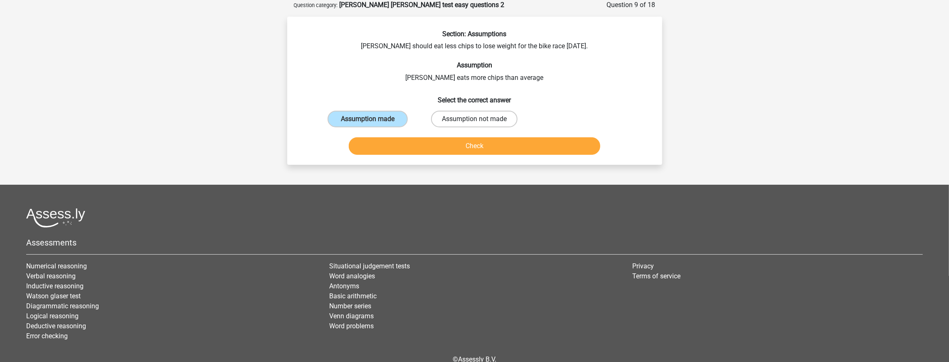
radio input "true"
click at [460, 140] on button "Check" at bounding box center [474, 145] width 251 height 17
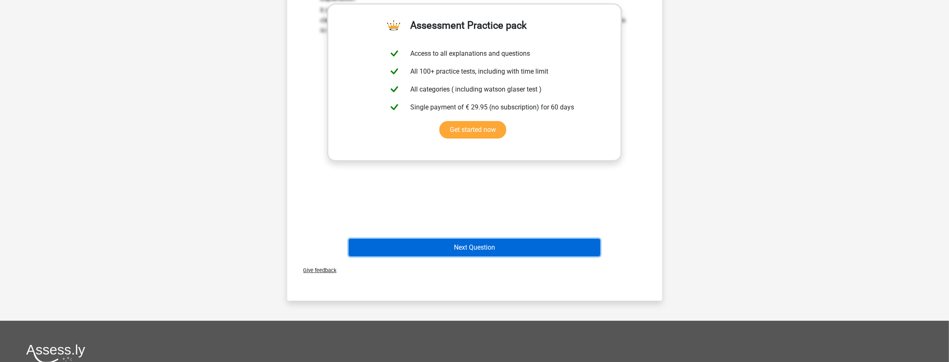
click at [461, 251] on button "Next Question" at bounding box center [474, 247] width 251 height 17
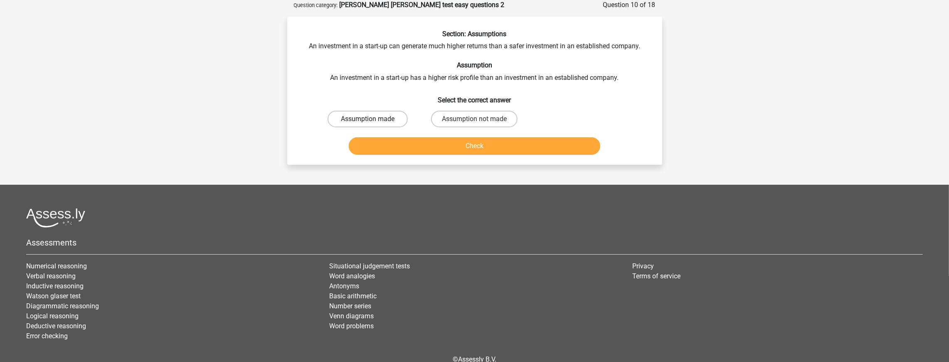
click at [375, 124] on label "Assumption made" at bounding box center [367, 119] width 80 height 17
click at [373, 124] on input "Assumption made" at bounding box center [369, 121] width 5 height 5
radio input "true"
click at [446, 144] on button "Check" at bounding box center [474, 145] width 251 height 17
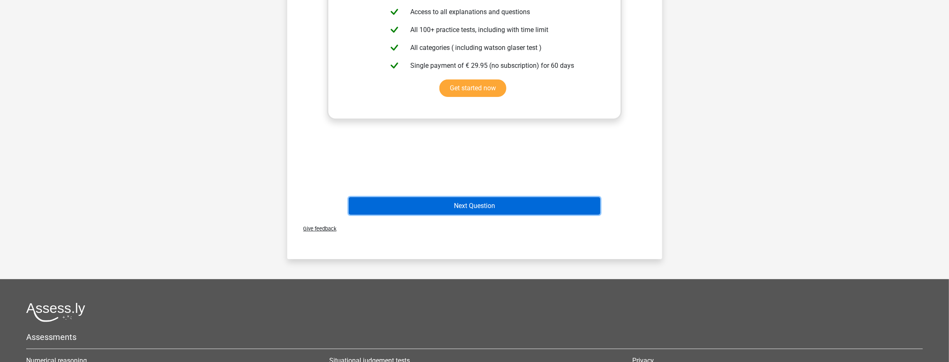
click at [471, 199] on button "Next Question" at bounding box center [474, 205] width 251 height 17
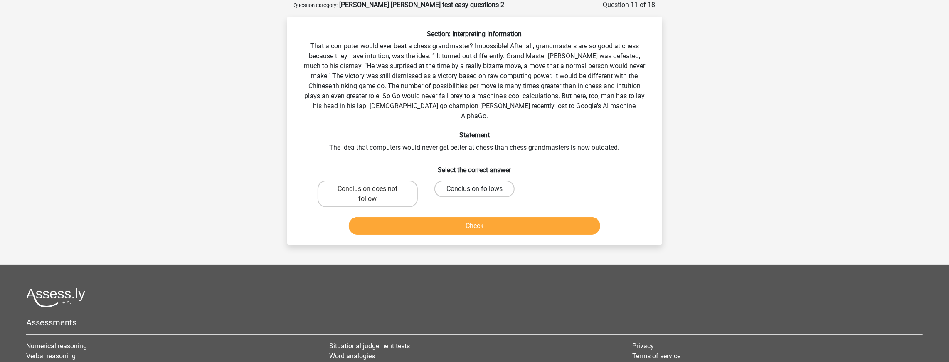
click at [475, 189] on input "Conclusion follows" at bounding box center [476, 191] width 5 height 5
radio input "true"
click at [479, 217] on button "Check" at bounding box center [474, 225] width 251 height 17
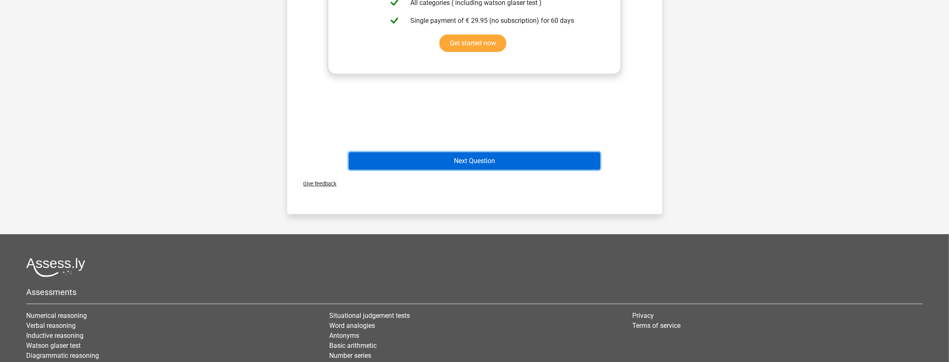
drag, startPoint x: 496, startPoint y: 150, endPoint x: 495, endPoint y: 156, distance: 6.8
click at [496, 152] on button "Next Question" at bounding box center [474, 160] width 251 height 17
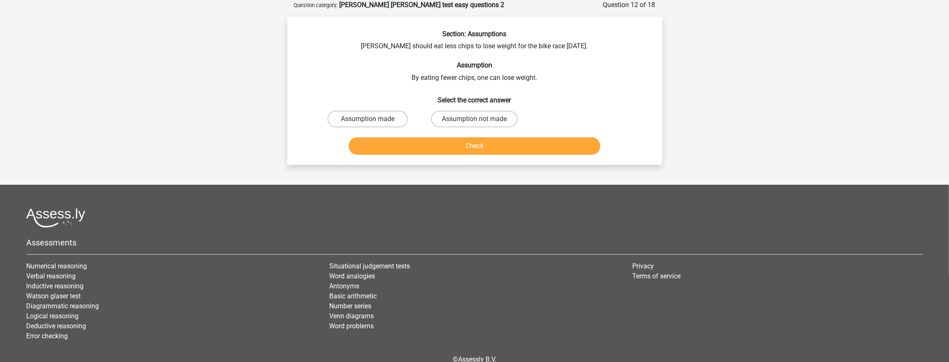
click at [372, 122] on input "Assumption made" at bounding box center [369, 121] width 5 height 5
radio input "true"
click at [372, 122] on input "Assumption made" at bounding box center [369, 121] width 5 height 5
click at [482, 118] on label "Assumption not made" at bounding box center [474, 119] width 86 height 17
click at [480, 119] on input "Assumption not made" at bounding box center [476, 121] width 5 height 5
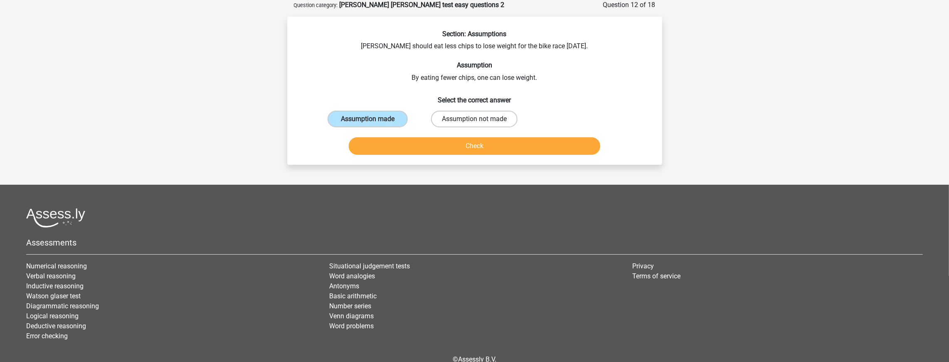
radio input "true"
click at [476, 148] on button "Check" at bounding box center [474, 145] width 251 height 17
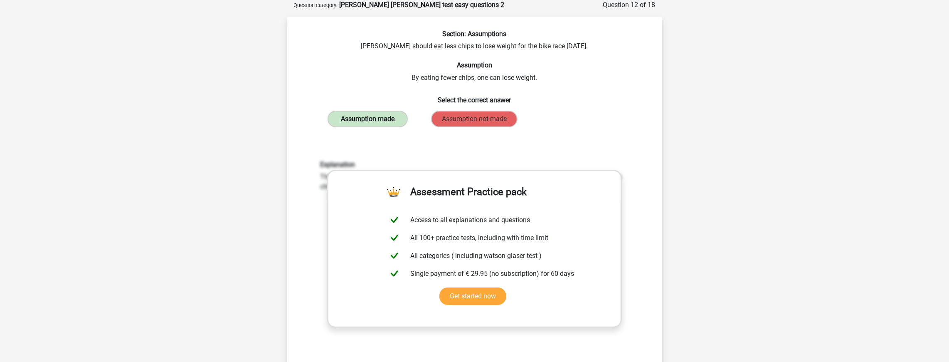
click at [388, 117] on label "Assumption made" at bounding box center [367, 119] width 80 height 17
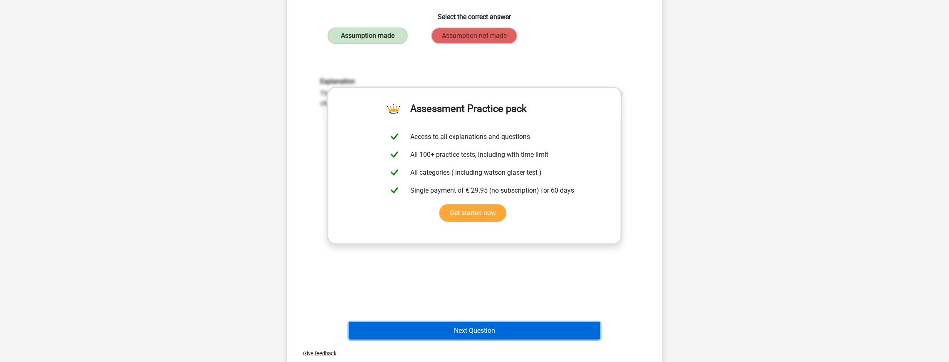
click at [465, 333] on button "Next Question" at bounding box center [474, 330] width 251 height 17
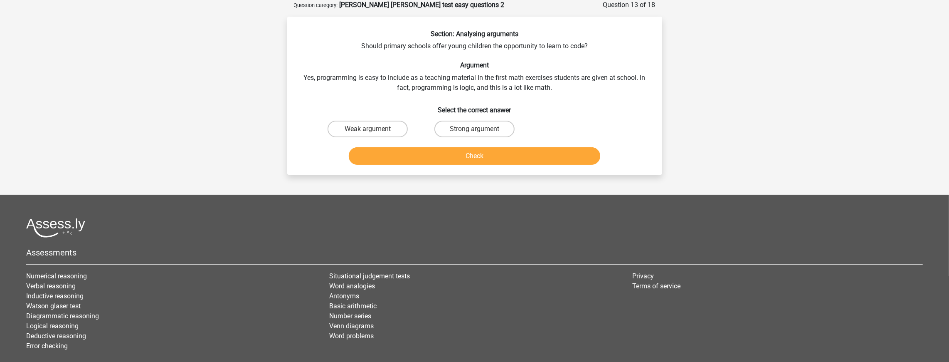
scroll to position [42, 0]
click at [403, 130] on label "Weak argument" at bounding box center [367, 129] width 80 height 17
click at [373, 130] on input "Weak argument" at bounding box center [369, 131] width 5 height 5
radio input "true"
click at [433, 152] on button "Check" at bounding box center [474, 155] width 251 height 17
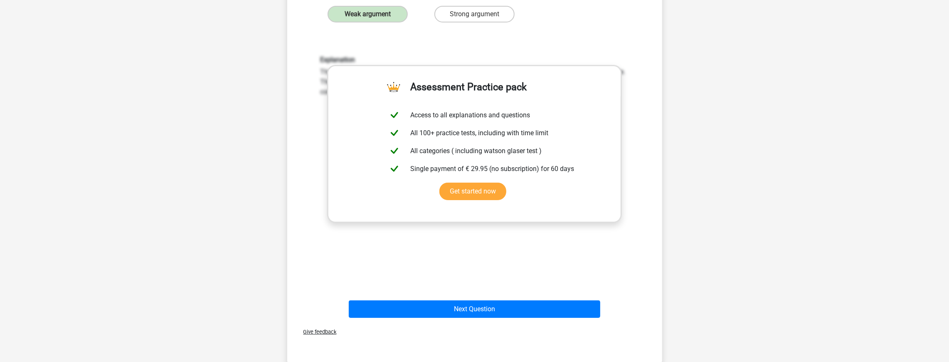
scroll to position [208, 0]
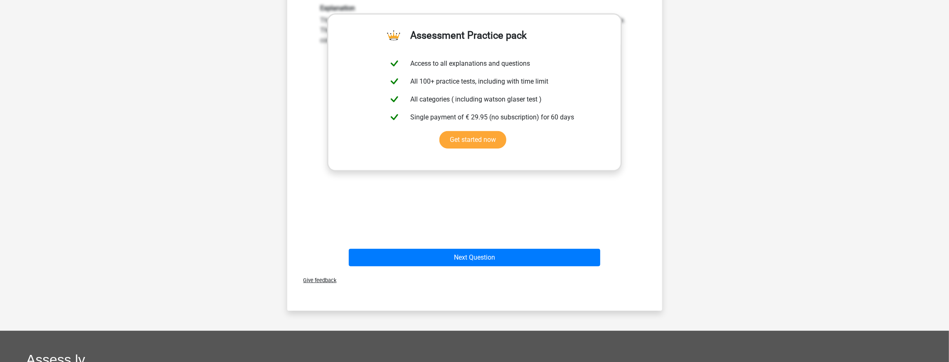
click at [475, 245] on div "Next Question" at bounding box center [474, 255] width 348 height 27
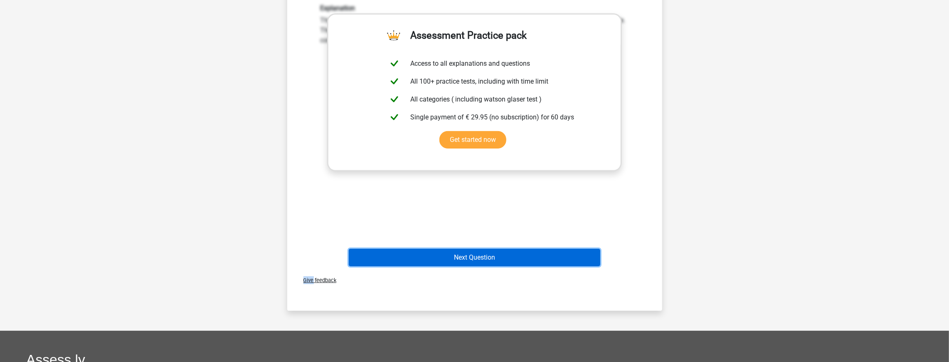
click at [475, 254] on button "Next Question" at bounding box center [474, 257] width 251 height 17
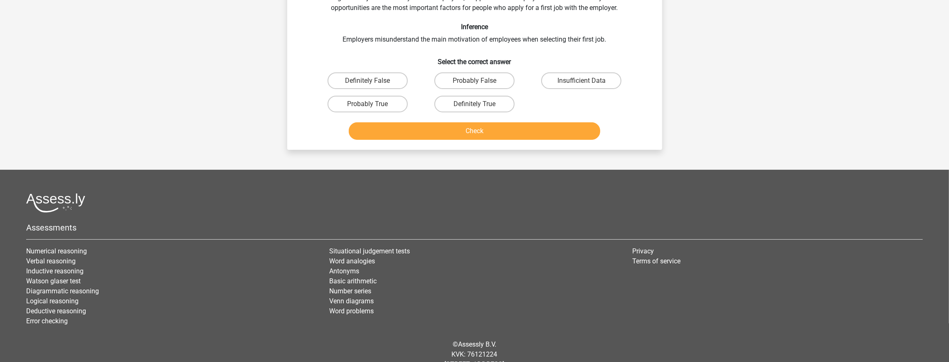
scroll to position [42, 0]
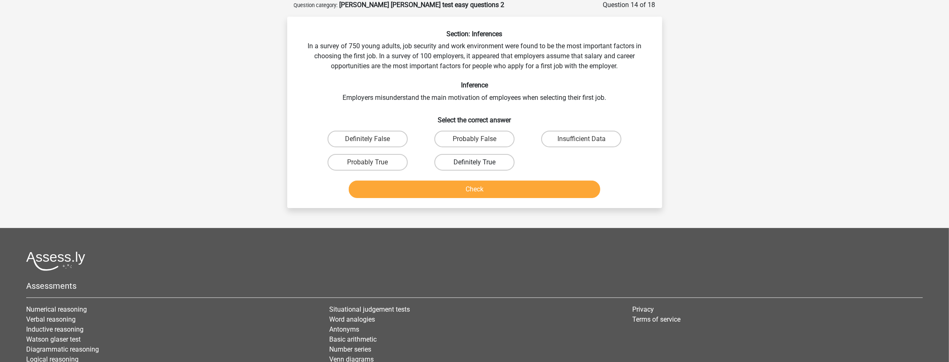
click at [470, 159] on label "Definitely True" at bounding box center [474, 162] width 80 height 17
click at [474, 162] on input "Definitely True" at bounding box center [476, 164] width 5 height 5
radio input "true"
click at [462, 179] on div "Check" at bounding box center [474, 187] width 348 height 27
click at [465, 185] on button "Check" at bounding box center [474, 188] width 251 height 17
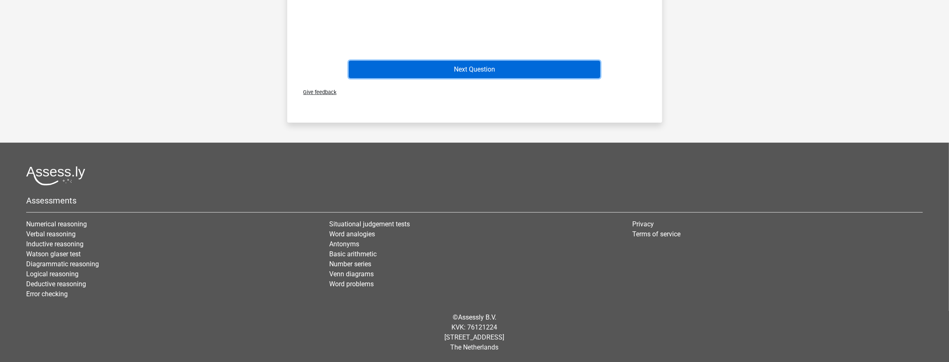
click at [499, 73] on button "Next Question" at bounding box center [474, 69] width 251 height 17
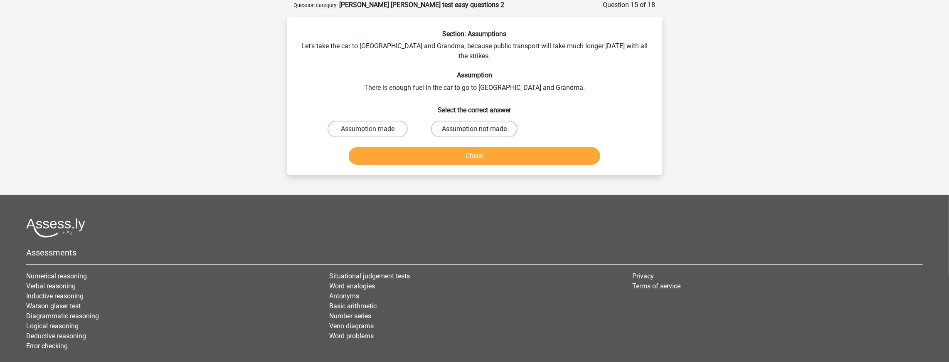
click at [451, 121] on label "Assumption not made" at bounding box center [474, 129] width 86 height 17
click at [474, 129] on input "Assumption not made" at bounding box center [476, 131] width 5 height 5
radio input "true"
click at [485, 150] on button "Check" at bounding box center [474, 155] width 251 height 17
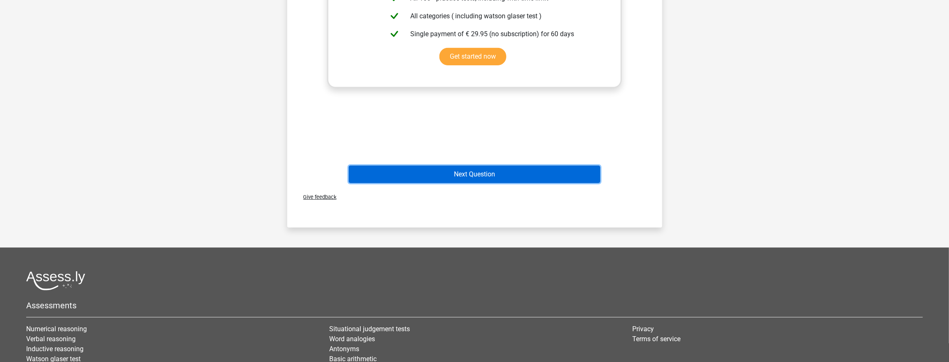
click at [484, 165] on button "Next Question" at bounding box center [474, 173] width 251 height 17
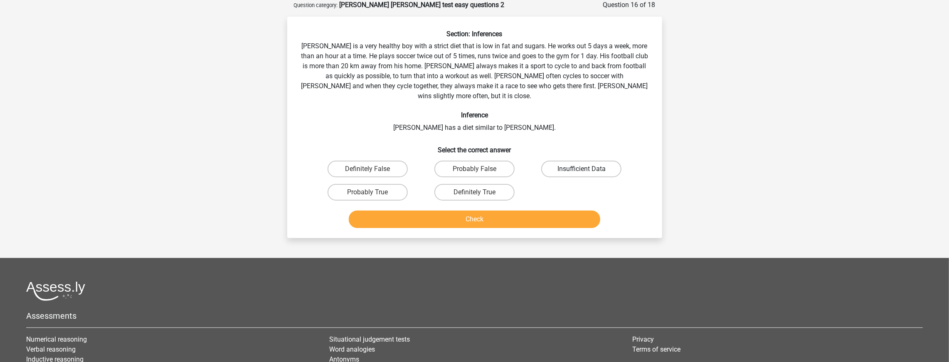
click at [563, 160] on label "Insufficient Data" at bounding box center [581, 168] width 80 height 17
click at [581, 169] on input "Insufficient Data" at bounding box center [583, 171] width 5 height 5
radio input "true"
click at [523, 216] on button "Check" at bounding box center [474, 218] width 251 height 17
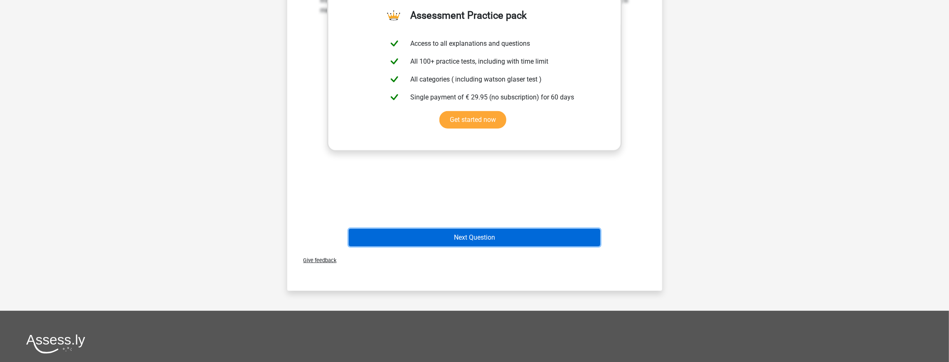
click at [512, 229] on button "Next Question" at bounding box center [474, 237] width 251 height 17
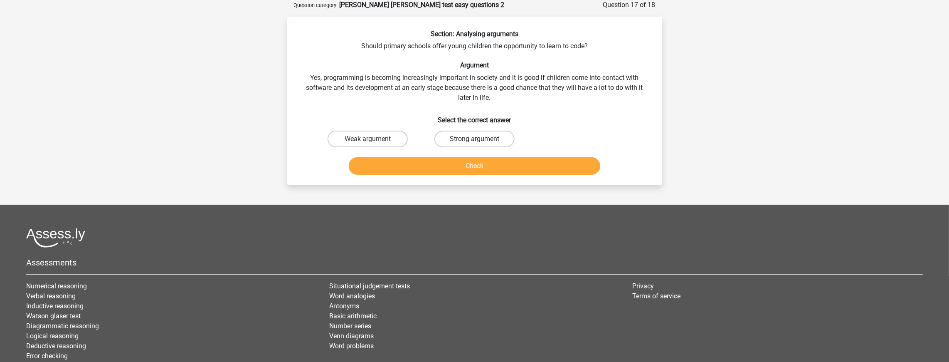
click at [491, 139] on label "Strong argument" at bounding box center [474, 138] width 80 height 17
click at [480, 139] on input "Strong argument" at bounding box center [476, 141] width 5 height 5
radio input "true"
click at [487, 165] on button "Check" at bounding box center [474, 165] width 251 height 17
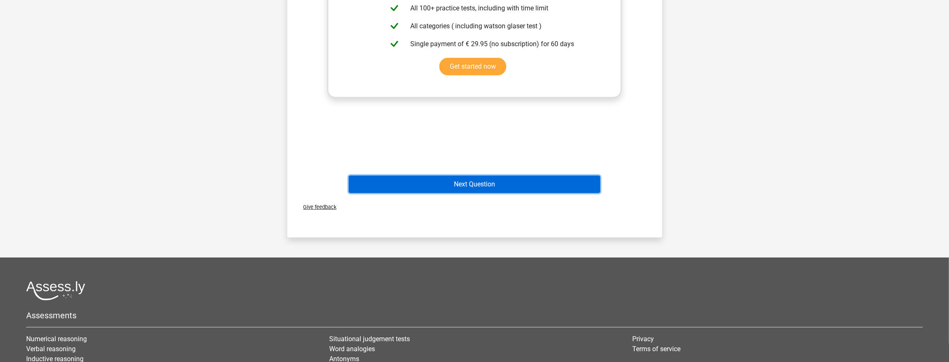
click at [486, 177] on button "Next Question" at bounding box center [474, 183] width 251 height 17
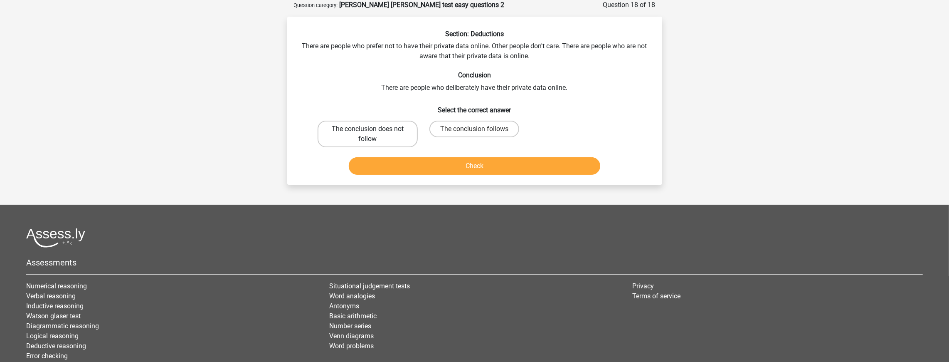
click at [371, 139] on label "The conclusion does not follow" at bounding box center [368, 134] width 100 height 27
click at [371, 134] on input "The conclusion does not follow" at bounding box center [369, 131] width 5 height 5
radio input "true"
click at [423, 168] on button "Check" at bounding box center [474, 165] width 251 height 17
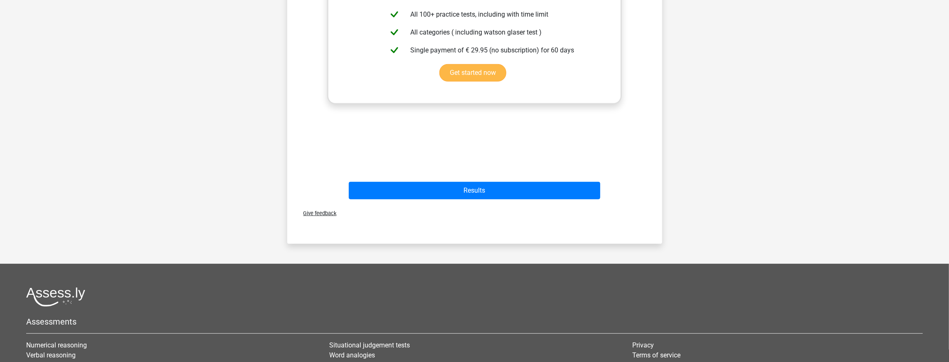
scroll to position [291, 0]
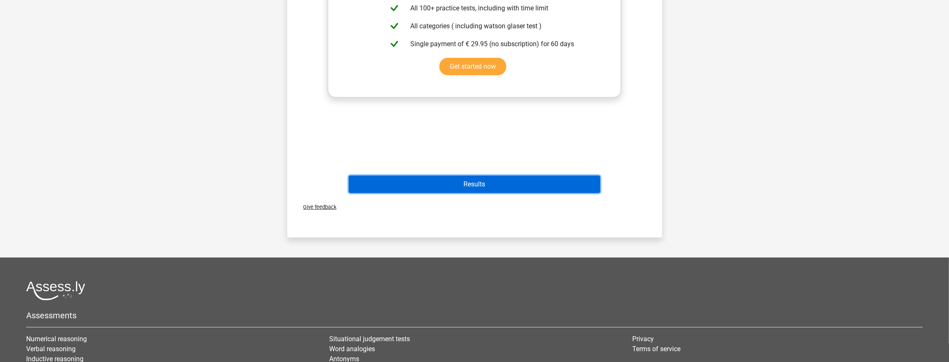
click at [478, 182] on button "Results" at bounding box center [474, 183] width 251 height 17
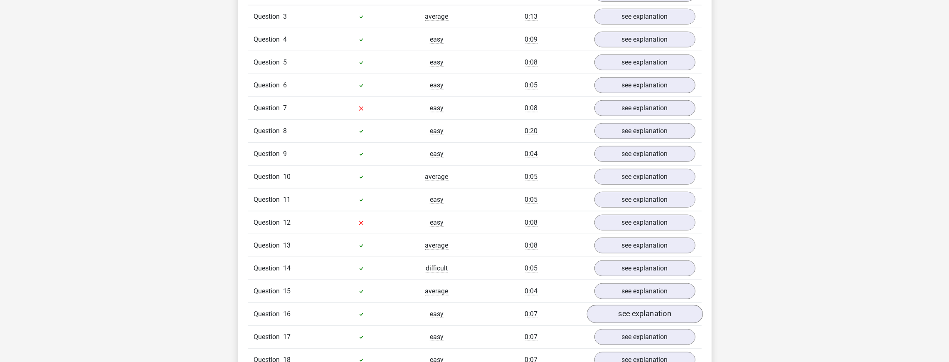
scroll to position [831, 0]
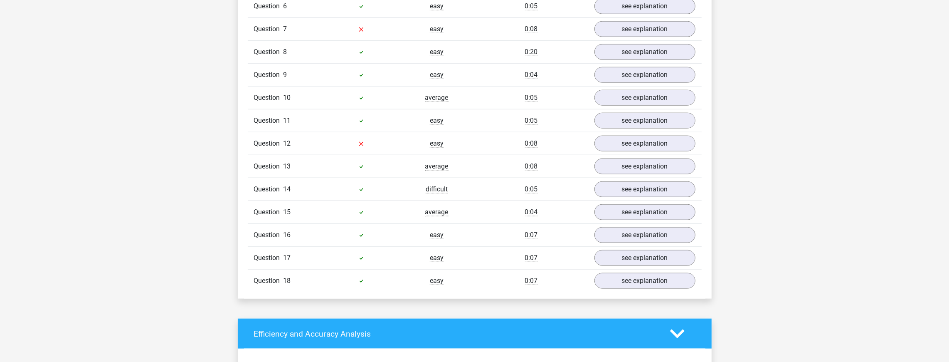
drag, startPoint x: 640, startPoint y: 138, endPoint x: 645, endPoint y: 133, distance: 7.1
click at [640, 138] on div "Question 12 easy 0:08 see explanation" at bounding box center [475, 143] width 454 height 23
click at [645, 134] on link "see explanation" at bounding box center [644, 143] width 116 height 18
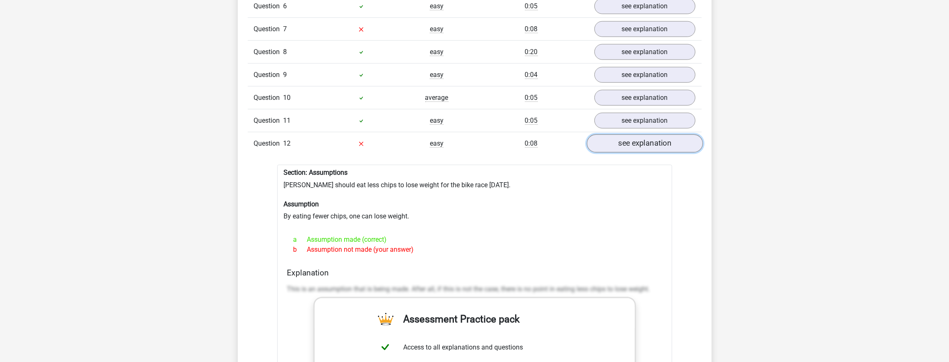
click at [646, 134] on link "see explanation" at bounding box center [644, 143] width 116 height 18
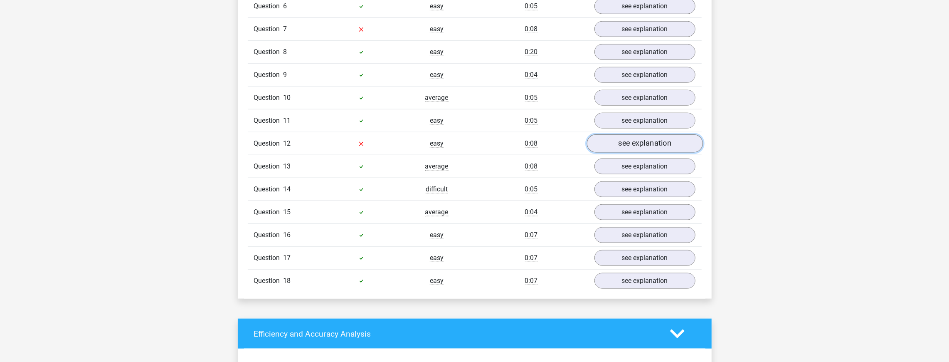
click at [645, 134] on link "see explanation" at bounding box center [644, 143] width 116 height 18
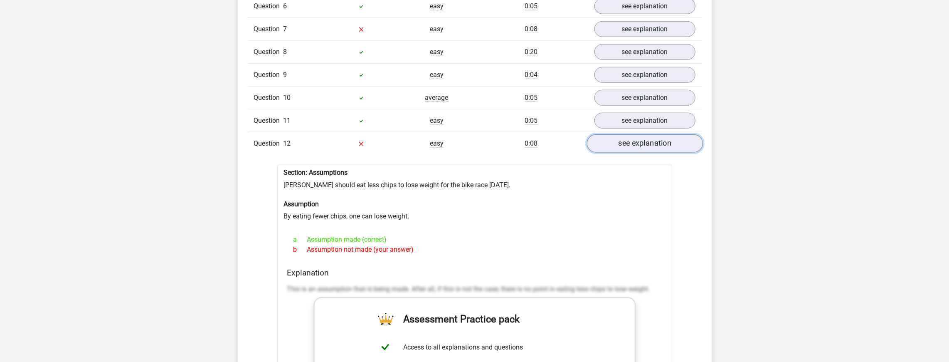
click at [645, 134] on link "see explanation" at bounding box center [644, 143] width 116 height 18
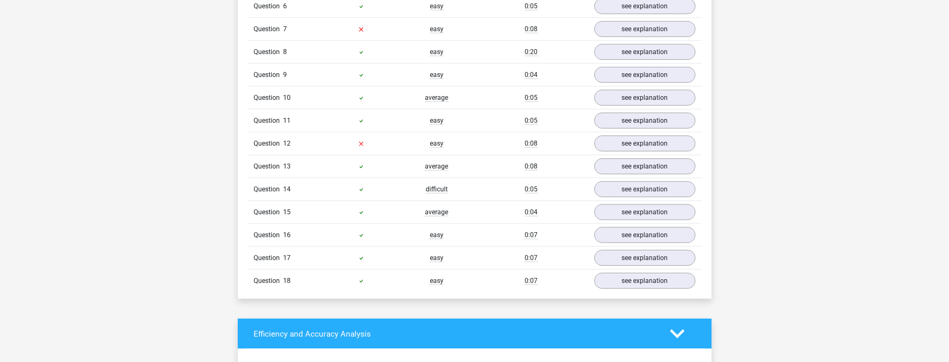
click at [642, 160] on div "Question 13 average 0:08 see explanation" at bounding box center [475, 166] width 454 height 23
click at [624, 180] on link "see explanation" at bounding box center [644, 189] width 116 height 18
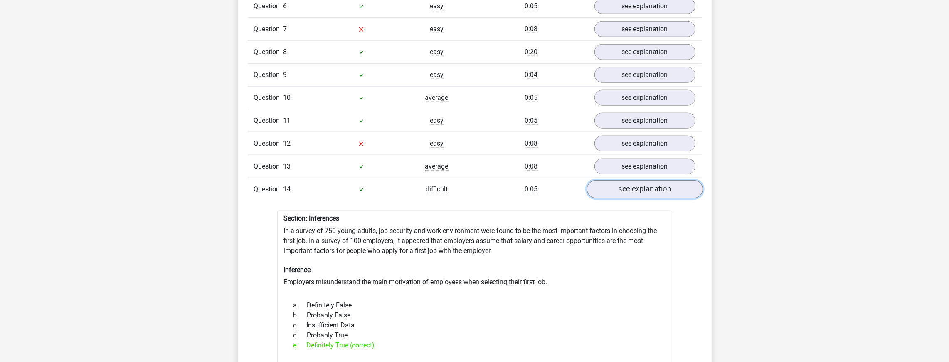
click at [624, 180] on link "see explanation" at bounding box center [644, 189] width 116 height 18
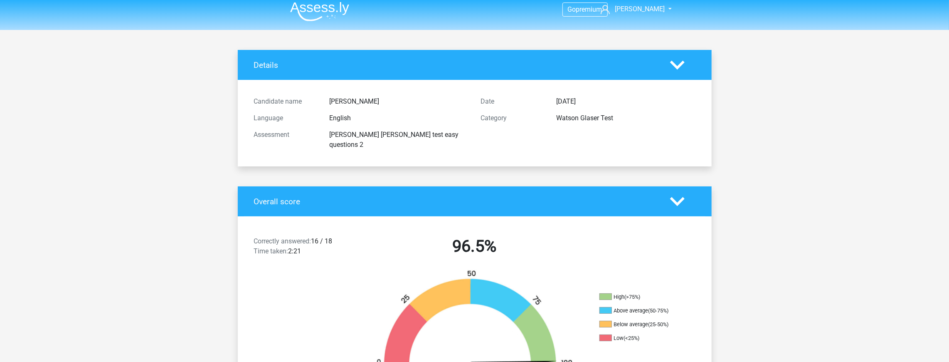
scroll to position [0, 0]
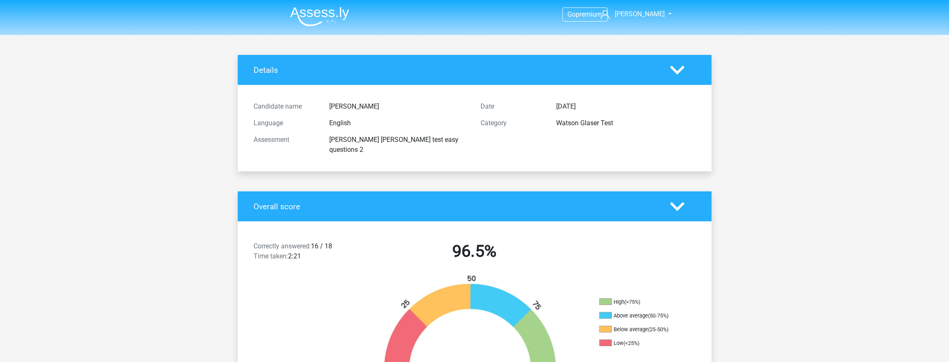
click at [320, 29] on header "Go premium [PERSON_NAME] [EMAIL_ADDRESS][DOMAIN_NAME]" at bounding box center [474, 17] width 949 height 35
click at [328, 23] on img at bounding box center [319, 17] width 59 height 20
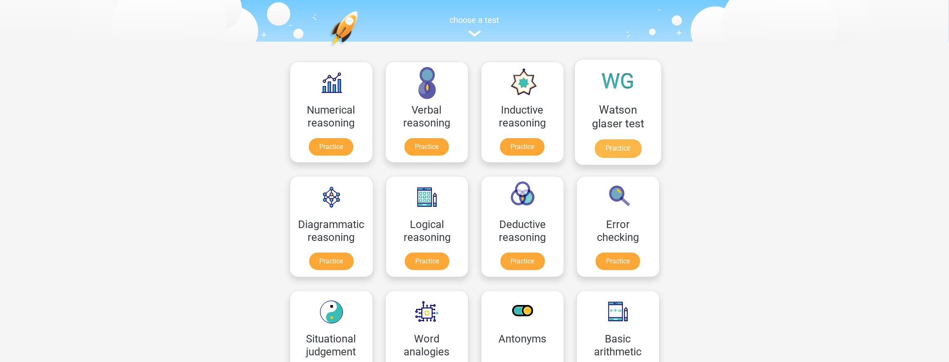
scroll to position [83, 0]
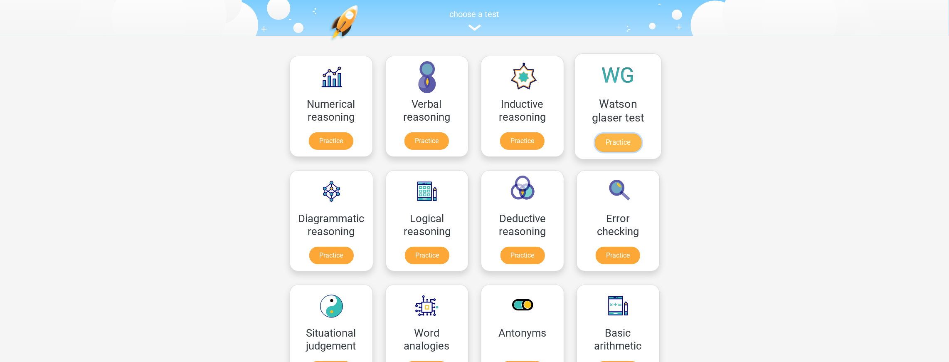
click at [618, 134] on link "Practice" at bounding box center [617, 142] width 47 height 18
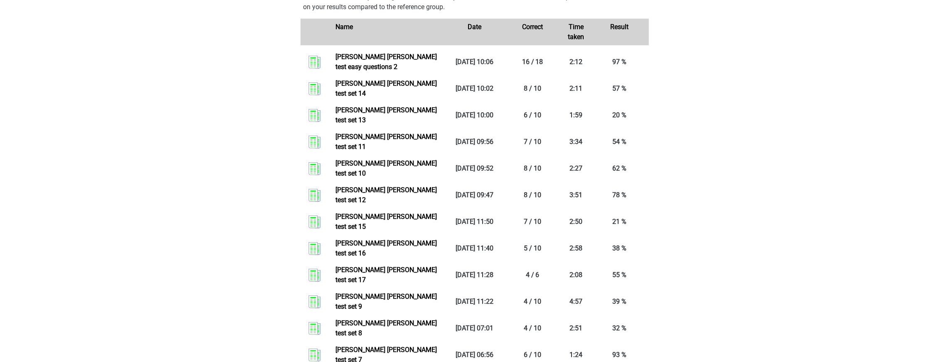
scroll to position [499, 0]
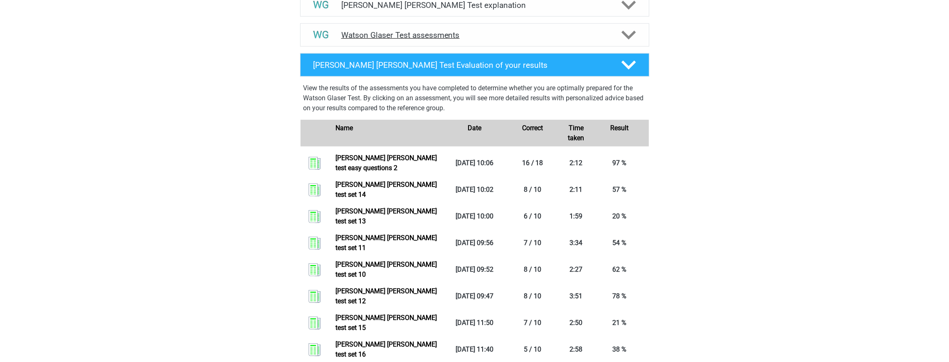
click at [486, 40] on h4 "Watson Glaser Test assessments" at bounding box center [474, 35] width 267 height 10
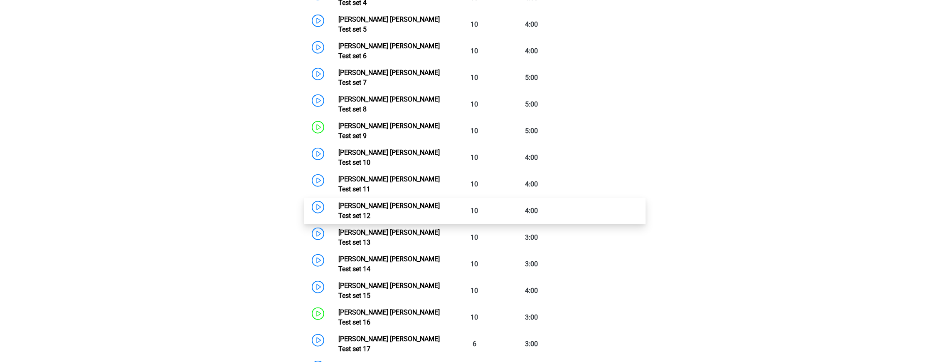
scroll to position [748, 0]
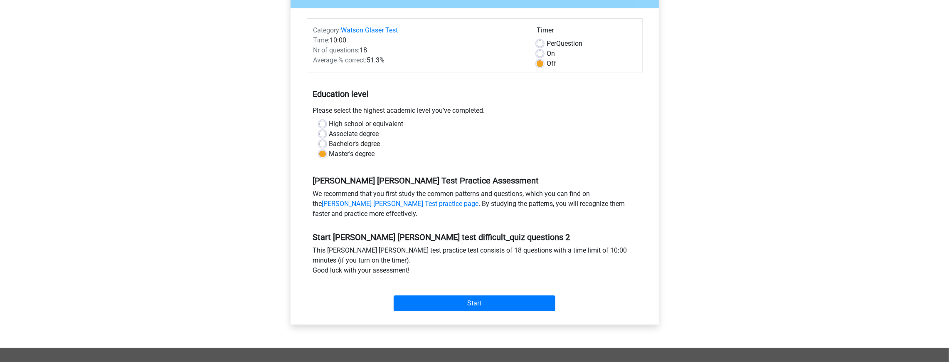
scroll to position [294, 0]
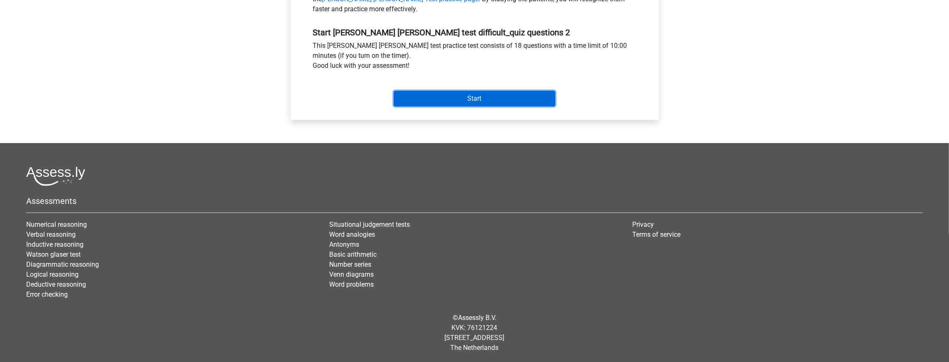
click at [516, 94] on input "Start" at bounding box center [475, 99] width 162 height 16
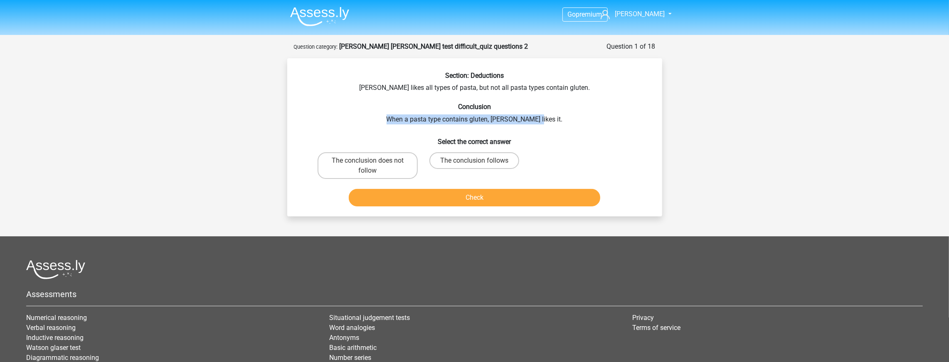
drag, startPoint x: 548, startPoint y: 122, endPoint x: 392, endPoint y: 120, distance: 155.9
click at [392, 120] on div "Section: Deductions [PERSON_NAME] likes all types of pasta, but not all pasta t…" at bounding box center [475, 140] width 368 height 138
click at [387, 120] on div "Section: Deductions [PERSON_NAME] likes all types of pasta, but not all pasta t…" at bounding box center [475, 140] width 368 height 138
drag, startPoint x: 400, startPoint y: 122, endPoint x: 559, endPoint y: 119, distance: 159.2
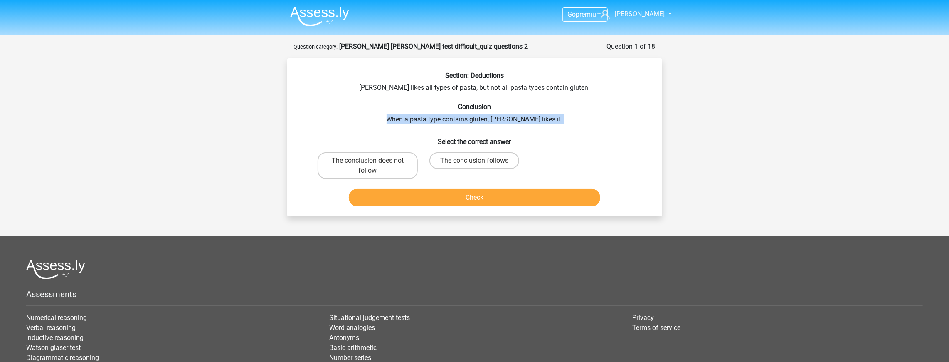
click at [559, 119] on div "Section: Deductions [PERSON_NAME] likes all types of pasta, but not all pasta t…" at bounding box center [475, 140] width 368 height 138
click at [554, 119] on div "Section: Deductions [PERSON_NAME] likes all types of pasta, but not all pasta t…" at bounding box center [475, 140] width 368 height 138
click at [480, 156] on label "The conclusion follows" at bounding box center [474, 160] width 90 height 17
click at [480, 160] on input "The conclusion follows" at bounding box center [476, 162] width 5 height 5
radio input "true"
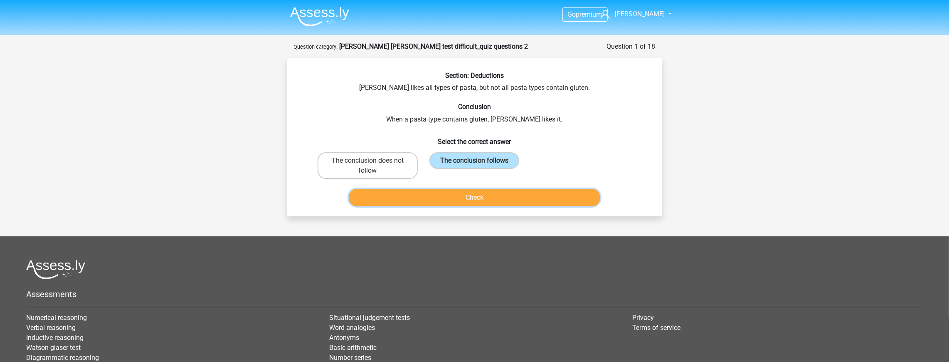
click at [463, 190] on button "Check" at bounding box center [474, 197] width 251 height 17
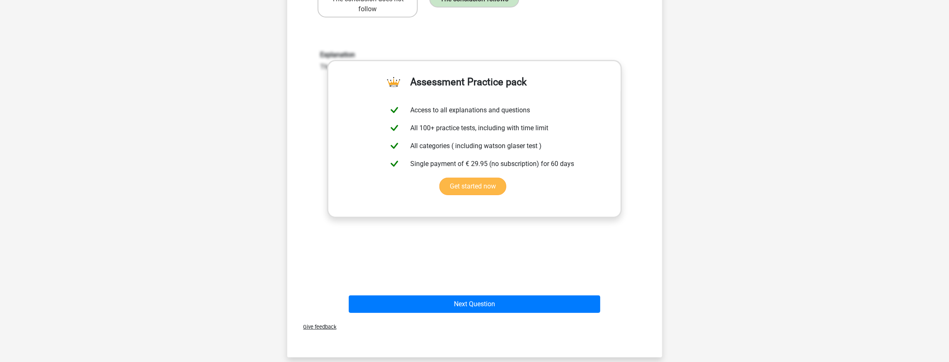
scroll to position [166, 0]
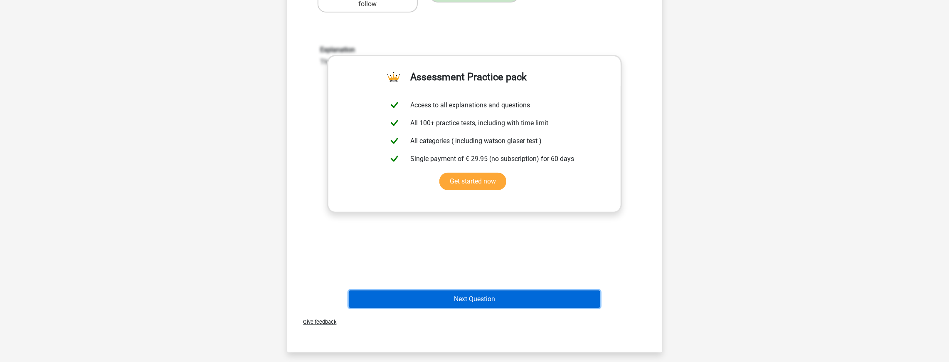
click at [443, 291] on button "Next Question" at bounding box center [474, 298] width 251 height 17
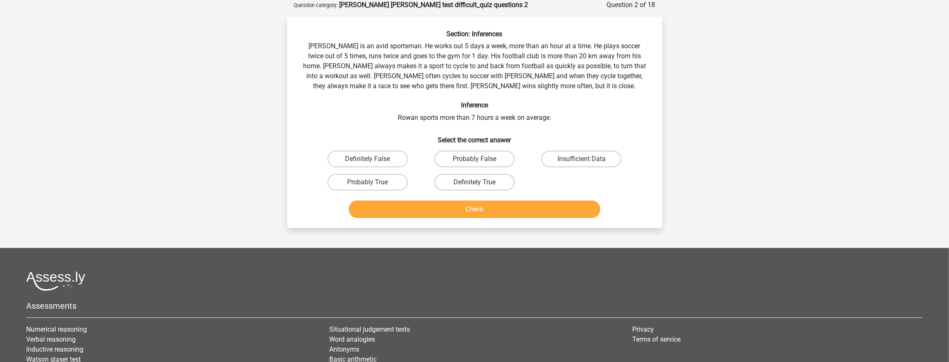
scroll to position [42, 0]
drag, startPoint x: 389, startPoint y: 185, endPoint x: 395, endPoint y: 184, distance: 6.3
click at [390, 184] on label "Probably True" at bounding box center [367, 182] width 80 height 17
click at [373, 184] on input "Probably True" at bounding box center [369, 184] width 5 height 5
radio input "true"
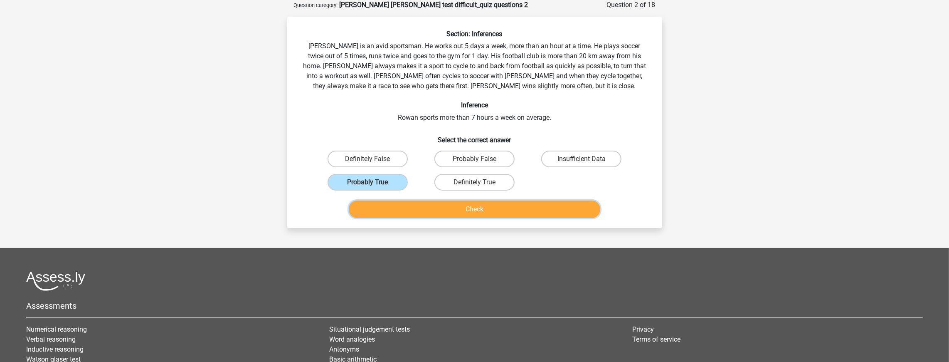
click at [492, 216] on button "Check" at bounding box center [474, 208] width 251 height 17
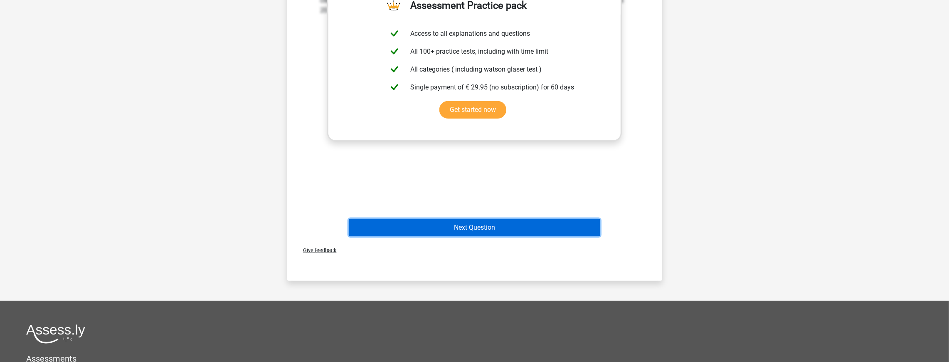
drag, startPoint x: 490, startPoint y: 228, endPoint x: 498, endPoint y: 223, distance: 9.7
click at [492, 226] on button "Next Question" at bounding box center [474, 227] width 251 height 17
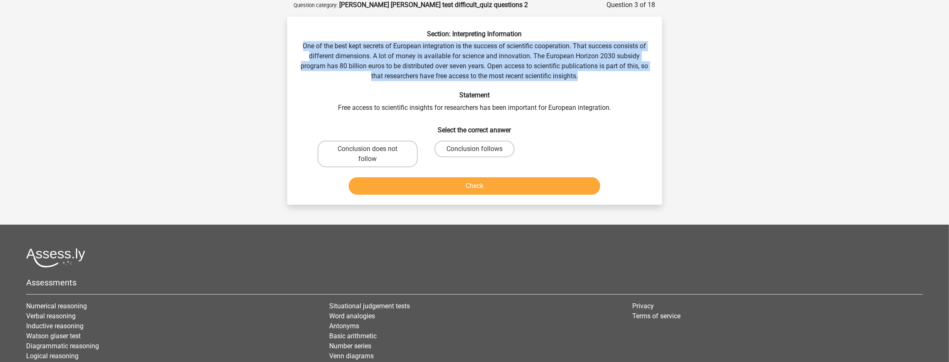
drag, startPoint x: 301, startPoint y: 48, endPoint x: 638, endPoint y: 79, distance: 338.5
click at [638, 79] on div "Section: Interpreting Information One of the best kept secrets of European inte…" at bounding box center [475, 114] width 368 height 168
click at [632, 78] on div "Section: Interpreting Information One of the best kept secrets of European inte…" at bounding box center [475, 114] width 368 height 168
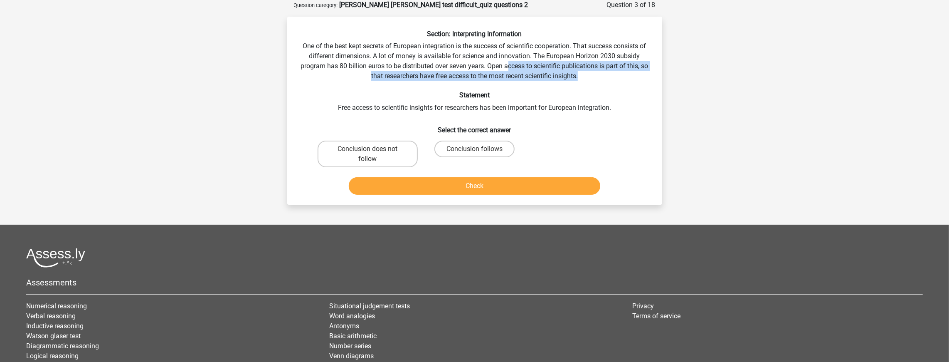
drag, startPoint x: 587, startPoint y: 77, endPoint x: 496, endPoint y: 65, distance: 92.2
click at [501, 69] on div "Section: Interpreting Information One of the best kept secrets of European inte…" at bounding box center [475, 114] width 368 height 168
click at [386, 149] on label "Conclusion does not follow" at bounding box center [368, 153] width 100 height 27
click at [373, 149] on input "Conclusion does not follow" at bounding box center [369, 151] width 5 height 5
radio input "true"
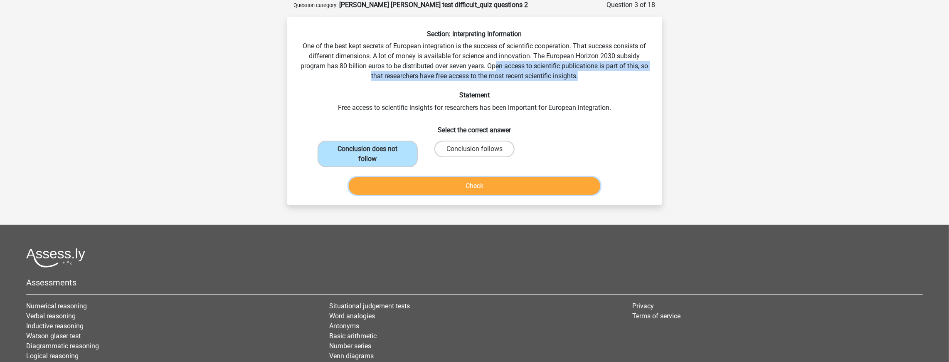
click at [438, 190] on button "Check" at bounding box center [474, 185] width 251 height 17
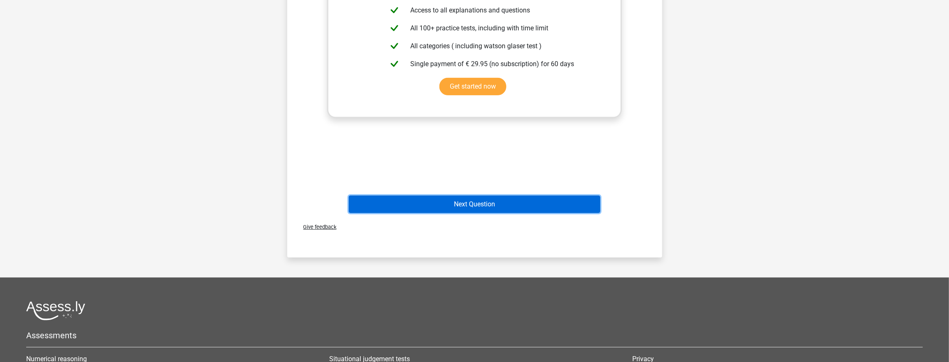
click at [462, 197] on button "Next Question" at bounding box center [474, 203] width 251 height 17
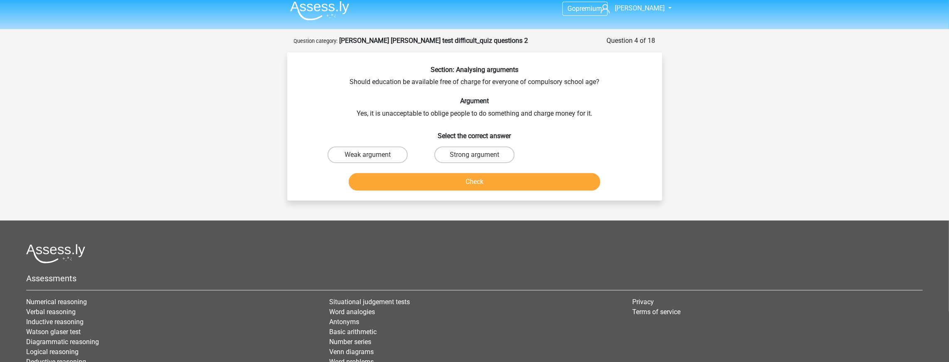
scroll to position [0, 0]
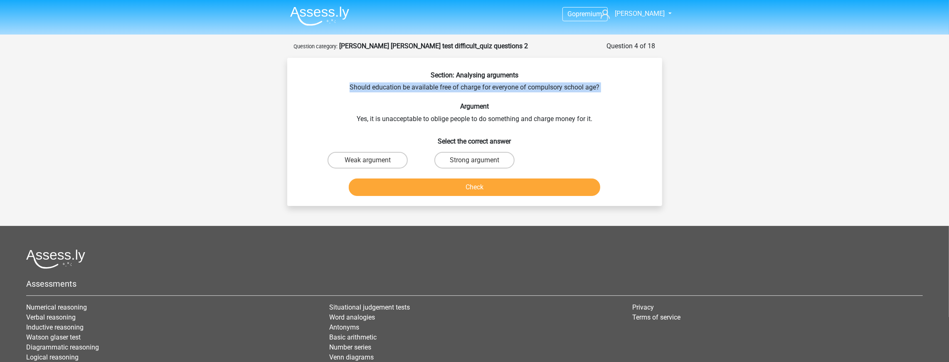
drag, startPoint x: 352, startPoint y: 93, endPoint x: 342, endPoint y: 86, distance: 12.0
click at [342, 86] on div "Section: Analysing arguments Should education be available free of charge for e…" at bounding box center [475, 135] width 368 height 128
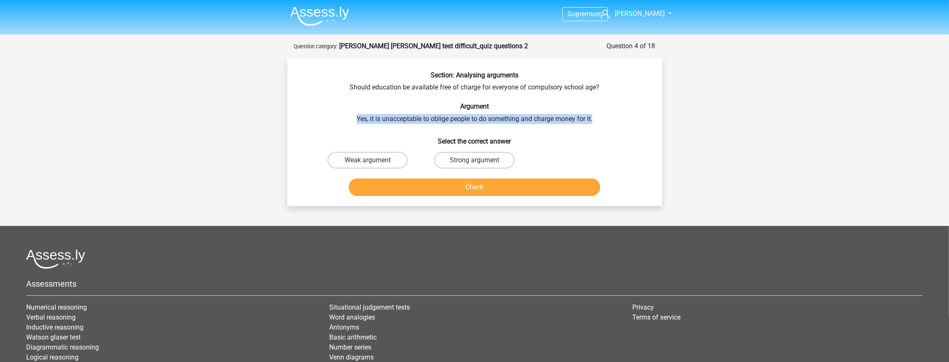
drag, startPoint x: 346, startPoint y: 116, endPoint x: 605, endPoint y: 110, distance: 259.4
click at [605, 110] on div "Section: Analysing arguments Should education be available free of charge for e…" at bounding box center [475, 135] width 368 height 128
click at [603, 110] on div "Section: Analysing arguments Should education be available free of charge for e…" at bounding box center [475, 135] width 368 height 128
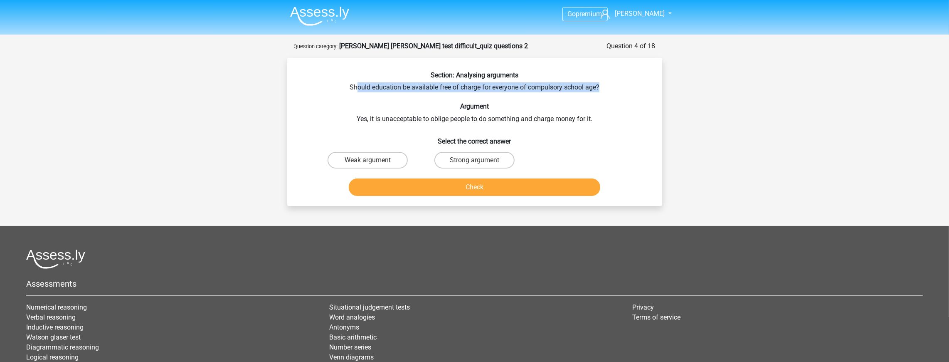
drag, startPoint x: 355, startPoint y: 83, endPoint x: 605, endPoint y: 87, distance: 249.8
click at [615, 86] on div "Section: Analysing arguments Should education be available free of charge for e…" at bounding box center [475, 135] width 368 height 128
click at [605, 87] on div "Section: Analysing arguments Should education be available free of charge for e…" at bounding box center [475, 135] width 368 height 128
drag, startPoint x: 608, startPoint y: 121, endPoint x: 621, endPoint y: 96, distance: 27.5
click at [610, 117] on div "Section: Analysing arguments Should education be available free of charge for e…" at bounding box center [475, 135] width 368 height 128
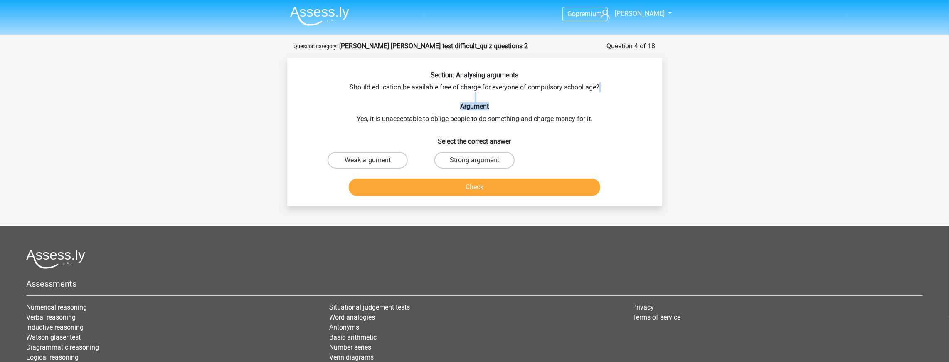
click at [623, 93] on div "Section: Analysing arguments Should education be available free of charge for e…" at bounding box center [475, 135] width 368 height 128
drag, startPoint x: 608, startPoint y: 118, endPoint x: 614, endPoint y: 106, distance: 13.8
click at [614, 106] on div "Section: Analysing arguments Should education be available free of charge for e…" at bounding box center [475, 135] width 368 height 128
click at [614, 102] on h6 "Argument" at bounding box center [474, 106] width 348 height 8
drag, startPoint x: 606, startPoint y: 116, endPoint x: 613, endPoint y: 104, distance: 13.4
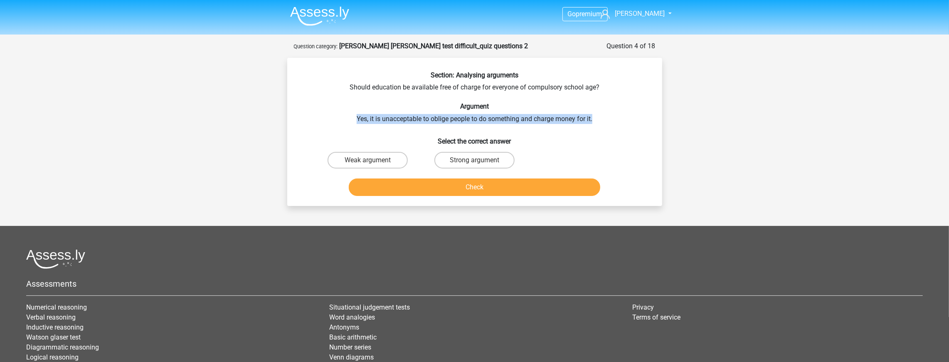
click at [613, 104] on div "Section: Analysing arguments Should education be available free of charge for e…" at bounding box center [475, 135] width 368 height 128
click at [497, 157] on label "Strong argument" at bounding box center [474, 160] width 80 height 17
click at [480, 160] on input "Strong argument" at bounding box center [476, 162] width 5 height 5
radio input "true"
click at [495, 185] on button "Check" at bounding box center [474, 186] width 251 height 17
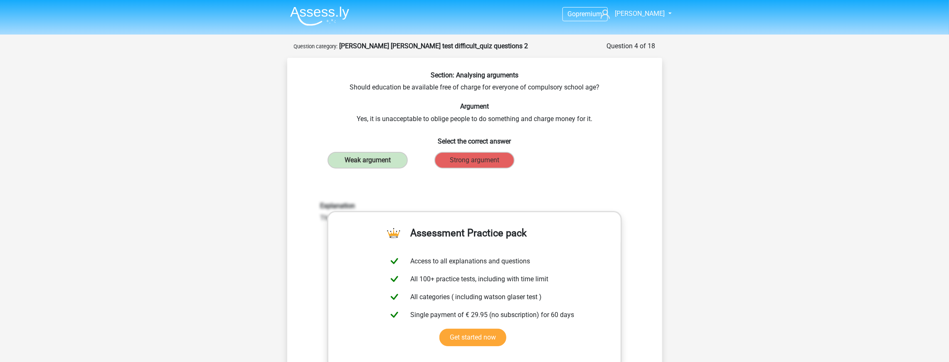
drag, startPoint x: 318, startPoint y: 217, endPoint x: 323, endPoint y: 219, distance: 4.9
click at [319, 217] on div "Explanation This is a weak argument. It is not clearly explained why this is un…" at bounding box center [474, 212] width 321 height 21
drag, startPoint x: 323, startPoint y: 219, endPoint x: 426, endPoint y: 207, distance: 103.3
click at [426, 207] on div "Explanation This is a weak argument. It is not clearly explained why this is un…" at bounding box center [474, 212] width 321 height 21
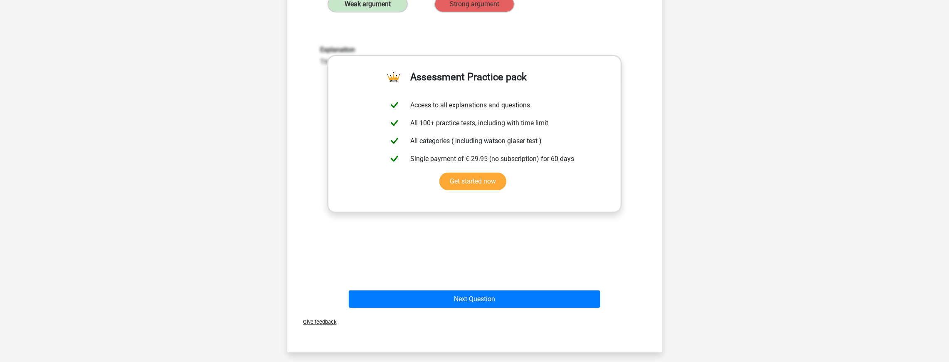
scroll to position [53, 0]
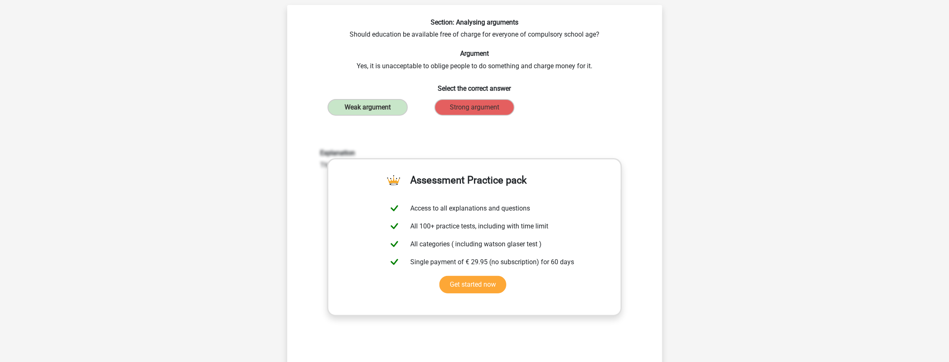
click at [347, 71] on div "Section: Analysing arguments Should education be available free of charge for e…" at bounding box center [475, 216] width 368 height 396
drag, startPoint x: 412, startPoint y: 62, endPoint x: 568, endPoint y: 64, distance: 155.9
click at [568, 64] on div "Section: Analysing arguments Should education be available free of charge for e…" at bounding box center [475, 216] width 368 height 396
click at [566, 65] on div "Section: Analysing arguments Should education be available free of charge for e…" at bounding box center [475, 216] width 368 height 396
drag, startPoint x: 566, startPoint y: 65, endPoint x: 561, endPoint y: 67, distance: 6.0
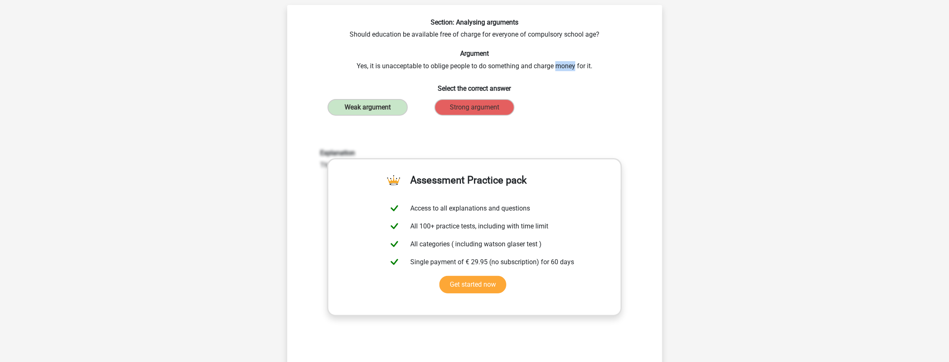
click at [566, 65] on div "Section: Analysing arguments Should education be available free of charge for e…" at bounding box center [475, 216] width 368 height 396
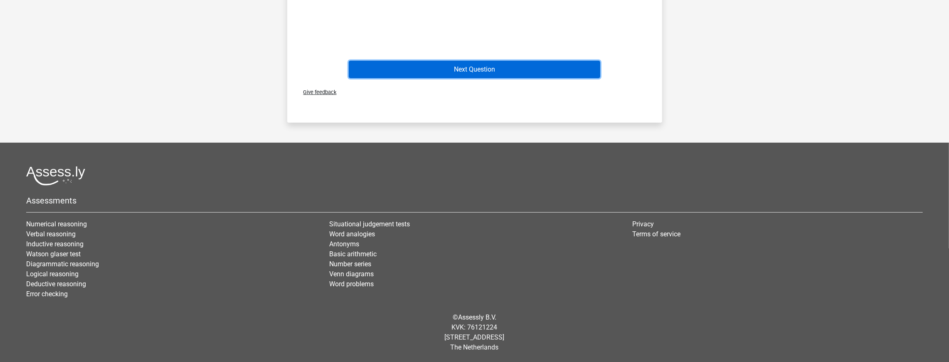
click at [515, 65] on button "Next Question" at bounding box center [474, 69] width 251 height 17
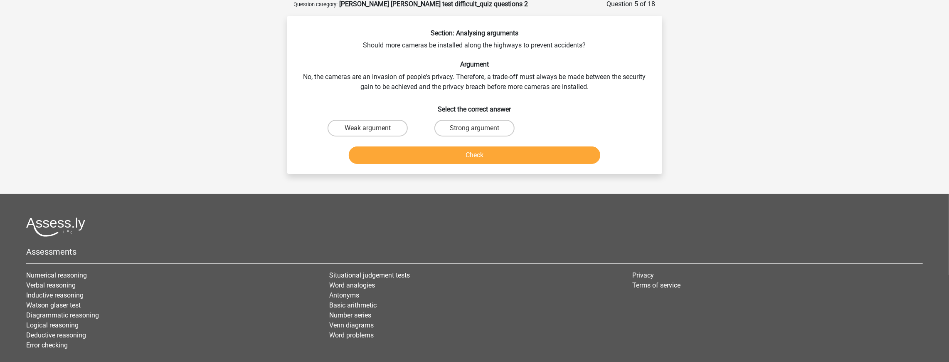
scroll to position [42, 0]
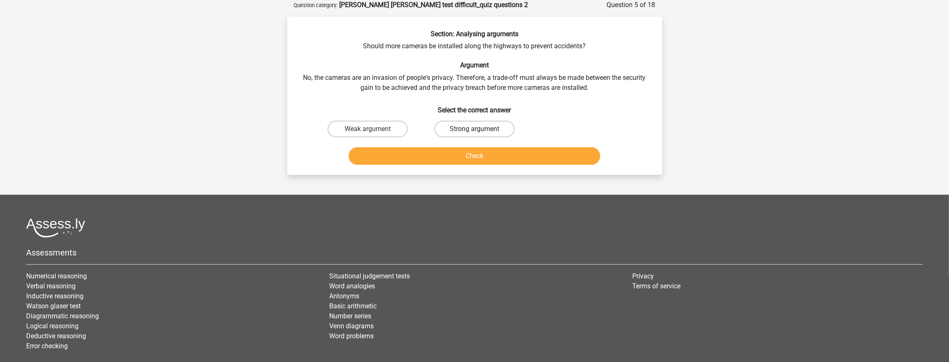
click at [491, 129] on label "Strong argument" at bounding box center [474, 129] width 80 height 17
click at [480, 129] on input "Strong argument" at bounding box center [476, 131] width 5 height 5
radio input "true"
click at [501, 160] on button "Check" at bounding box center [474, 155] width 251 height 17
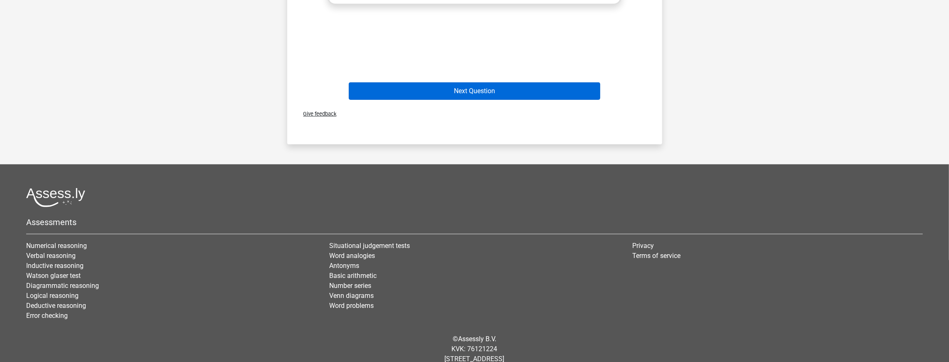
drag, startPoint x: 502, startPoint y: 105, endPoint x: 494, endPoint y: 98, distance: 10.3
click at [501, 104] on div "Give feedback" at bounding box center [475, 113] width 368 height 21
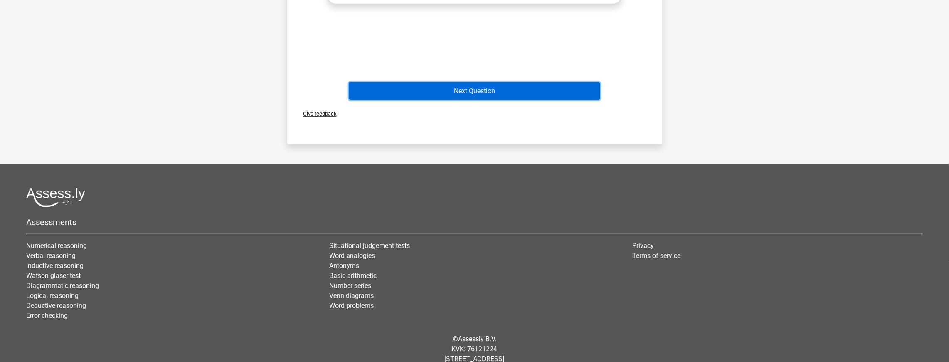
click at [493, 96] on button "Next Question" at bounding box center [474, 90] width 251 height 17
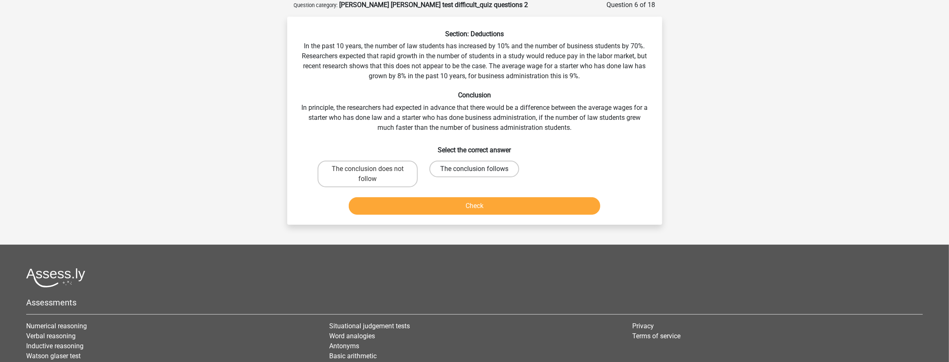
click at [493, 169] on label "The conclusion follows" at bounding box center [474, 168] width 90 height 17
click at [480, 169] on input "The conclusion follows" at bounding box center [476, 171] width 5 height 5
radio input "true"
click at [500, 208] on button "Check" at bounding box center [474, 205] width 251 height 17
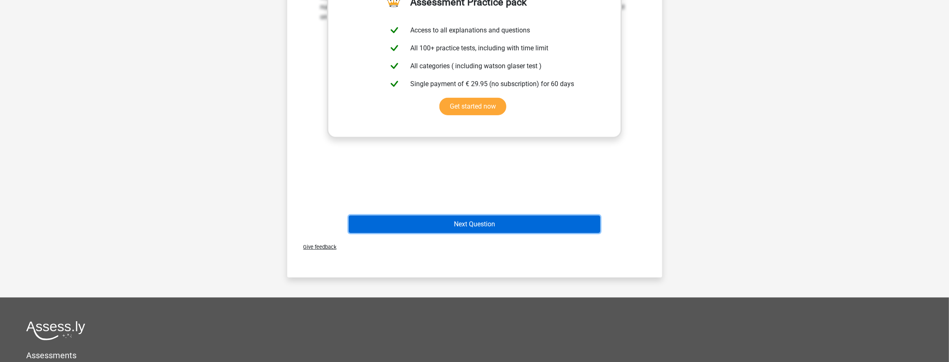
click at [489, 217] on button "Next Question" at bounding box center [474, 223] width 251 height 17
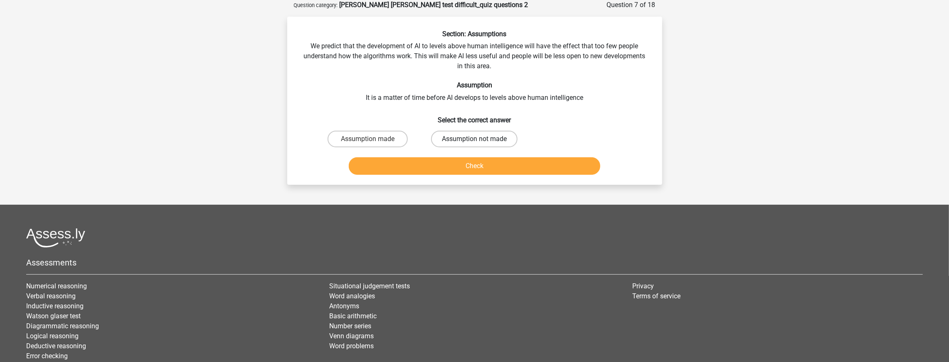
click at [461, 138] on label "Assumption not made" at bounding box center [474, 138] width 86 height 17
click at [474, 139] on input "Assumption not made" at bounding box center [476, 141] width 5 height 5
radio input "true"
click at [519, 161] on button "Check" at bounding box center [474, 165] width 251 height 17
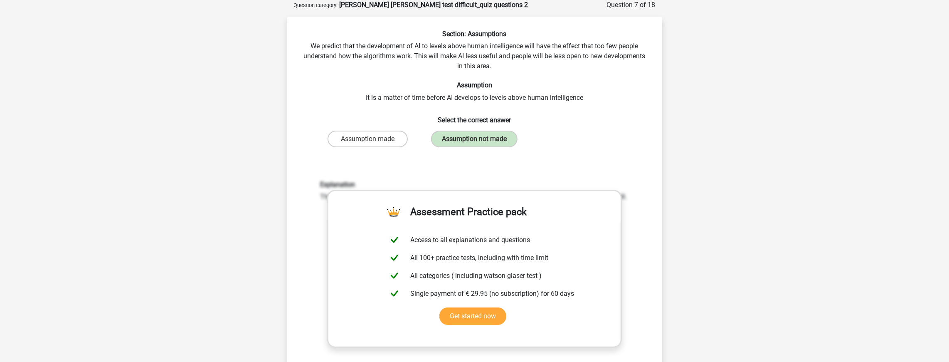
scroll to position [249, 0]
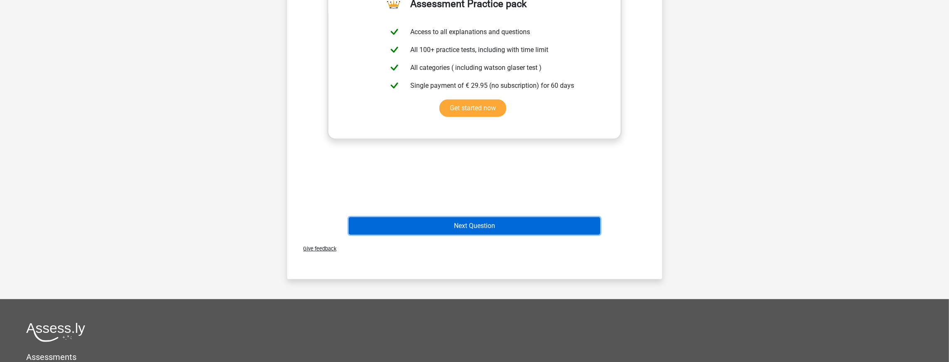
click at [489, 227] on button "Next Question" at bounding box center [474, 225] width 251 height 17
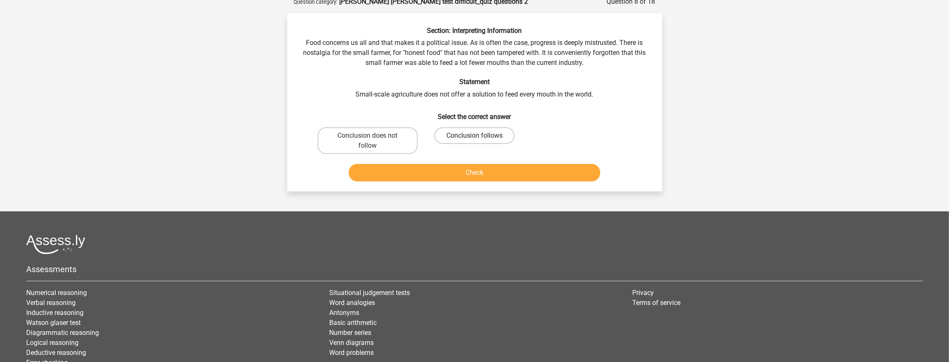
scroll to position [42, 0]
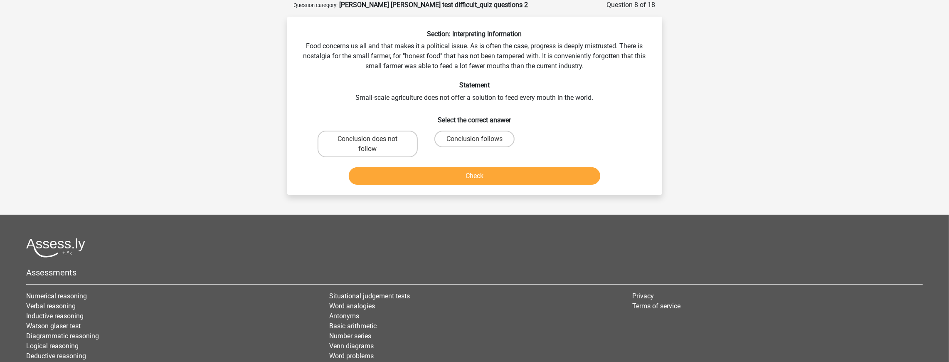
click at [372, 142] on input "Conclusion does not follow" at bounding box center [369, 141] width 5 height 5
radio input "true"
click at [470, 173] on button "Check" at bounding box center [474, 175] width 251 height 17
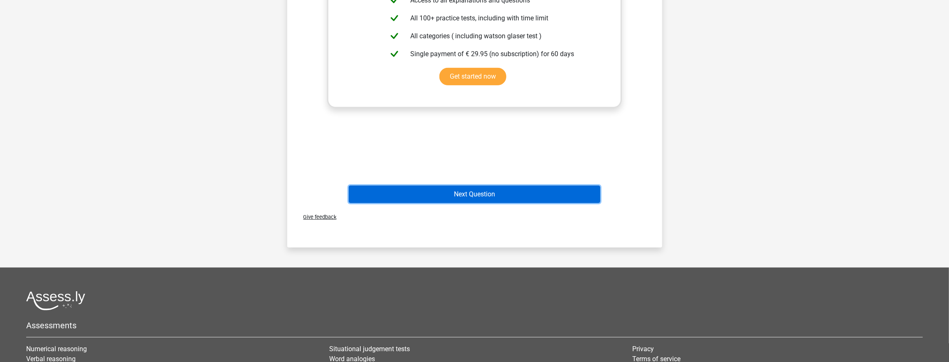
click at [471, 197] on button "Next Question" at bounding box center [474, 193] width 251 height 17
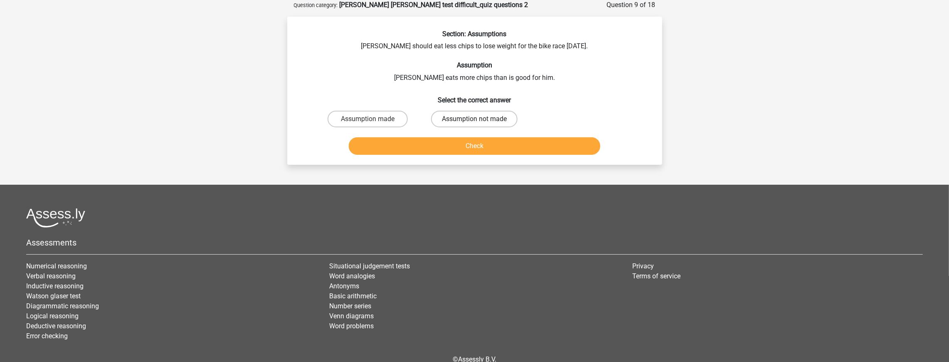
click at [455, 121] on label "Assumption not made" at bounding box center [474, 119] width 86 height 17
click at [474, 121] on input "Assumption not made" at bounding box center [476, 121] width 5 height 5
radio input "true"
click at [476, 148] on button "Check" at bounding box center [474, 145] width 251 height 17
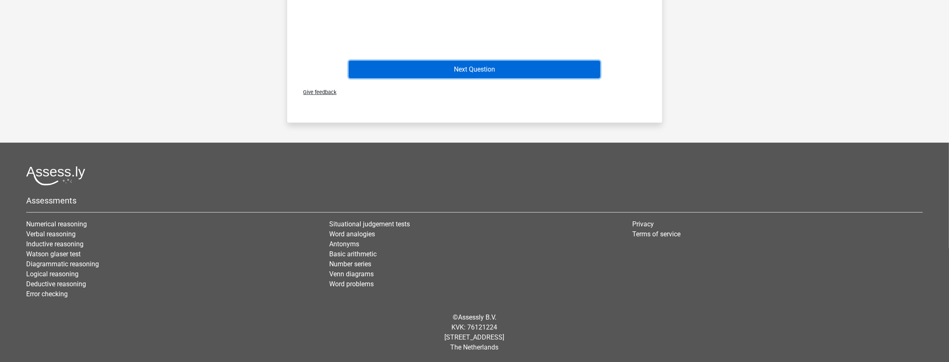
click at [499, 77] on button "Next Question" at bounding box center [474, 69] width 251 height 17
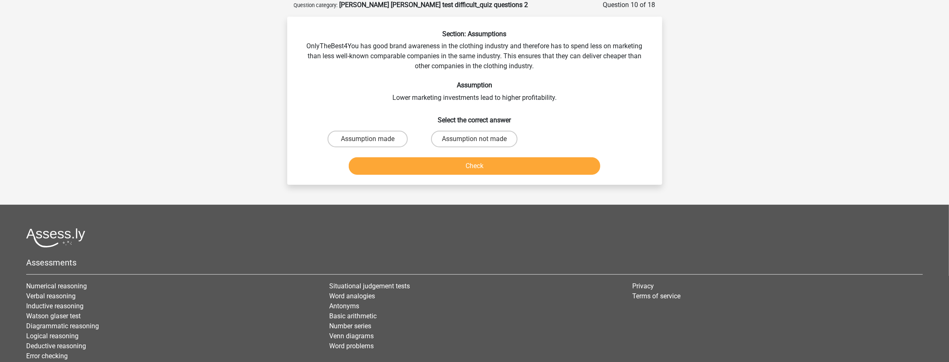
click at [479, 141] on input "Assumption not made" at bounding box center [476, 141] width 5 height 5
radio input "true"
click at [471, 165] on button "Check" at bounding box center [474, 165] width 251 height 17
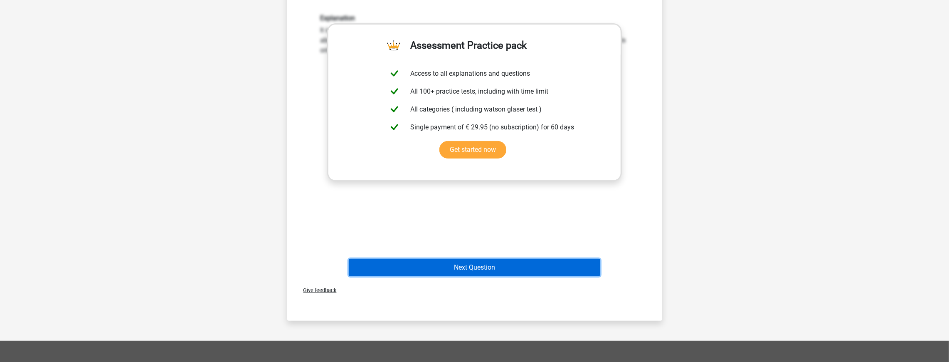
click at [480, 266] on button "Next Question" at bounding box center [474, 267] width 251 height 17
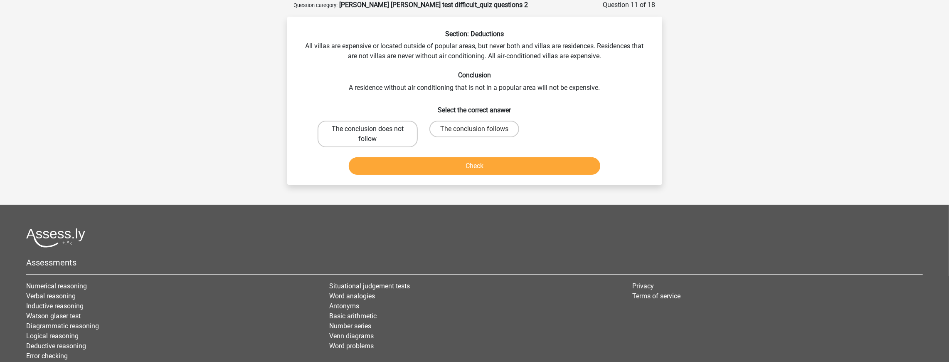
click at [397, 132] on label "The conclusion does not follow" at bounding box center [368, 134] width 100 height 27
click at [373, 132] on input "The conclusion does not follow" at bounding box center [369, 131] width 5 height 5
radio input "true"
drag, startPoint x: 463, startPoint y: 162, endPoint x: 477, endPoint y: 165, distance: 14.1
click at [464, 162] on button "Check" at bounding box center [474, 165] width 251 height 17
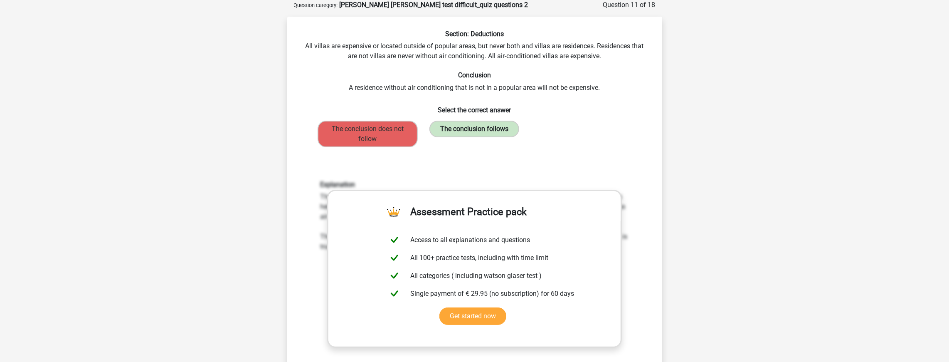
drag, startPoint x: 437, startPoint y: 127, endPoint x: 502, endPoint y: 132, distance: 65.4
click at [505, 124] on label "The conclusion follows" at bounding box center [474, 129] width 90 height 17
drag, startPoint x: 618, startPoint y: 56, endPoint x: 462, endPoint y: 60, distance: 156.3
click at [462, 60] on div "Section: Deductions All villas are expensive or located outside of popular area…" at bounding box center [475, 238] width 368 height 416
click at [546, 80] on div "Section: Deductions All villas are expensive or located outside of popular area…" at bounding box center [475, 238] width 368 height 416
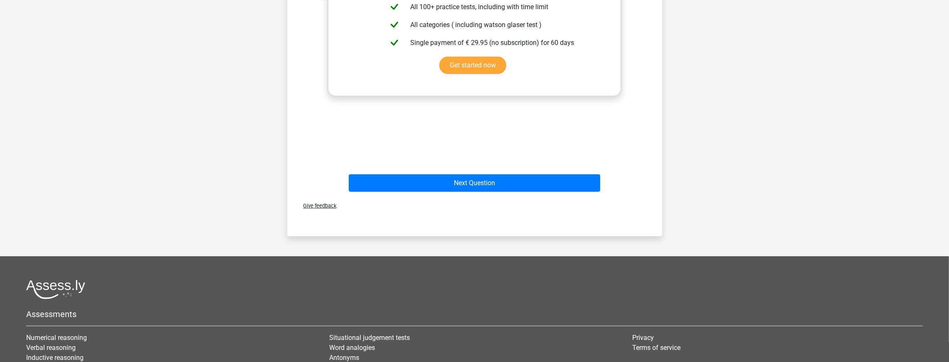
scroll to position [374, 0]
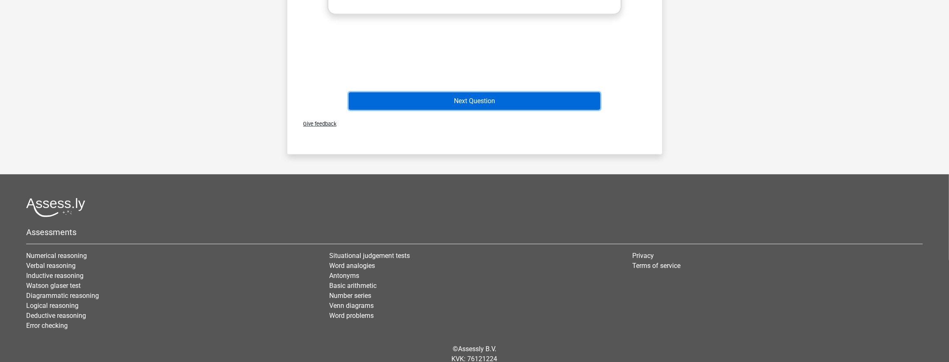
click at [460, 101] on button "Next Question" at bounding box center [474, 100] width 251 height 17
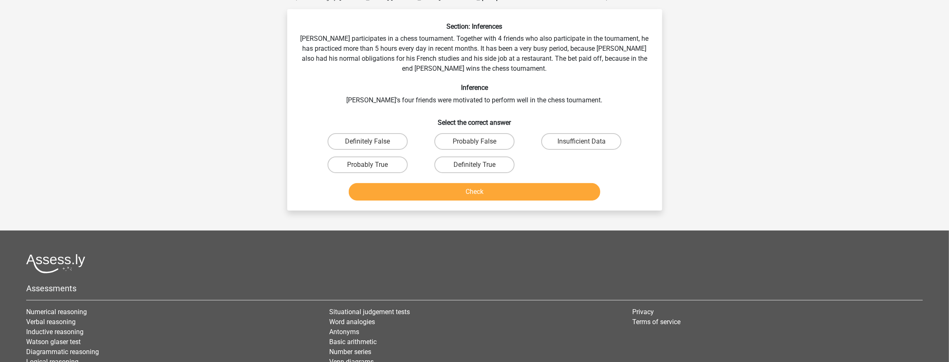
scroll to position [42, 0]
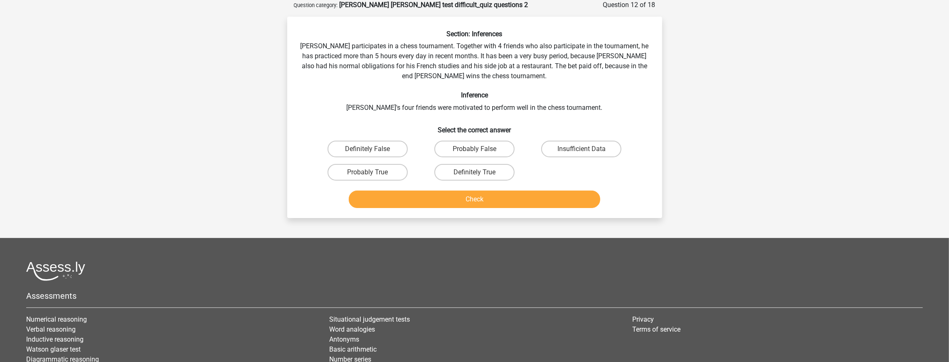
drag, startPoint x: 302, startPoint y: 37, endPoint x: 409, endPoint y: 65, distance: 110.6
click at [302, 37] on h6 "Section: Inferences" at bounding box center [474, 34] width 348 height 8
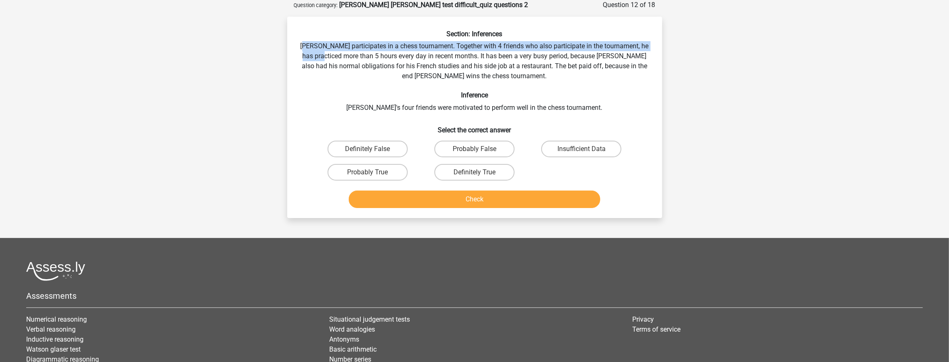
click at [390, 63] on div "Section: Inferences [PERSON_NAME] participates in a chess tournament. Together …" at bounding box center [475, 120] width 368 height 181
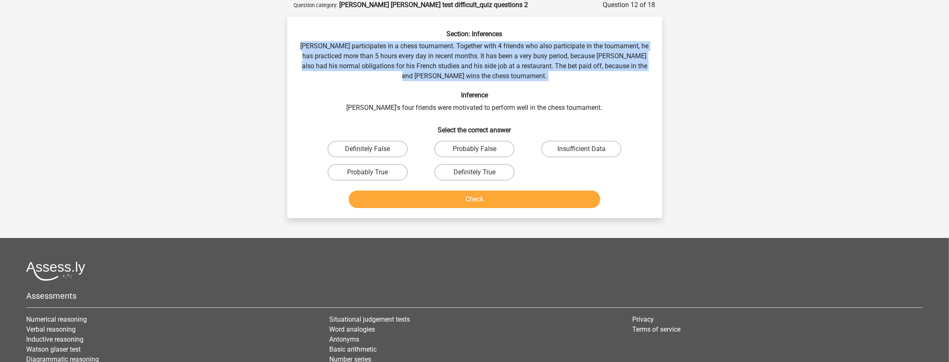
drag, startPoint x: 598, startPoint y: 81, endPoint x: 607, endPoint y: 105, distance: 25.8
click at [614, 86] on div "Section: Inferences [PERSON_NAME] participates in a chess tournament. Together …" at bounding box center [475, 120] width 368 height 181
drag, startPoint x: 607, startPoint y: 105, endPoint x: 581, endPoint y: 28, distance: 80.7
click at [581, 28] on div "Section: Inferences [PERSON_NAME] participates in a chess tournament. Together …" at bounding box center [474, 117] width 375 height 201
click at [588, 51] on div "Section: Inferences [PERSON_NAME] participates in a chess tournament. Together …" at bounding box center [475, 120] width 368 height 181
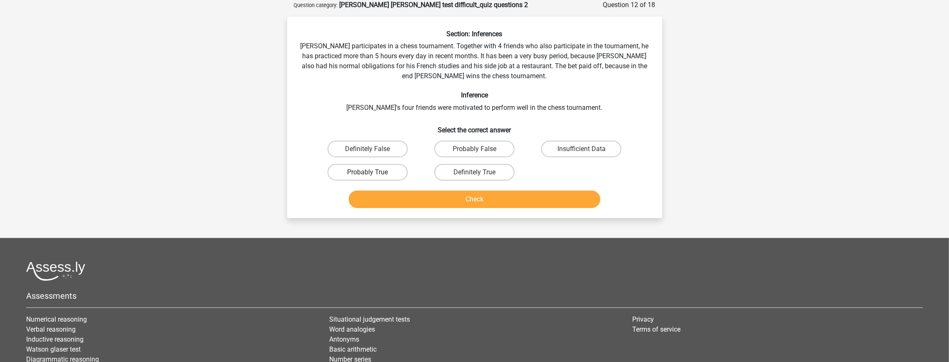
click at [391, 172] on label "Probably True" at bounding box center [367, 172] width 80 height 17
click at [373, 172] on input "Probably True" at bounding box center [369, 174] width 5 height 5
radio input "true"
click at [450, 199] on button "Check" at bounding box center [474, 198] width 251 height 17
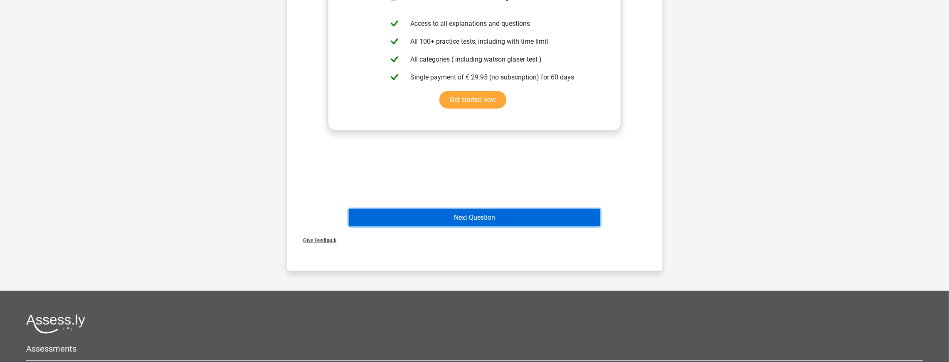
click at [496, 213] on button "Next Question" at bounding box center [474, 217] width 251 height 17
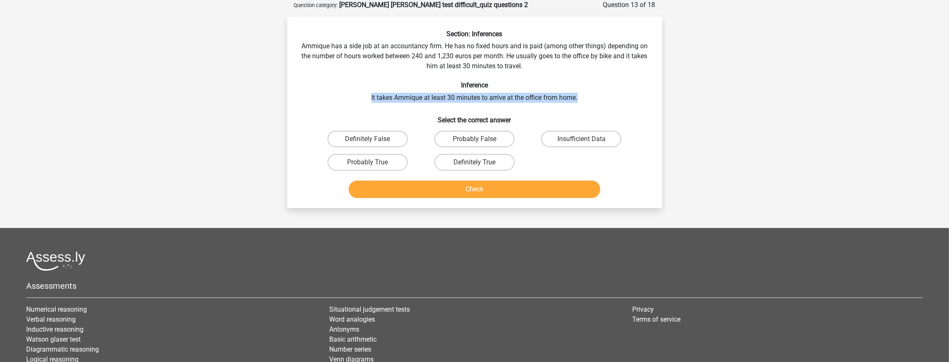
drag, startPoint x: 585, startPoint y: 99, endPoint x: 568, endPoint y: 83, distance: 23.2
click at [568, 83] on div "Section: Inferences Ammique has a side job at an accountancy firm. He has no fi…" at bounding box center [475, 115] width 368 height 171
click at [586, 93] on div "Section: Inferences Ammique has a side job at an accountancy firm. He has no fi…" at bounding box center [475, 115] width 368 height 171
click at [584, 138] on label "Insufficient Data" at bounding box center [581, 138] width 80 height 17
click at [584, 139] on input "Insufficient Data" at bounding box center [583, 141] width 5 height 5
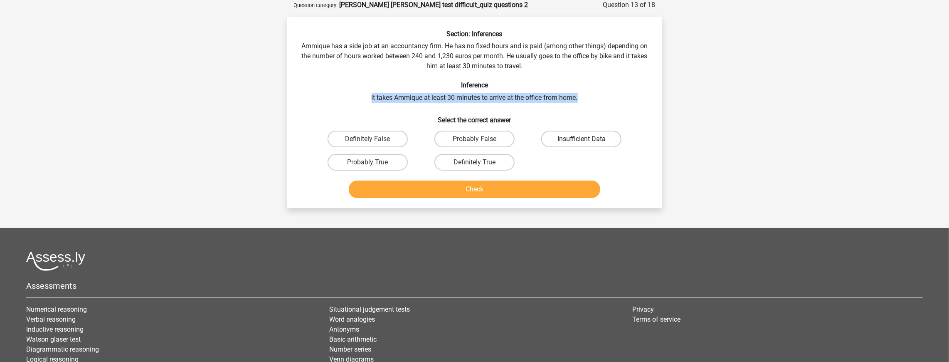
radio input "true"
click at [536, 188] on button "Check" at bounding box center [474, 188] width 251 height 17
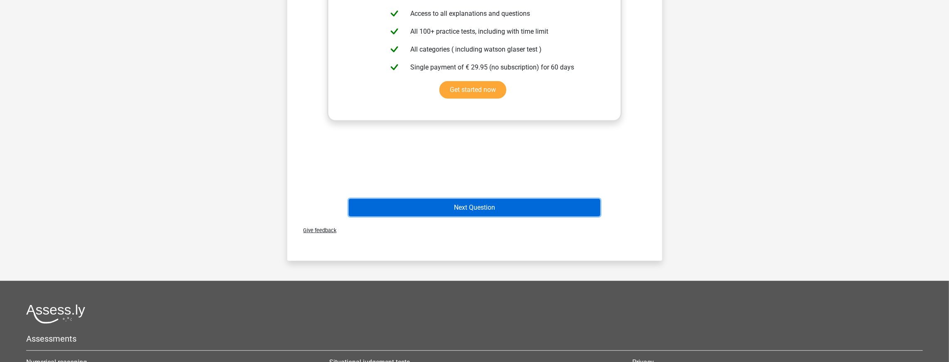
click at [500, 208] on button "Next Question" at bounding box center [474, 207] width 251 height 17
drag, startPoint x: 500, startPoint y: 208, endPoint x: 515, endPoint y: 187, distance: 24.8
click at [500, 208] on button "Next Question" at bounding box center [474, 207] width 251 height 17
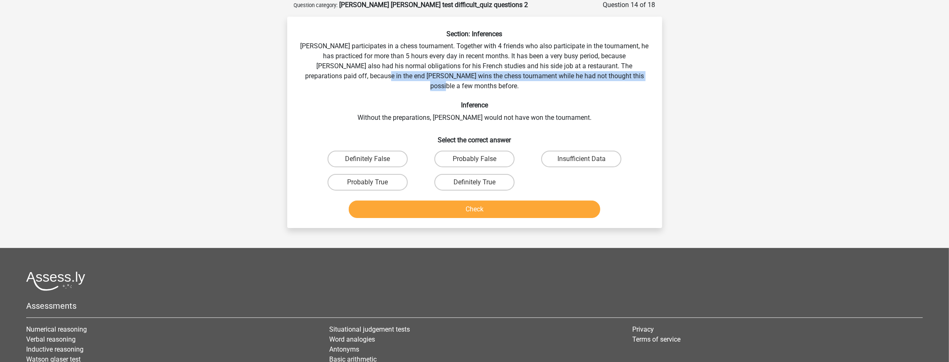
drag, startPoint x: 354, startPoint y: 75, endPoint x: 630, endPoint y: 81, distance: 276.0
click at [630, 81] on div "Section: Inferences [PERSON_NAME] participates in a chess tournament. Together …" at bounding box center [475, 125] width 368 height 191
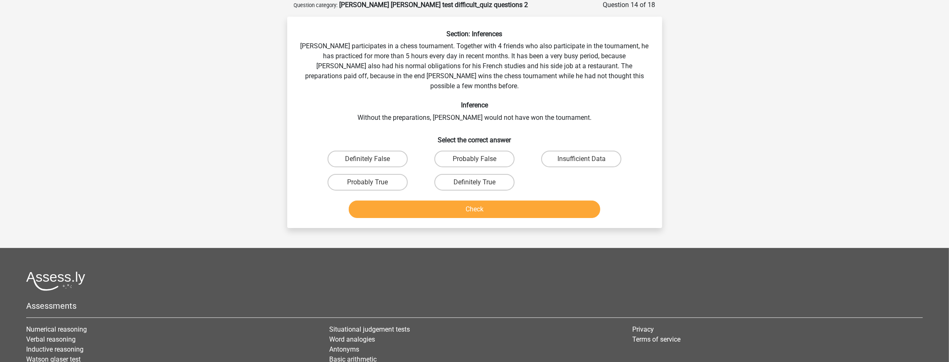
click at [607, 86] on div "Section: Inferences [PERSON_NAME] participates in a chess tournament. Together …" at bounding box center [475, 125] width 368 height 191
click at [488, 179] on label "Definitely True" at bounding box center [474, 182] width 80 height 17
click at [480, 182] on input "Definitely True" at bounding box center [476, 184] width 5 height 5
radio input "true"
click at [485, 200] on button "Check" at bounding box center [474, 208] width 251 height 17
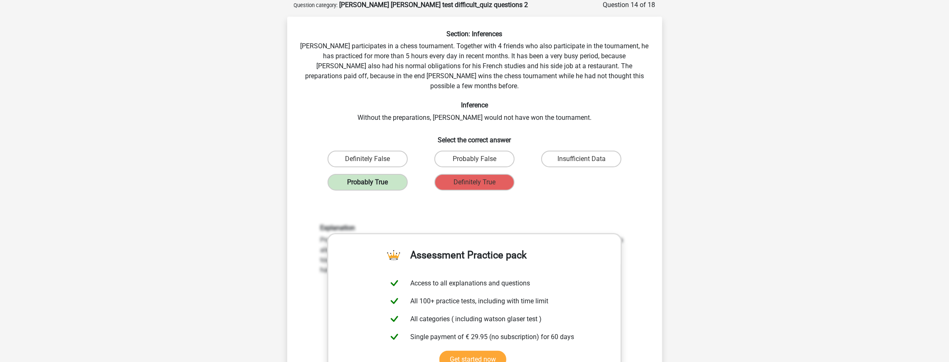
click at [381, 175] on label "Probably True" at bounding box center [367, 182] width 80 height 17
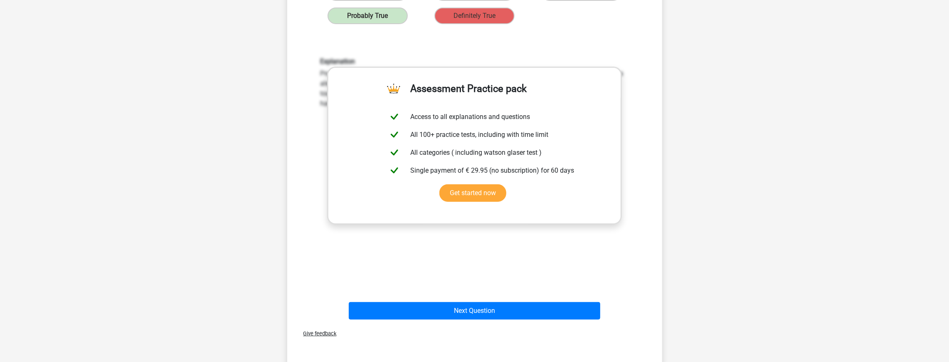
click at [478, 323] on div "Give feedback" at bounding box center [475, 333] width 368 height 21
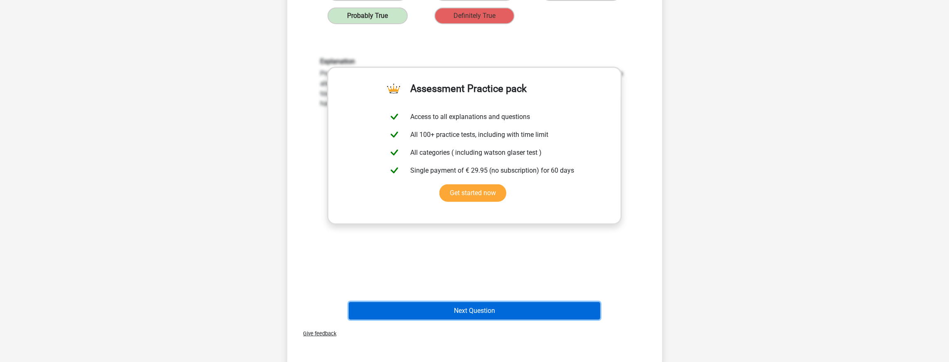
click at [485, 302] on button "Next Question" at bounding box center [474, 310] width 251 height 17
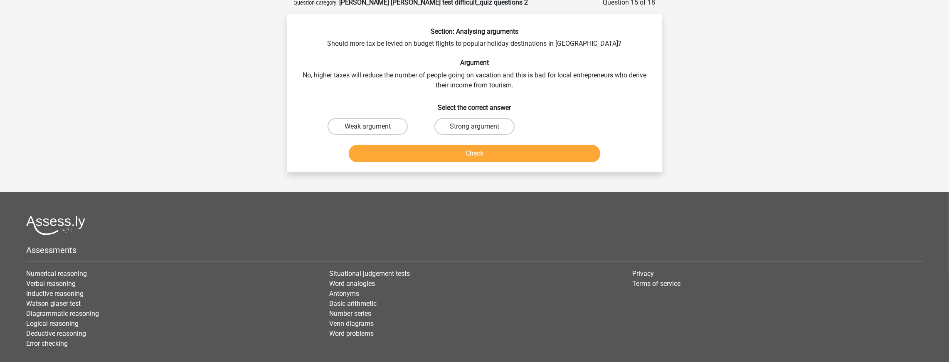
scroll to position [42, 0]
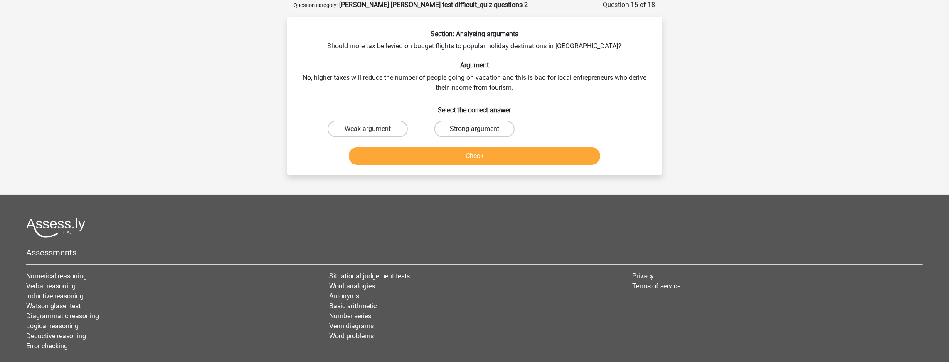
click at [464, 130] on label "Strong argument" at bounding box center [474, 129] width 80 height 17
click at [474, 130] on input "Strong argument" at bounding box center [476, 131] width 5 height 5
radio input "true"
click at [480, 156] on button "Check" at bounding box center [474, 155] width 251 height 17
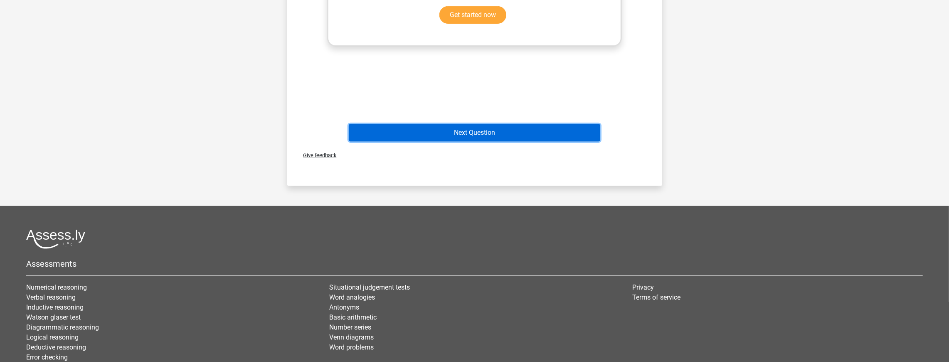
drag, startPoint x: 504, startPoint y: 124, endPoint x: 502, endPoint y: 129, distance: 5.0
click at [504, 126] on button "Next Question" at bounding box center [474, 132] width 251 height 17
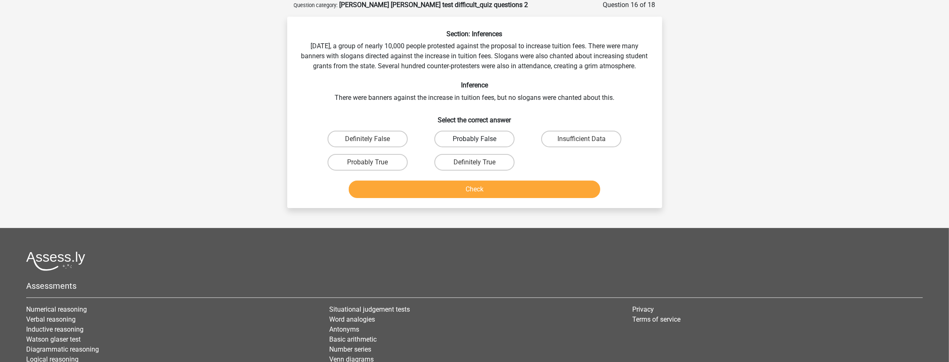
click at [482, 144] on label "Probably False" at bounding box center [474, 138] width 80 height 17
click at [480, 144] on input "Probably False" at bounding box center [476, 141] width 5 height 5
radio input "true"
click at [481, 195] on button "Check" at bounding box center [474, 188] width 251 height 17
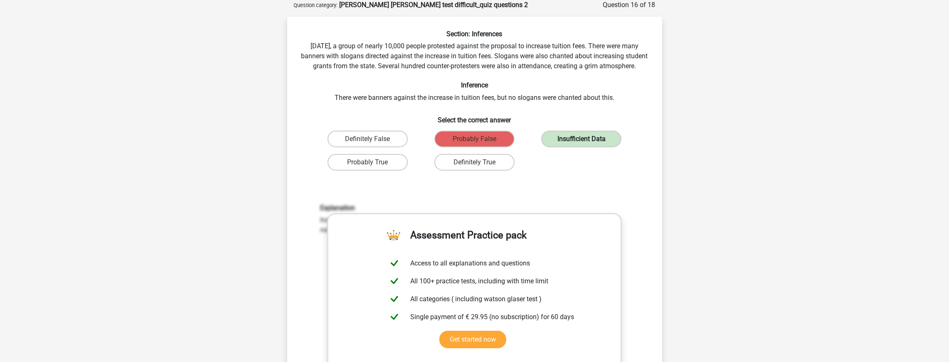
click at [563, 147] on label "Insufficient Data" at bounding box center [581, 138] width 80 height 17
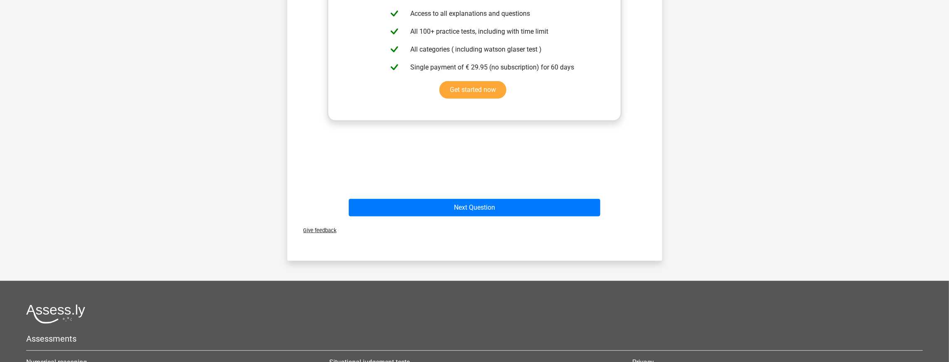
drag, startPoint x: 485, startPoint y: 208, endPoint x: 491, endPoint y: 205, distance: 6.3
click at [487, 209] on div "Next Question" at bounding box center [474, 205] width 348 height 27
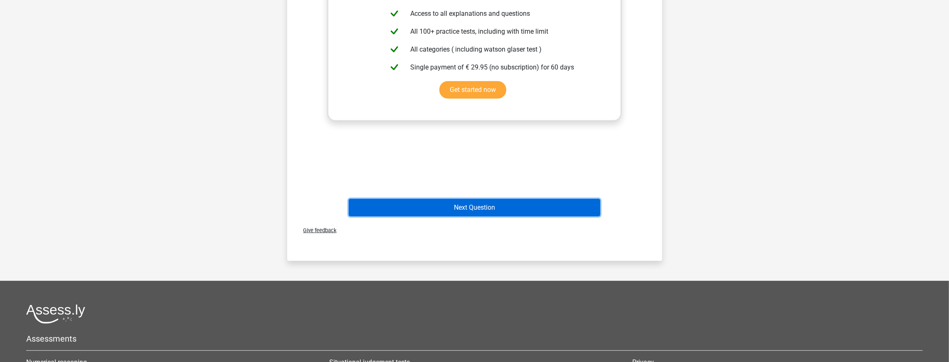
click at [490, 216] on button "Next Question" at bounding box center [474, 207] width 251 height 17
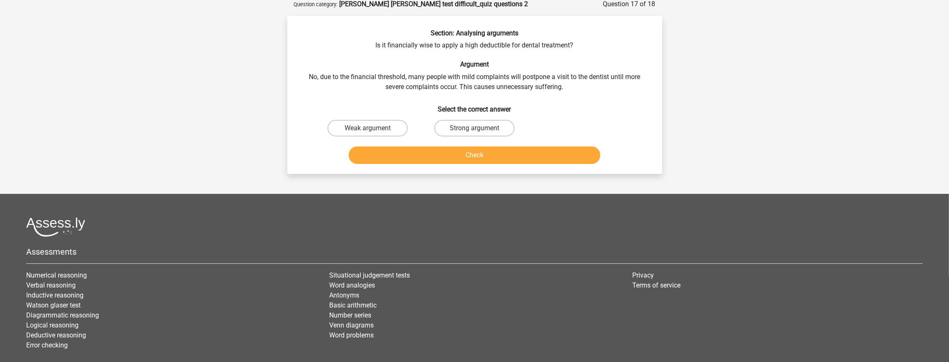
scroll to position [42, 0]
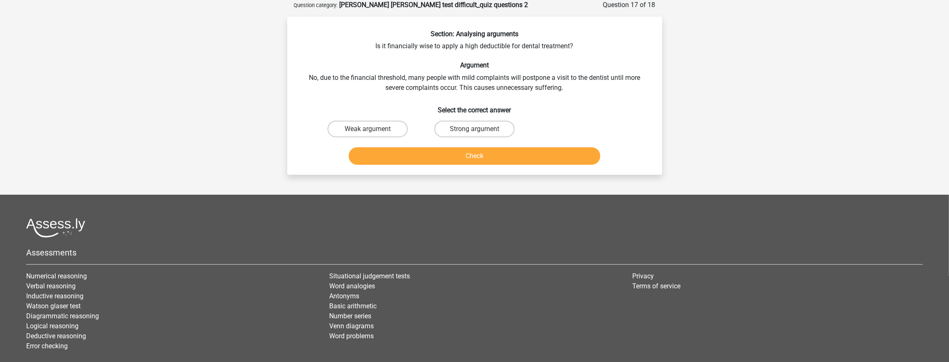
drag, startPoint x: 475, startPoint y: 127, endPoint x: 481, endPoint y: 144, distance: 18.1
click at [477, 127] on label "Strong argument" at bounding box center [474, 129] width 80 height 17
click at [477, 129] on input "Strong argument" at bounding box center [476, 131] width 5 height 5
radio input "true"
click at [482, 155] on button "Check" at bounding box center [474, 155] width 251 height 17
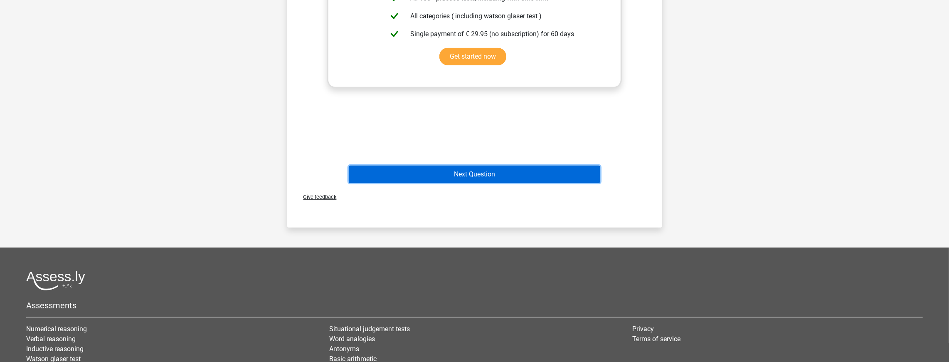
click at [497, 168] on button "Next Question" at bounding box center [474, 173] width 251 height 17
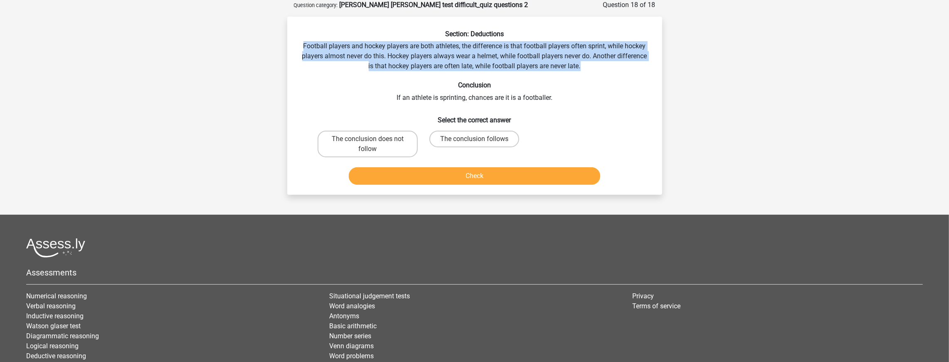
drag, startPoint x: 302, startPoint y: 43, endPoint x: 606, endPoint y: 71, distance: 305.5
click at [606, 71] on div "Section: Deductions Football players and hockey players are both athletes, the …" at bounding box center [475, 109] width 368 height 158
click at [605, 71] on div "Section: Deductions Football players and hockey players are both athletes, the …" at bounding box center [475, 109] width 368 height 158
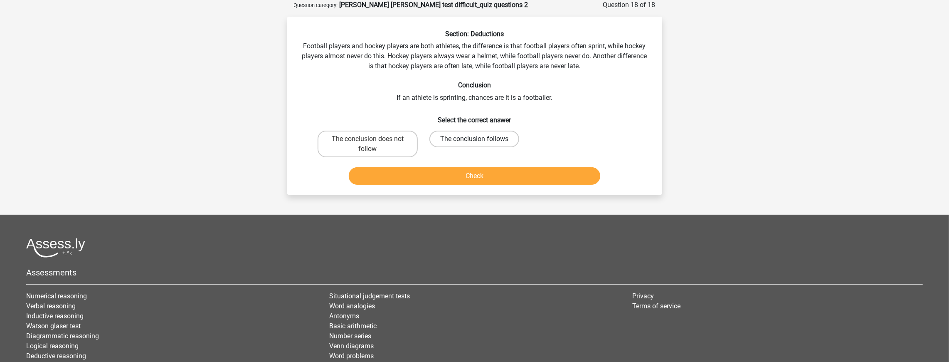
click at [484, 135] on label "The conclusion follows" at bounding box center [474, 138] width 90 height 17
click at [480, 139] on input "The conclusion follows" at bounding box center [476, 141] width 5 height 5
radio input "true"
click at [497, 170] on button "Check" at bounding box center [474, 175] width 251 height 17
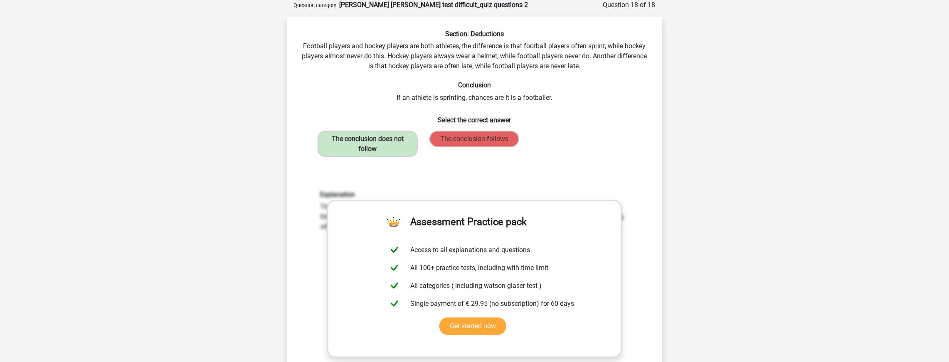
click at [576, 100] on div "Section: Deductions Football players and hockey players are both athletes, the …" at bounding box center [475, 243] width 368 height 426
click at [560, 101] on div "Section: Deductions Football players and hockey players are both athletes, the …" at bounding box center [475, 243] width 368 height 426
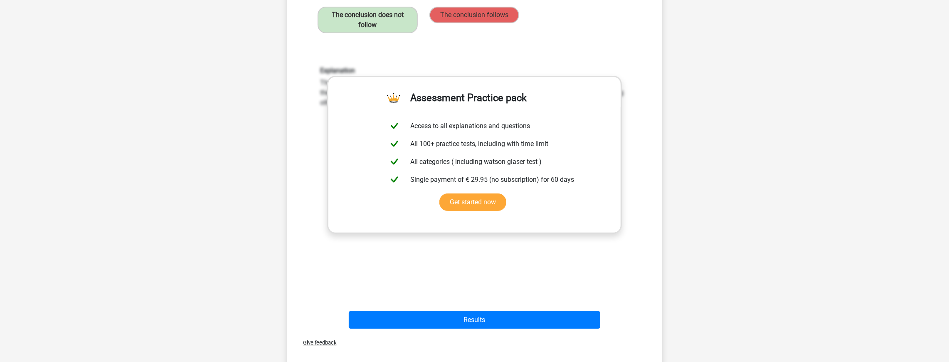
scroll to position [374, 0]
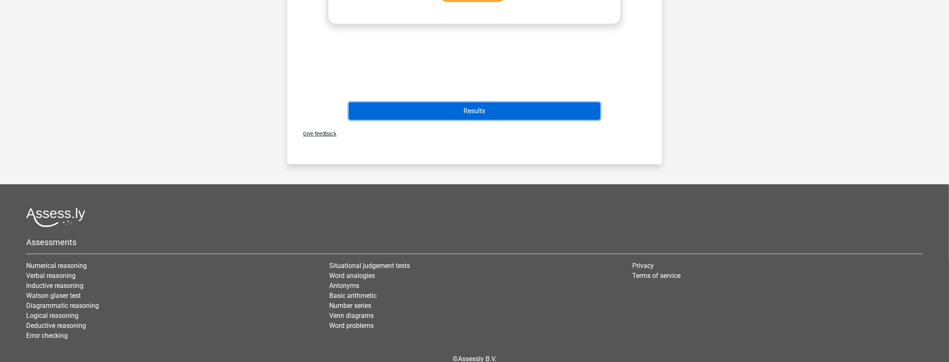
click at [502, 110] on button "Results" at bounding box center [474, 110] width 251 height 17
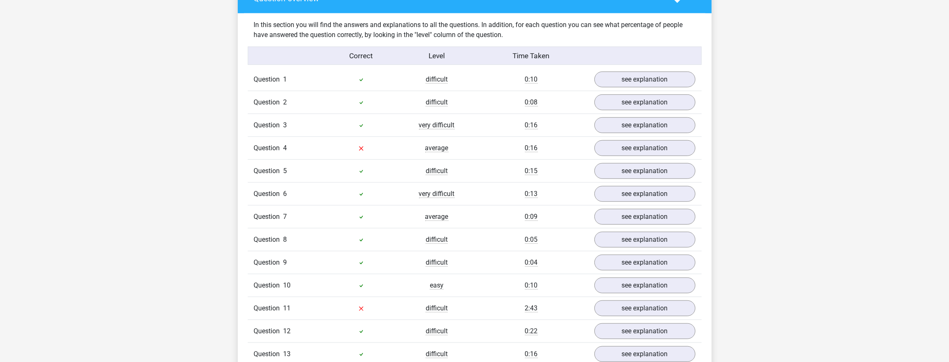
scroll to position [665, 0]
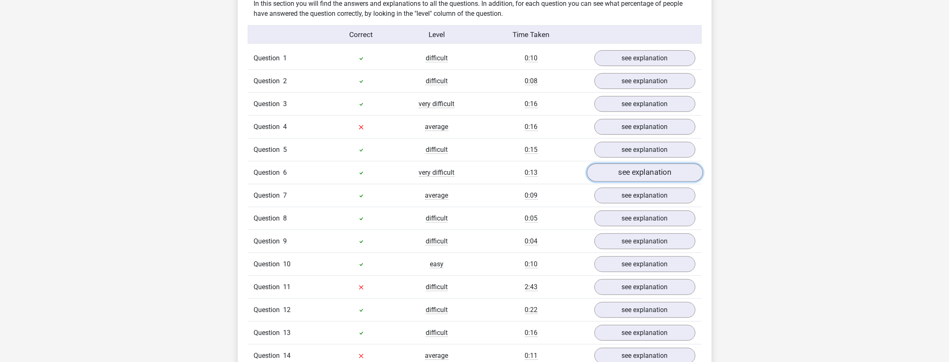
click at [650, 163] on link "see explanation" at bounding box center [644, 172] width 116 height 18
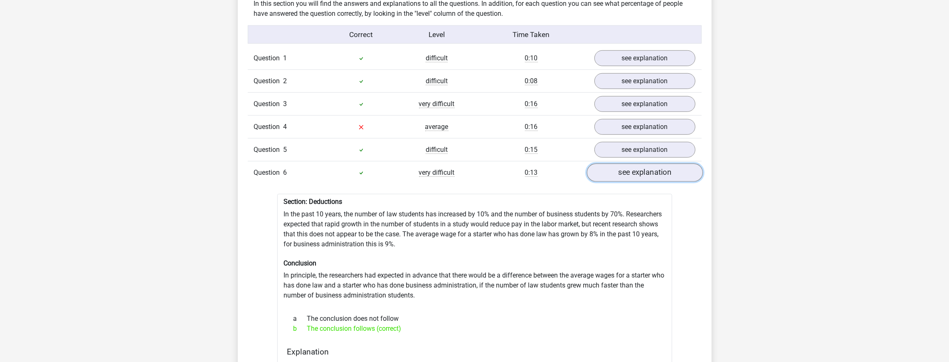
click at [652, 163] on link "see explanation" at bounding box center [644, 172] width 116 height 18
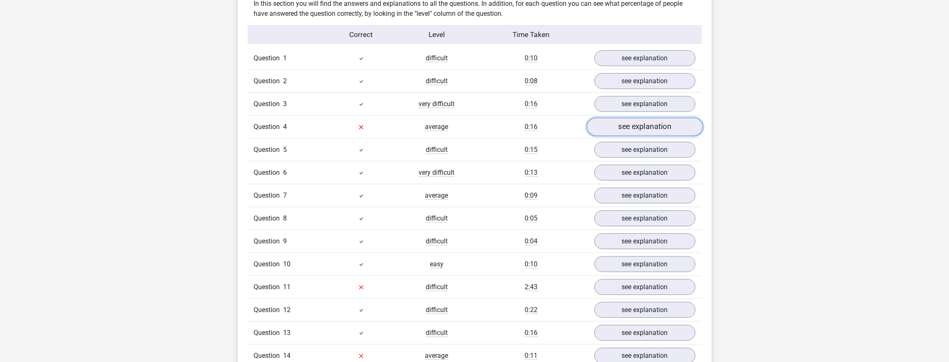
click at [626, 120] on link "see explanation" at bounding box center [644, 127] width 116 height 18
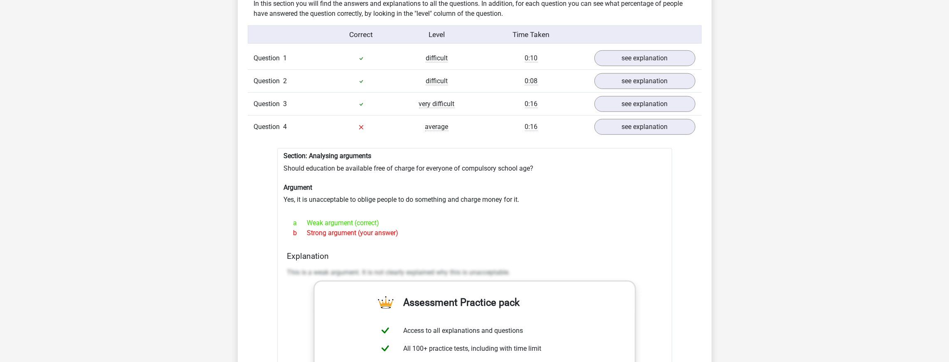
click at [291, 267] on p "This is a weak argument. It is not clearly explained why this is unacceptable." at bounding box center [474, 272] width 375 height 10
drag, startPoint x: 295, startPoint y: 258, endPoint x: 511, endPoint y: 255, distance: 215.7
click at [511, 267] on p "This is a weak argument. It is not clearly explained why this is unacceptable." at bounding box center [474, 272] width 375 height 10
drag, startPoint x: 502, startPoint y: 251, endPoint x: 494, endPoint y: 255, distance: 9.3
copy p "is is a weak argument. It is not clearly explained why this is unacceptable."
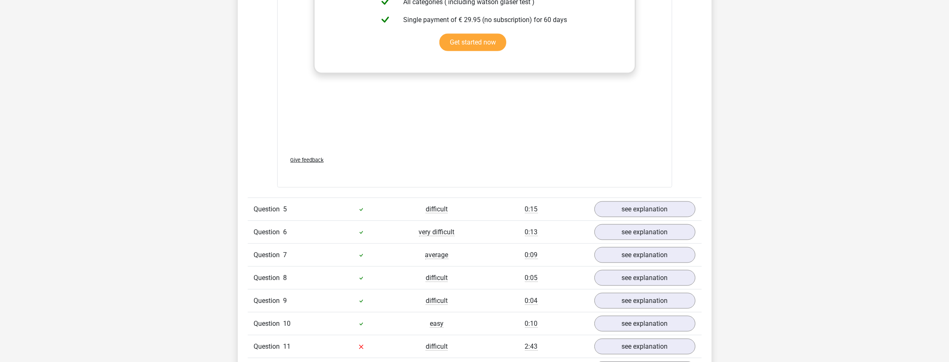
scroll to position [1081, 0]
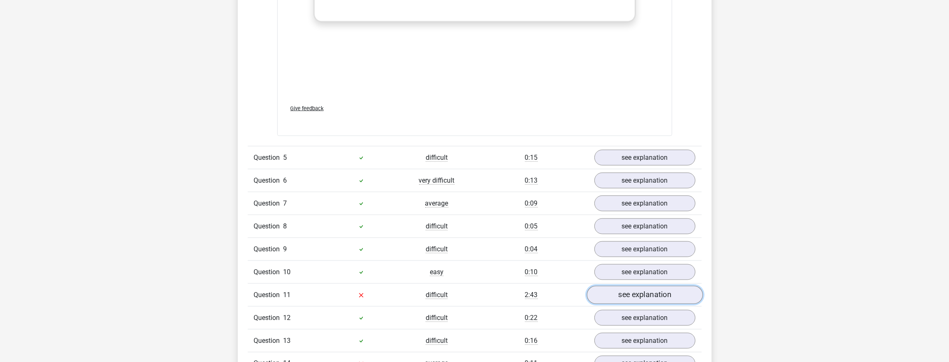
click at [609, 286] on link "see explanation" at bounding box center [644, 295] width 116 height 18
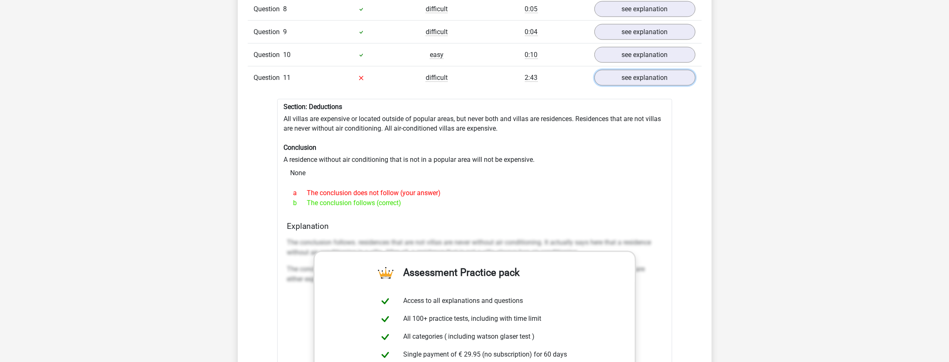
scroll to position [1330, 0]
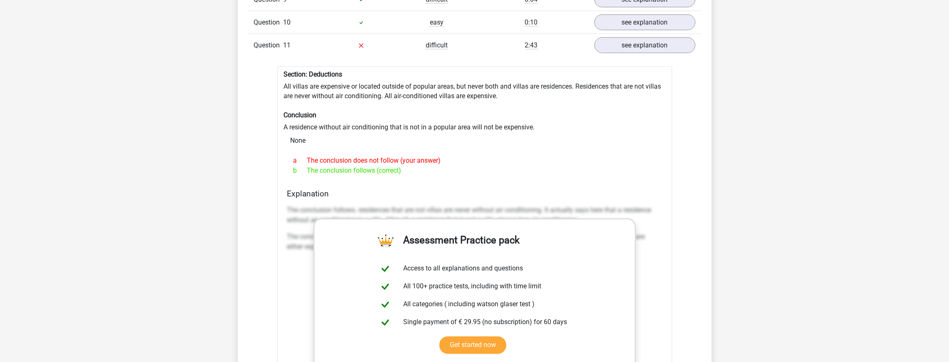
click at [286, 195] on div "Explanation The conclusion follows. residences that are not villas are never wi…" at bounding box center [475, 320] width 382 height 262
click at [288, 195] on div "Explanation The conclusion follows. residences that are not villas are never wi…" at bounding box center [475, 320] width 382 height 262
drag, startPoint x: 310, startPoint y: 198, endPoint x: 372, endPoint y: 209, distance: 62.5
click at [313, 205] on p "The conclusion follows. residences that are not villas are never without air co…" at bounding box center [474, 215] width 375 height 20
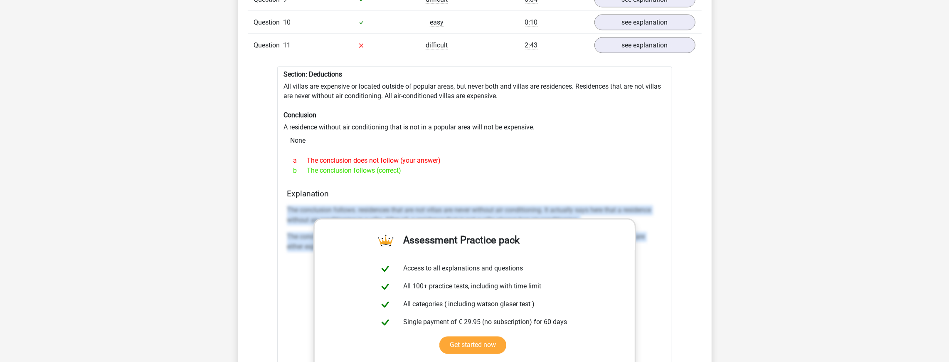
drag, startPoint x: 653, startPoint y: 247, endPoint x: 655, endPoint y: 178, distance: 69.4
click at [655, 189] on div "Explanation The conclusion follows. residences that are not villas are never wi…" at bounding box center [475, 320] width 382 height 262
copy div "The conclusion follows. residences that are not villas are never without air co…"
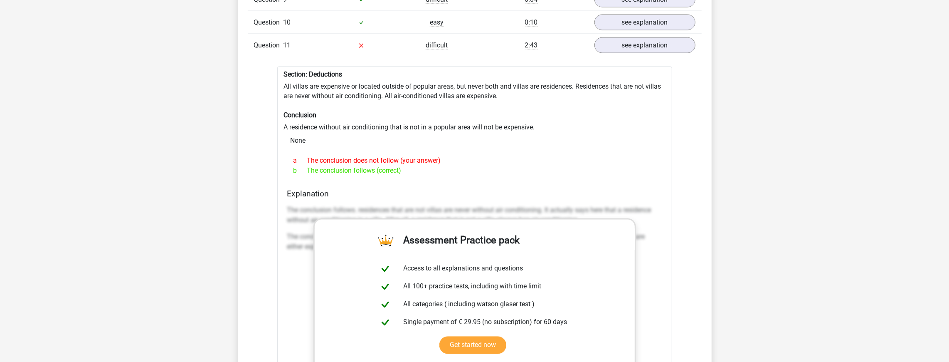
click at [520, 111] on h6 "Conclusion" at bounding box center [475, 115] width 382 height 8
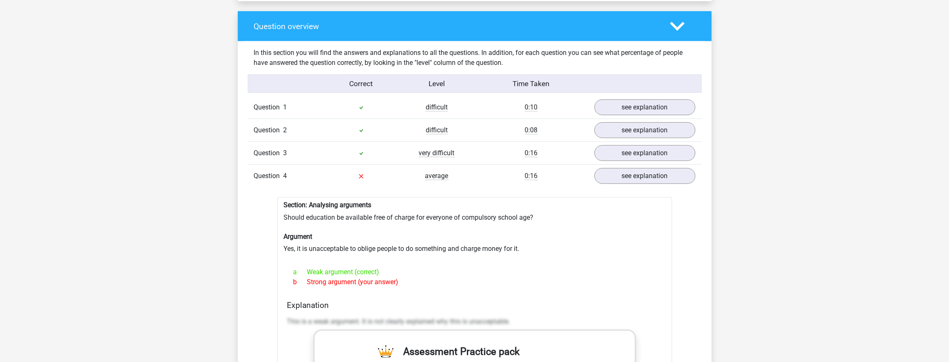
scroll to position [665, 0]
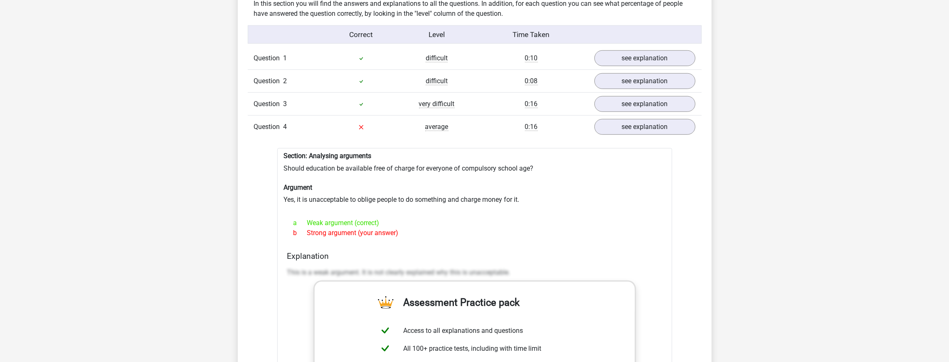
drag, startPoint x: 398, startPoint y: 217, endPoint x: 308, endPoint y: 212, distance: 90.3
click at [308, 214] on div "a Weak argument (correct) b Strong argument (your answer)" at bounding box center [474, 227] width 375 height 27
click at [308, 218] on div "a Weak argument (correct)" at bounding box center [474, 223] width 375 height 10
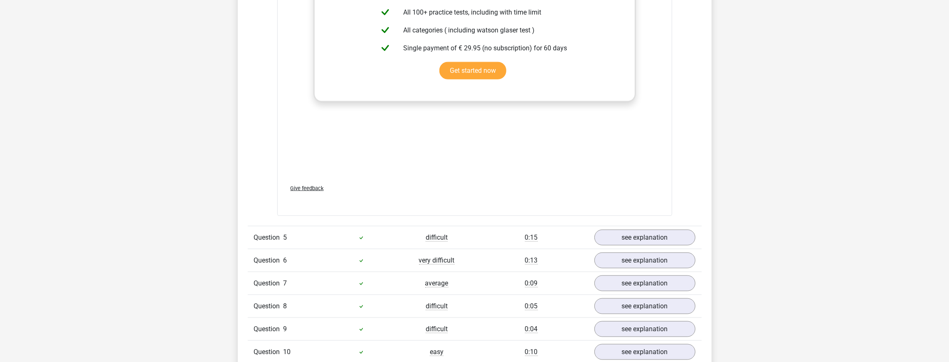
scroll to position [1164, 0]
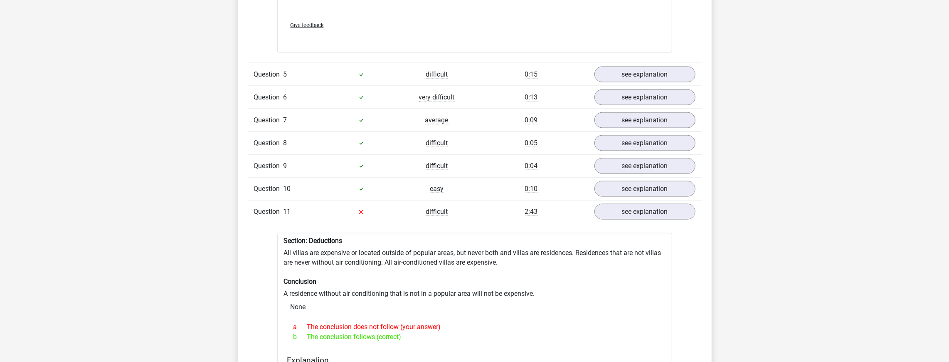
click at [634, 207] on div "Question 11 difficult 2:43 see explanation" at bounding box center [475, 211] width 454 height 23
click at [636, 202] on link "see explanation" at bounding box center [644, 211] width 116 height 18
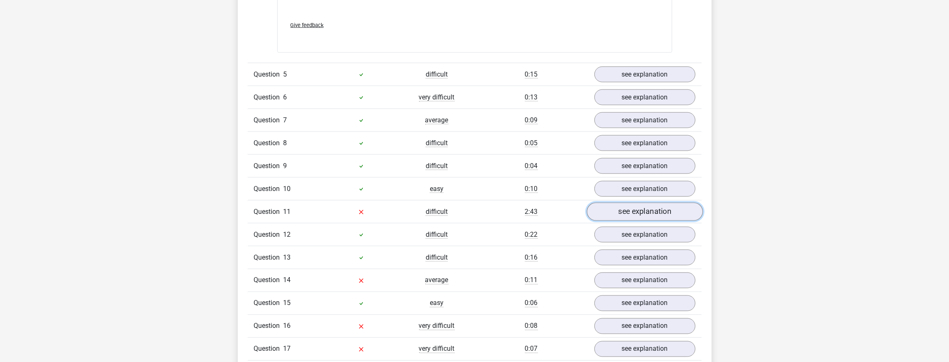
click at [636, 202] on link "see explanation" at bounding box center [644, 211] width 116 height 18
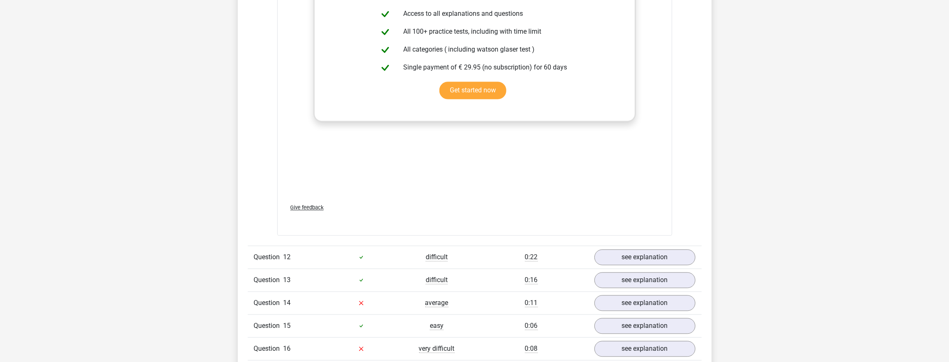
scroll to position [1579, 0]
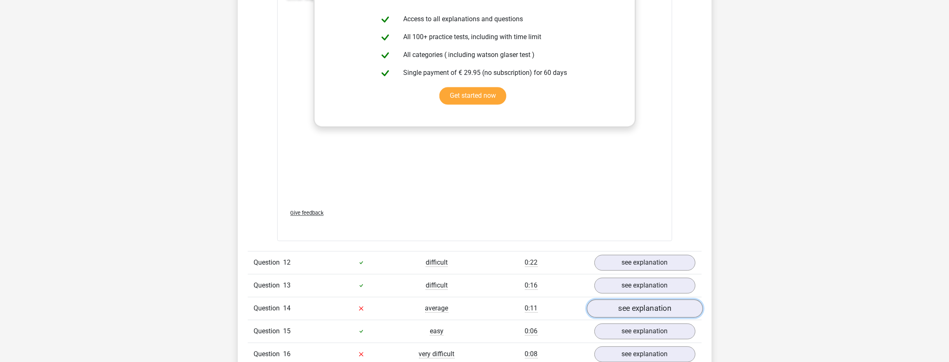
click at [632, 299] on link "see explanation" at bounding box center [644, 308] width 116 height 18
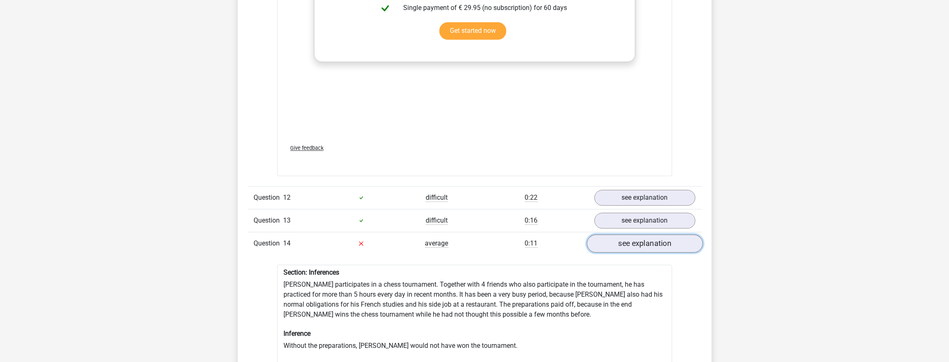
scroll to position [1662, 0]
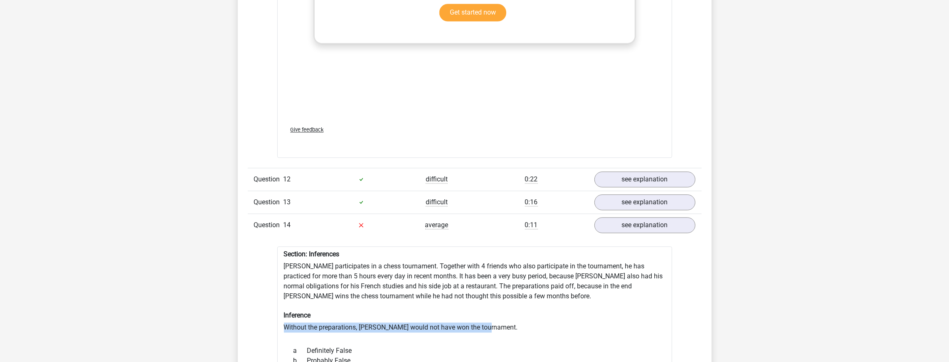
drag, startPoint x: 526, startPoint y: 303, endPoint x: 317, endPoint y: 301, distance: 209.1
click at [327, 311] on h6 "Inference" at bounding box center [475, 315] width 382 height 8
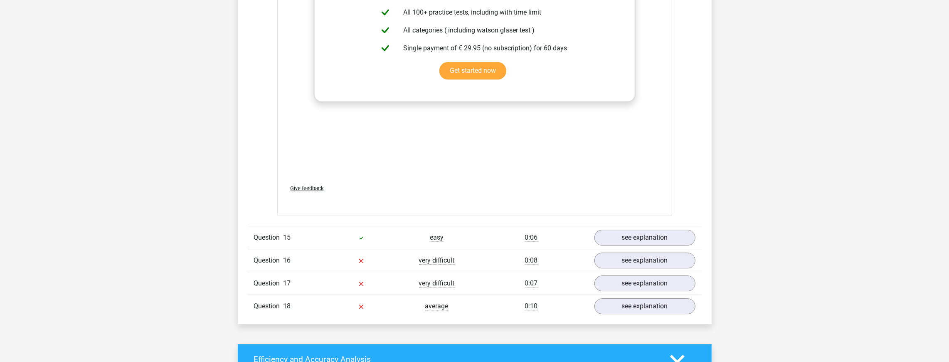
scroll to position [2161, 0]
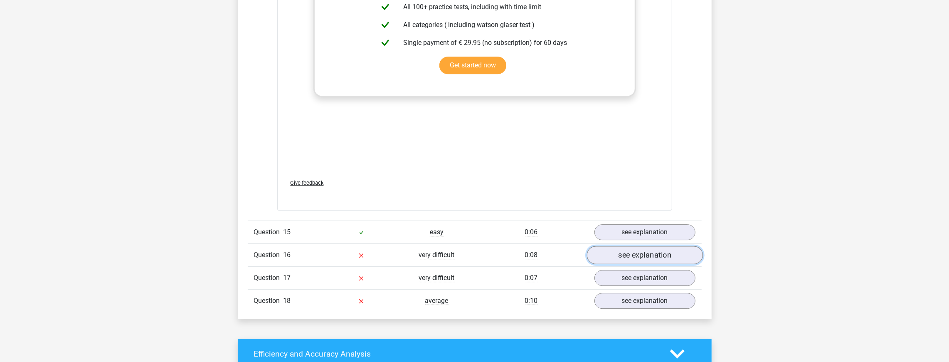
click at [654, 246] on link "see explanation" at bounding box center [644, 255] width 116 height 18
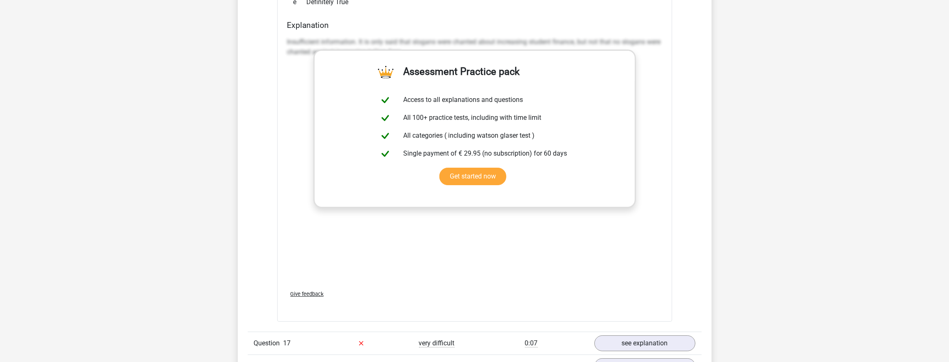
scroll to position [2577, 0]
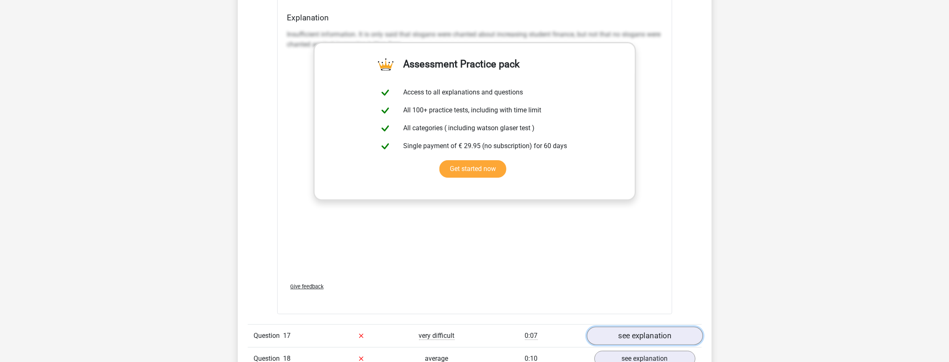
click at [641, 326] on link "see explanation" at bounding box center [644, 335] width 116 height 18
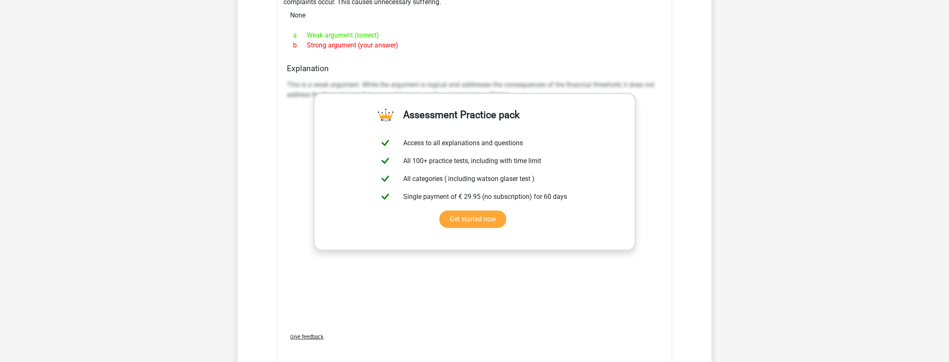
scroll to position [3159, 0]
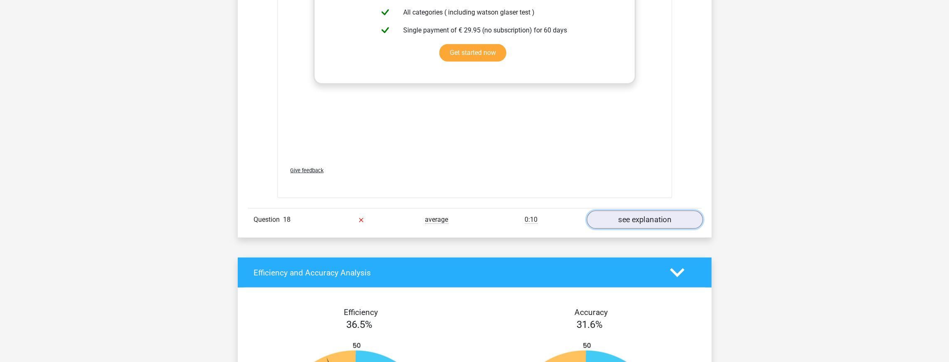
click at [682, 210] on link "see explanation" at bounding box center [644, 219] width 116 height 18
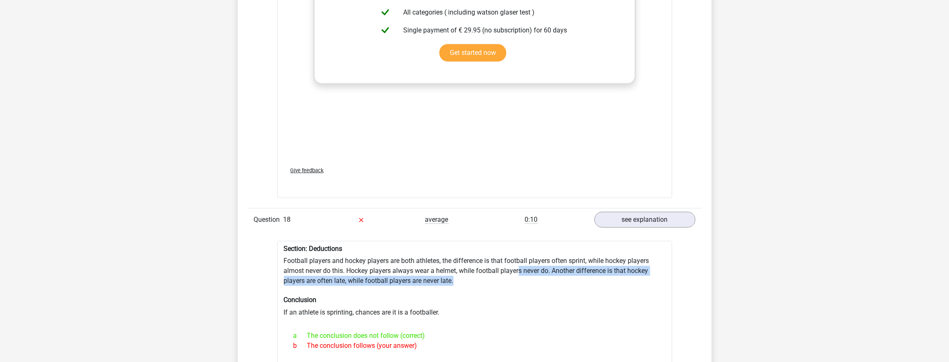
drag, startPoint x: 525, startPoint y: 230, endPoint x: 502, endPoint y: 264, distance: 41.6
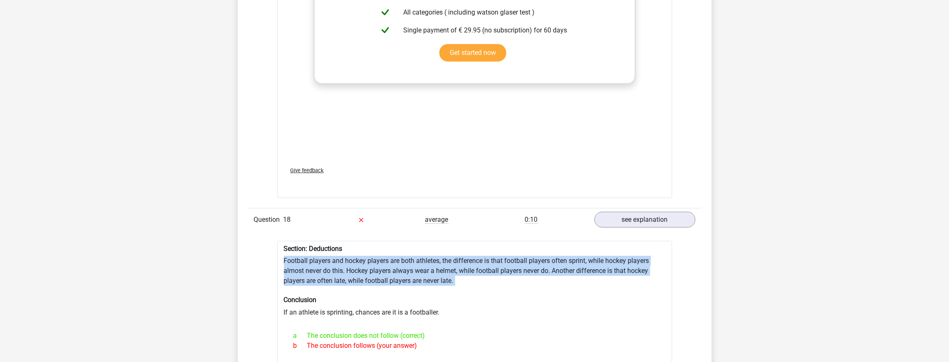
drag, startPoint x: 475, startPoint y: 269, endPoint x: 495, endPoint y: 229, distance: 44.6
click at [495, 244] on h6 "Section: Deductions" at bounding box center [475, 248] width 382 height 8
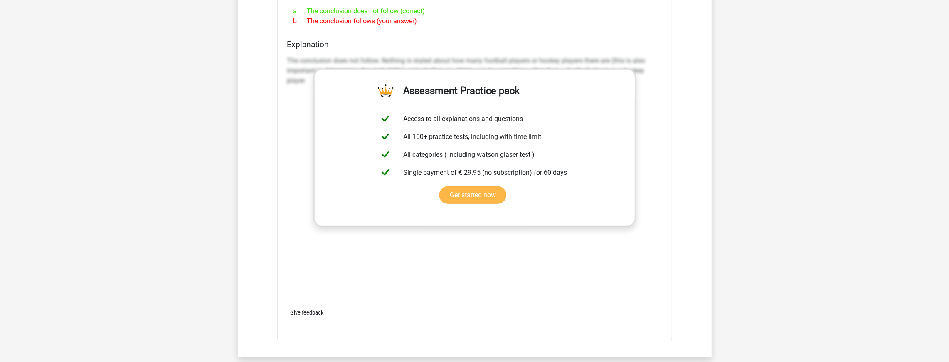
scroll to position [3491, 0]
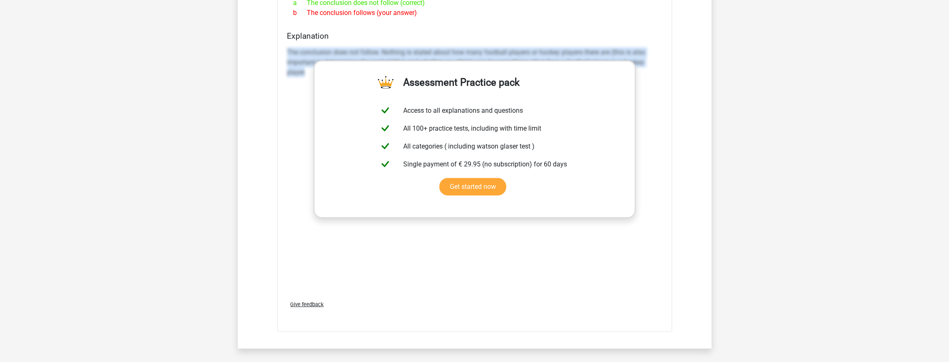
drag, startPoint x: 283, startPoint y: 35, endPoint x: 298, endPoint y: 63, distance: 32.0
click at [301, 63] on div "Section: Deductions Football players and hockey players are both athletes, the …" at bounding box center [474, 119] width 395 height 423
drag, startPoint x: 306, startPoint y: 59, endPoint x: 291, endPoint y: 33, distance: 29.8
click at [291, 44] on div "The conclusion does not follow. Nothing is stated about how many football playe…" at bounding box center [474, 65] width 375 height 43
drag, startPoint x: 286, startPoint y: 34, endPoint x: 300, endPoint y: 53, distance: 23.8
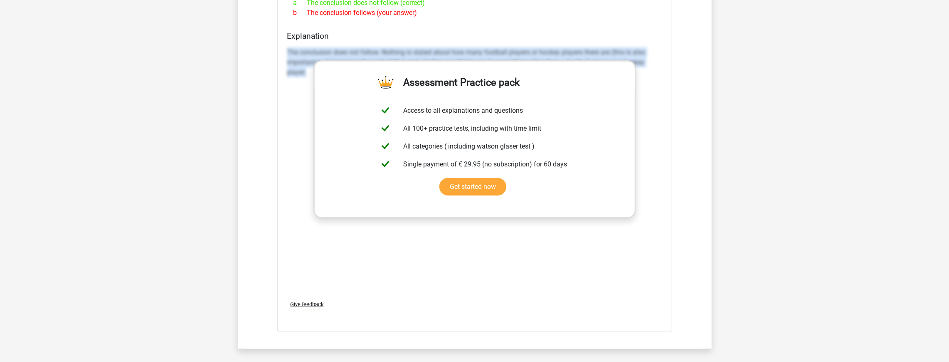
click at [305, 61] on div "Explanation The conclusion does not follow. Nothing is stated about how many fo…" at bounding box center [475, 162] width 382 height 262
copy p "The conclusion does not follow. Nothing is stated about how many football playe…"
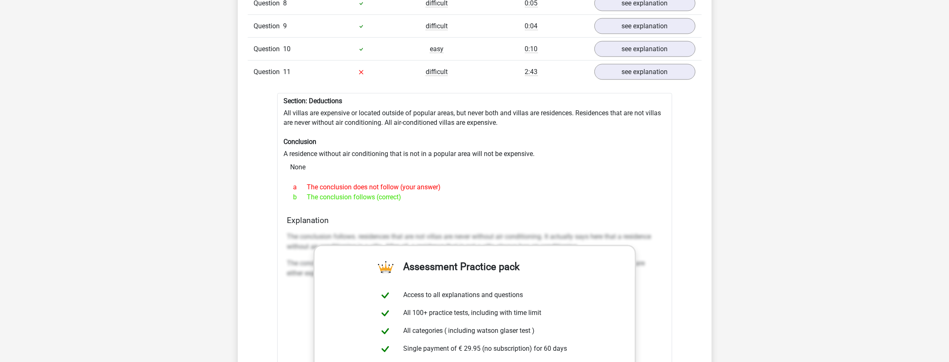
scroll to position [1247, 0]
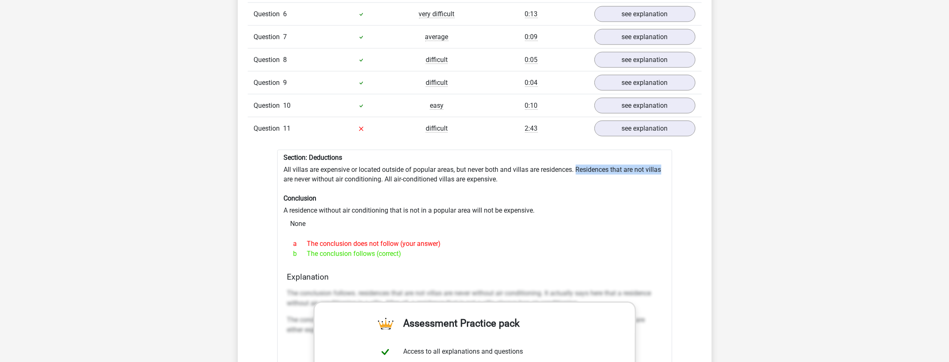
drag, startPoint x: 577, startPoint y: 154, endPoint x: 673, endPoint y: 154, distance: 95.6
drag, startPoint x: 384, startPoint y: 172, endPoint x: 363, endPoint y: 175, distance: 21.0
click at [375, 175] on div "Section: Deductions All villas are expensive or located outside of popular area…" at bounding box center [474, 361] width 395 height 423
drag, startPoint x: 363, startPoint y: 175, endPoint x: 307, endPoint y: 174, distance: 56.1
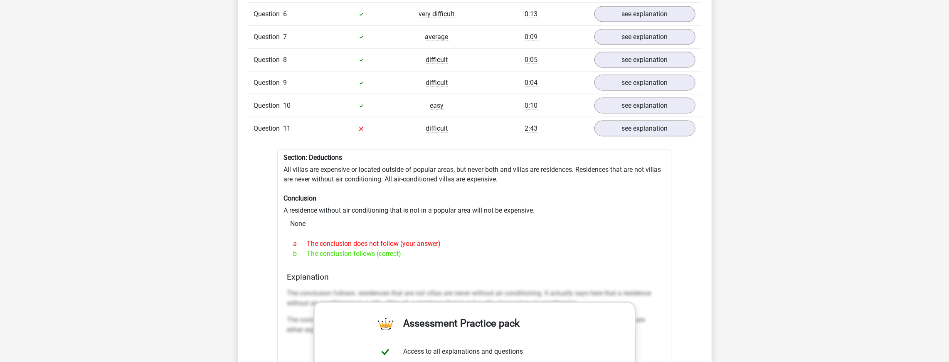
click at [350, 175] on div "Section: Deductions All villas are expensive or located outside of popular area…" at bounding box center [474, 361] width 395 height 423
drag, startPoint x: 307, startPoint y: 174, endPoint x: 303, endPoint y: 173, distance: 4.2
click at [304, 173] on div "Section: Deductions All villas are expensive or located outside of popular area…" at bounding box center [474, 361] width 395 height 423
drag, startPoint x: 295, startPoint y: 172, endPoint x: 286, endPoint y: 170, distance: 9.2
click at [286, 170] on div "Section: Deductions All villas are expensive or located outside of popular area…" at bounding box center [474, 361] width 395 height 423
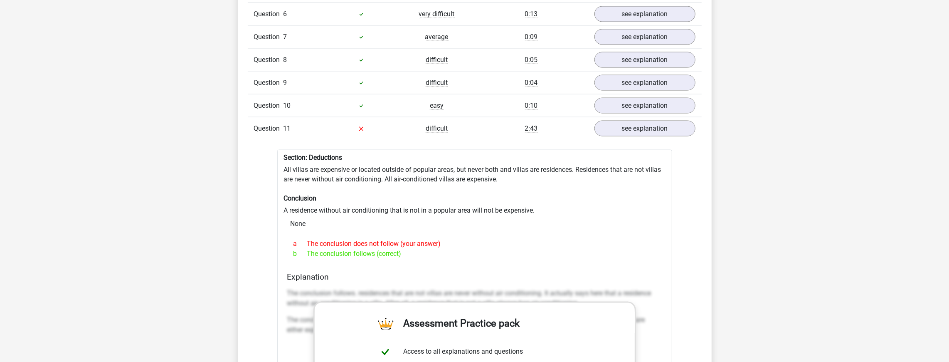
drag, startPoint x: 286, startPoint y: 170, endPoint x: 281, endPoint y: 165, distance: 7.1
click at [285, 170] on div "Section: Deductions All villas are expensive or located outside of popular area…" at bounding box center [474, 361] width 395 height 423
drag, startPoint x: 279, startPoint y: 164, endPoint x: 277, endPoint y: 158, distance: 6.6
click at [279, 162] on div "Section: Deductions All villas are expensive or located outside of popular area…" at bounding box center [474, 361] width 395 height 423
click at [278, 159] on div "Section: Deductions All villas are expensive or located outside of popular area…" at bounding box center [474, 361] width 395 height 423
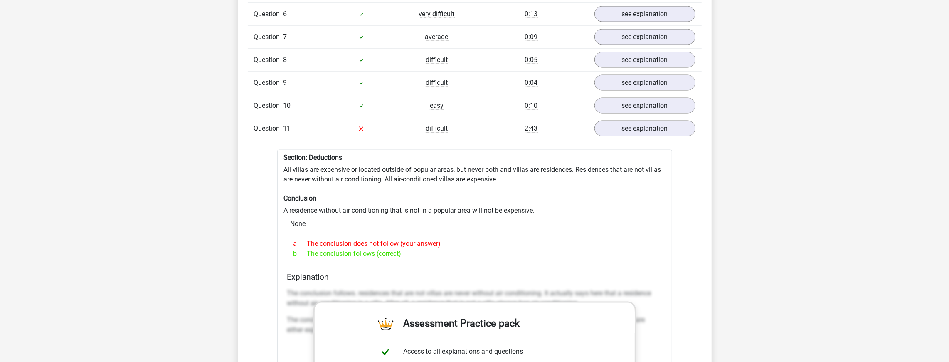
click at [277, 156] on div "Section: Deductions All villas are expensive or located outside of popular area…" at bounding box center [474, 361] width 395 height 423
click at [280, 154] on div "Section: Deductions All villas are expensive or located outside of popular area…" at bounding box center [474, 361] width 395 height 423
click at [355, 164] on div "Section: Deductions All villas are expensive or located outside of popular area…" at bounding box center [474, 361] width 395 height 423
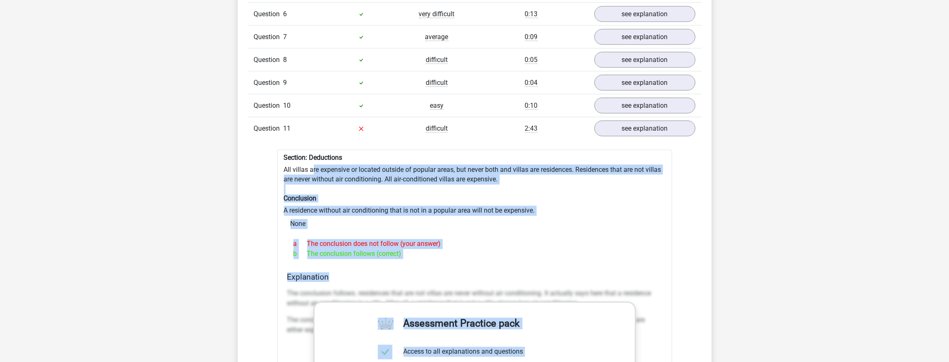
drag, startPoint x: 459, startPoint y: 250, endPoint x: 312, endPoint y: 156, distance: 174.2
click at [312, 156] on div "Section: Deductions All villas are expensive or located outside of popular area…" at bounding box center [474, 361] width 395 height 423
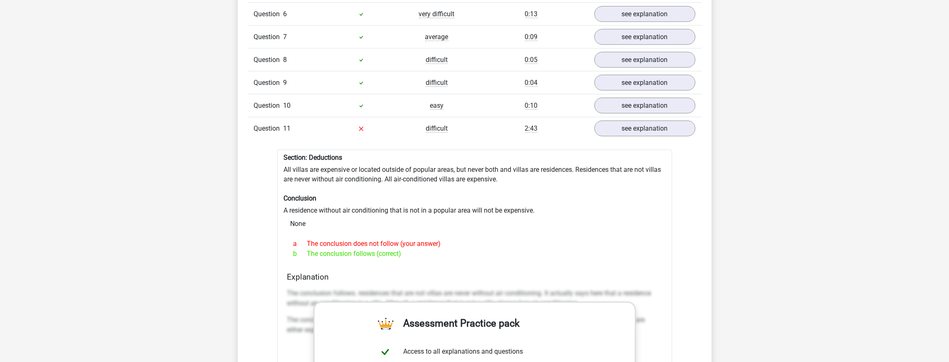
click at [295, 157] on div "Section: Deductions All villas are expensive or located outside of popular area…" at bounding box center [474, 361] width 395 height 423
drag, startPoint x: 282, startPoint y: 146, endPoint x: 293, endPoint y: 151, distance: 12.3
click at [283, 150] on div "Section: Deductions All villas are expensive or located outside of popular area…" at bounding box center [474, 361] width 395 height 423
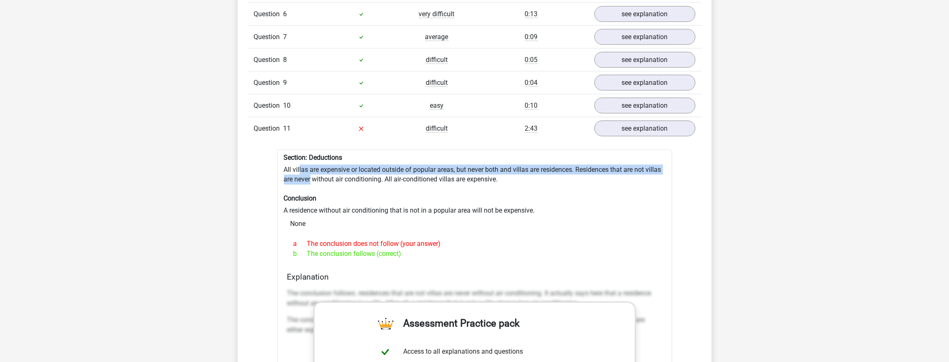
click at [319, 169] on div "Section: Deductions All villas are expensive or located outside of popular area…" at bounding box center [474, 361] width 395 height 423
click at [404, 241] on div "Section: Deductions All villas are expensive or located outside of popular area…" at bounding box center [474, 361] width 395 height 423
click at [404, 249] on div "b The conclusion follows (correct)" at bounding box center [474, 254] width 375 height 10
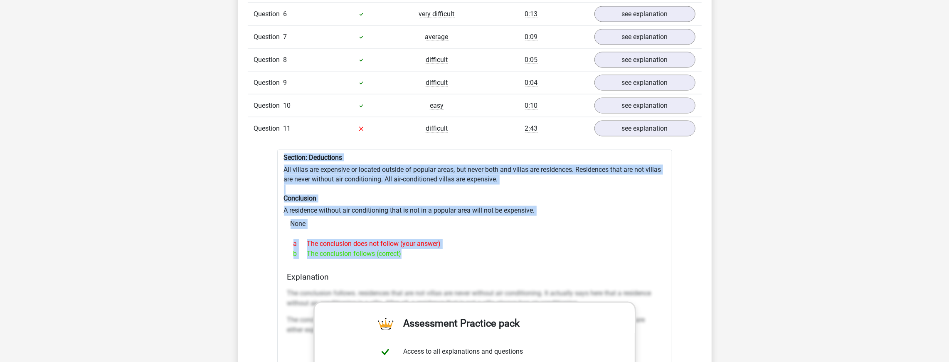
drag, startPoint x: 404, startPoint y: 241, endPoint x: 268, endPoint y: 145, distance: 166.3
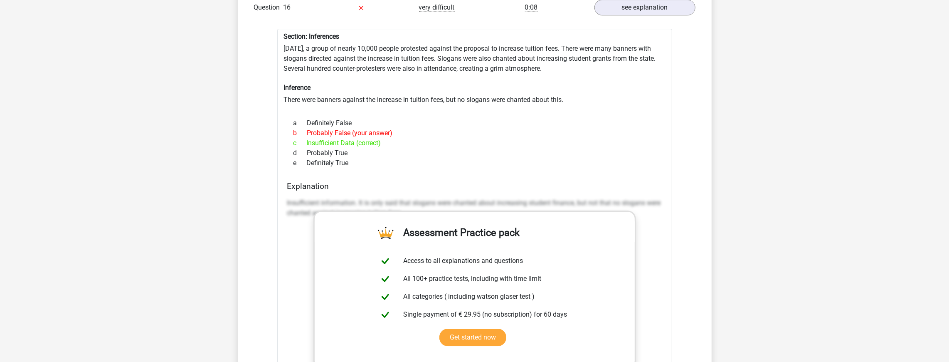
scroll to position [2244, 0]
